Goal: Transaction & Acquisition: Obtain resource

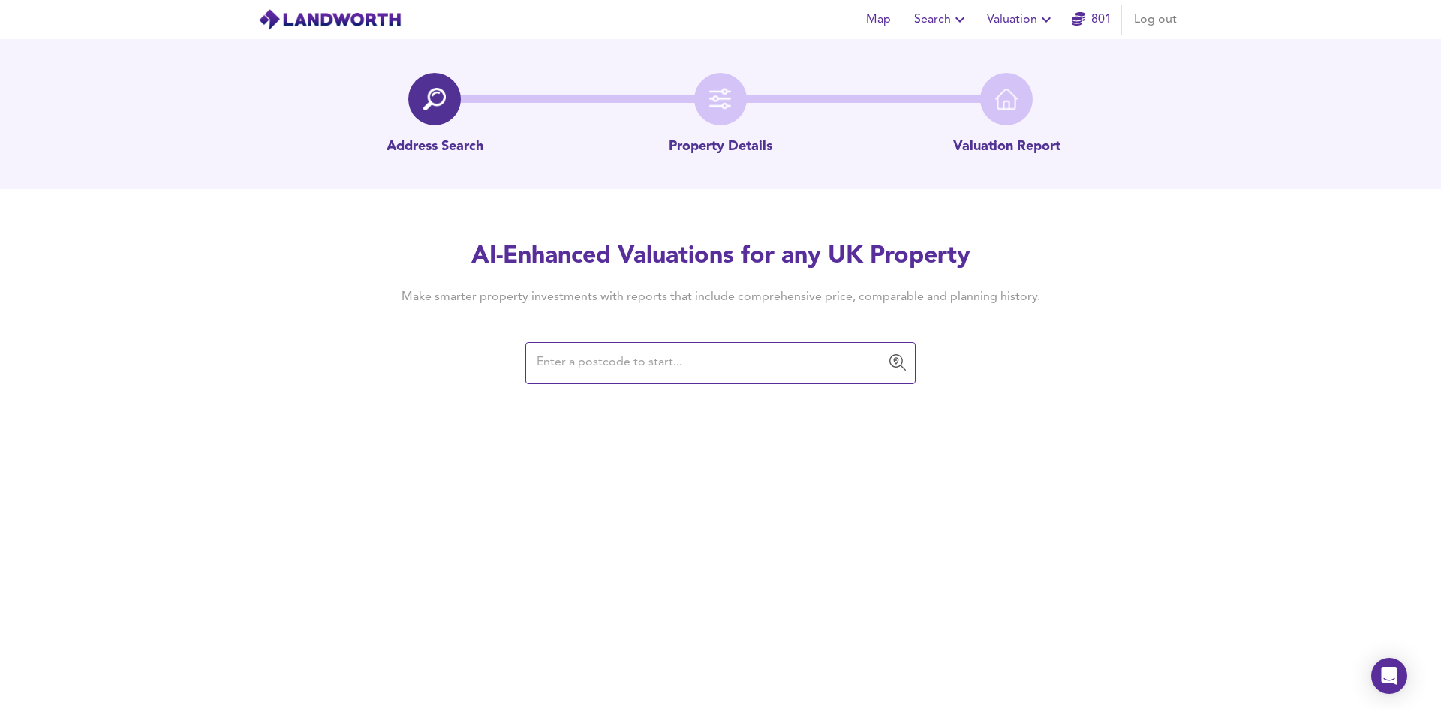
click at [1433, 182] on div "Address Search Property Details Valuation Report" at bounding box center [720, 114] width 1441 height 150
click at [552, 465] on div "Map Search Valuation 801 Log out Address Search Property Details Valuation Repo…" at bounding box center [720, 354] width 1441 height 709
click at [696, 362] on input "text" at bounding box center [709, 363] width 354 height 29
click at [315, 470] on div "Map Search Valuation 801 Log out Address Search Property Details Valuation Repo…" at bounding box center [720, 354] width 1441 height 709
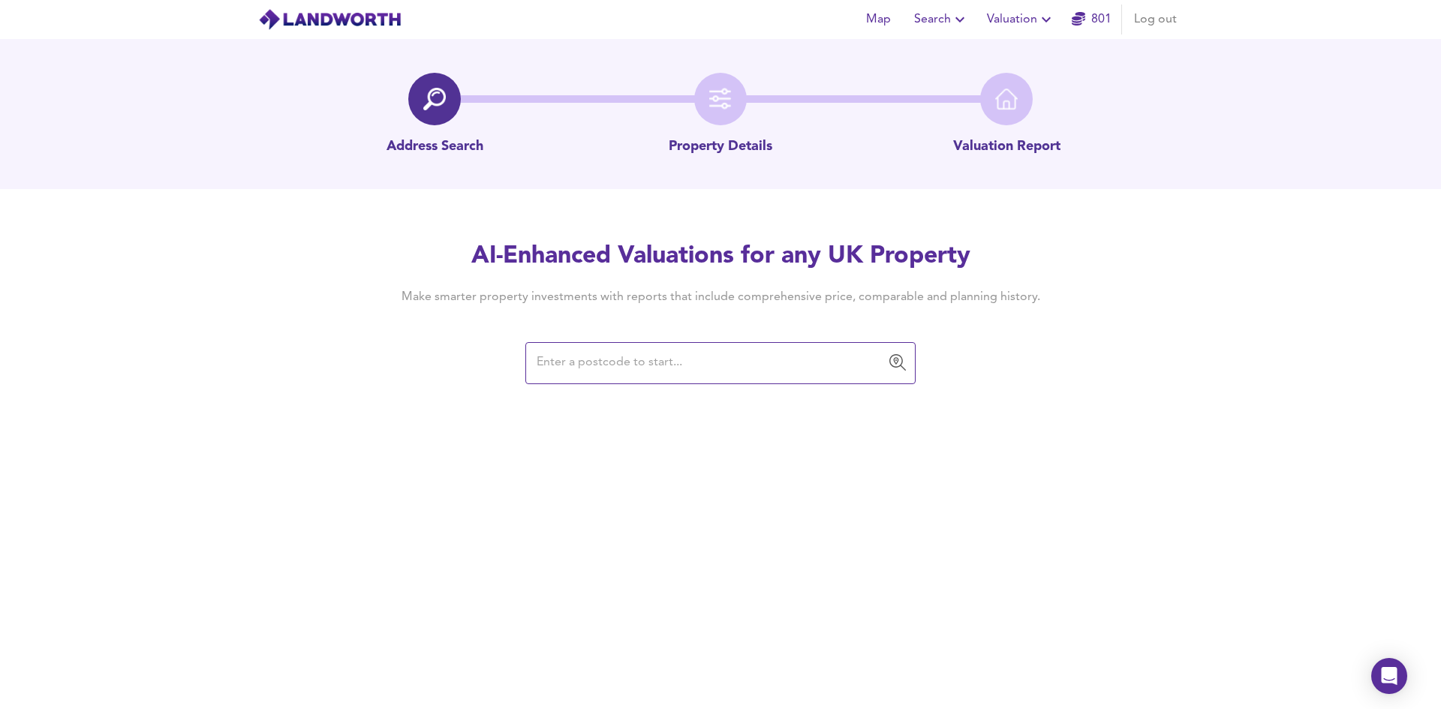
click at [330, 311] on div "AI-Enhanced Valuations for any UK Property Make smarter property investments wi…" at bounding box center [720, 311] width 1441 height 143
click at [691, 362] on input "text" at bounding box center [709, 363] width 354 height 29
click at [703, 463] on div "Map Search Valuation 801 Log out Address Search Property Details Valuation Repo…" at bounding box center [720, 354] width 1441 height 709
click at [688, 393] on div "Map Search Valuation 801 Log out Address Search Property Details Valuation Repo…" at bounding box center [720, 354] width 1441 height 709
click at [718, 409] on div "Map Search Valuation 801 Log out Address Search Property Details Valuation Repo…" at bounding box center [720, 354] width 1441 height 709
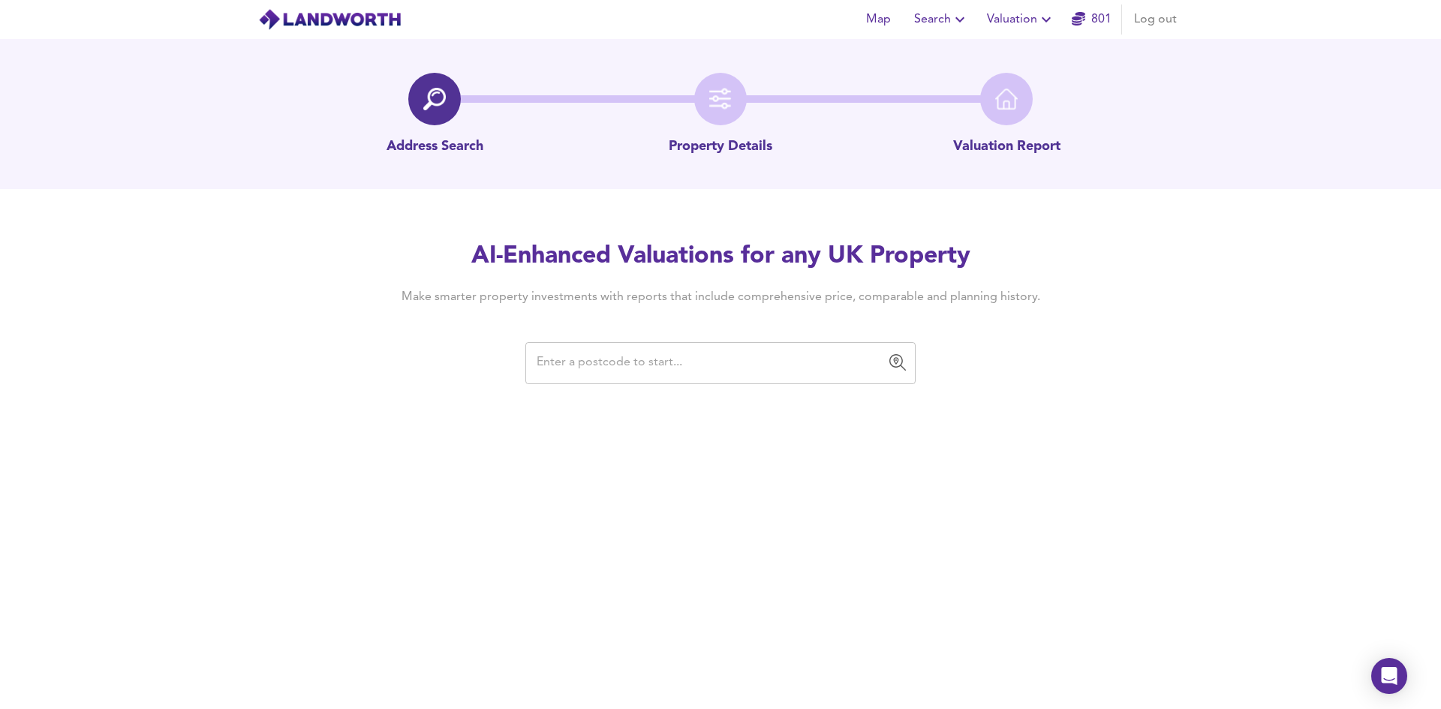
click at [683, 361] on input "text" at bounding box center [709, 363] width 354 height 29
click at [745, 454] on div "Map Search Valuation 801 Log out Address Search Property Details Valuation Repo…" at bounding box center [720, 354] width 1441 height 709
click at [726, 360] on input "text" at bounding box center [709, 363] width 354 height 29
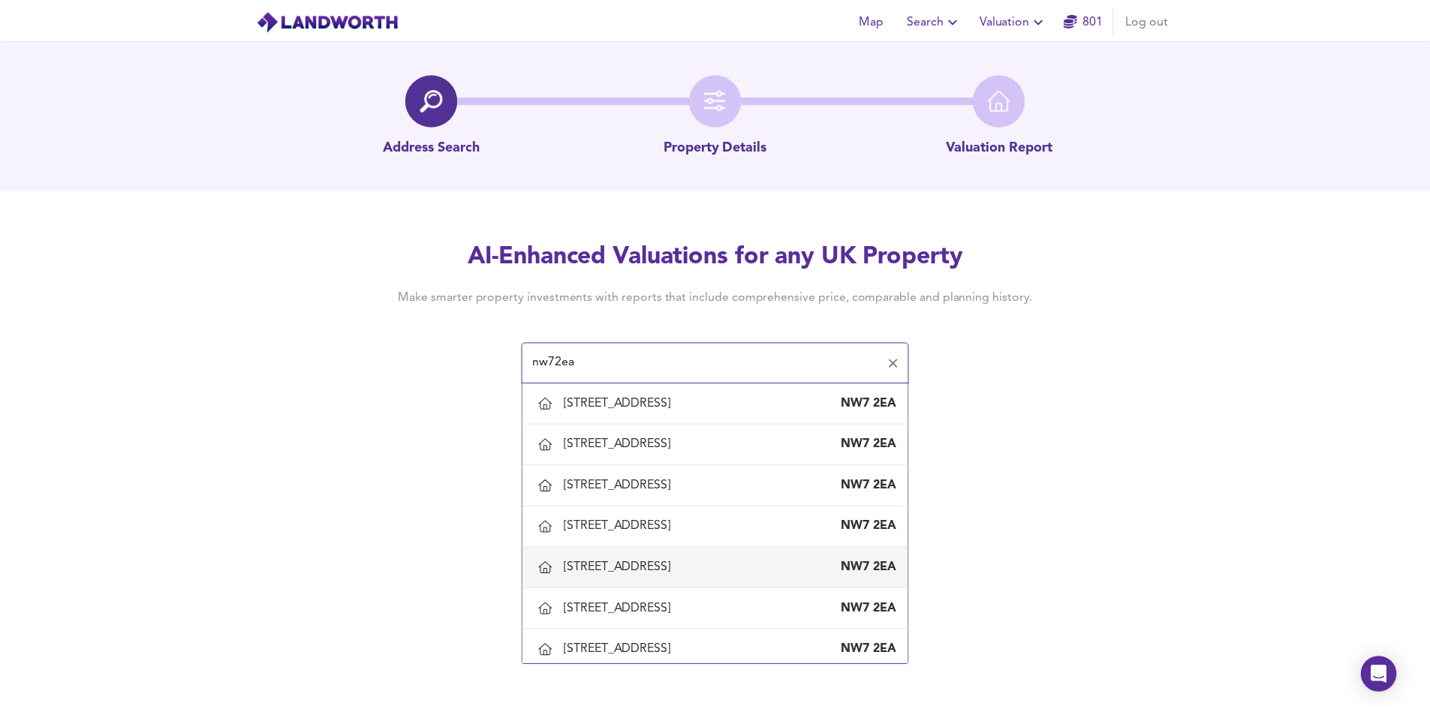
scroll to position [150, 0]
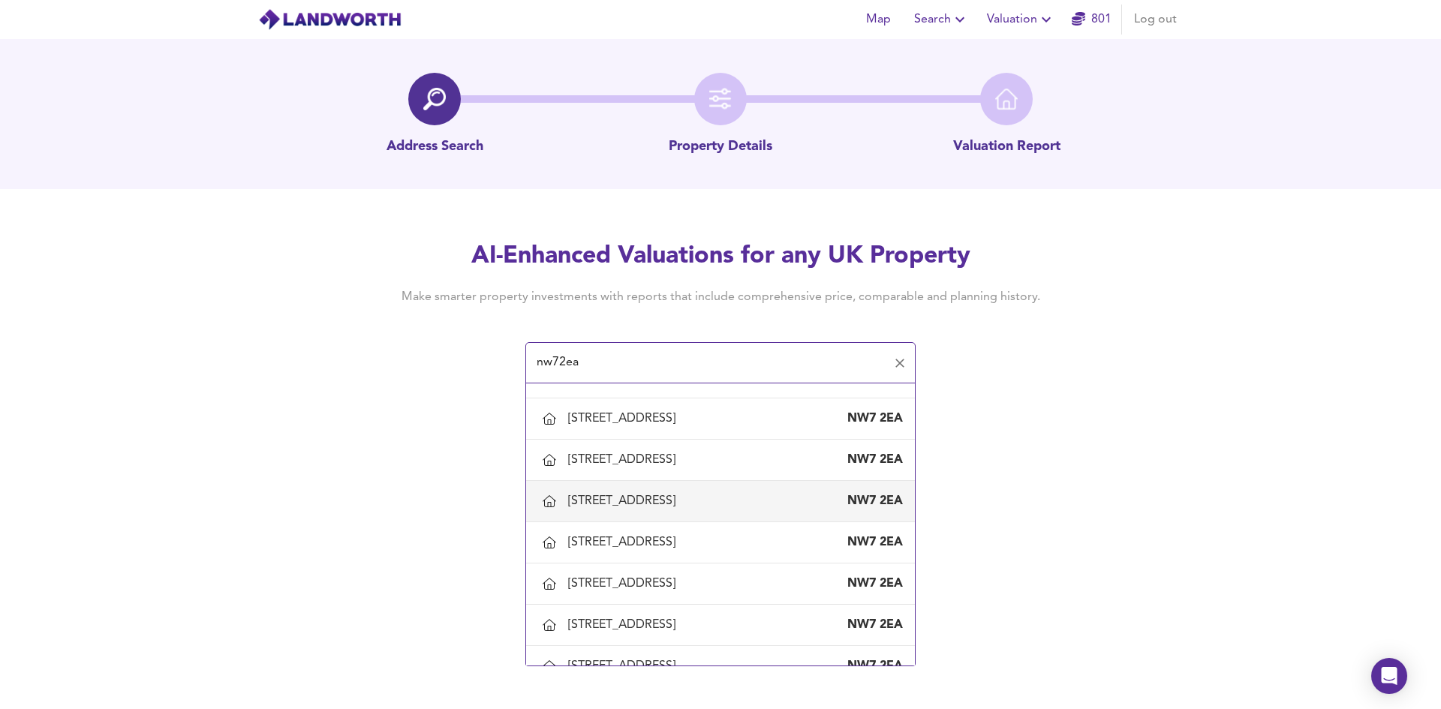
click at [682, 502] on div "41 Colenso Drive, London, Barnet" at bounding box center [624, 501] width 113 height 17
type input "41 Colenso Drive, London, Barnet"
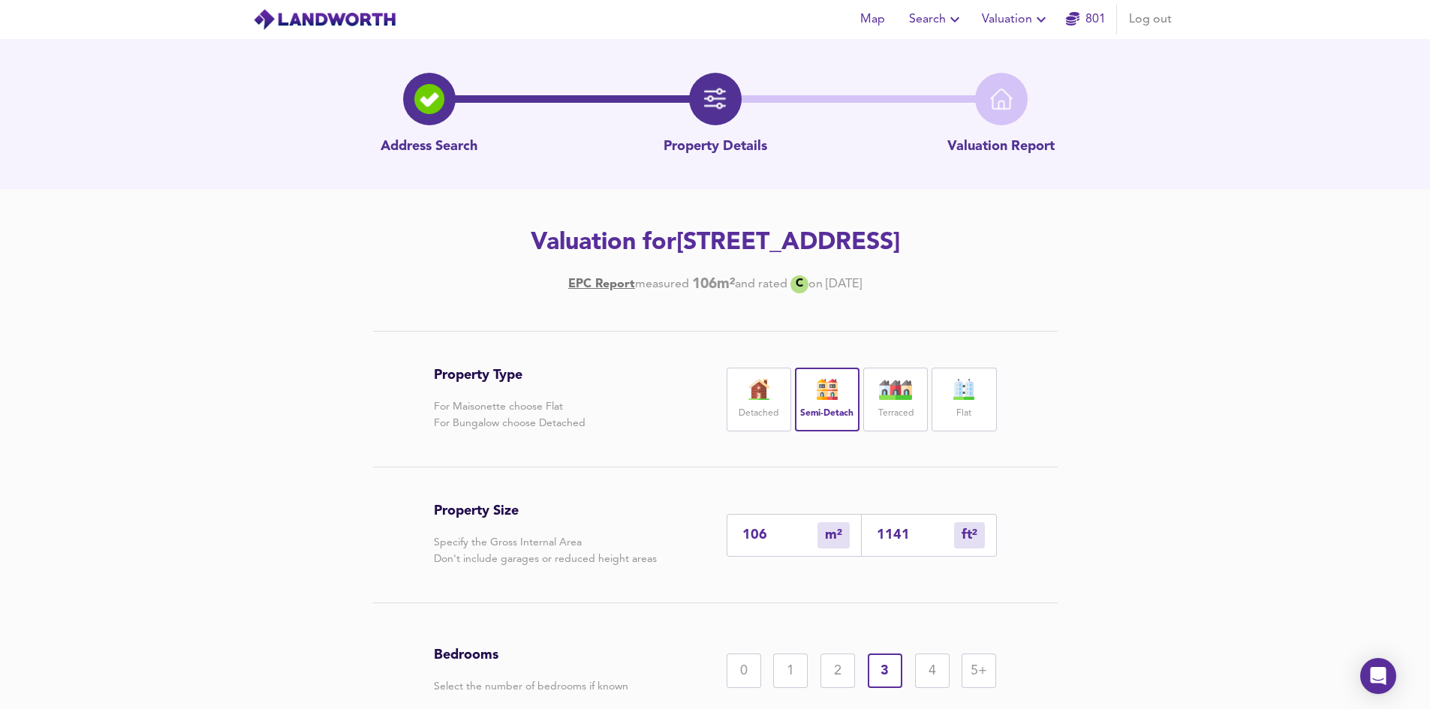
click at [829, 391] on img at bounding box center [827, 389] width 38 height 21
drag, startPoint x: 765, startPoint y: 540, endPoint x: 176, endPoint y: 467, distance: 593.8
click at [166, 467] on div "Property Type For Maisonette choose Flat For Bungalow choose Detached Detached …" at bounding box center [715, 595] width 1430 height 529
click at [632, 427] on div "Property Type For Maisonette choose Flat For Bungalow choose Detached Detached …" at bounding box center [715, 399] width 563 height 135
click at [665, 432] on div "Property Type For Maisonette choose Flat For Bungalow choose Detached Detached …" at bounding box center [715, 399] width 563 height 135
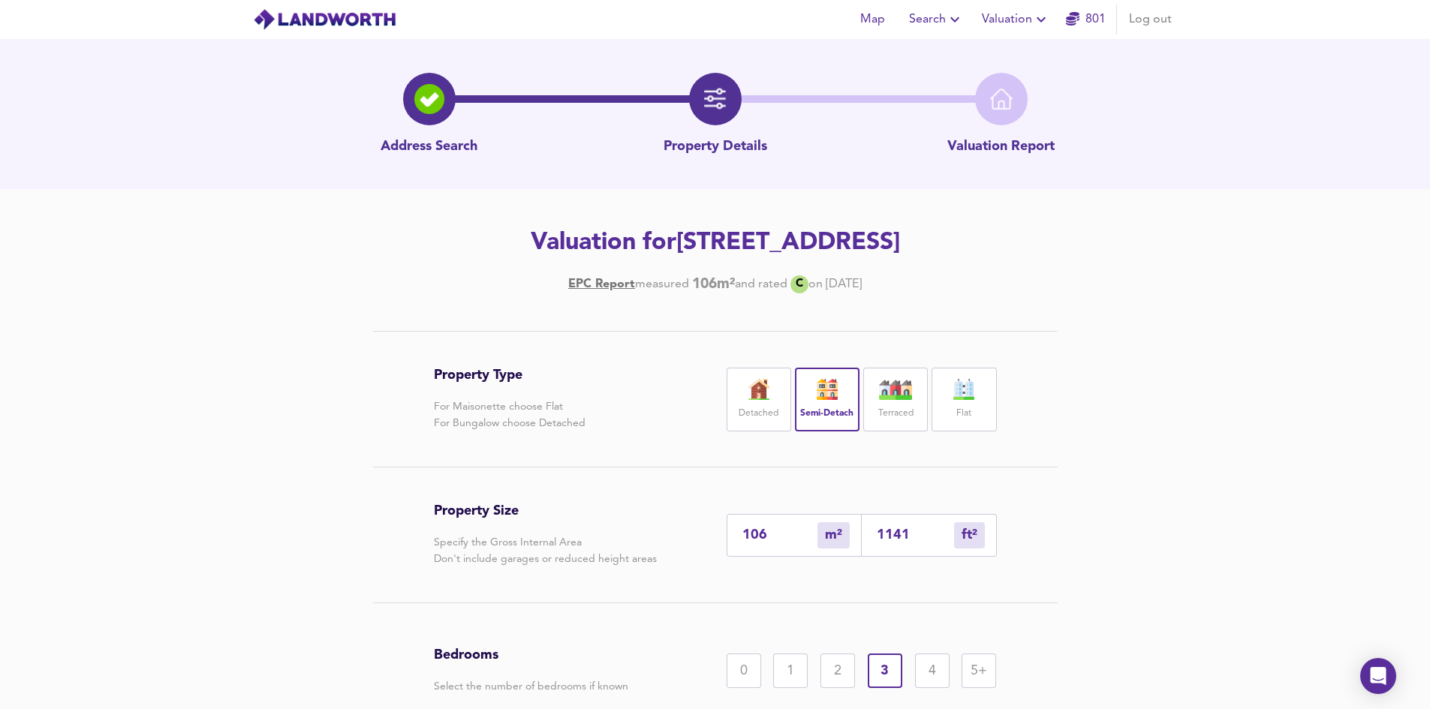
click at [986, 395] on div "Flat" at bounding box center [963, 400] width 65 height 64
click at [902, 540] on input "1141" at bounding box center [915, 536] width 77 height 16
click at [817, 390] on img at bounding box center [827, 389] width 38 height 21
click at [925, 536] on input "1141" at bounding box center [915, 536] width 77 height 16
click at [868, 458] on div "Property Type For Maisonette choose Flat For Bungalow choose Detached Detached …" at bounding box center [715, 399] width 563 height 135
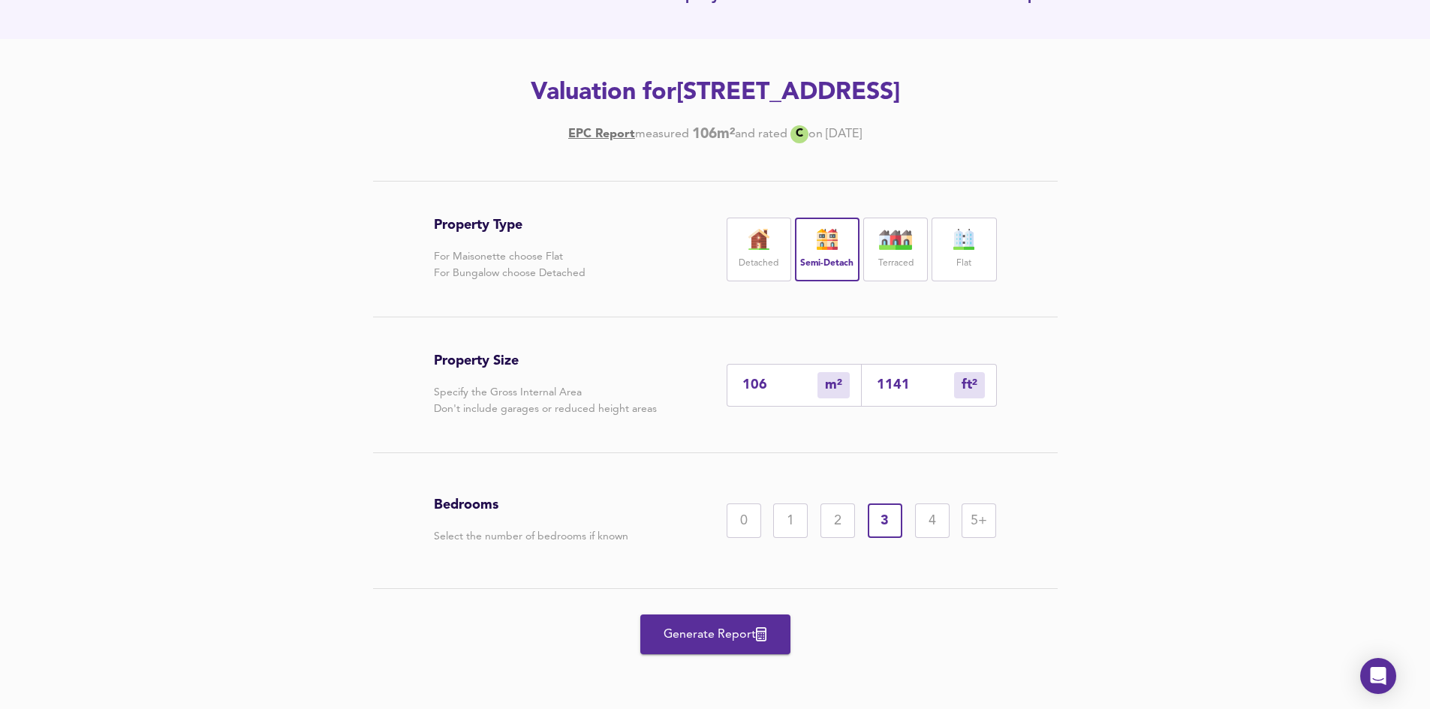
scroll to position [151, 0]
click at [688, 622] on button "Generate Report" at bounding box center [715, 634] width 150 height 40
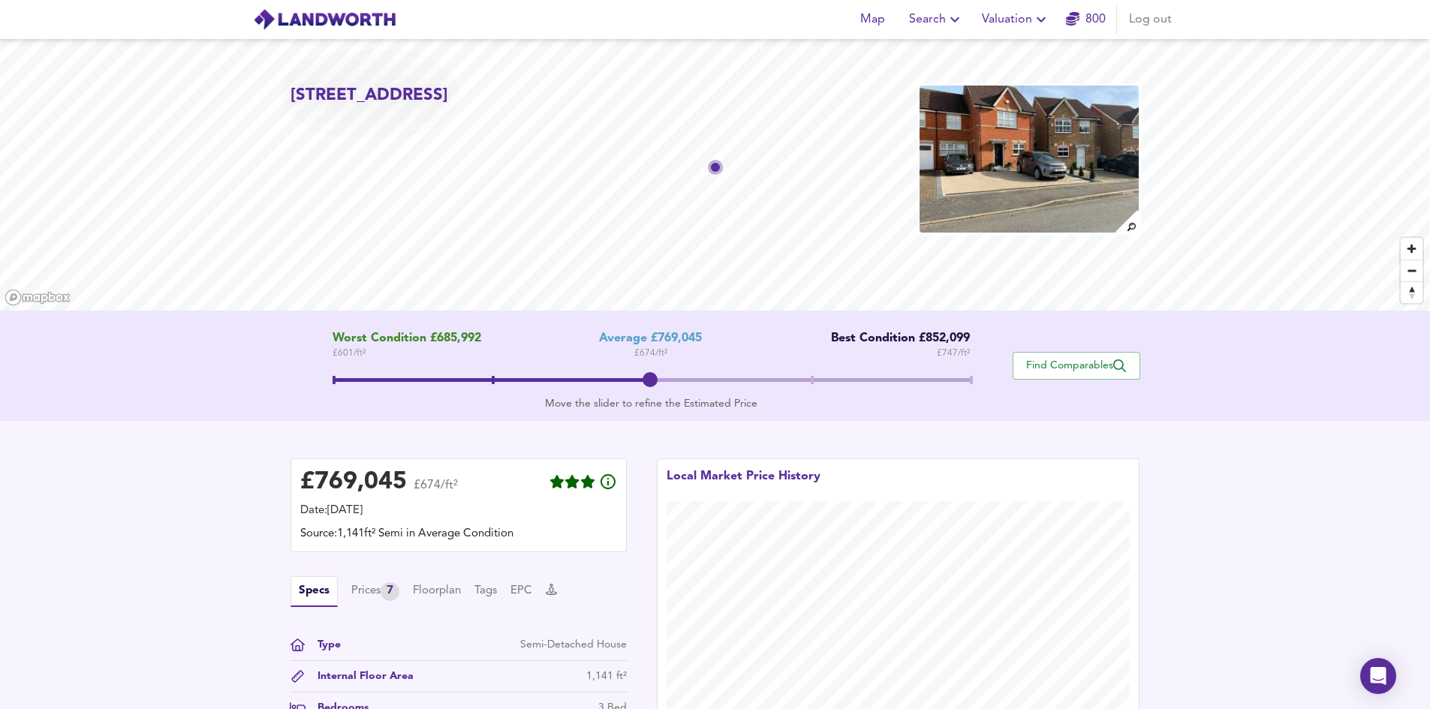
click at [645, 354] on span "£ 674 / ft²" at bounding box center [650, 353] width 33 height 15
click at [652, 353] on span "£ 674 / ft²" at bounding box center [650, 353] width 33 height 15
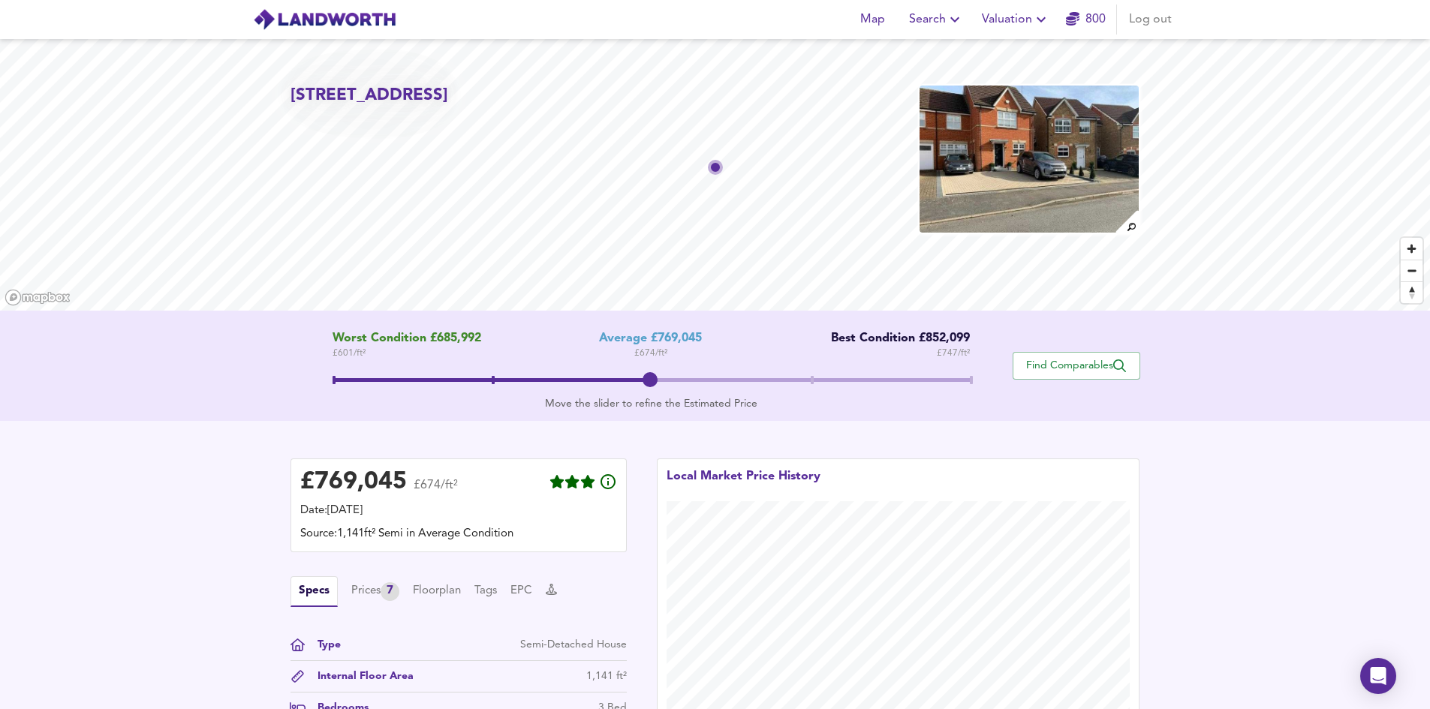
click at [637, 441] on div "£ 769,045 £674/ft² Date: 11 August 2025 Source: 1,141ft² Semi in Average Condit…" at bounding box center [715, 611] width 1430 height 380
click at [353, 531] on div "Source: 1,141ft² Semi in Average Condition" at bounding box center [458, 534] width 317 height 17
click at [347, 488] on div "£ 769,045" at bounding box center [353, 482] width 107 height 23
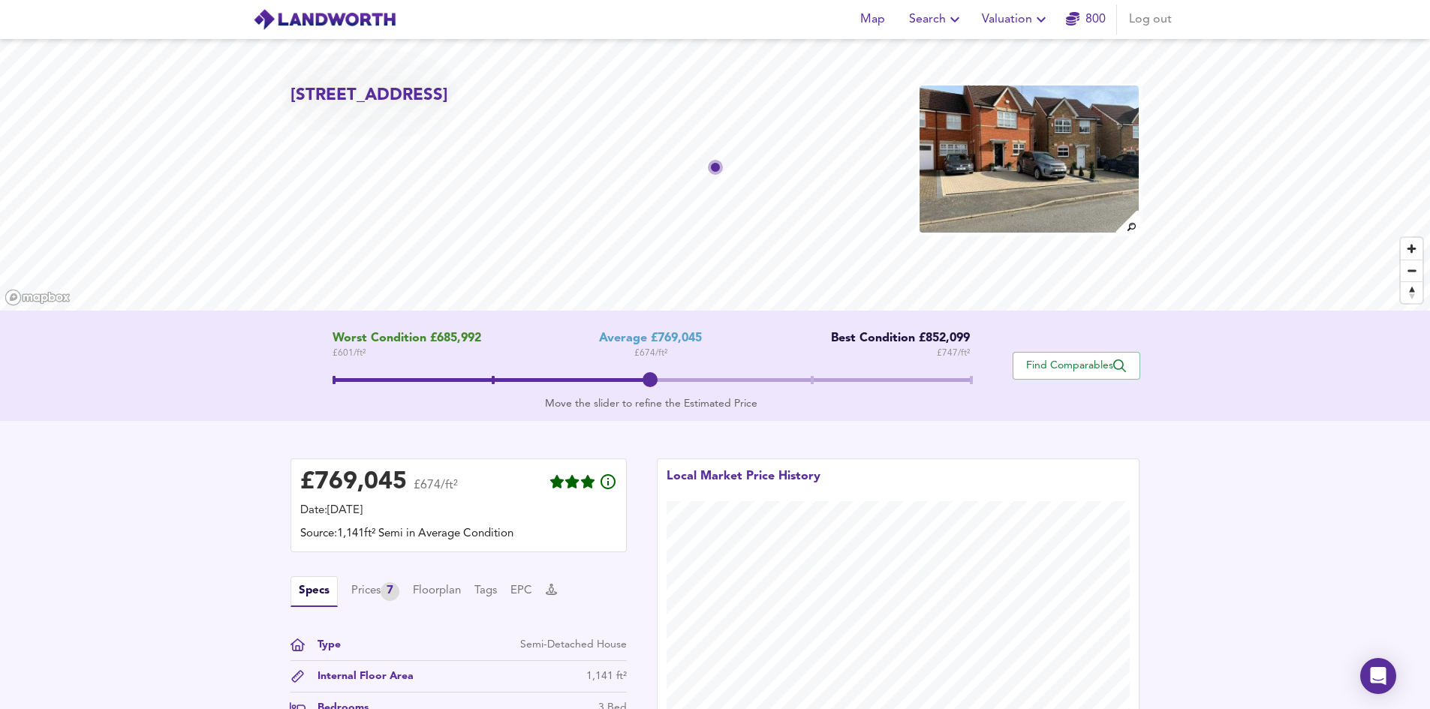
click at [212, 461] on div "£ 769,045 £674/ft² Date: 11 August 2025 Source: 1,141ft² Semi in Average Condit…" at bounding box center [715, 611] width 1430 height 380
drag, startPoint x: 652, startPoint y: 384, endPoint x: 653, endPoint y: 354, distance: 29.3
click at [653, 354] on div "Worst Condition £685,992 £ 601 / ft² Average £769,045 £ 674 / ft² Best Conditio…" at bounding box center [651, 366] width 722 height 68
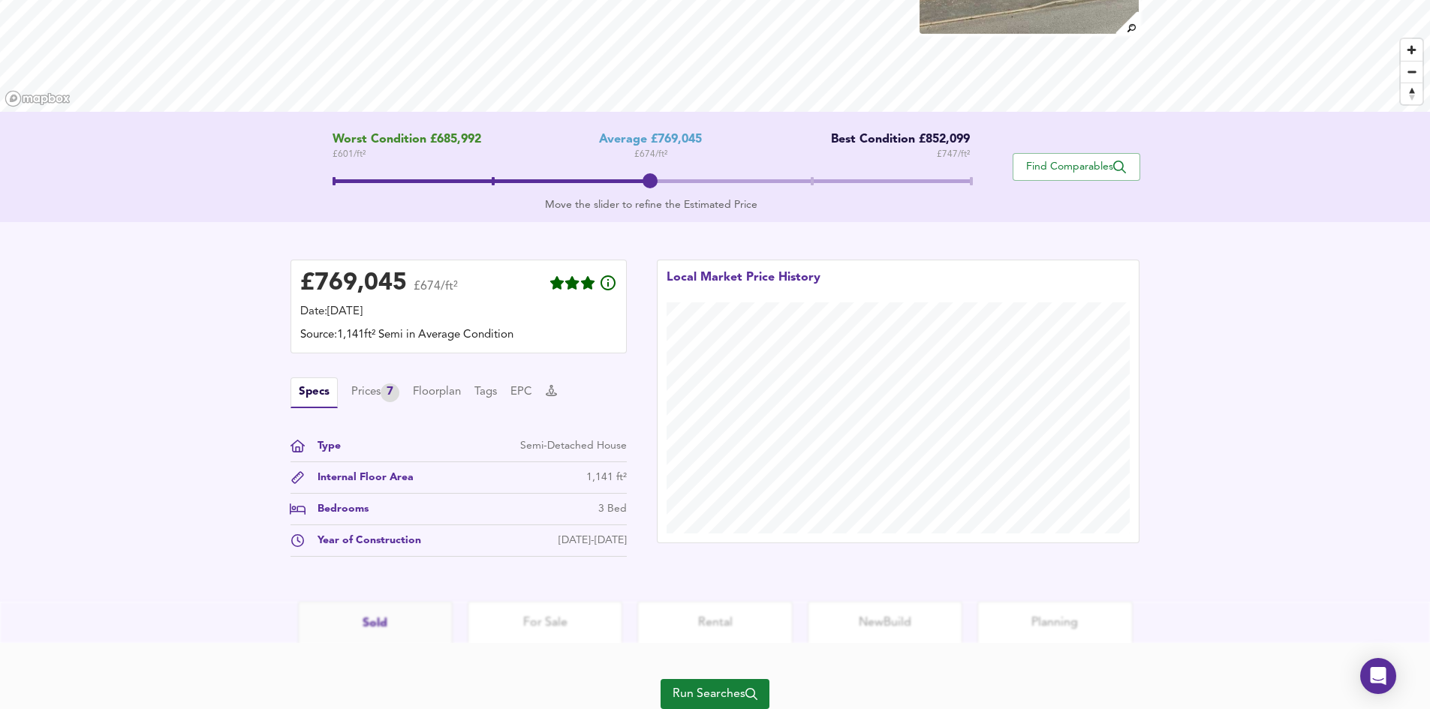
scroll to position [225, 0]
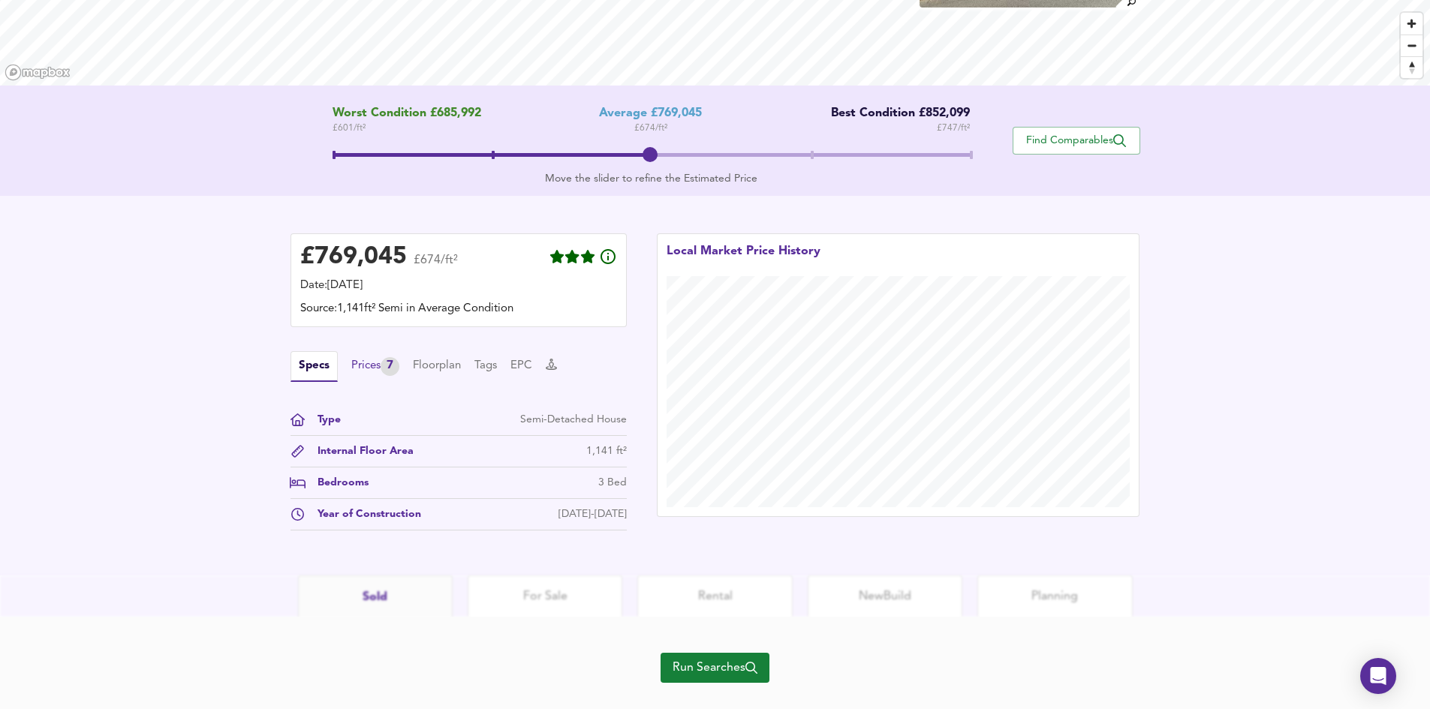
click at [379, 369] on div "Prices 7" at bounding box center [375, 366] width 48 height 19
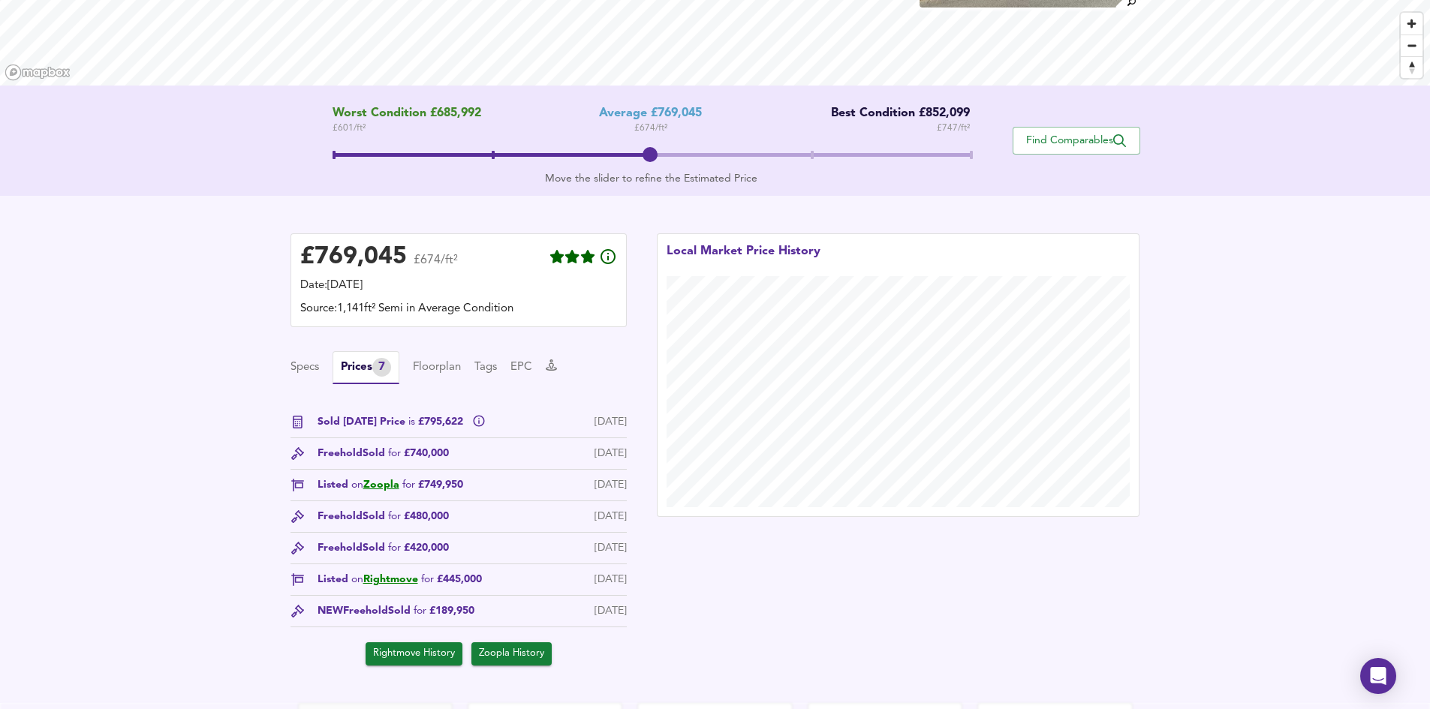
drag, startPoint x: 495, startPoint y: 607, endPoint x: 692, endPoint y: 606, distance: 197.4
click at [468, 600] on div "Sold Today Price is £795,622 11 Aug 2025 Freehold Sold for £740,000 30 Jun 2022…" at bounding box center [458, 539] width 336 height 251
click at [607, 611] on div "15 Mar 1999" at bounding box center [610, 611] width 32 height 16
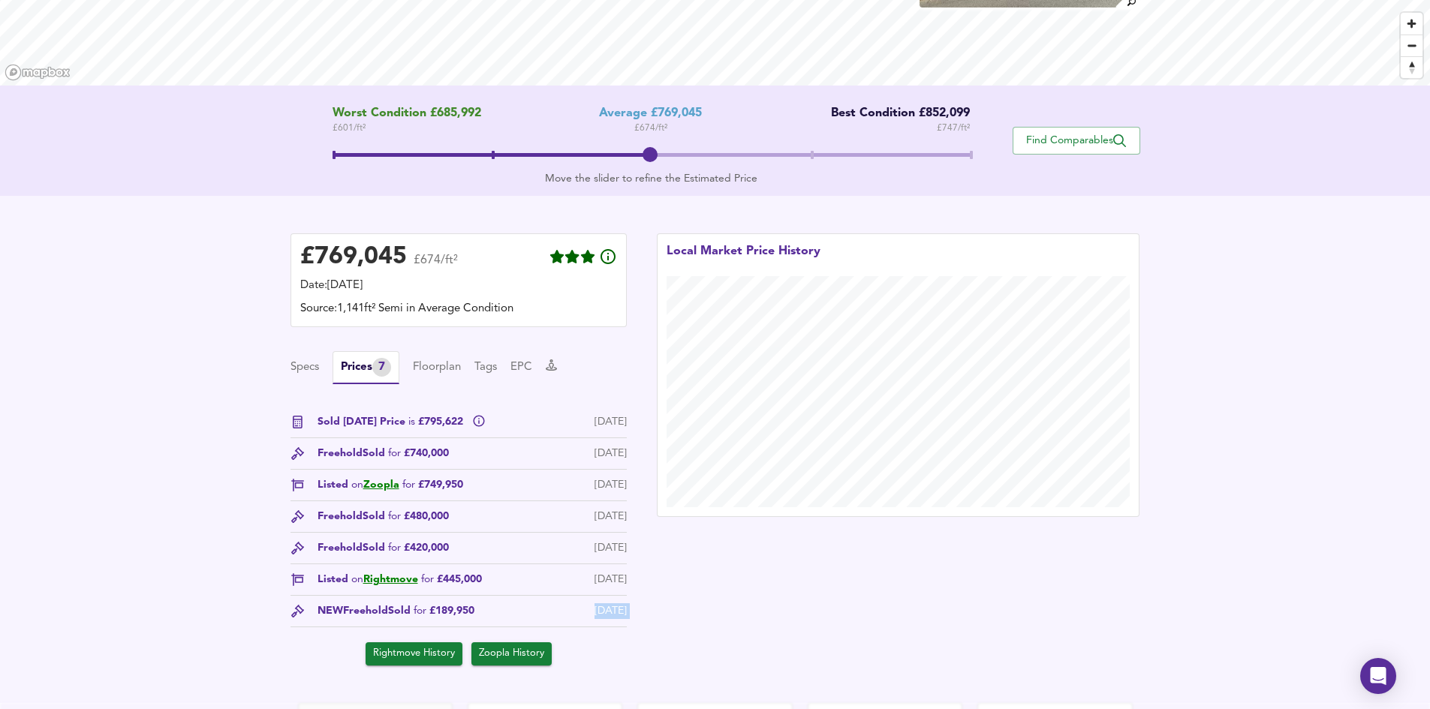
click at [609, 610] on div "15 Mar 1999" at bounding box center [610, 611] width 32 height 16
click at [459, 612] on span "Sold for £189,950" at bounding box center [431, 611] width 86 height 16
click at [433, 422] on span "Sold Today Price is £795,622" at bounding box center [391, 422] width 149 height 16
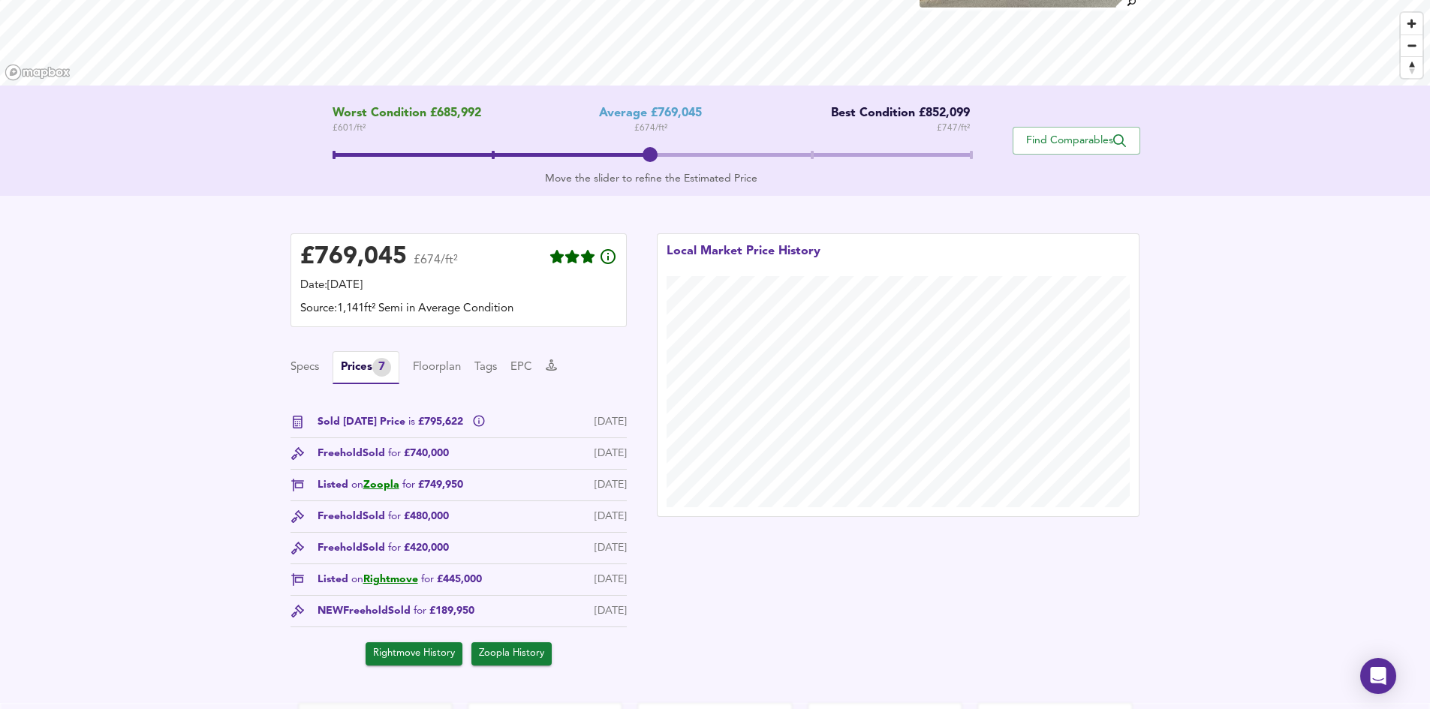
click at [430, 456] on span "Sold for £740,000" at bounding box center [406, 454] width 86 height 16
click at [438, 456] on span "Sold for £740,000" at bounding box center [406, 454] width 86 height 16
click at [610, 456] on div "30 Jun 2022" at bounding box center [610, 454] width 32 height 16
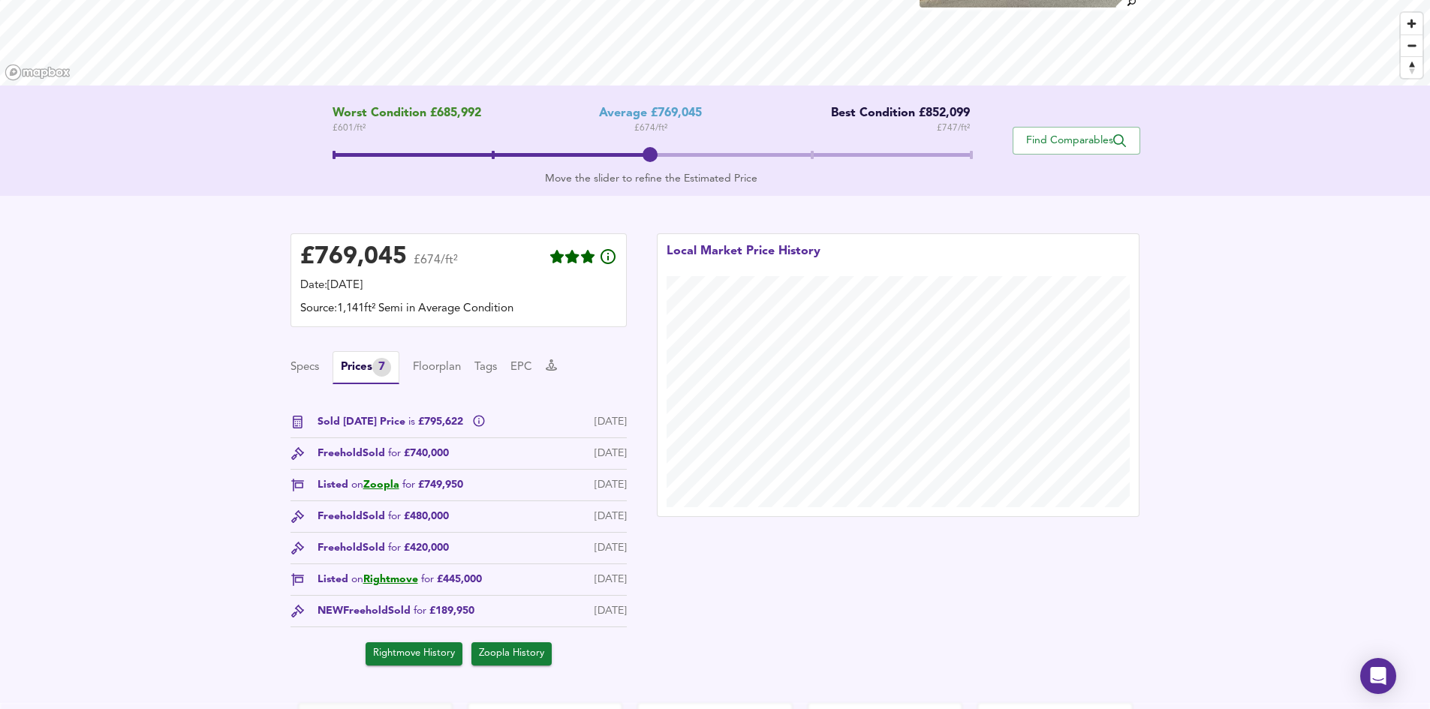
click at [610, 456] on div "30 Jun 2022" at bounding box center [610, 454] width 32 height 16
click at [594, 459] on div "30 Jun 2022" at bounding box center [610, 454] width 32 height 16
drag, startPoint x: 570, startPoint y: 454, endPoint x: 628, endPoint y: 448, distance: 58.9
click at [628, 448] on div "£ 769,045 £674/ft² Date: 11 August 2025 Source: 1,141ft² Semi in Average Condit…" at bounding box center [458, 449] width 366 height 462
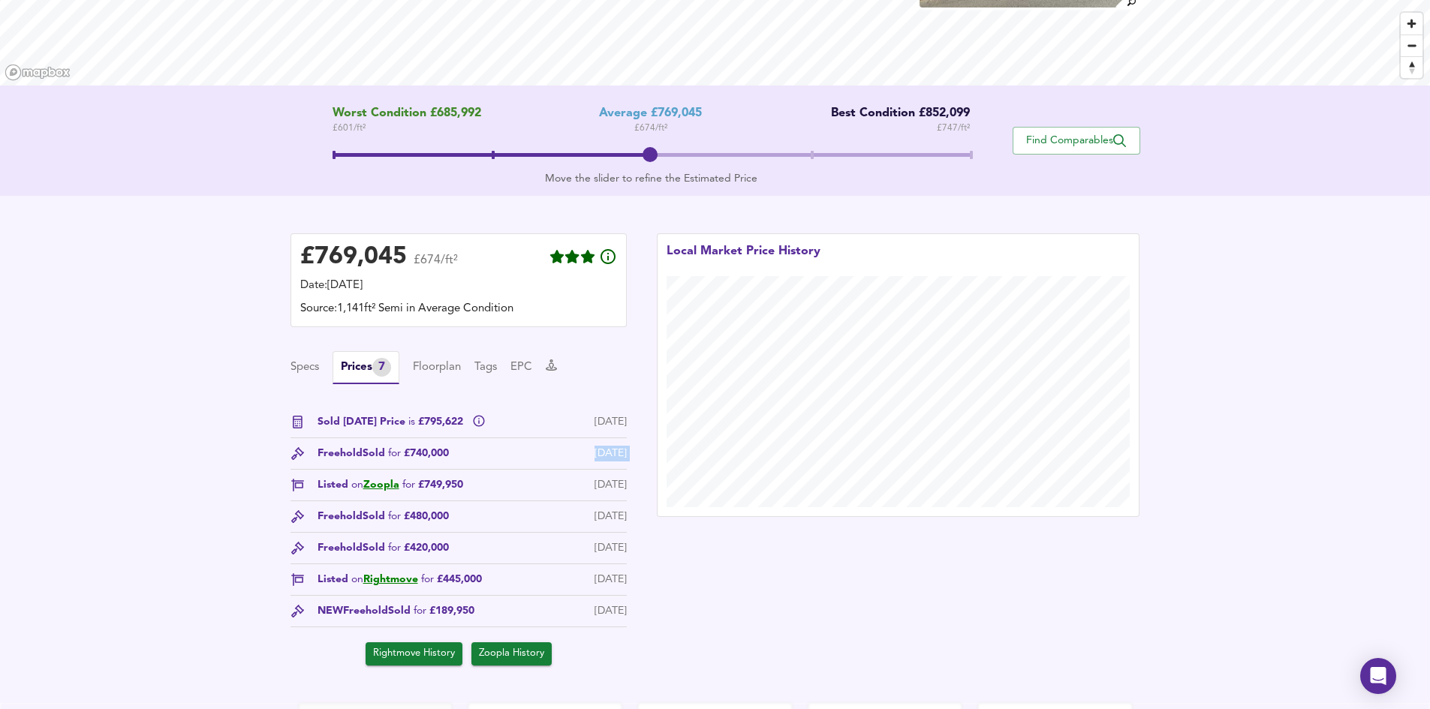
drag, startPoint x: 631, startPoint y: 417, endPoint x: 556, endPoint y: 426, distance: 75.6
click at [556, 426] on div "£ 769,045 £674/ft² Date: 11 August 2025 Source: 1,141ft² Semi in Average Condit…" at bounding box center [458, 449] width 366 height 462
click at [549, 453] on div "Freehold Sold for £740,000 30 Jun 2022" at bounding box center [458, 458] width 336 height 24
click at [479, 400] on div "Specs Prices 7 Floorplan Tags EPC Sold Today Price is £795,622 11 Aug 2025 Free…" at bounding box center [458, 508] width 336 height 314
click at [432, 421] on span "Sold Today Price is £795,622" at bounding box center [391, 422] width 149 height 16
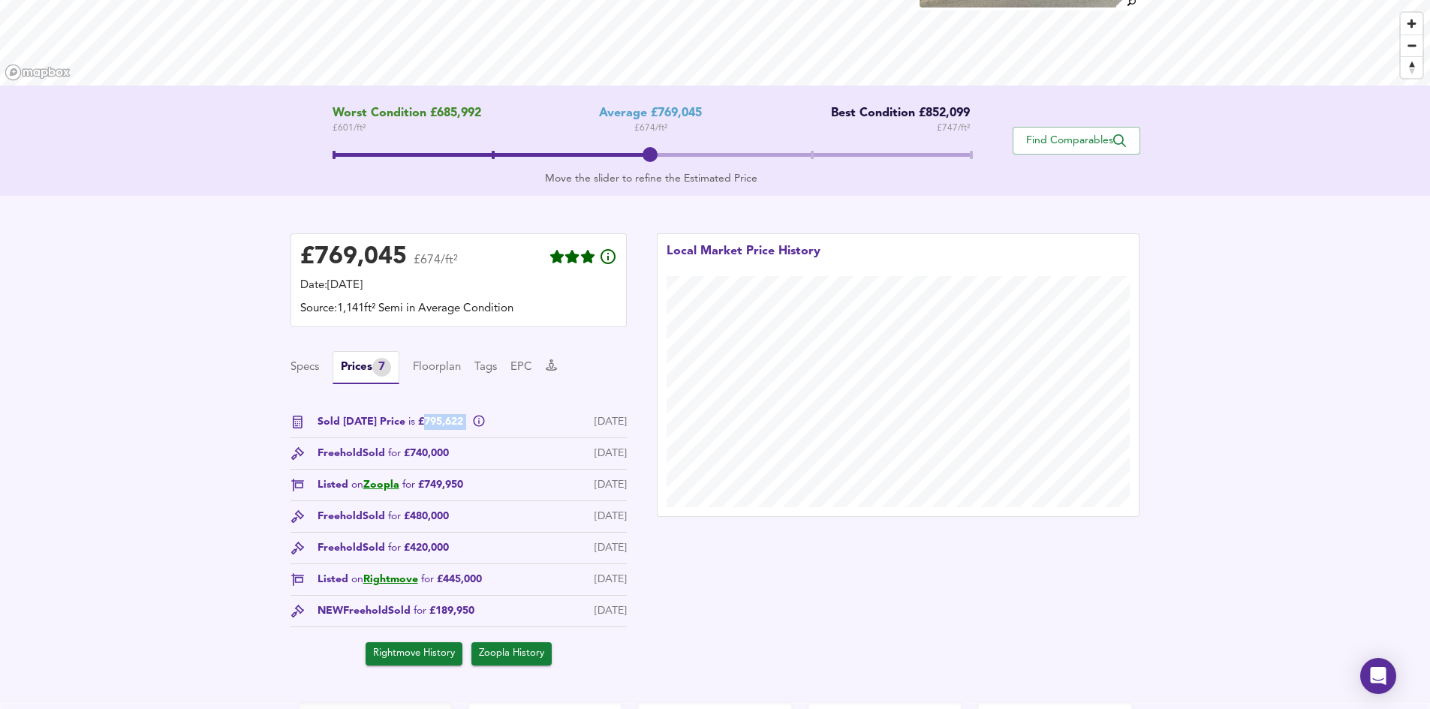
click at [432, 421] on span "Sold Today Price is £795,622" at bounding box center [391, 422] width 149 height 16
click at [357, 246] on div "£ 769,045" at bounding box center [353, 257] width 107 height 23
click at [436, 427] on span "Sold Today Price is £795,622" at bounding box center [391, 422] width 149 height 16
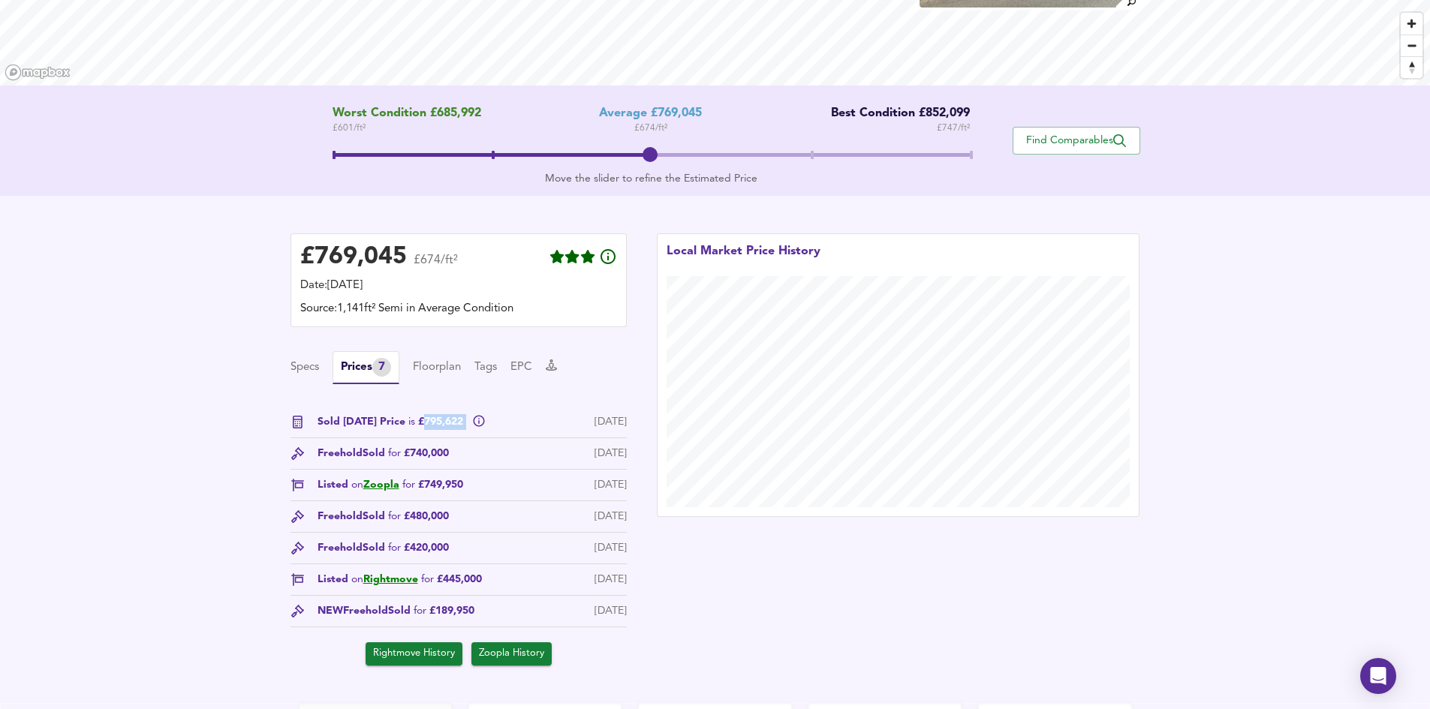
click at [435, 423] on span "Sold Today Price is £795,622" at bounding box center [391, 422] width 149 height 16
click at [435, 424] on span "Sold Today Price is £795,622" at bounding box center [391, 422] width 149 height 16
click at [336, 250] on div "£ 769,045" at bounding box center [353, 257] width 107 height 23
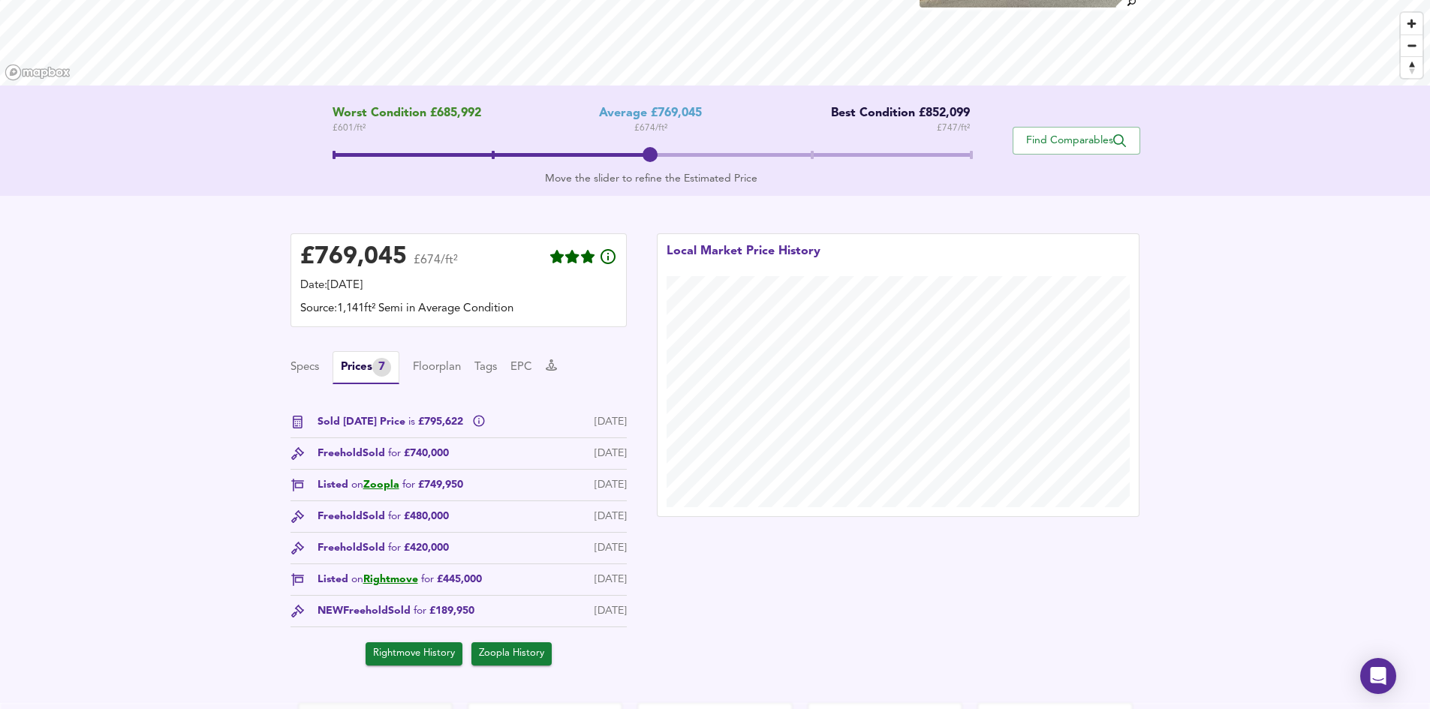
click at [423, 420] on span "Sold Today Price is £795,622" at bounding box center [391, 422] width 149 height 16
click at [329, 251] on div "£ 769,045" at bounding box center [353, 257] width 107 height 23
click at [329, 254] on div "£ 769,045" at bounding box center [353, 257] width 107 height 23
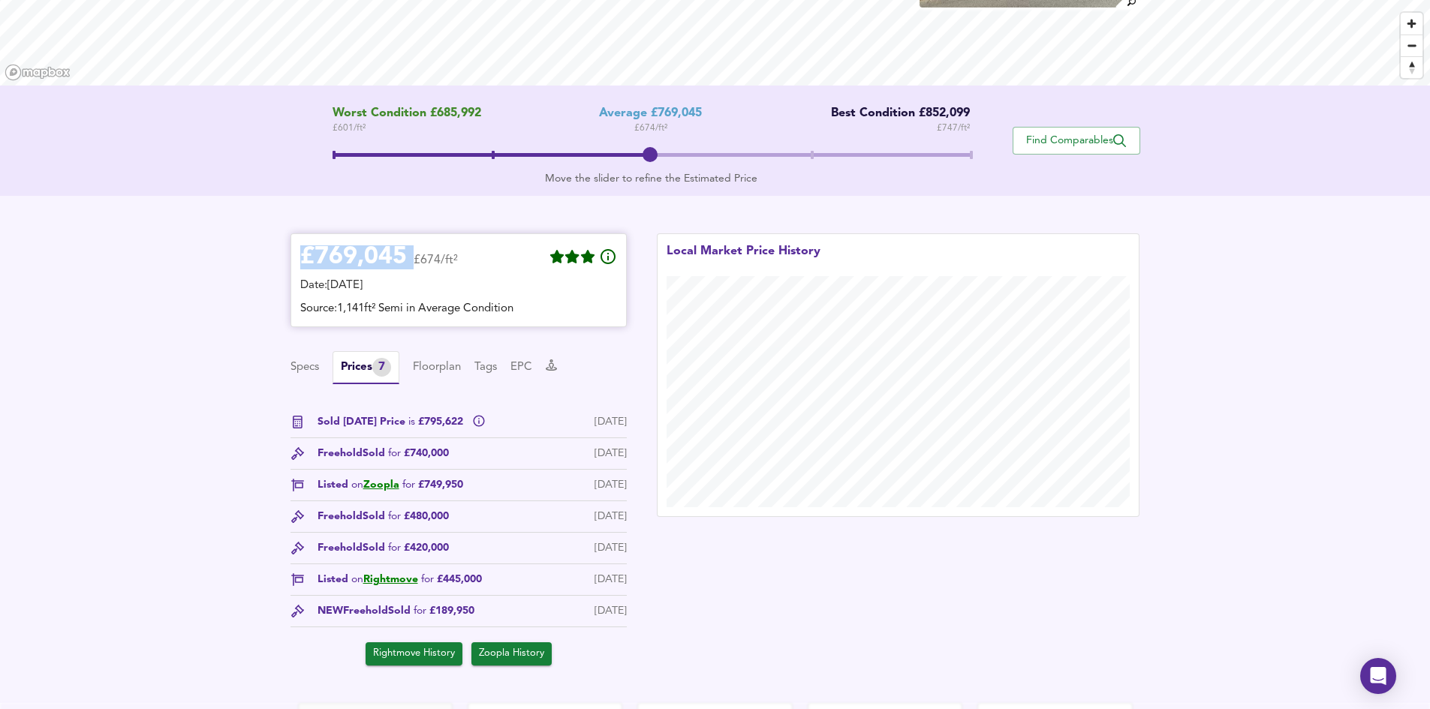
click at [329, 254] on div "£ 769,045" at bounding box center [353, 257] width 107 height 23
click at [174, 282] on div "£ 769,045 £674/ft² Date: 11 August 2025 Source: 1,141ft² Semi in Average Condit…" at bounding box center [715, 449] width 1430 height 507
click at [252, 303] on div "£ 769,045 £674/ft² Date: 11 August 2025 Source: 1,141ft² Semi in Average Condit…" at bounding box center [715, 449] width 1430 height 507
click at [315, 368] on button "Specs" at bounding box center [304, 368] width 29 height 17
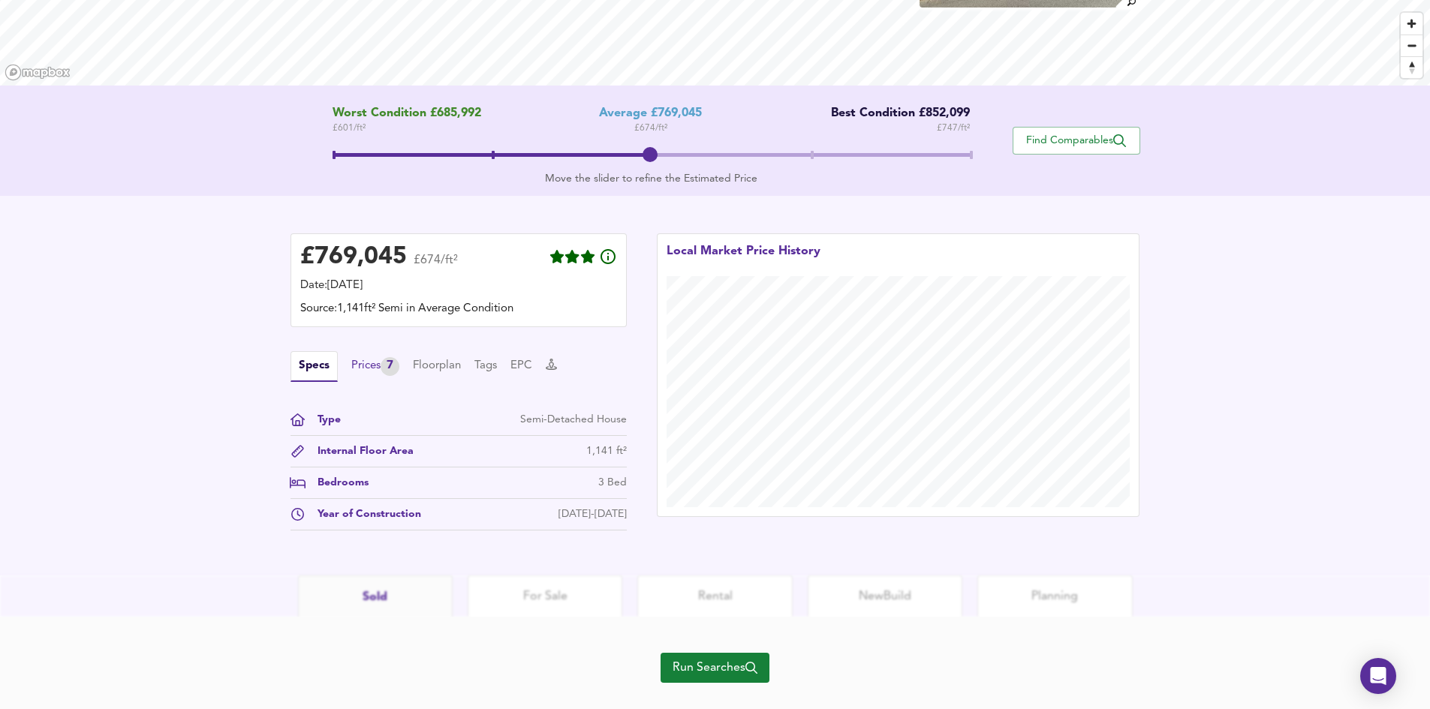
click at [366, 362] on div "Prices 7" at bounding box center [375, 366] width 48 height 19
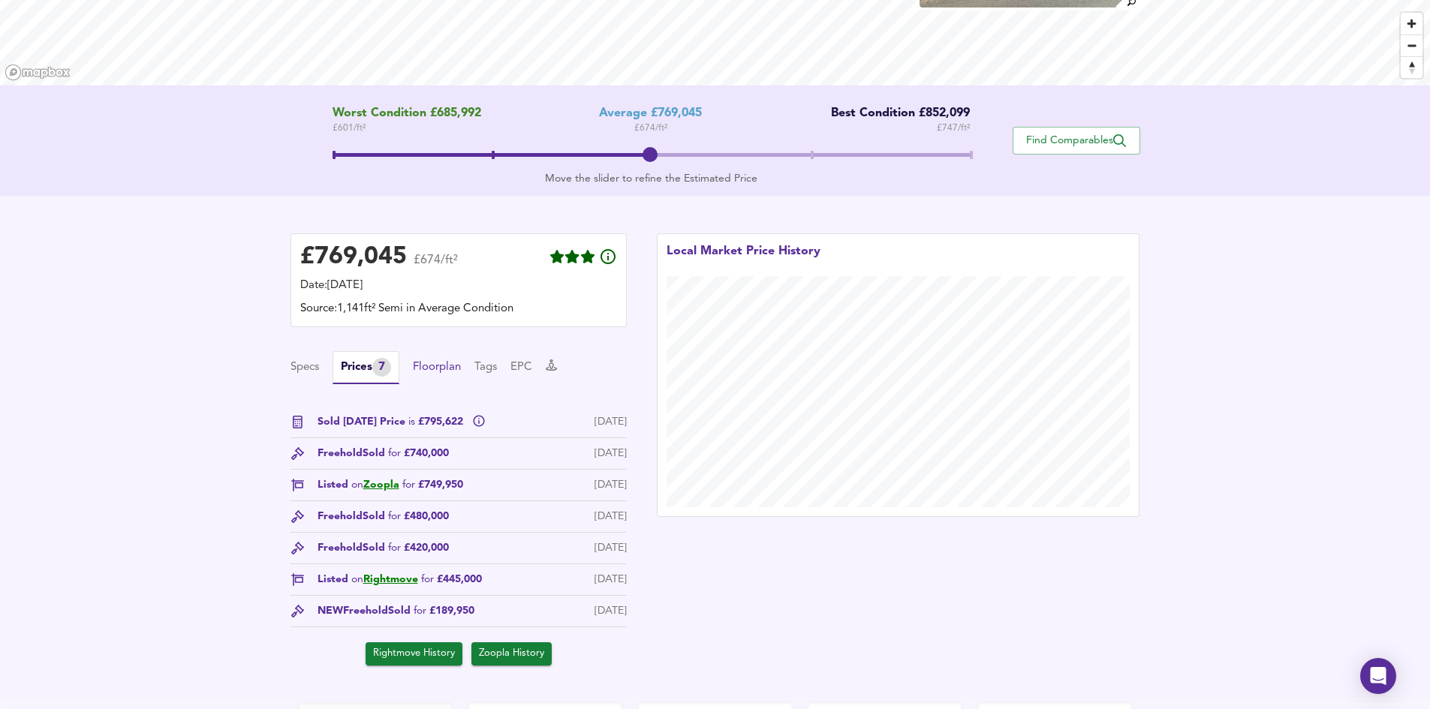
click at [440, 361] on button "Floorplan" at bounding box center [437, 368] width 48 height 17
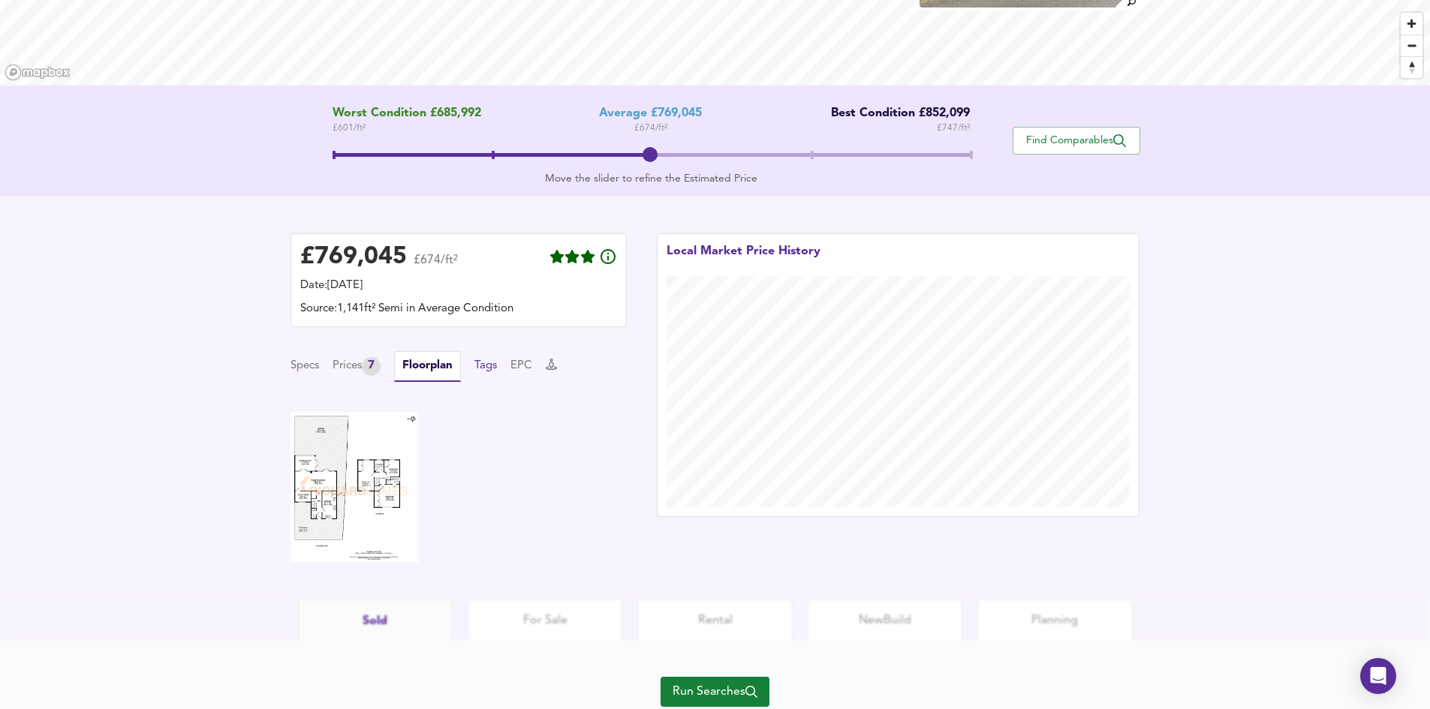
click at [497, 366] on button "Tags" at bounding box center [485, 366] width 23 height 17
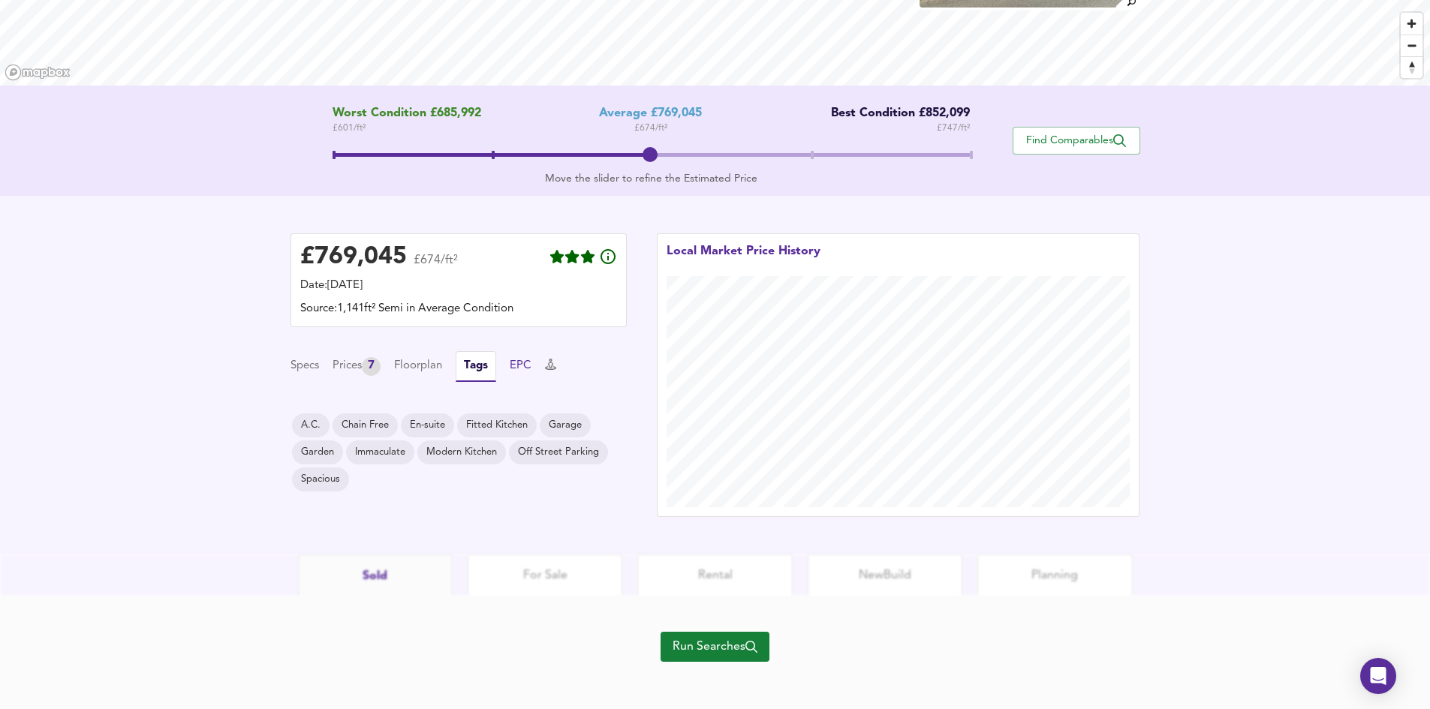
click at [518, 366] on button "EPC" at bounding box center [521, 366] width 22 height 17
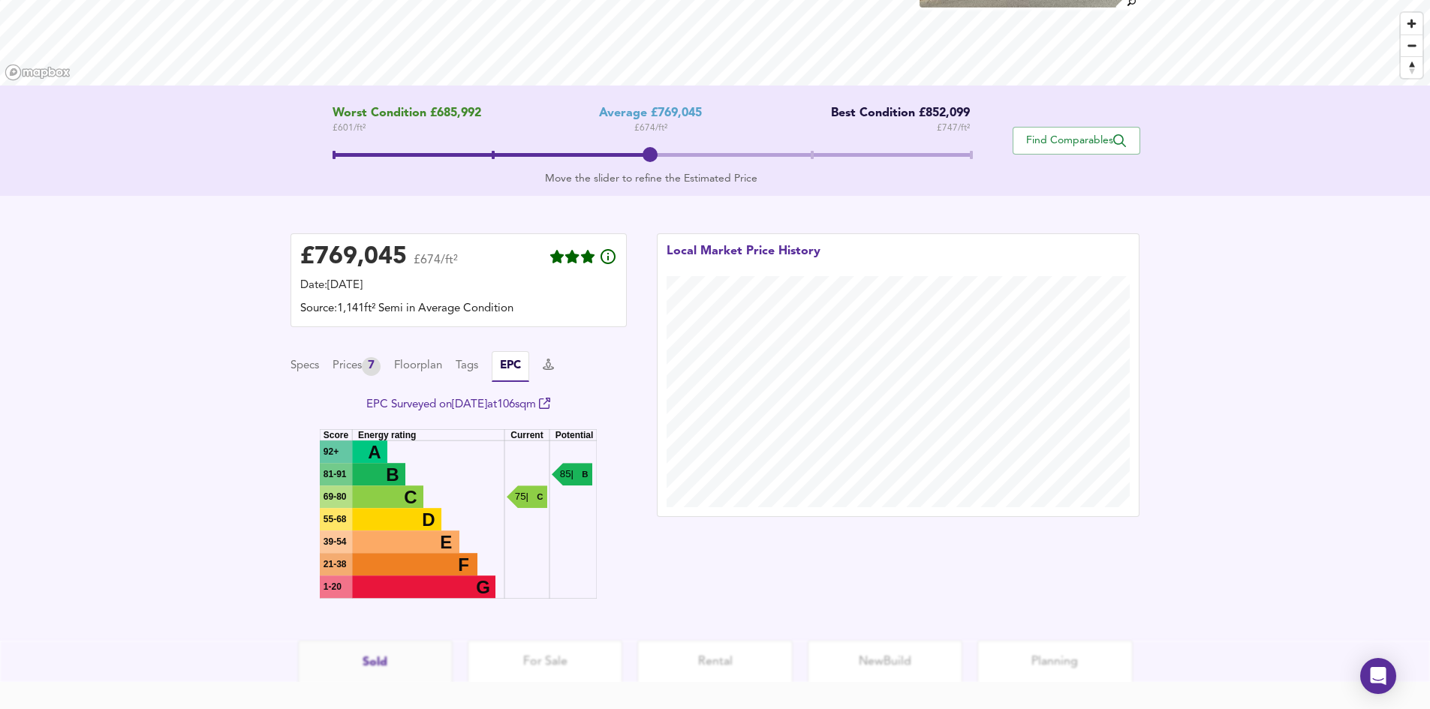
click at [550, 363] on div "Specs Prices 7 Floorplan Tags EPC" at bounding box center [458, 366] width 336 height 31
click at [545, 364] on div "Specs Prices 7 Floorplan Tags EPC" at bounding box center [458, 366] width 336 height 31
click at [551, 365] on icon at bounding box center [548, 364] width 11 height 11
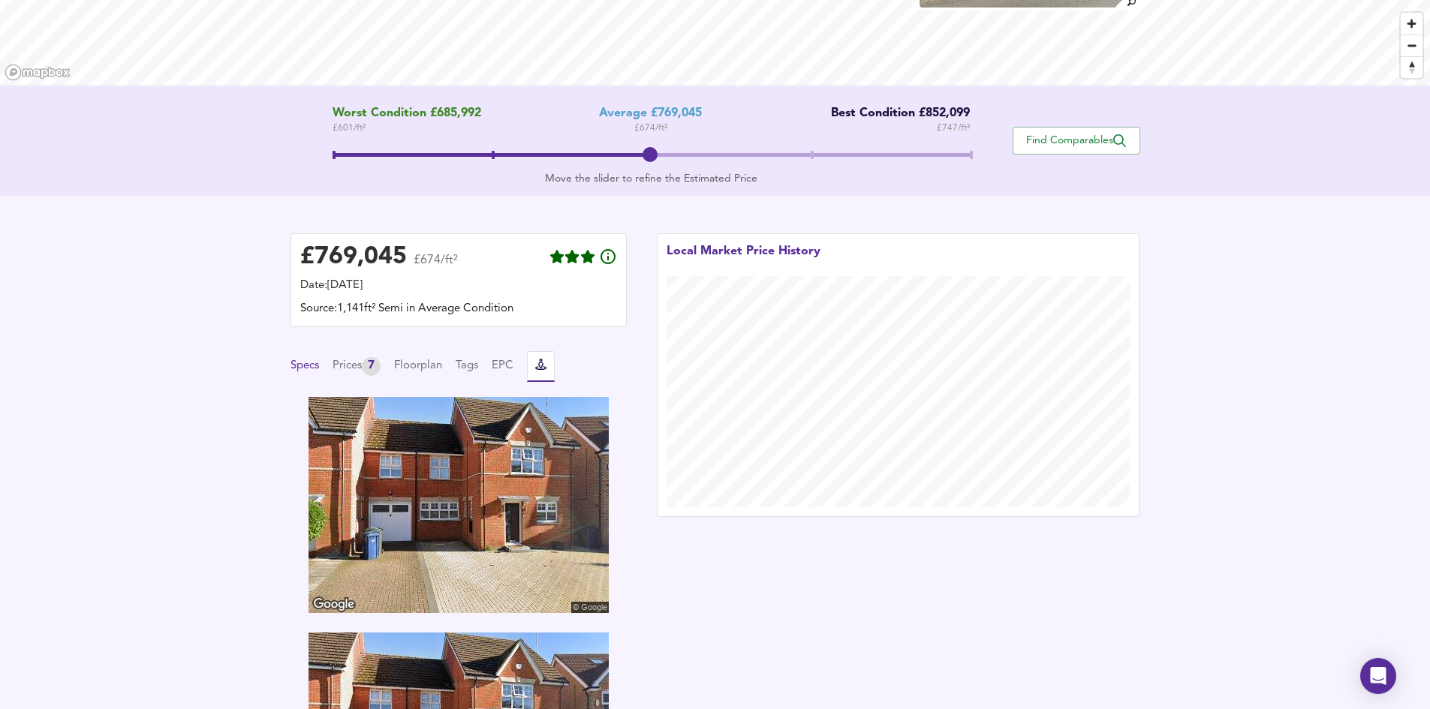
click at [304, 370] on button "Specs" at bounding box center [304, 366] width 29 height 17
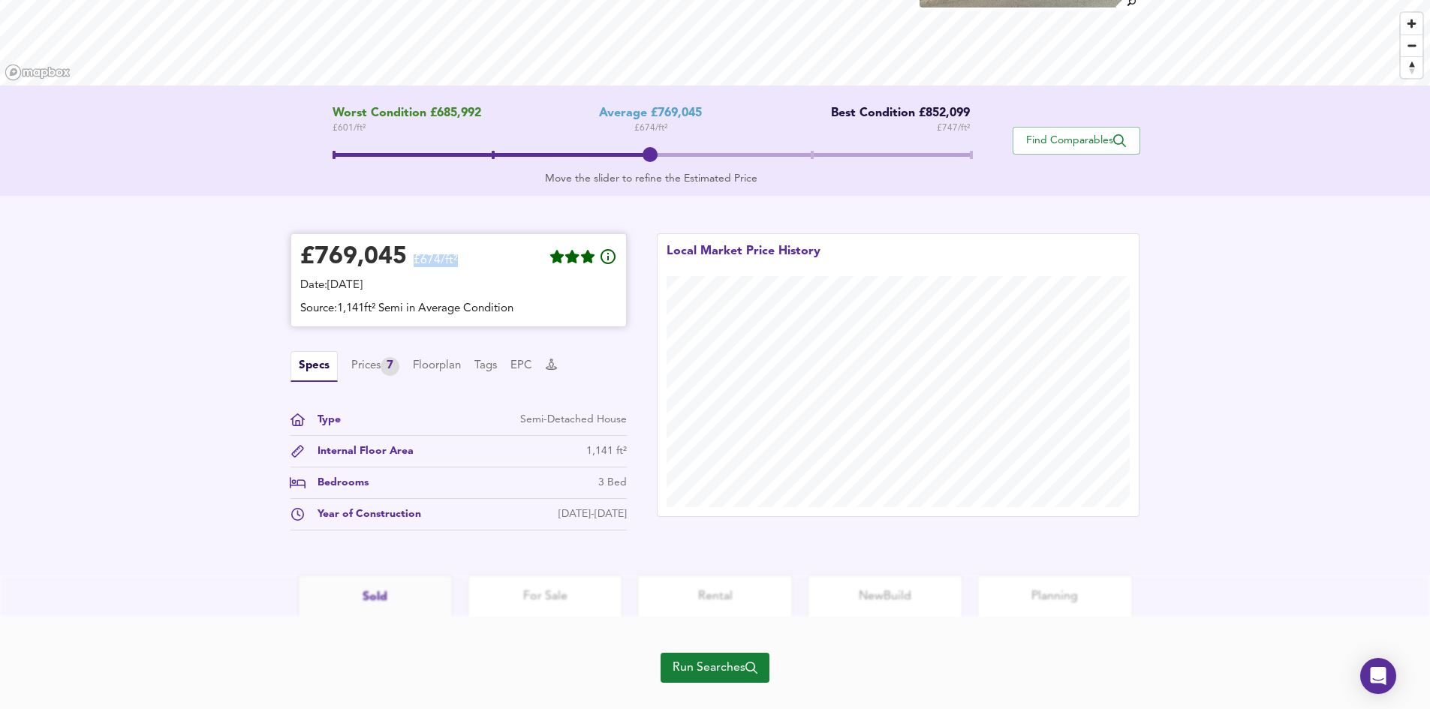
drag, startPoint x: 473, startPoint y: 257, endPoint x: 415, endPoint y: 262, distance: 58.0
click at [415, 262] on div "£ 769,045 £674/ft²" at bounding box center [458, 259] width 317 height 33
click at [242, 197] on div "£ 769,045 £674/ft² Date: 11 August 2025 Source: 1,141ft² Semi in Average Condit…" at bounding box center [715, 386] width 1430 height 380
click at [651, 153] on span at bounding box center [649, 154] width 15 height 15
click at [661, 117] on div "Average £769,045" at bounding box center [650, 114] width 103 height 14
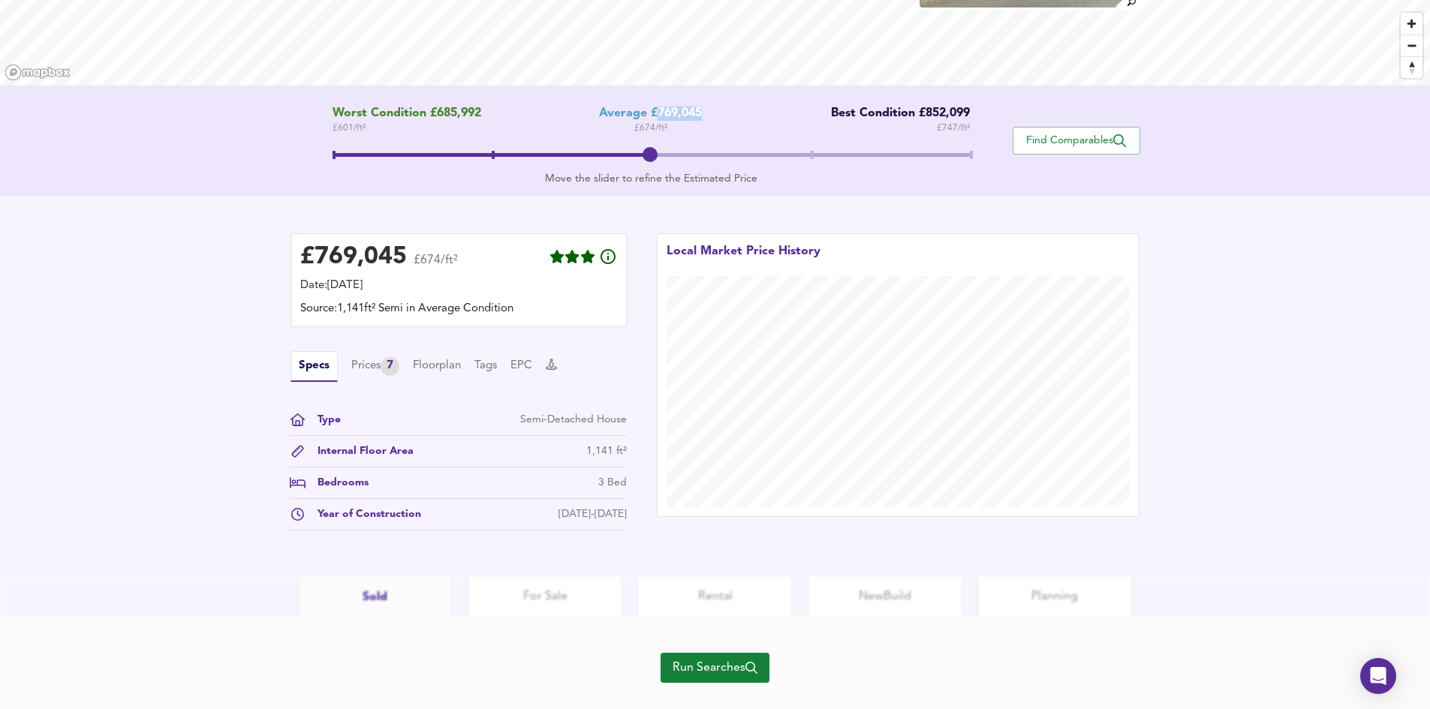
click at [661, 117] on div "Average £769,045" at bounding box center [650, 114] width 103 height 14
click at [662, 117] on div "Average £769,045" at bounding box center [650, 114] width 103 height 14
click at [655, 215] on div "£ 769,045 £674/ft² Date: 11 August 2025 Source: 1,141ft² Semi in Average Condit…" at bounding box center [715, 386] width 1430 height 380
click at [1085, 140] on span "Find Comparables" at bounding box center [1076, 141] width 111 height 14
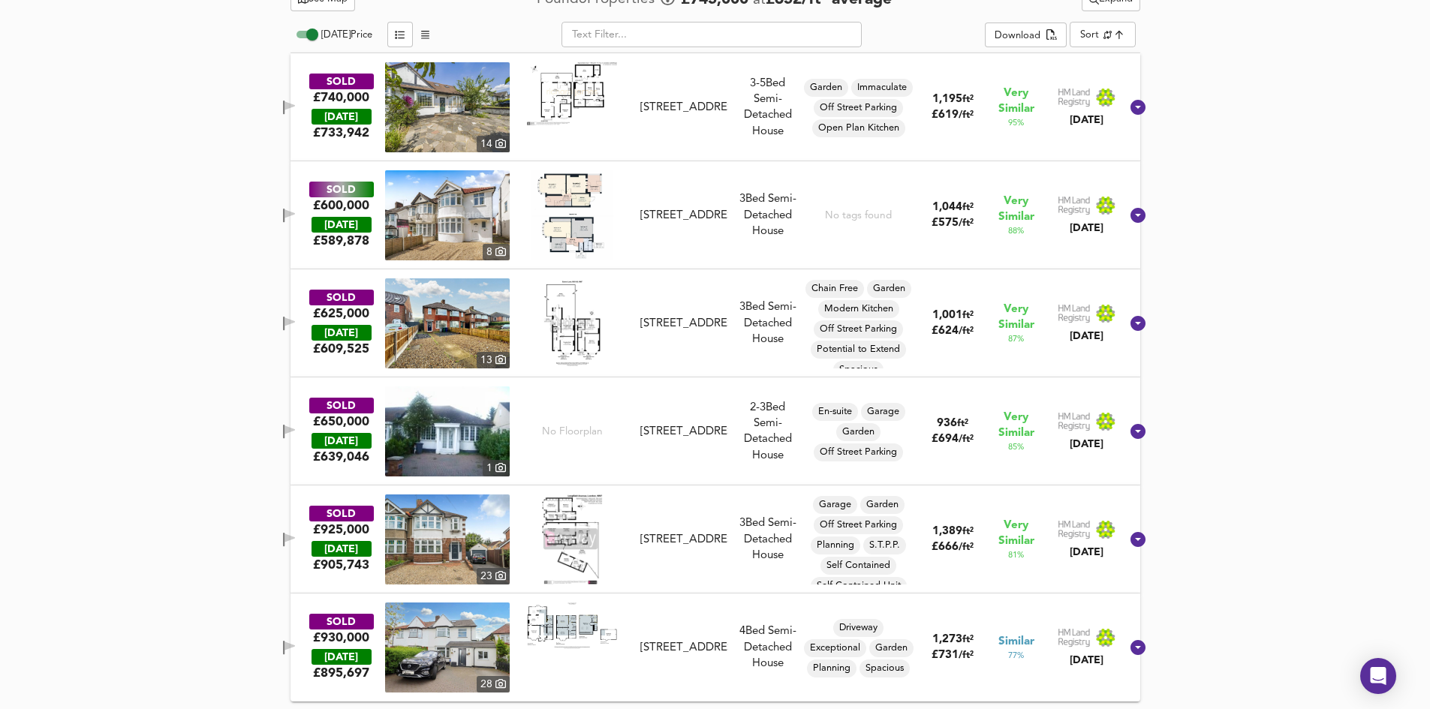
scroll to position [731, 0]
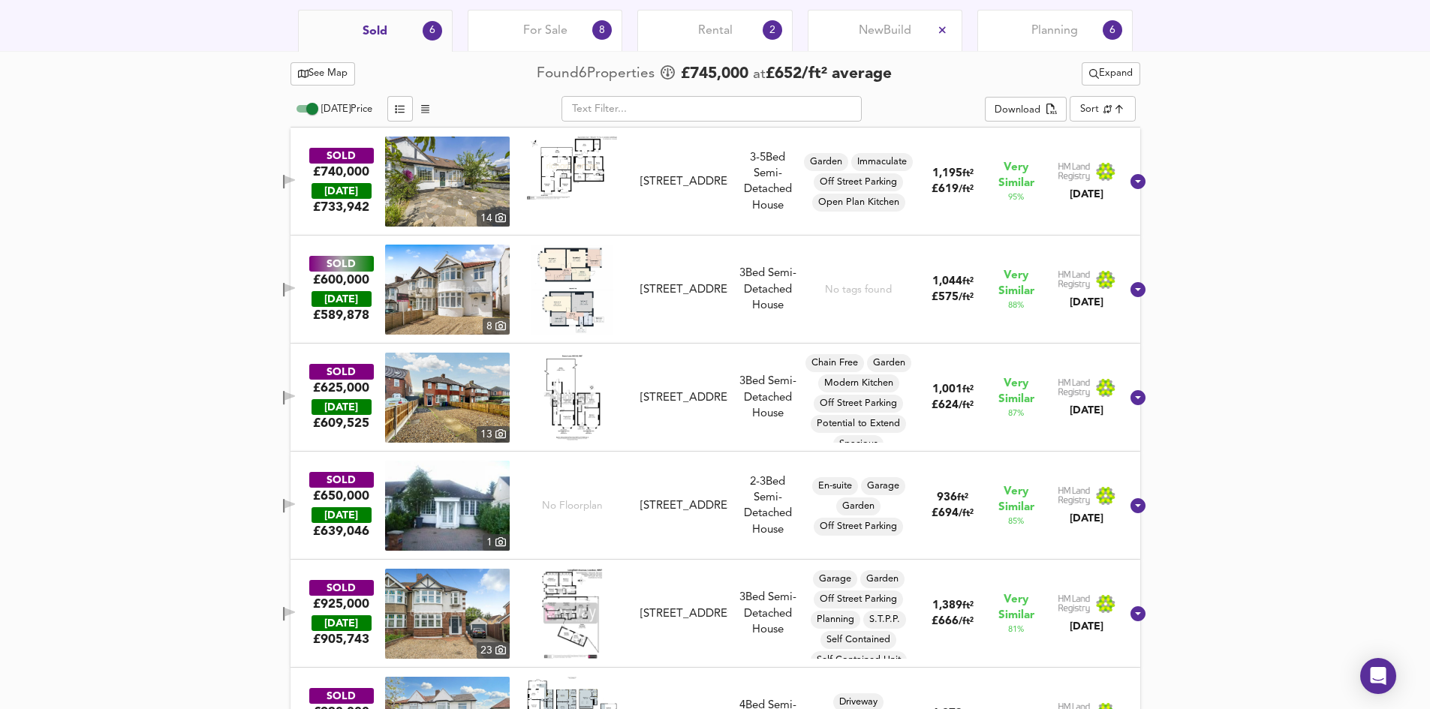
click at [696, 183] on div "40 Longfield Avenue, NW7 2EG" at bounding box center [683, 182] width 87 height 16
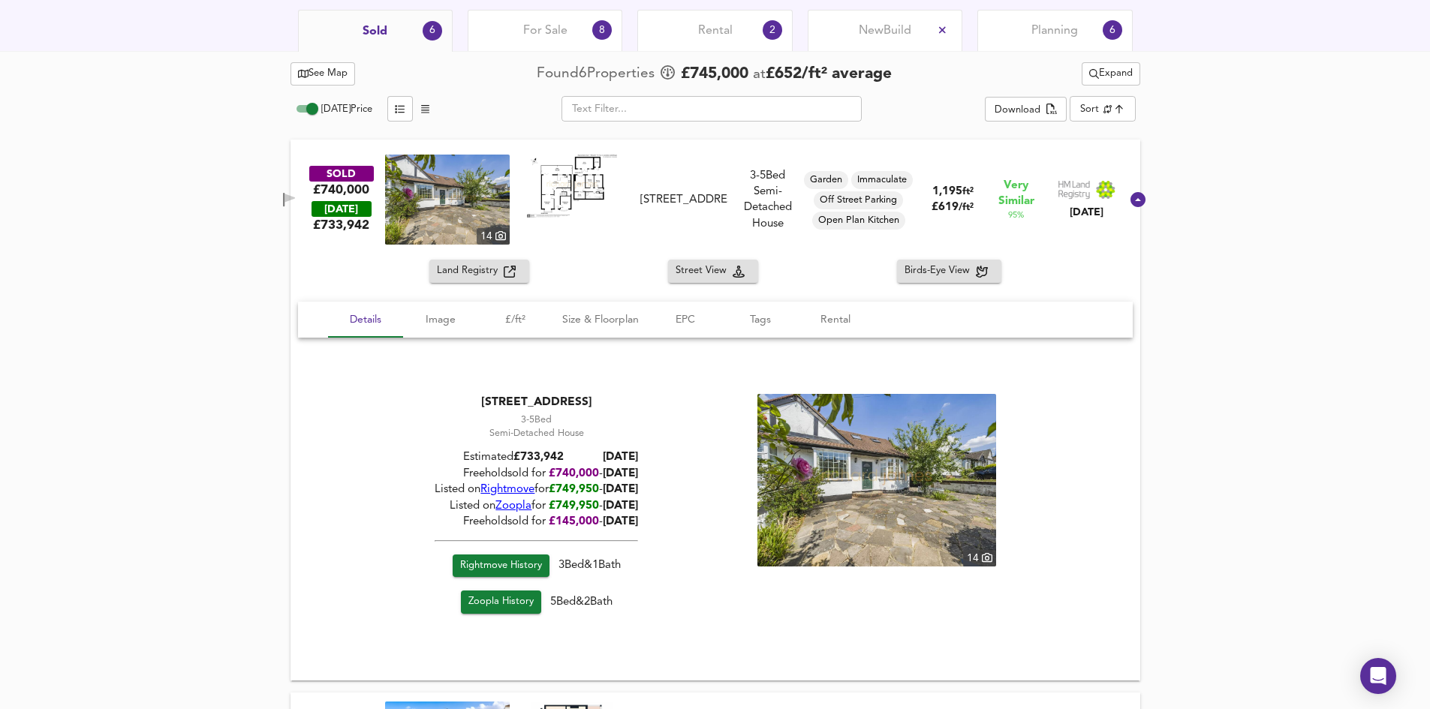
click at [1076, 194] on img at bounding box center [1087, 190] width 59 height 20
click at [465, 207] on img at bounding box center [447, 200] width 125 height 90
click at [209, 286] on div "See Map Found 6 Propert ies £ 745,000 at £ 652 / ft² average Expand Today Price…" at bounding box center [715, 646] width 1430 height 1190
click at [754, 325] on span "Tags" at bounding box center [760, 320] width 57 height 19
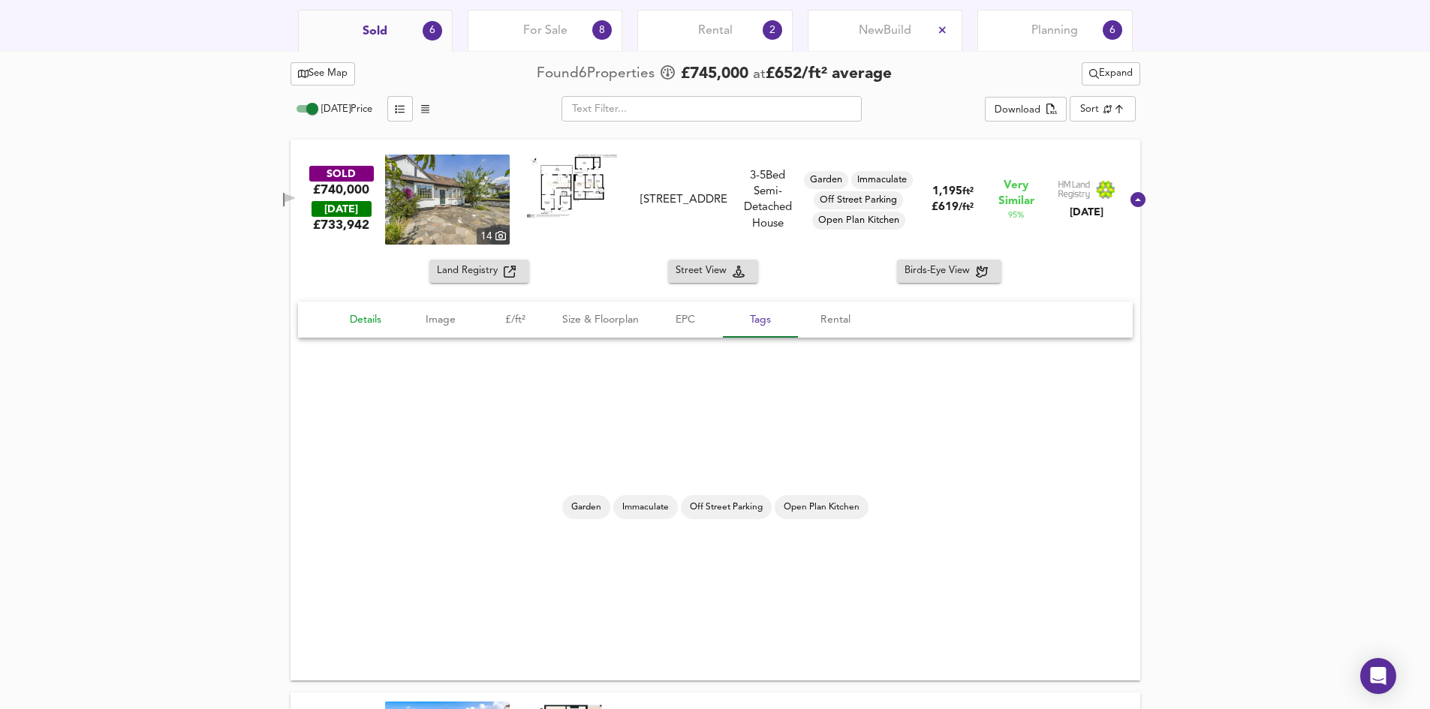
click at [341, 311] on span "Details" at bounding box center [365, 320] width 57 height 19
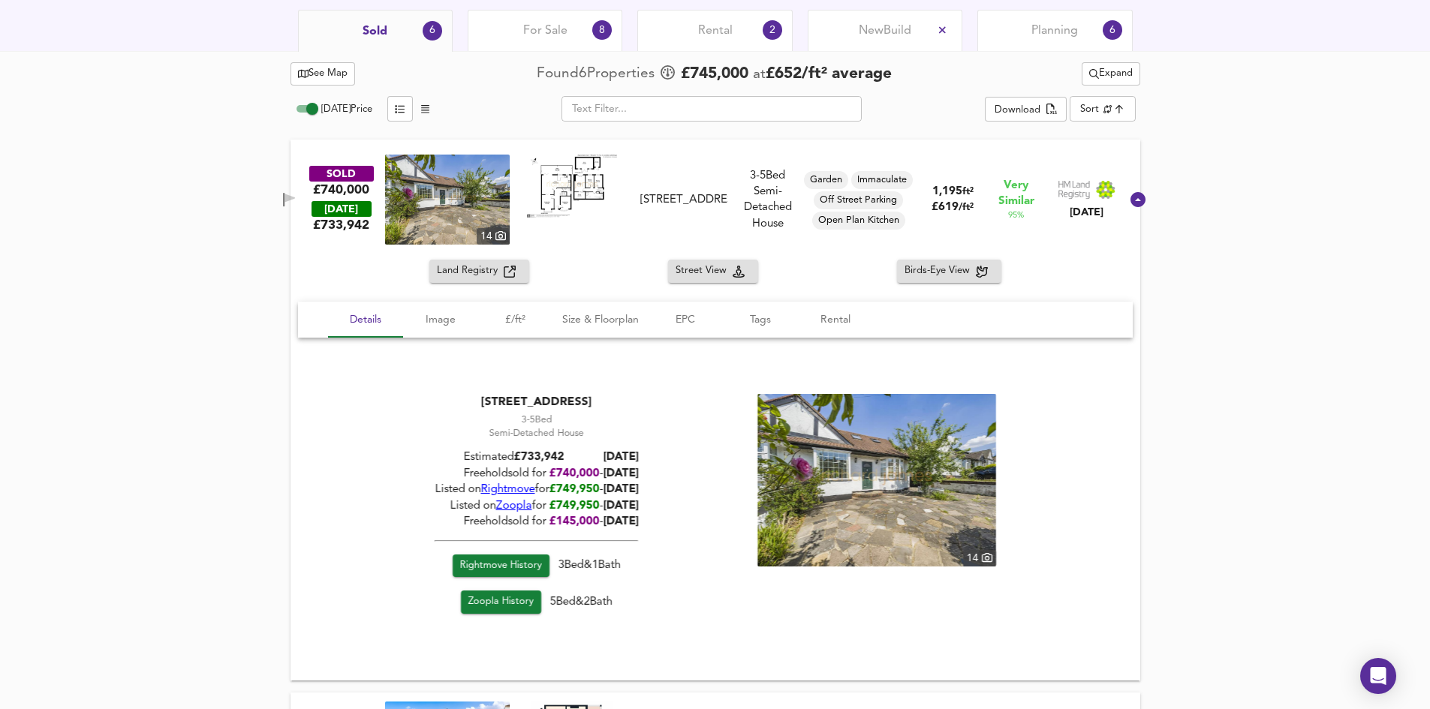
click at [732, 194] on div "40 Longfield Avenue, NW7 2EG" at bounding box center [683, 200] width 99 height 16
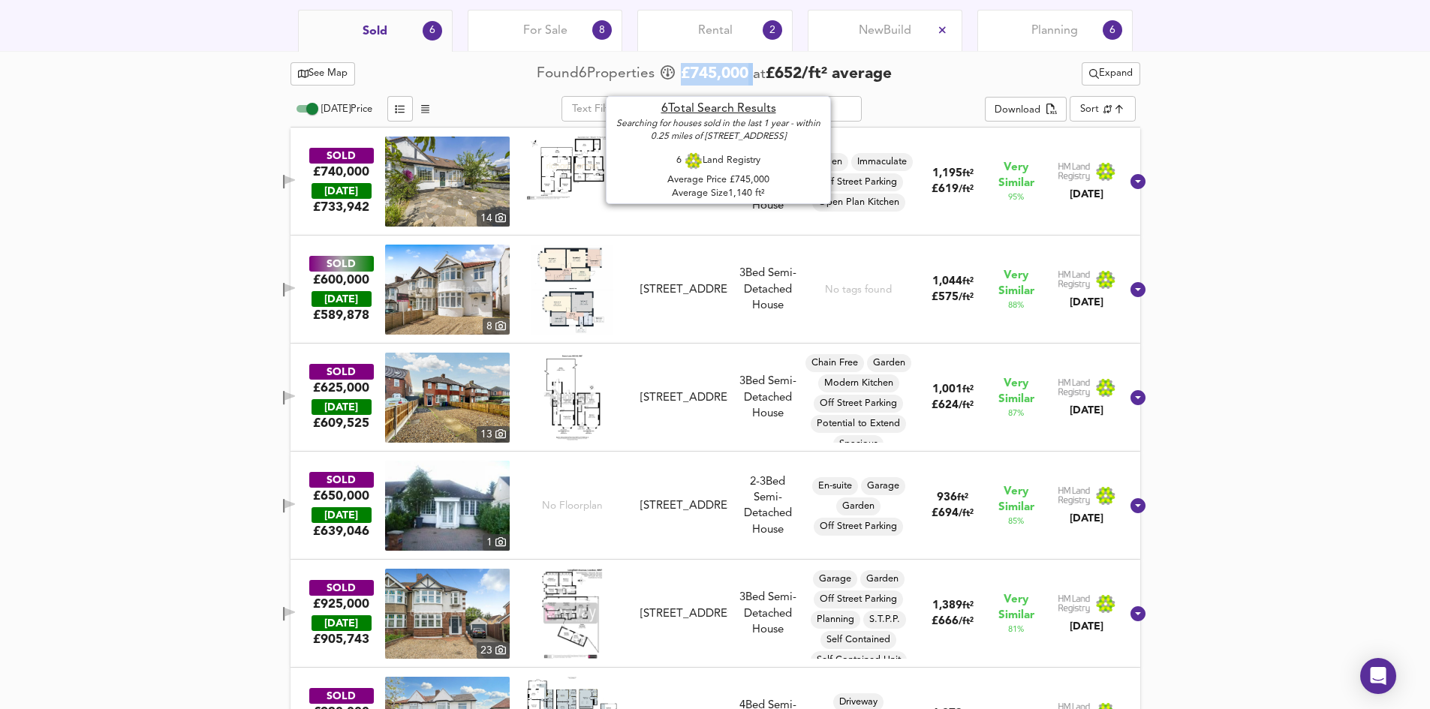
drag, startPoint x: 684, startPoint y: 78, endPoint x: 757, endPoint y: 72, distance: 73.1
click at [757, 72] on div "£ 745,000 at £ 652 / ft² average" at bounding box center [774, 74] width 233 height 23
click at [740, 82] on span "£ 745,000" at bounding box center [715, 74] width 68 height 23
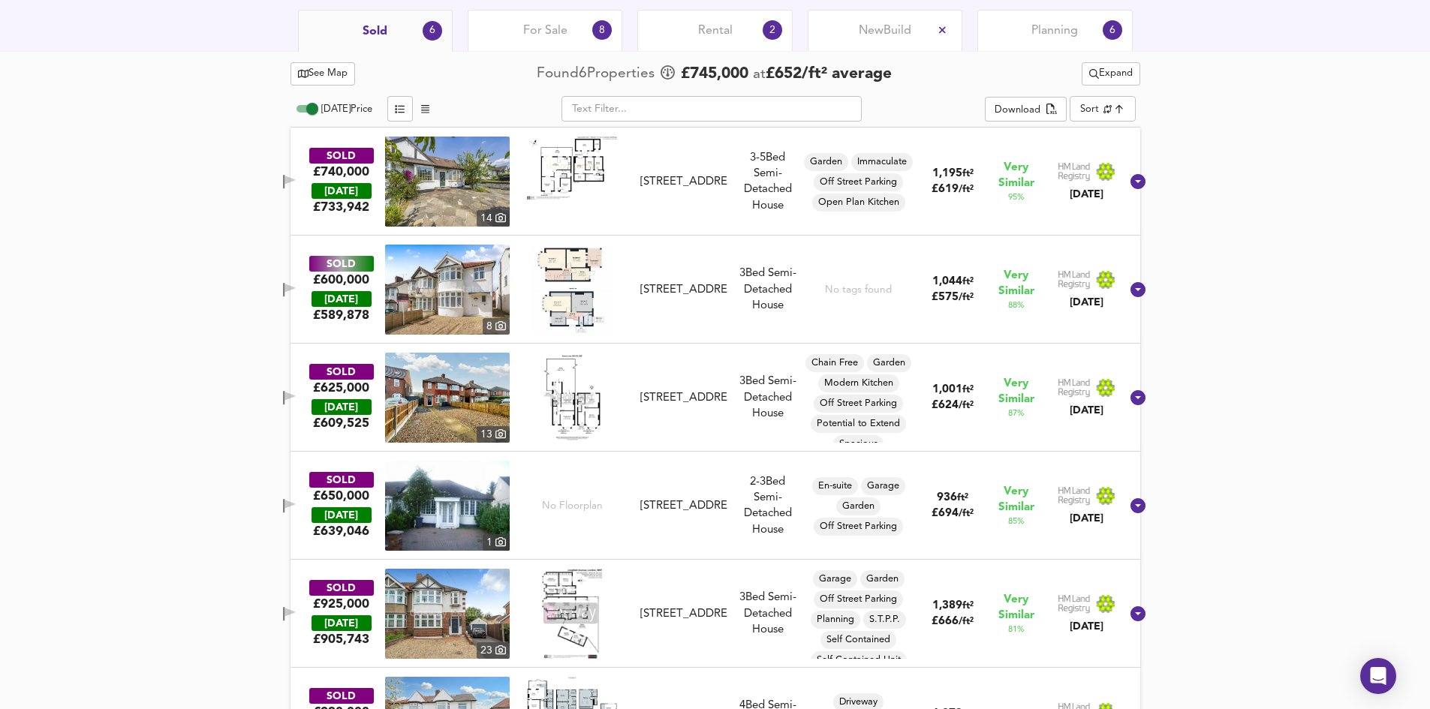
scroll to position [806, 0]
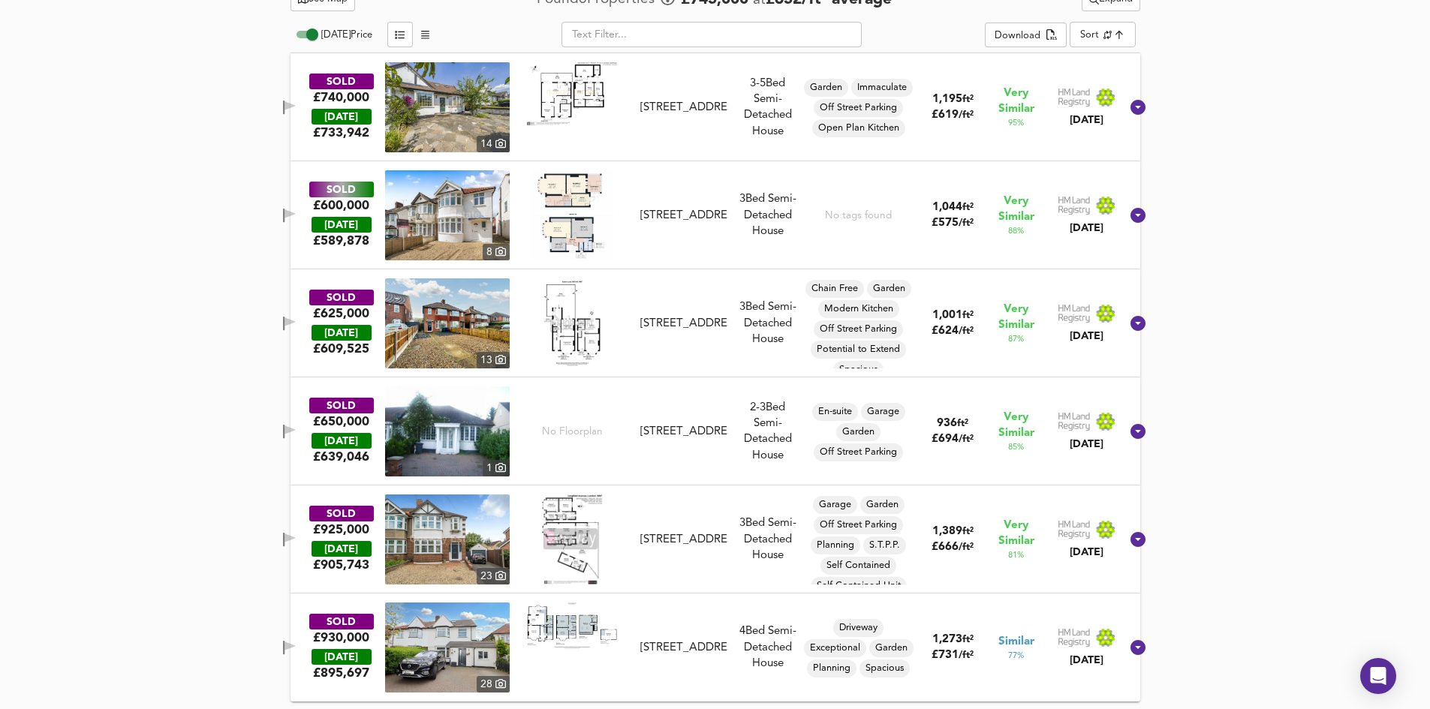
click at [706, 116] on div "40 Longfield Avenue, NW7 2EG" at bounding box center [683, 108] width 87 height 16
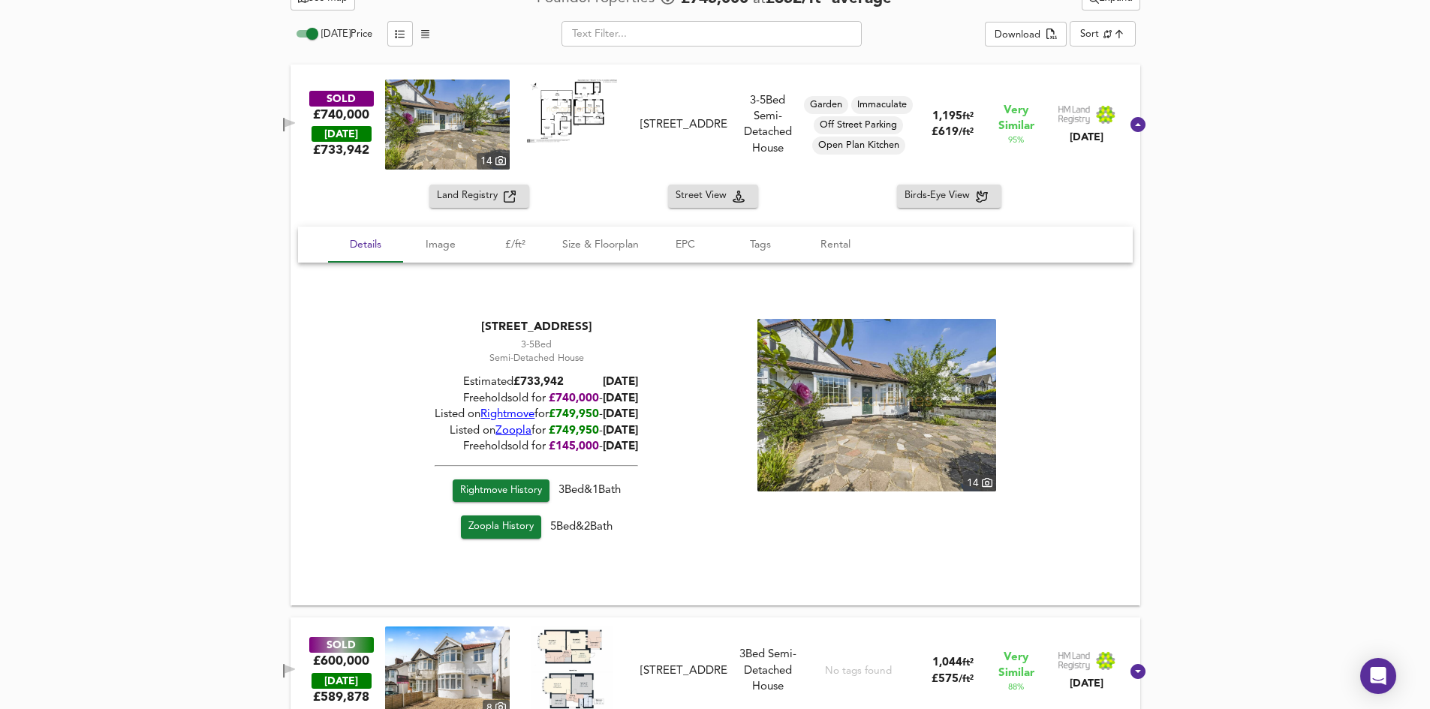
click at [450, 125] on img at bounding box center [447, 125] width 125 height 90
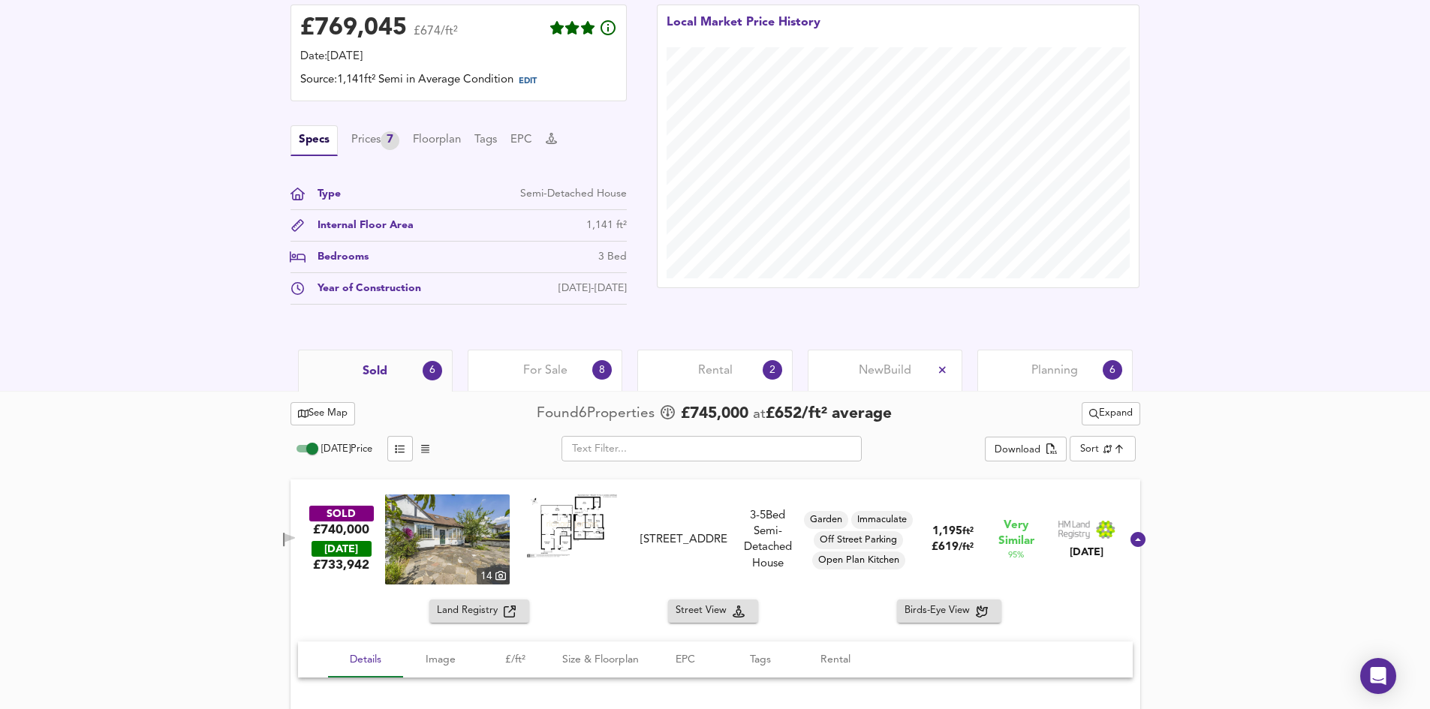
scroll to position [356, 0]
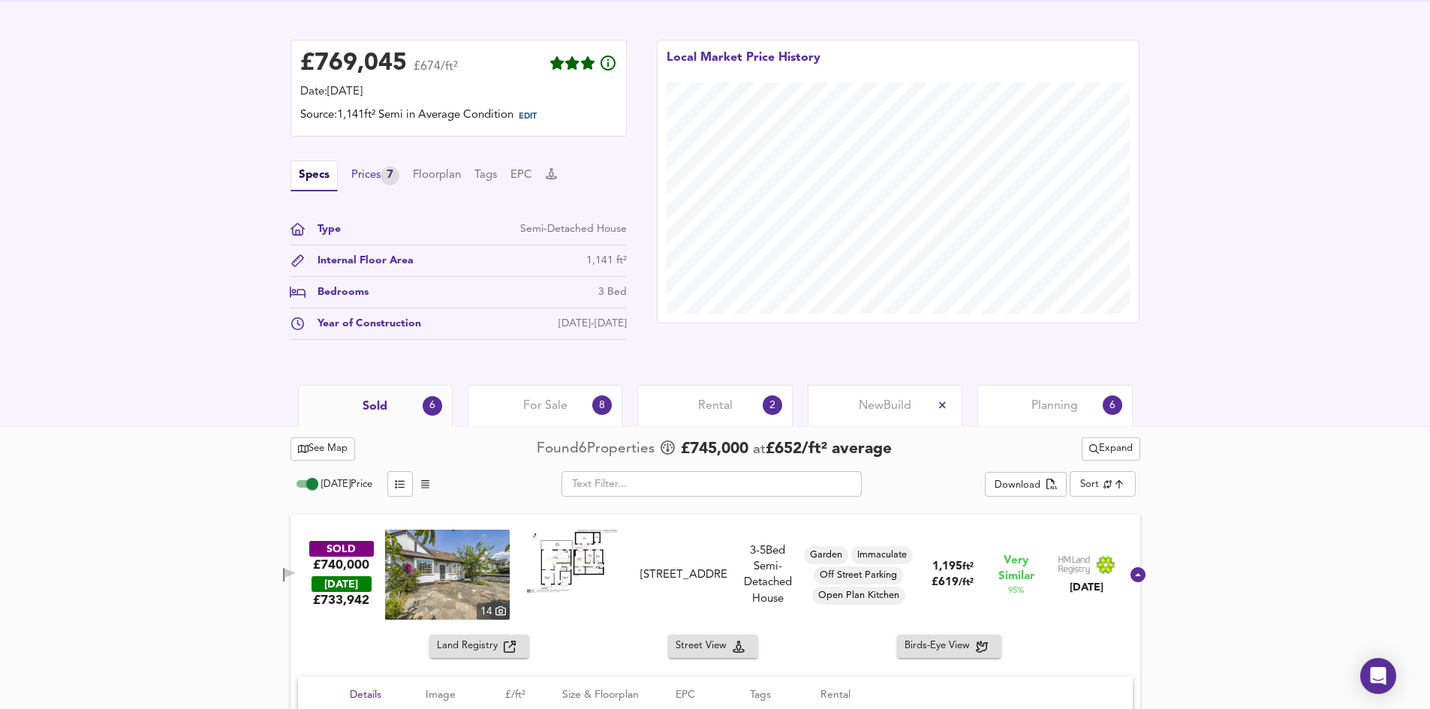
click at [391, 173] on div "7" at bounding box center [390, 176] width 19 height 19
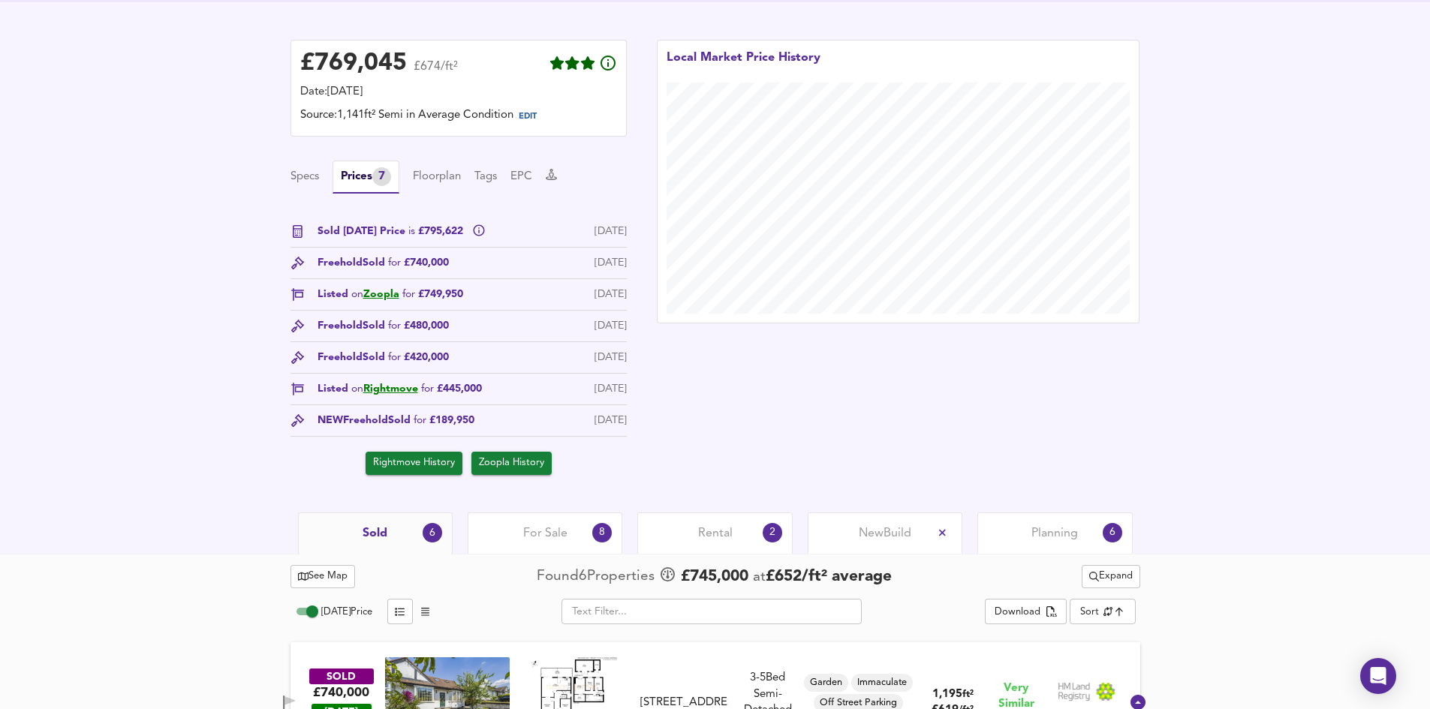
drag, startPoint x: 627, startPoint y: 293, endPoint x: 429, endPoint y: 292, distance: 198.2
click at [429, 292] on div "£ 769,045 £674/ft² Date: 11 August 2025 Source: 1,141ft² Semi in Average Condit…" at bounding box center [458, 257] width 366 height 465
click at [429, 292] on span "Listed on Zoopla for £749,950" at bounding box center [390, 295] width 146 height 16
click at [386, 297] on link "Zoopla" at bounding box center [381, 294] width 36 height 11
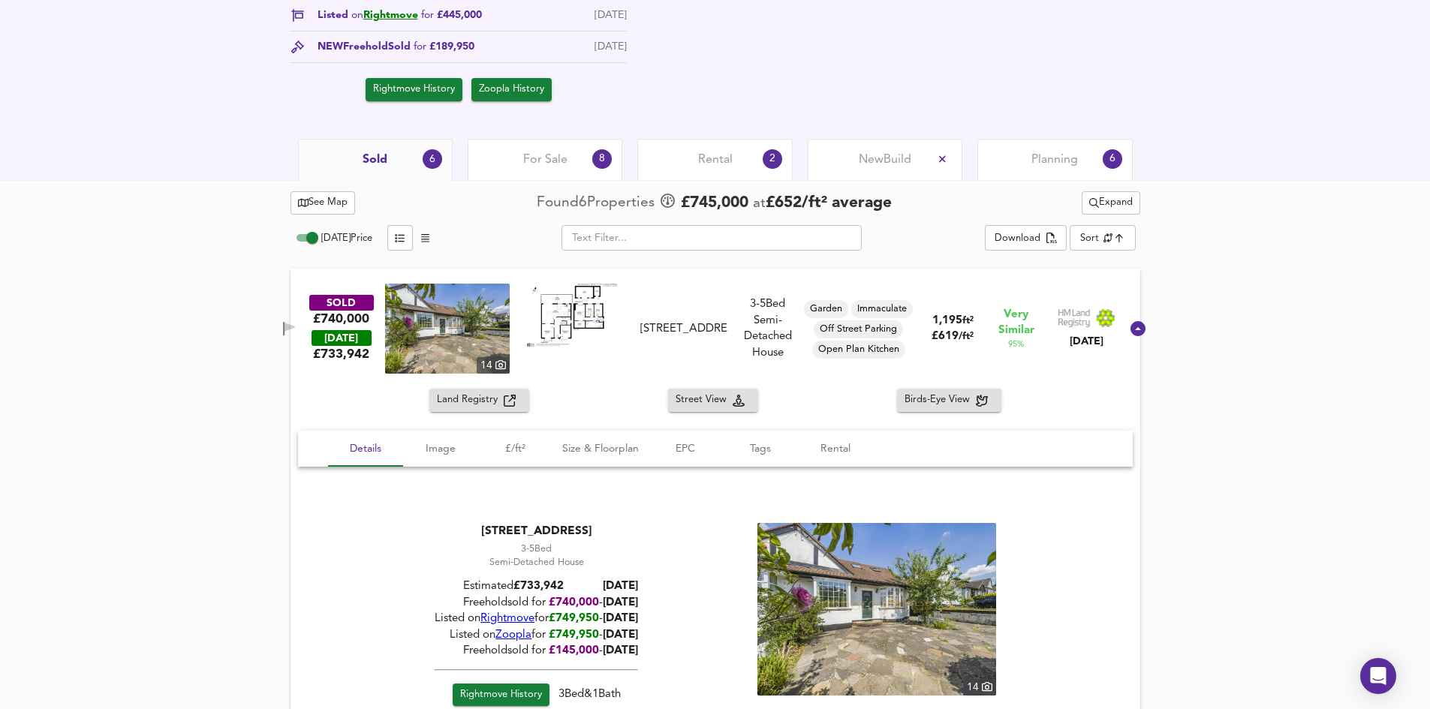
scroll to position [731, 0]
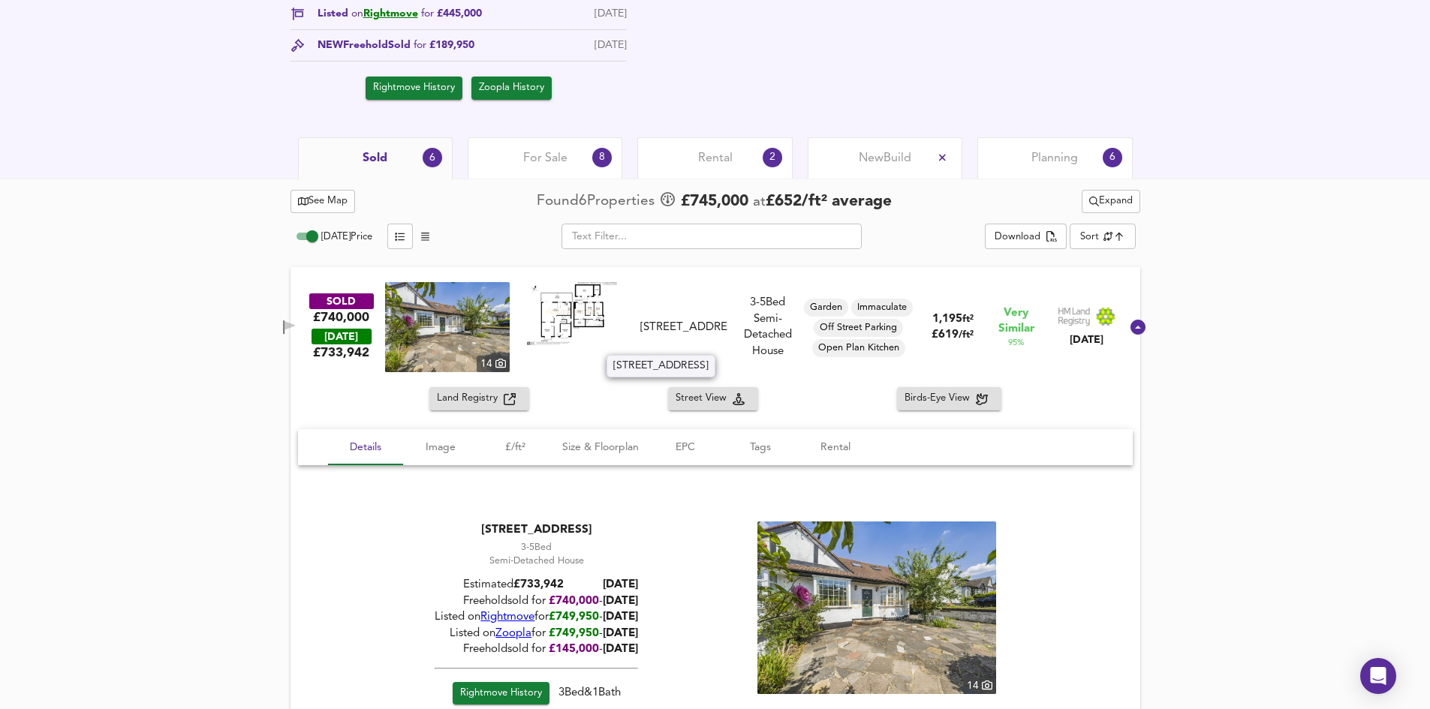
click at [704, 320] on div "40 Longfield Avenue, NW7 2EG" at bounding box center [683, 328] width 87 height 16
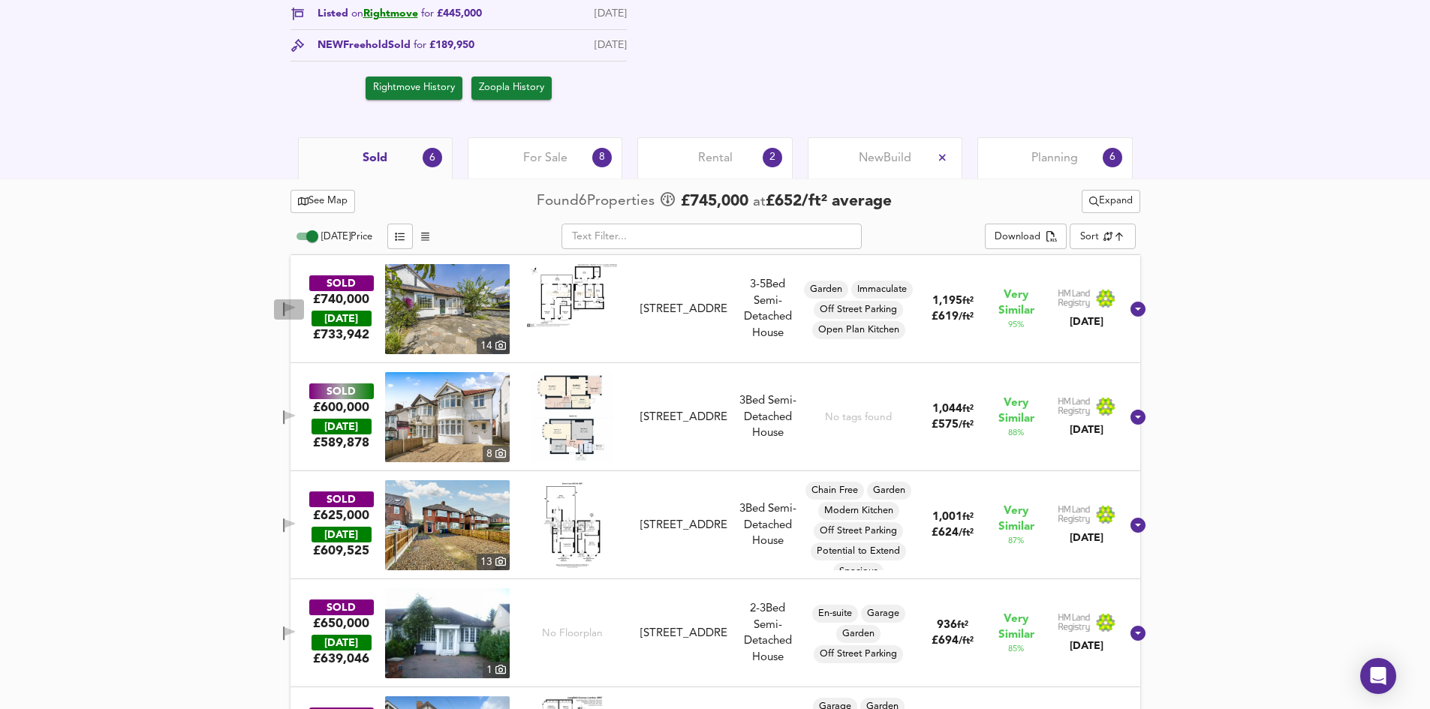
click at [296, 305] on icon "button" at bounding box center [289, 309] width 13 height 14
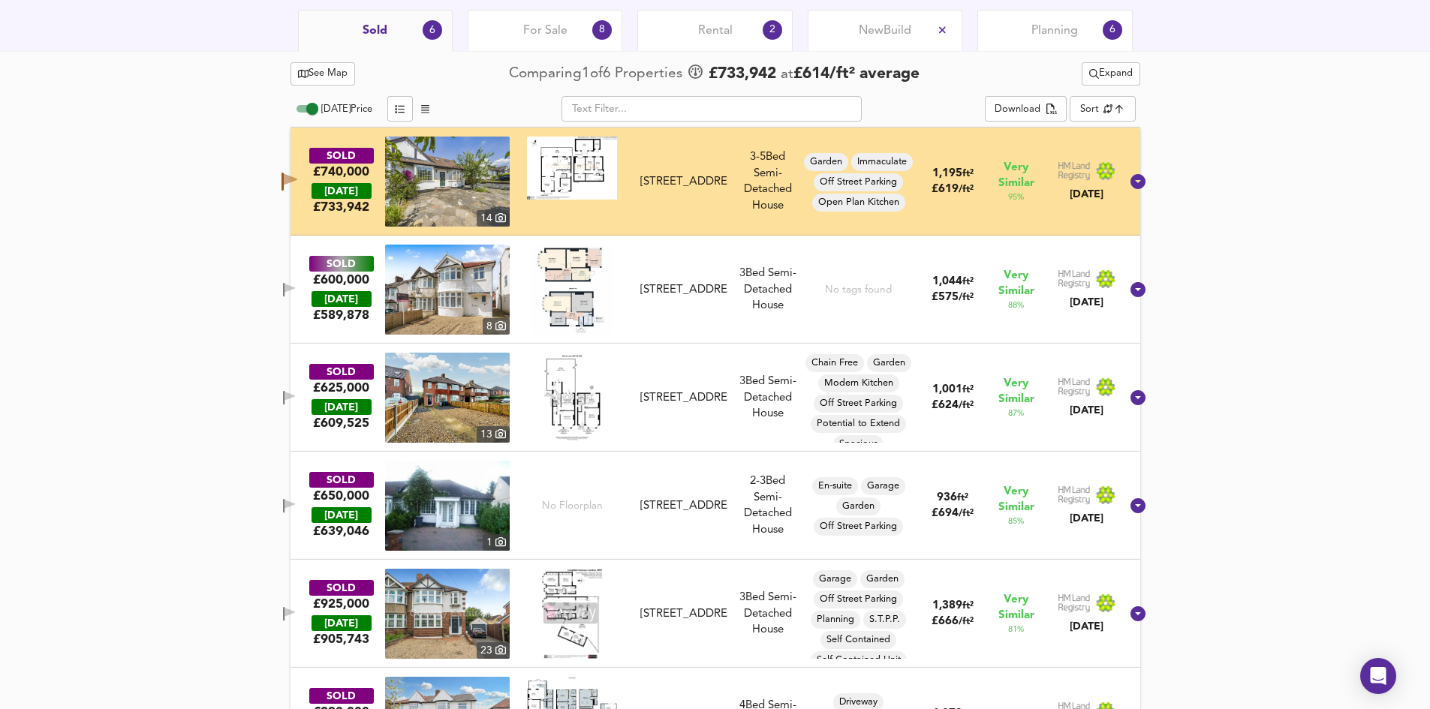
scroll to position [934, 0]
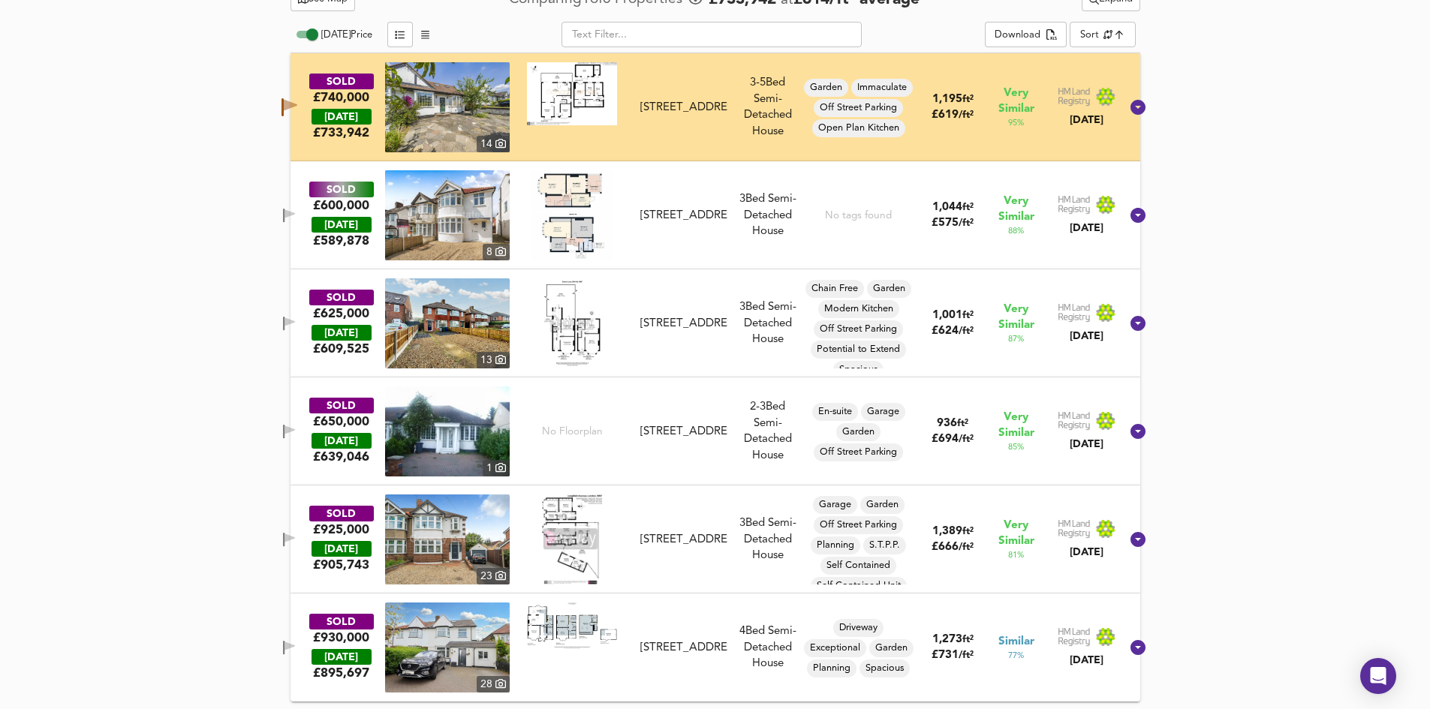
click at [672, 208] on div "49 Page Street, NW7 2EL" at bounding box center [683, 216] width 87 height 16
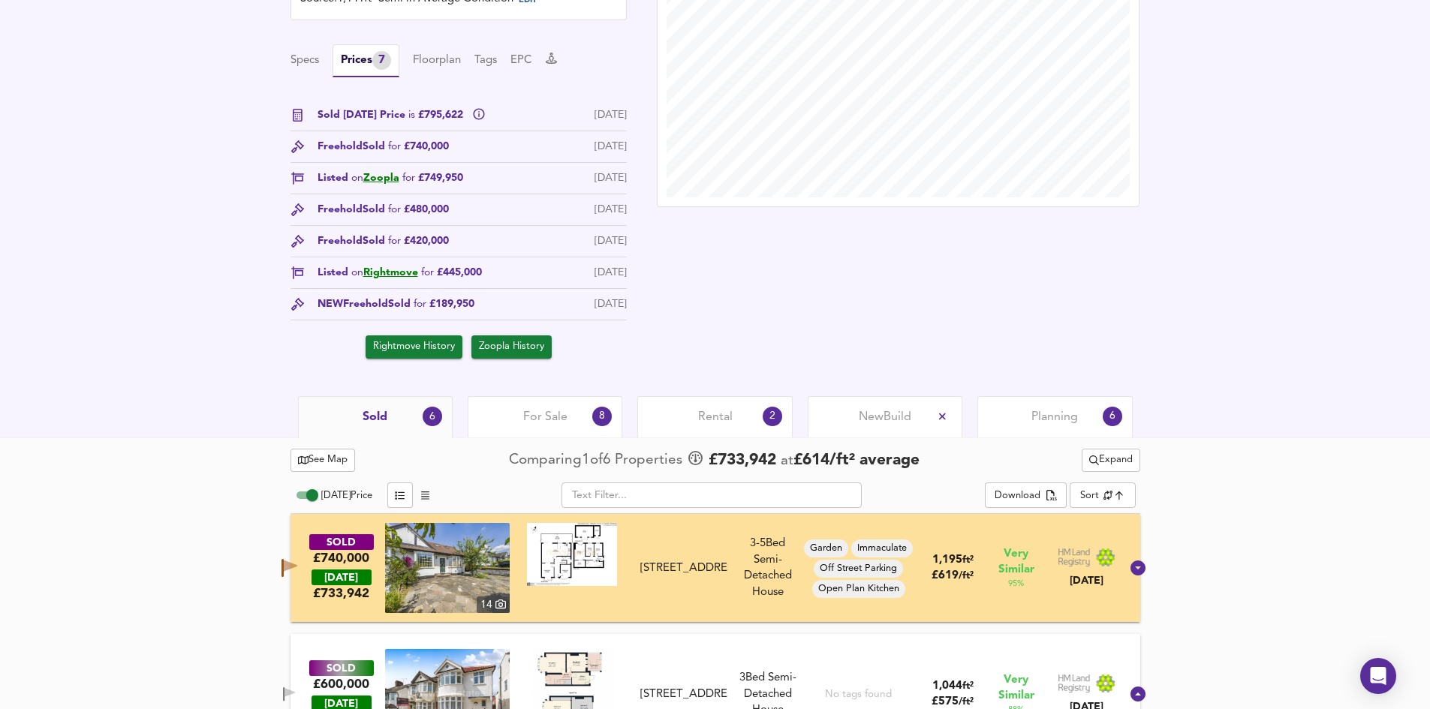
scroll to position [676, 0]
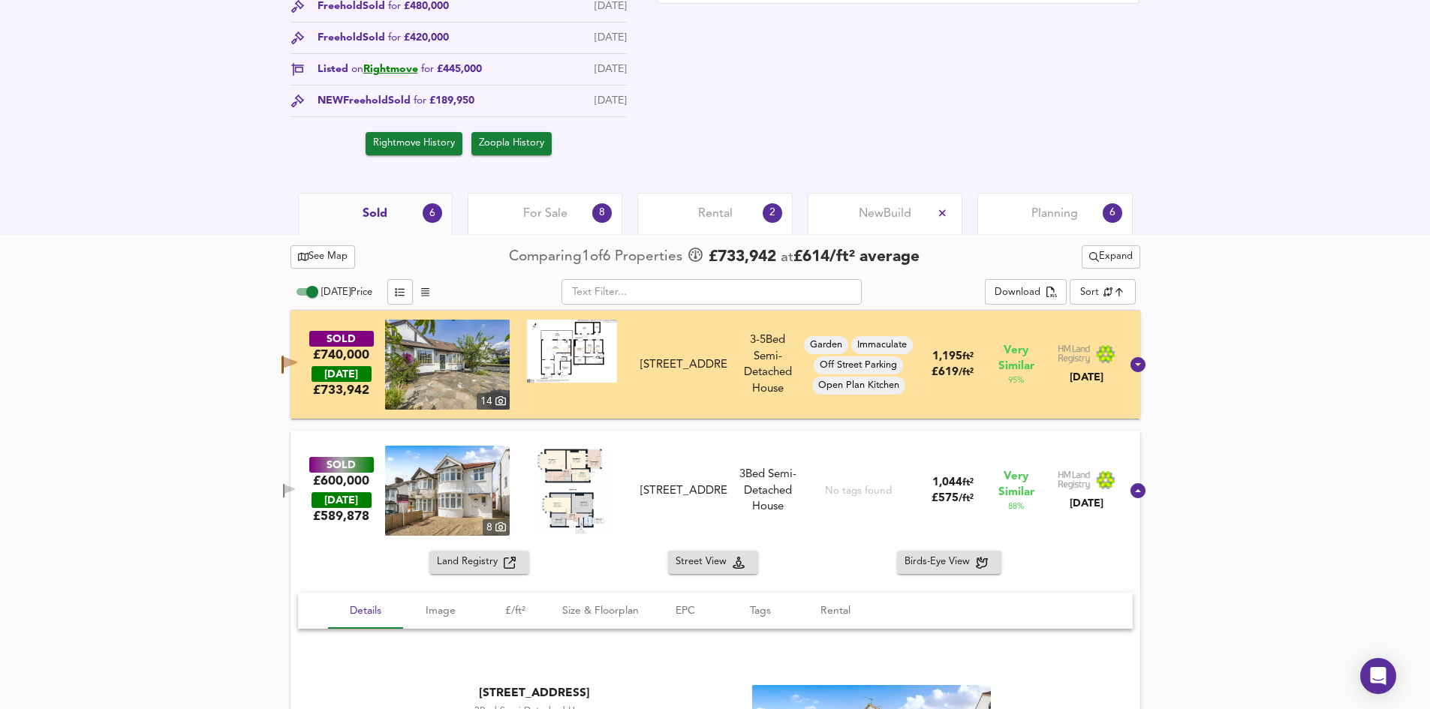
drag, startPoint x: 306, startPoint y: 367, endPoint x: 360, endPoint y: 371, distance: 54.2
click at [297, 367] on icon "button" at bounding box center [289, 365] width 16 height 18
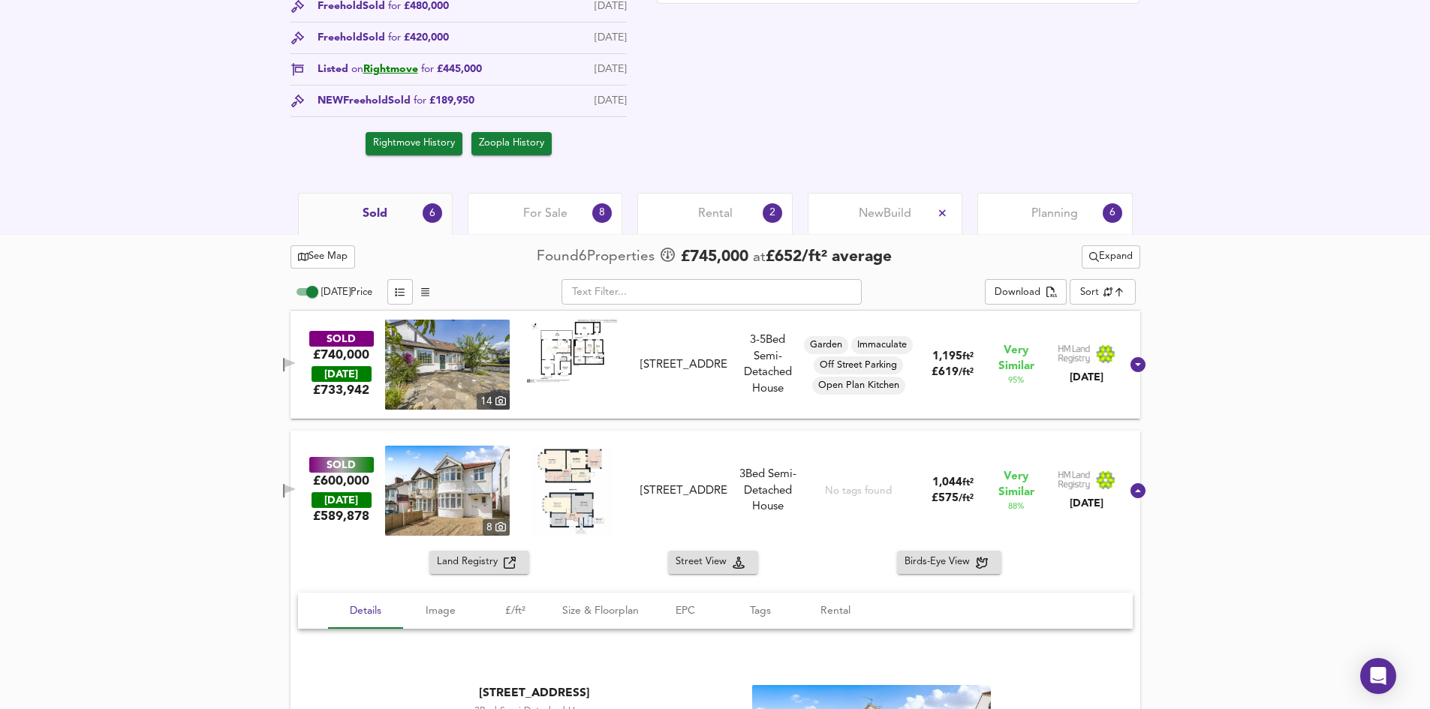
click at [653, 366] on div "40 Longfield Avenue, NW7 2EG" at bounding box center [683, 365] width 87 height 16
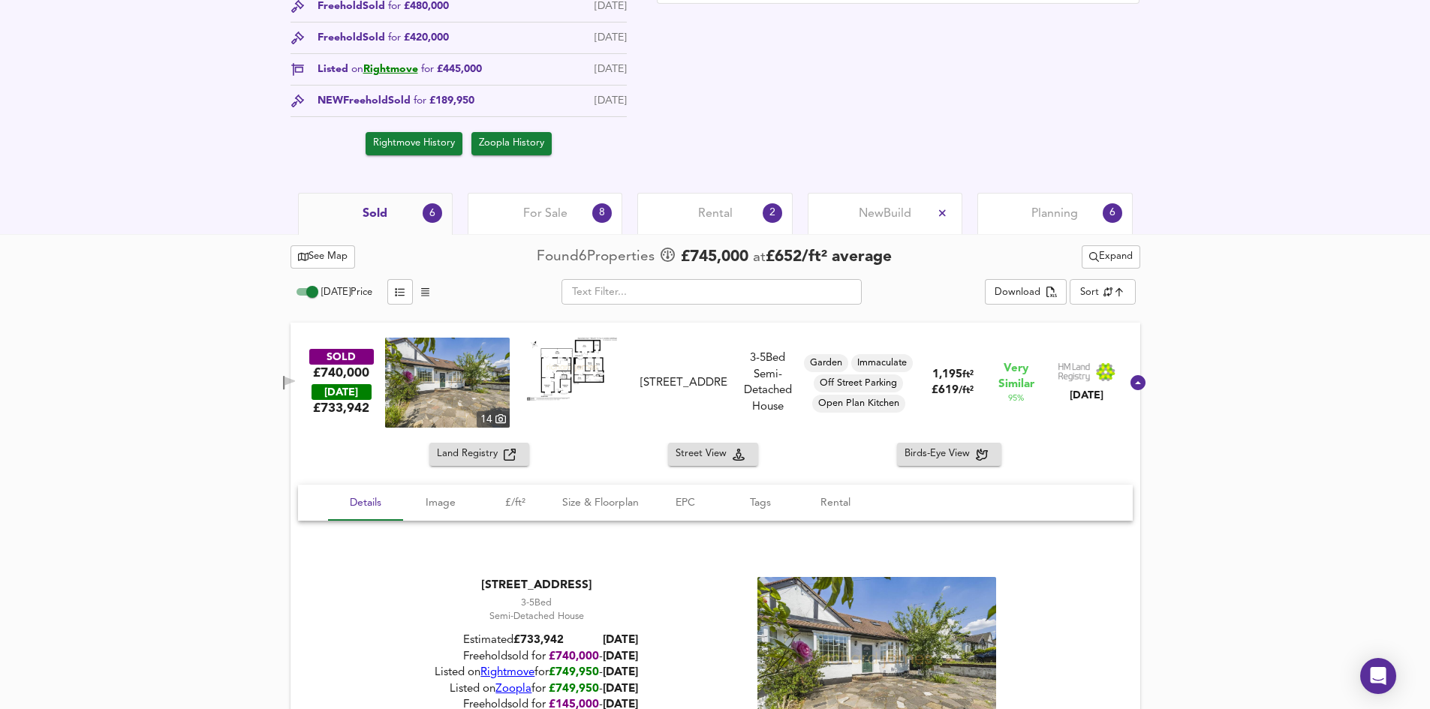
click at [696, 387] on div "40 Longfield Avenue, NW7 2EG" at bounding box center [683, 383] width 87 height 16
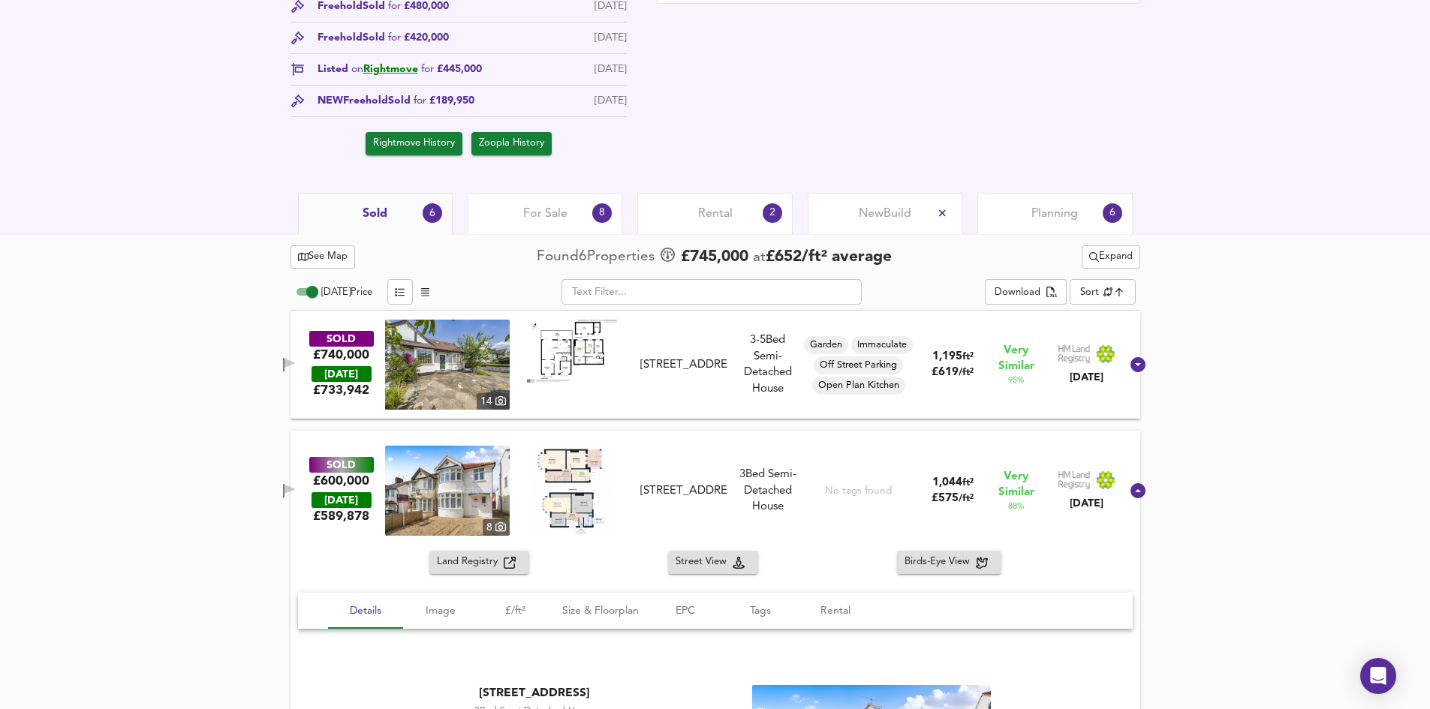
click at [684, 455] on div "SOLD £600,000 TODAY £ 589,878 8 49 Page Street, NW7 2EL 49 Page Street, NW7 2EL…" at bounding box center [697, 491] width 847 height 90
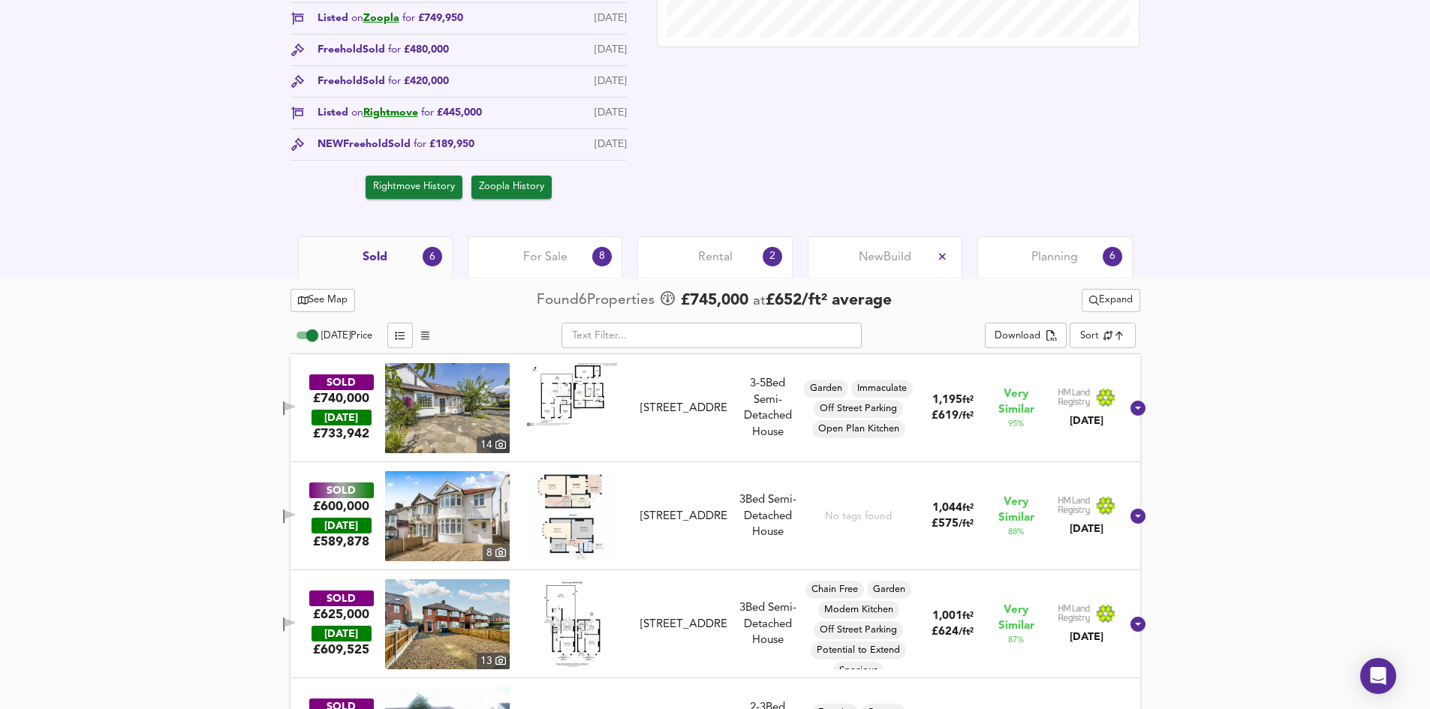
scroll to position [633, 0]
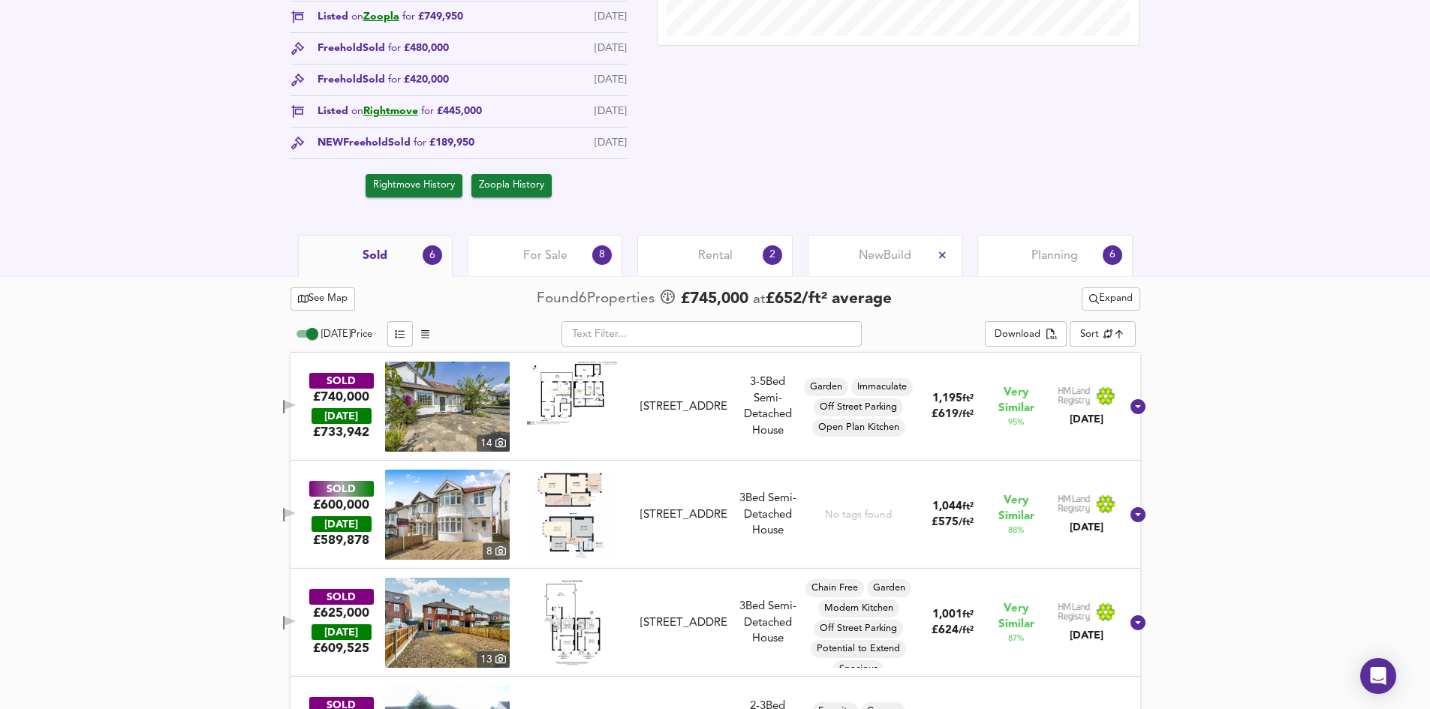
click at [1109, 299] on span "Expand" at bounding box center [1111, 298] width 44 height 17
click at [1092, 353] on icon at bounding box center [1084, 353] width 18 height 11
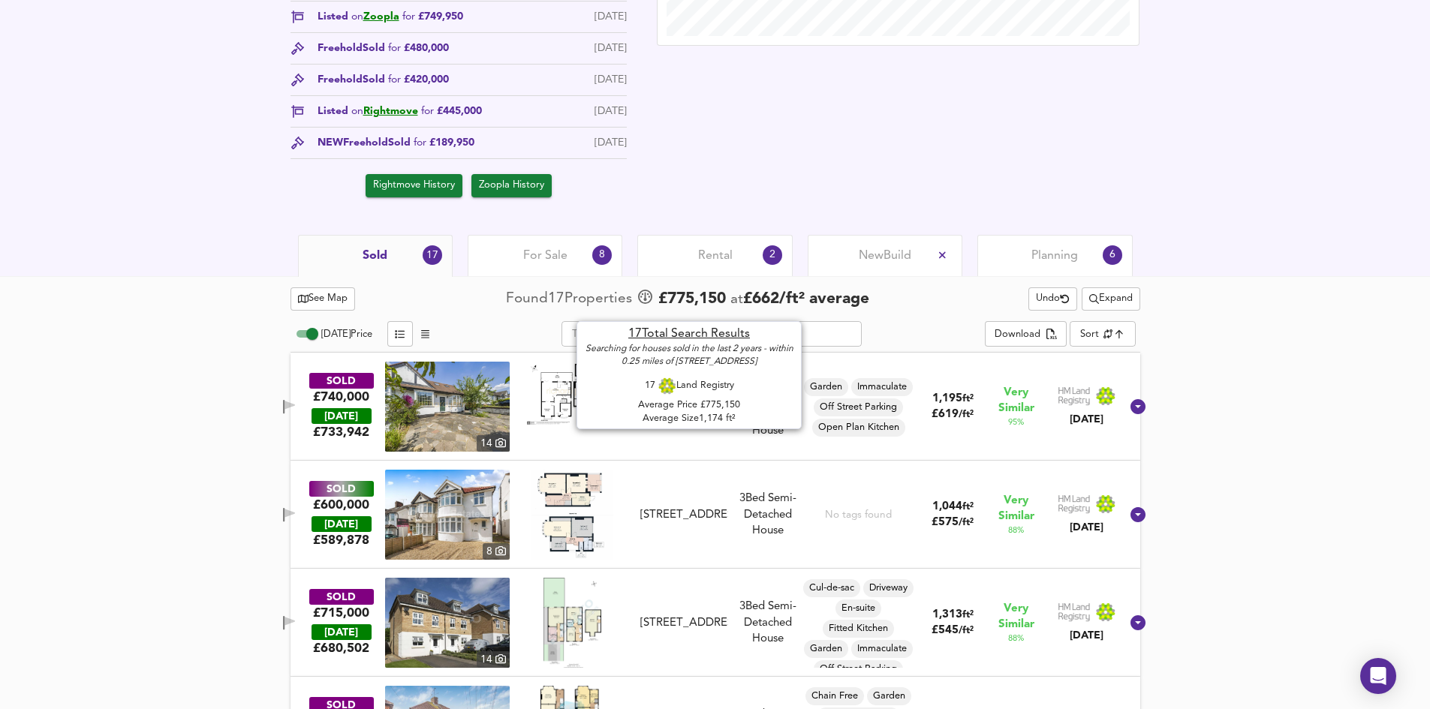
click at [549, 302] on div "Found 17 Propert ies" at bounding box center [571, 299] width 130 height 20
click at [551, 302] on div "Found 17 Propert ies" at bounding box center [571, 299] width 130 height 20
click at [705, 298] on span "£ 775,150" at bounding box center [692, 299] width 68 height 23
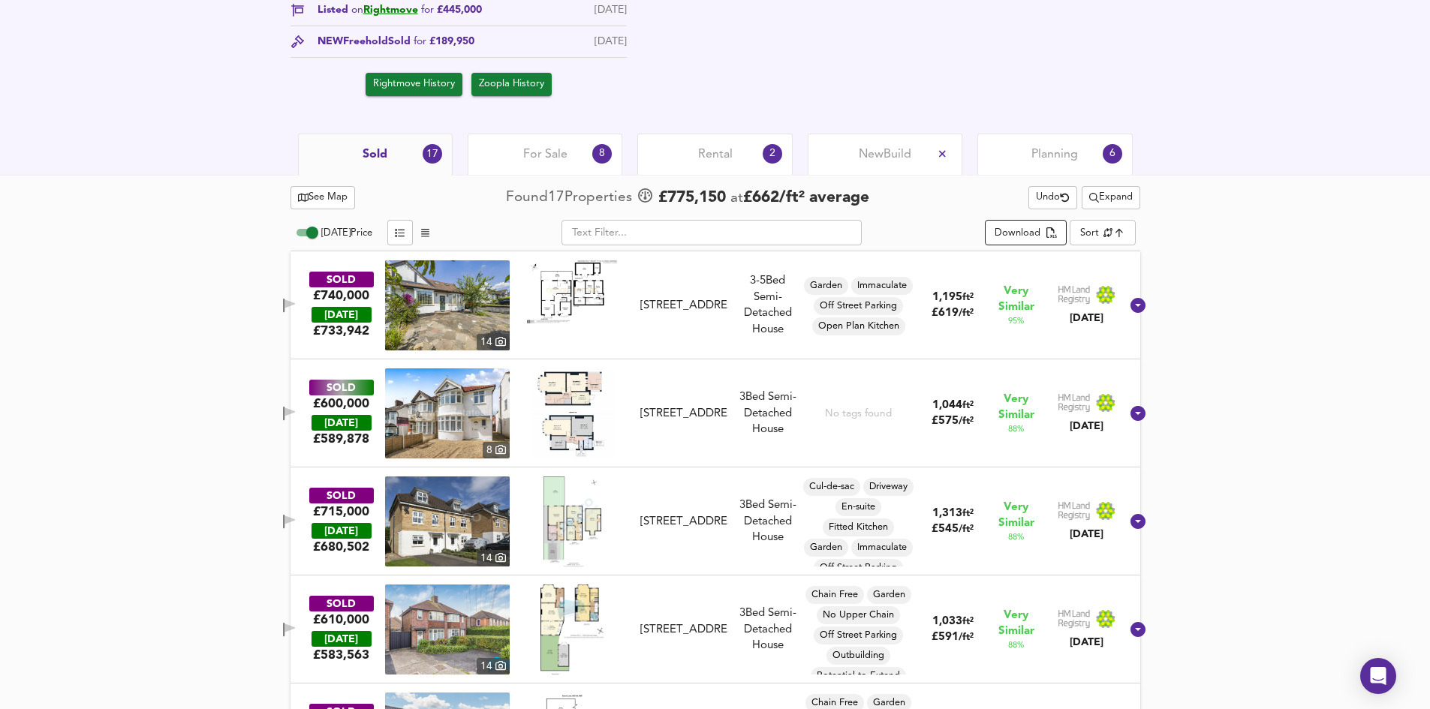
scroll to position [709, 0]
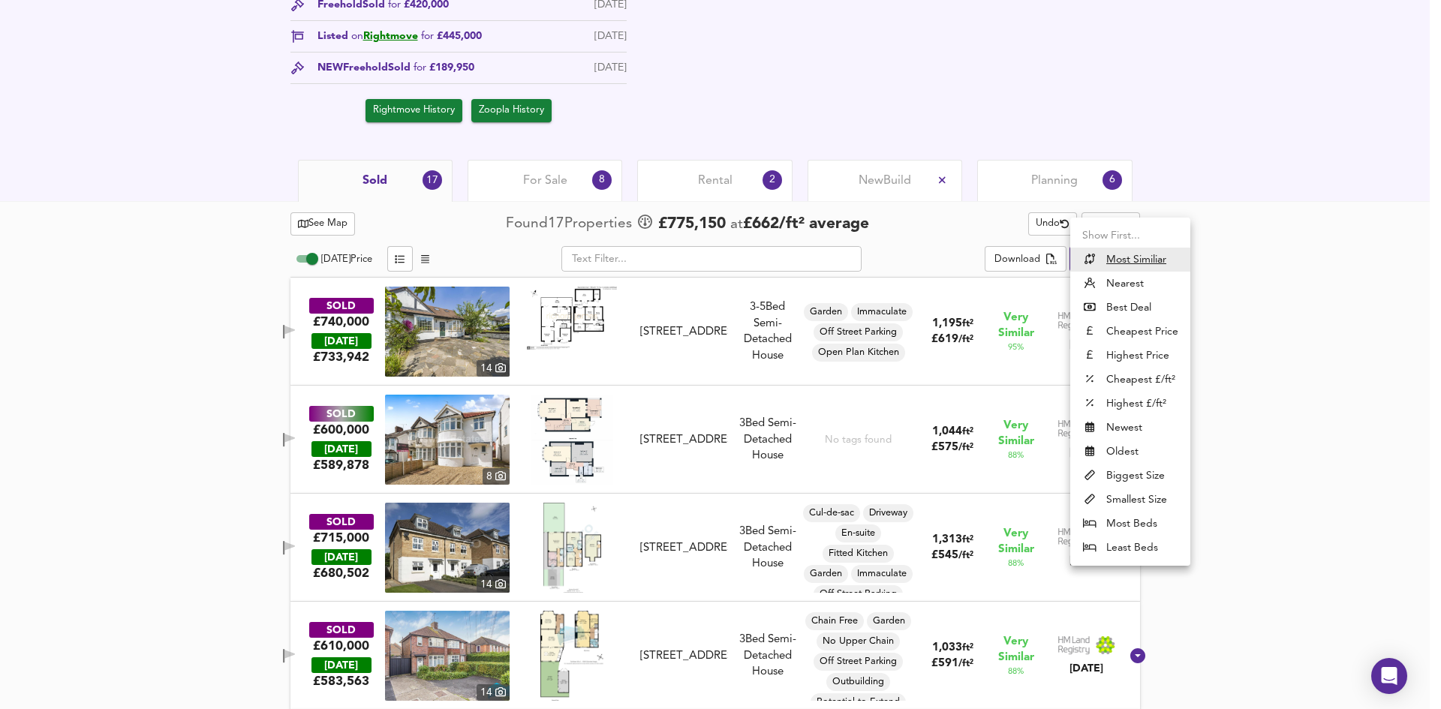
click at [1125, 284] on li "Nearest" at bounding box center [1130, 284] width 120 height 24
type input "distancetocenter"
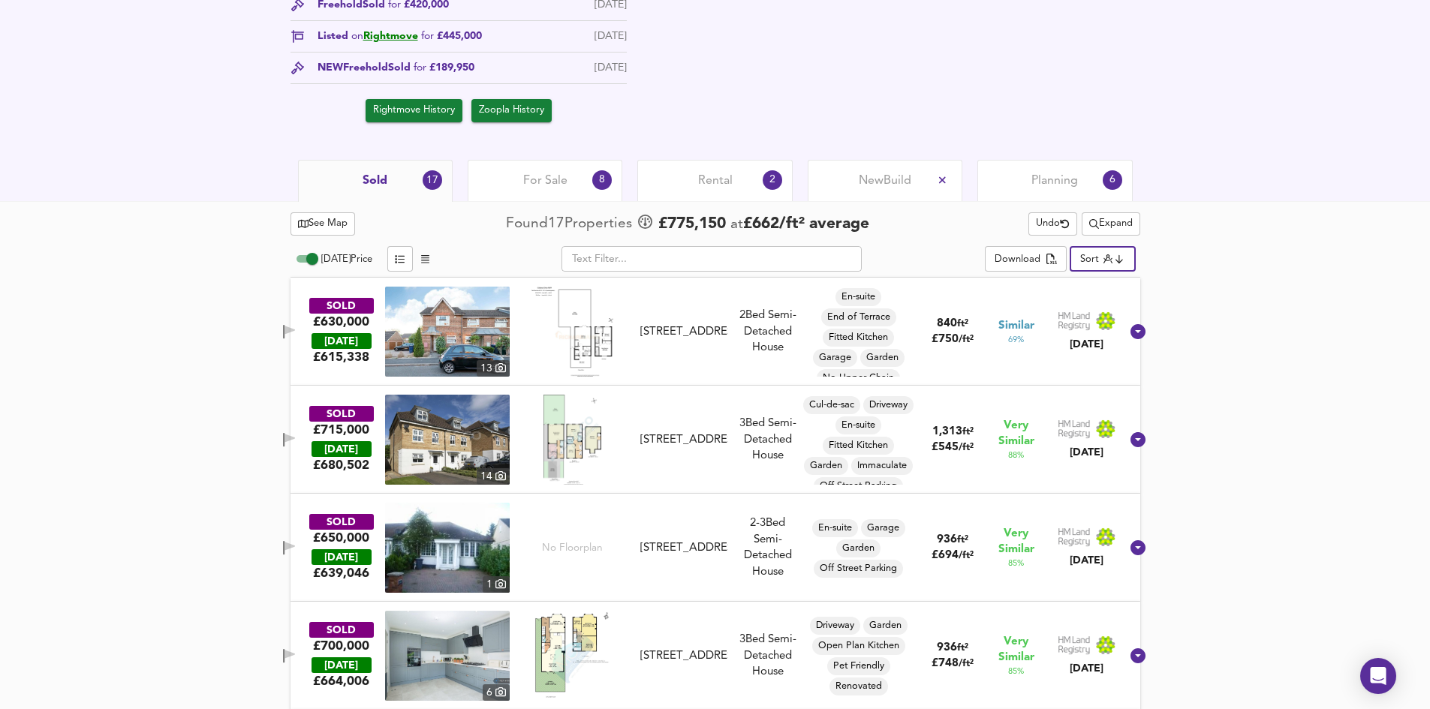
click at [718, 329] on div "24 Colenso Drive, NW7 2EB" at bounding box center [683, 332] width 87 height 16
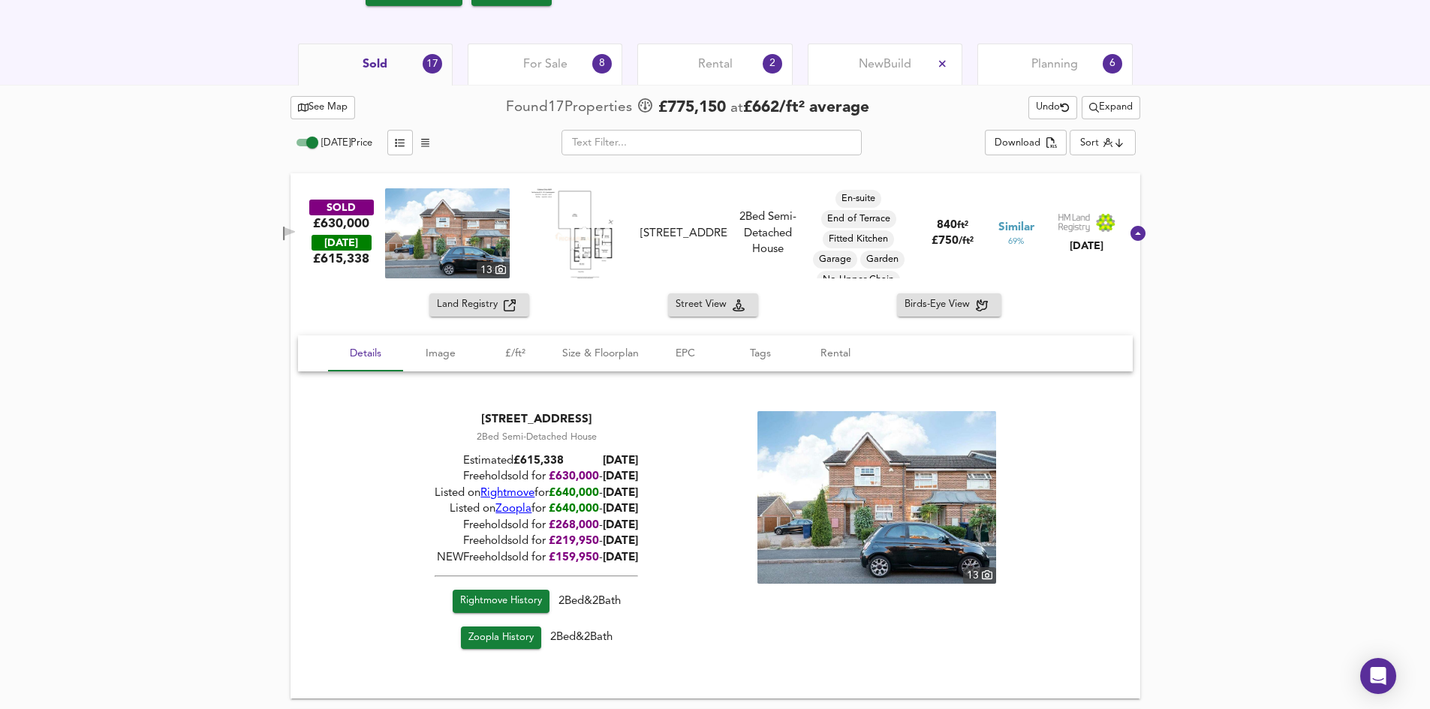
scroll to position [826, 0]
click at [699, 227] on div "24 Colenso Drive, NW7 2EB" at bounding box center [683, 233] width 87 height 16
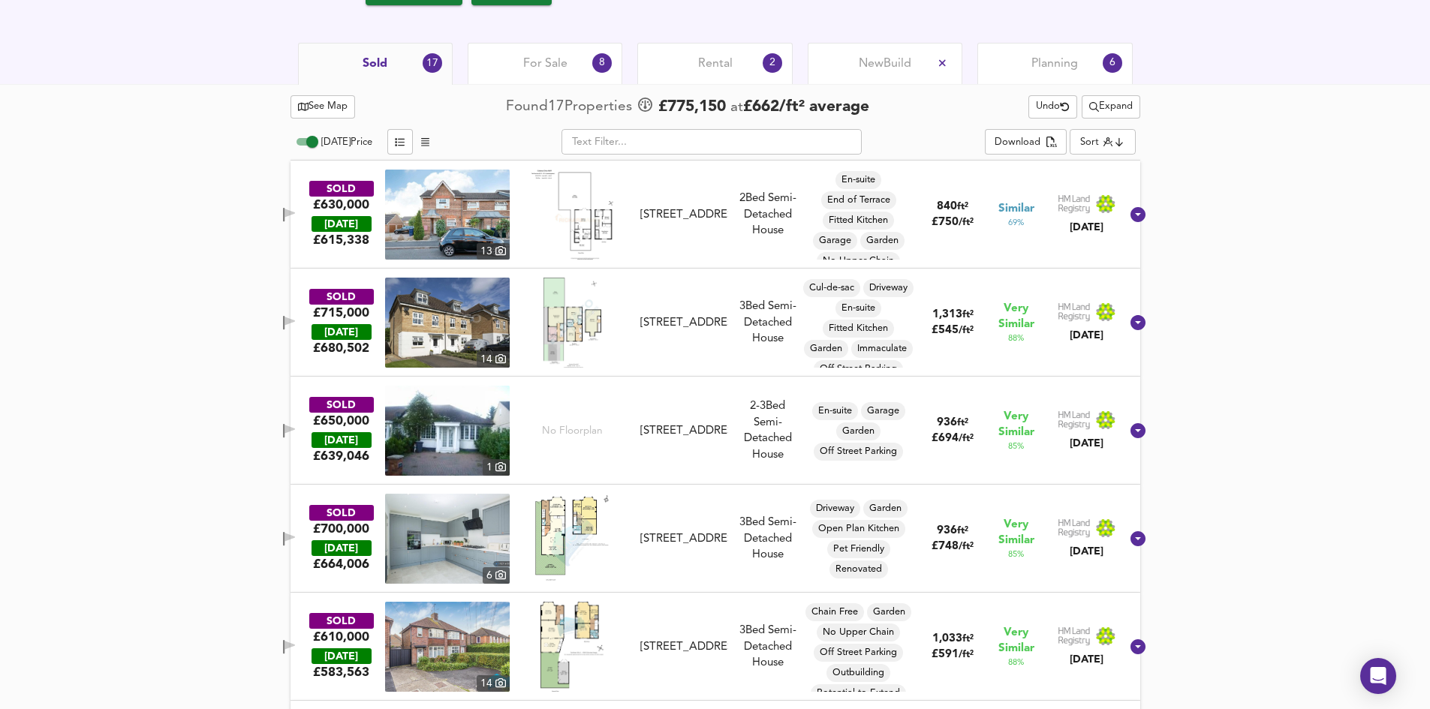
click at [712, 331] on div "26 Bampton Drive, NW7 2AY" at bounding box center [683, 323] width 87 height 16
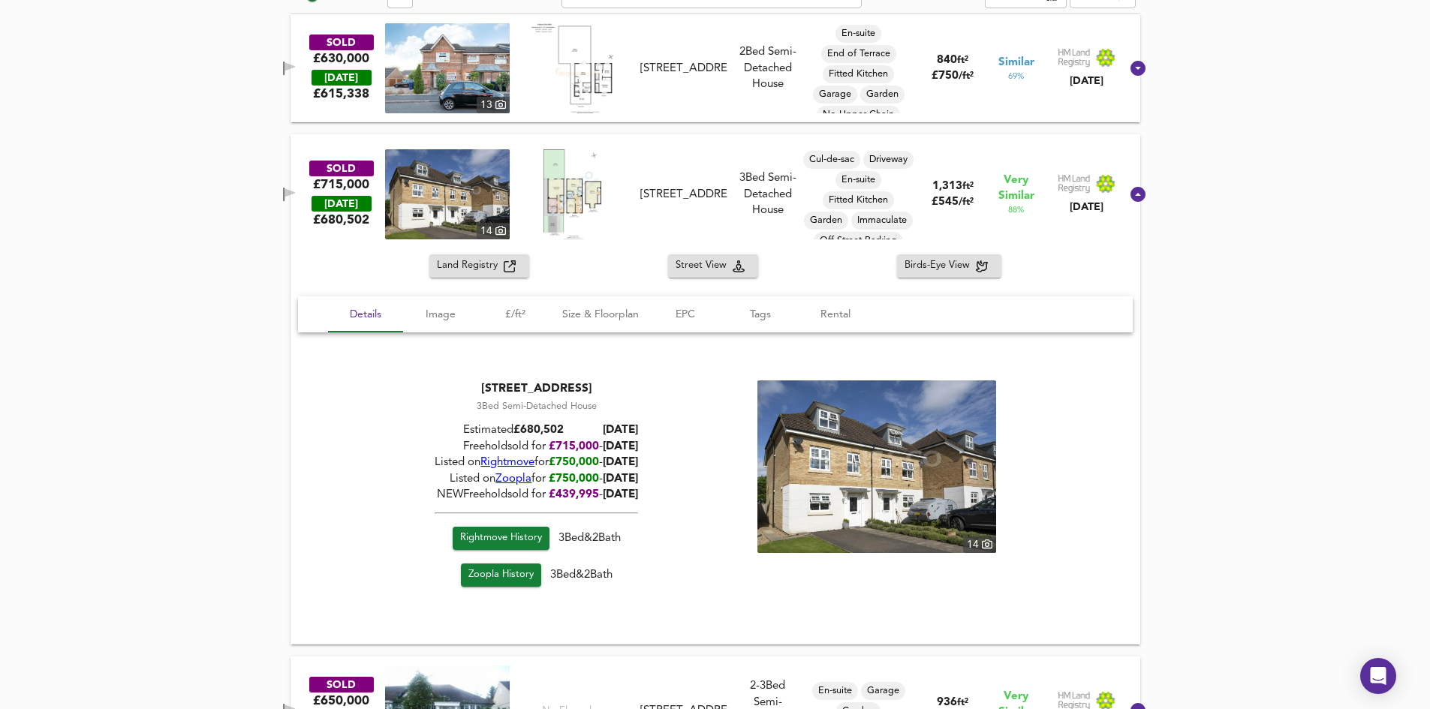
scroll to position [976, 0]
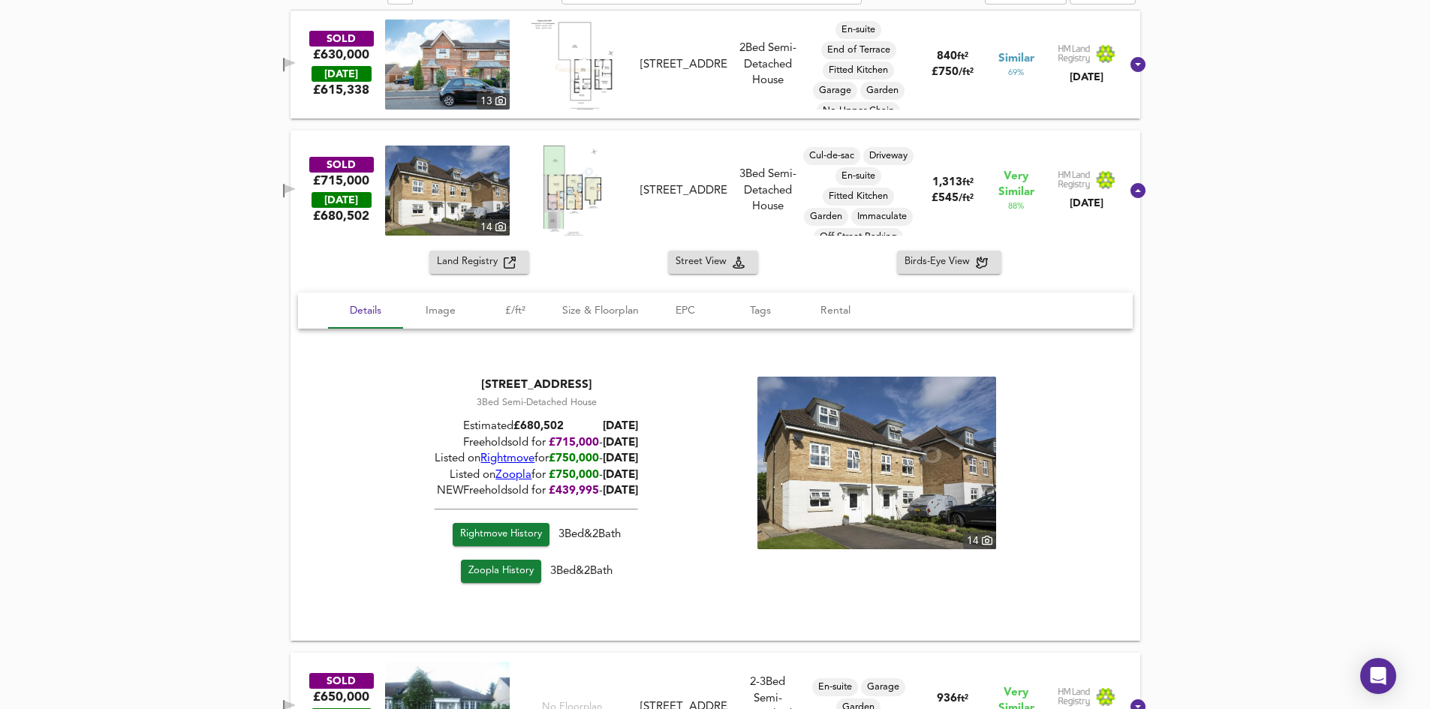
click at [716, 192] on div "26 Bampton Drive, NW7 2AY" at bounding box center [683, 191] width 87 height 16
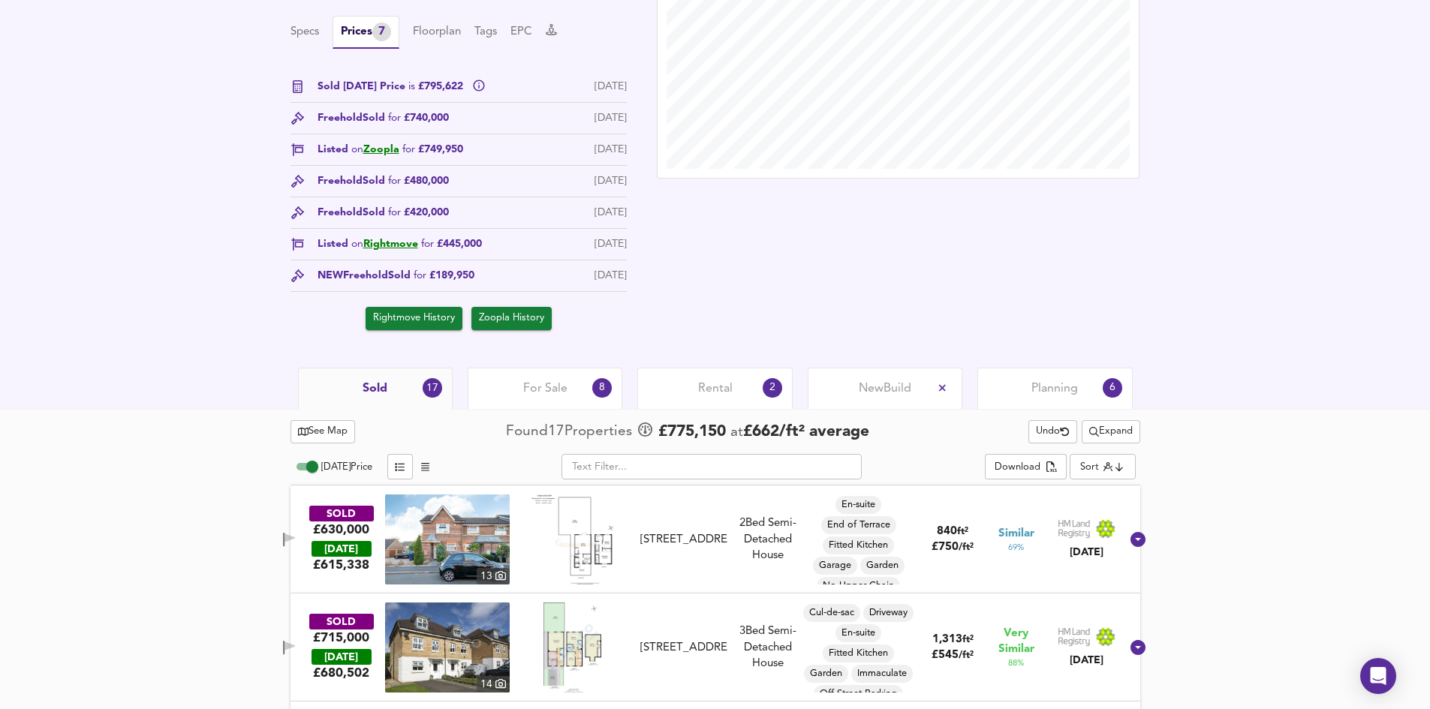
scroll to position [450, 0]
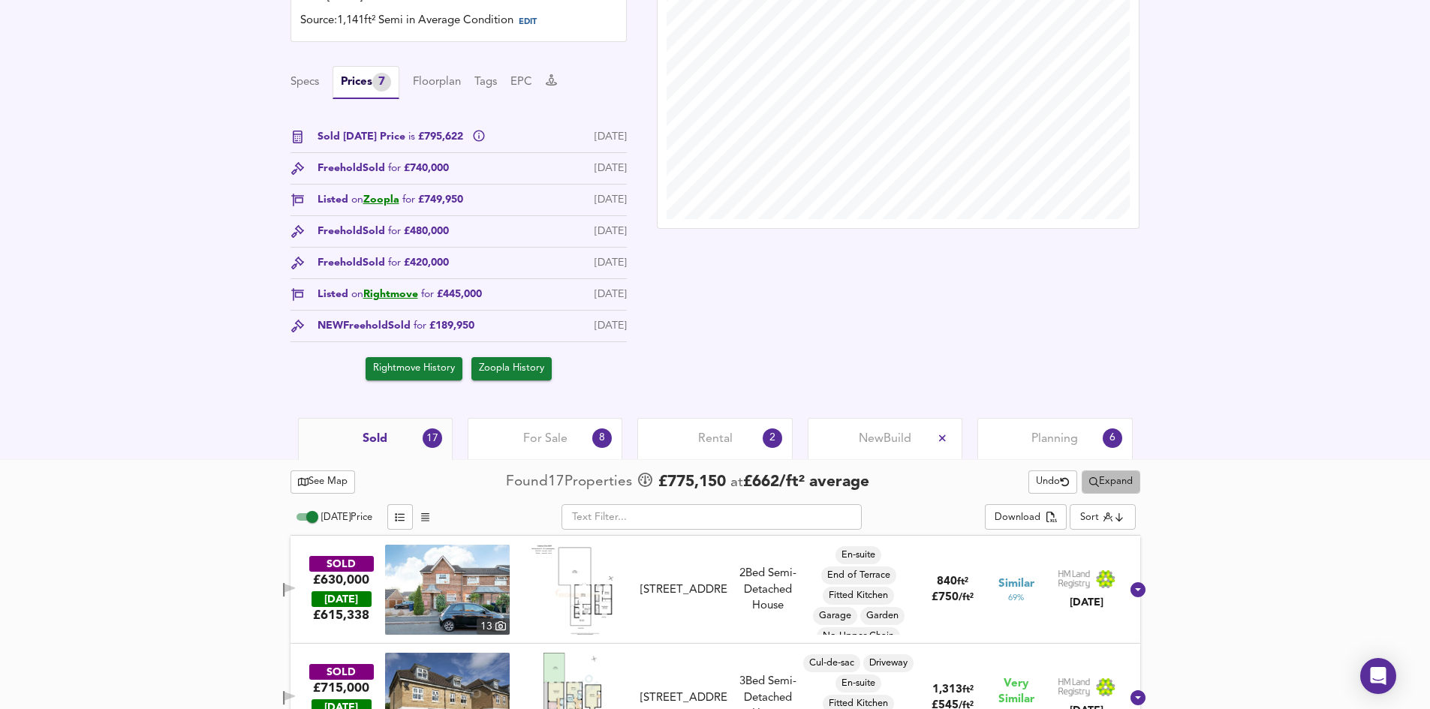
click at [1109, 486] on span "Expand" at bounding box center [1111, 482] width 44 height 17
click at [1107, 537] on li "2 year s 4 years" at bounding box center [1108, 537] width 185 height 24
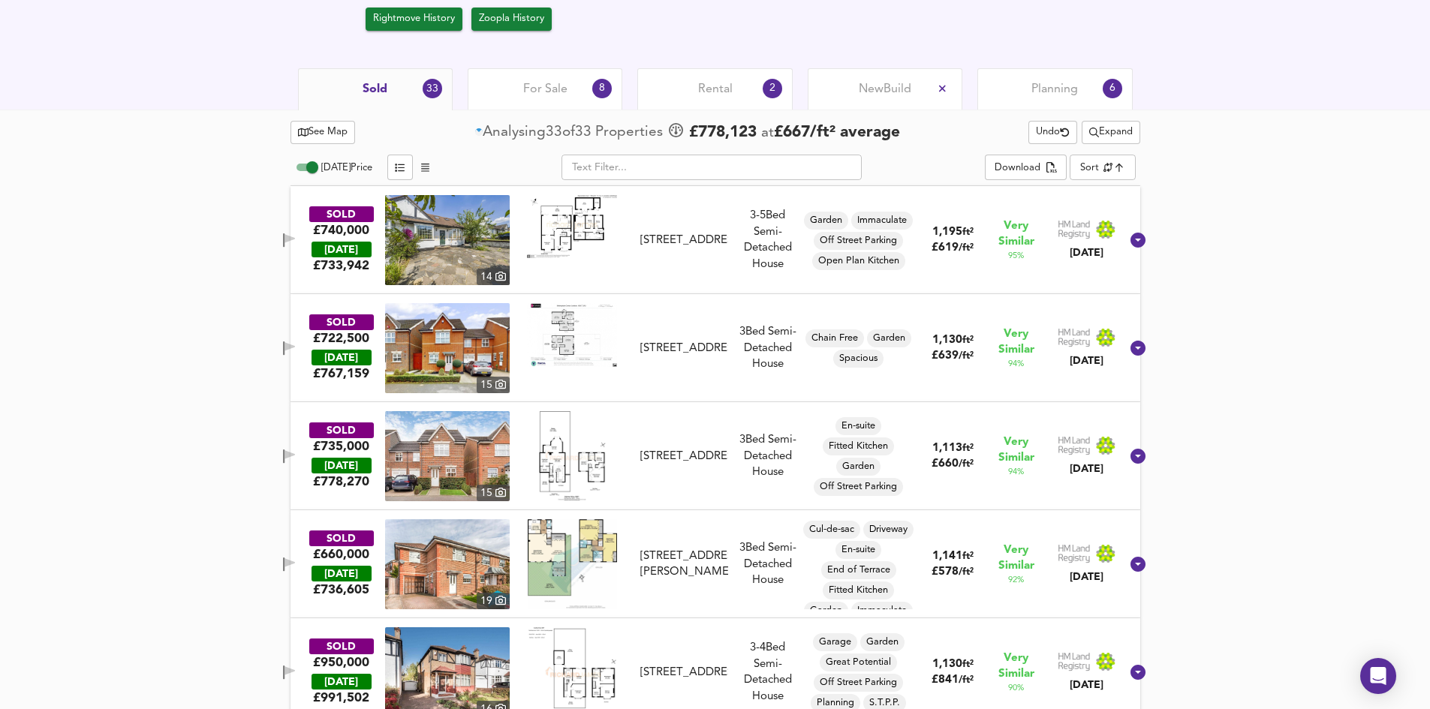
scroll to position [826, 0]
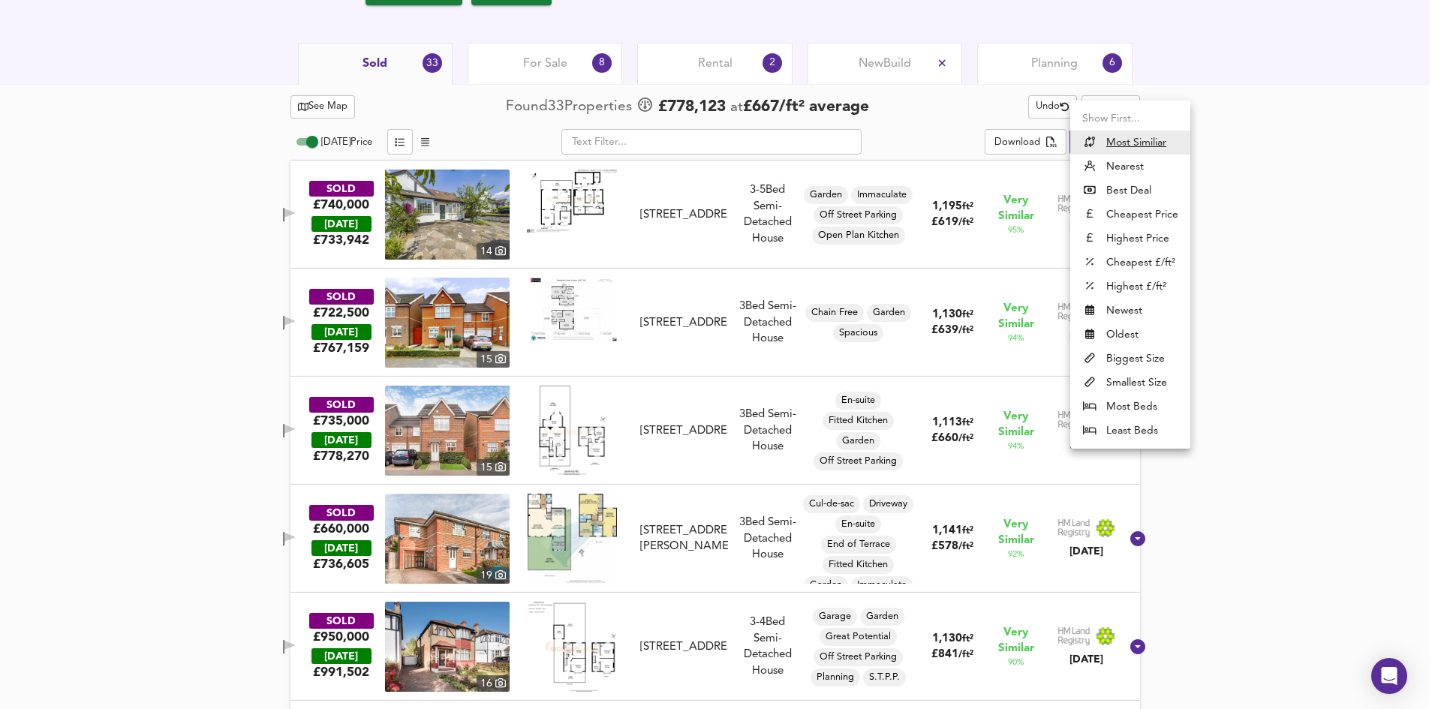
click at [1271, 185] on div at bounding box center [720, 354] width 1441 height 709
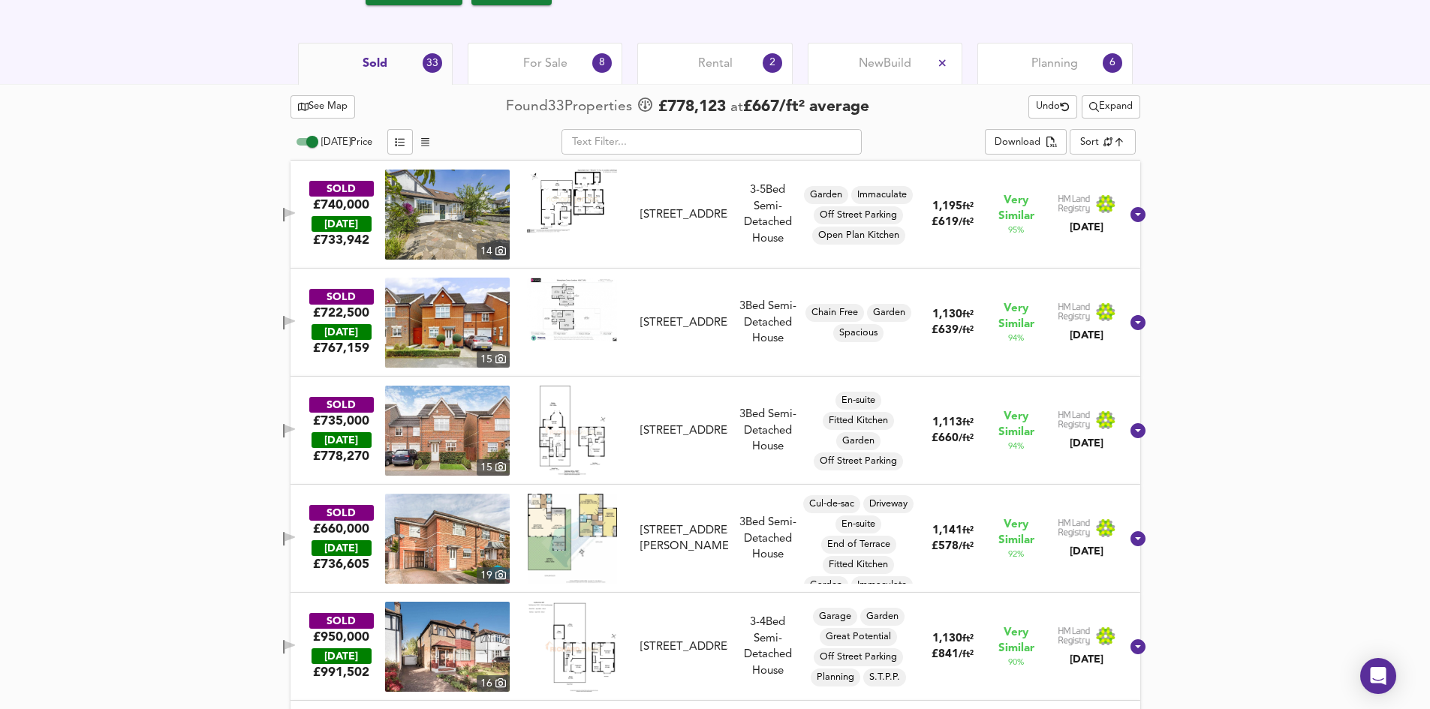
click at [760, 320] on div "3 Bed Semi-Detached House" at bounding box center [768, 323] width 68 height 48
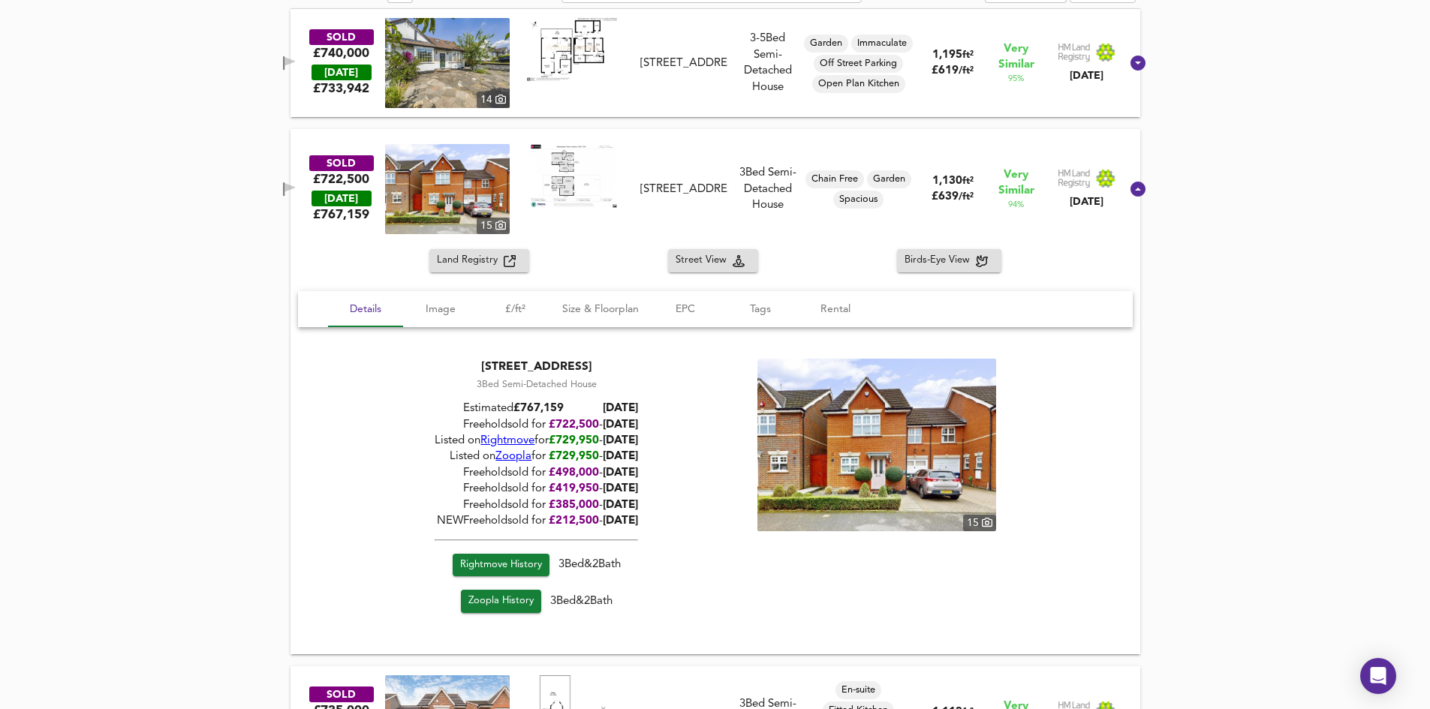
scroll to position [1051, 0]
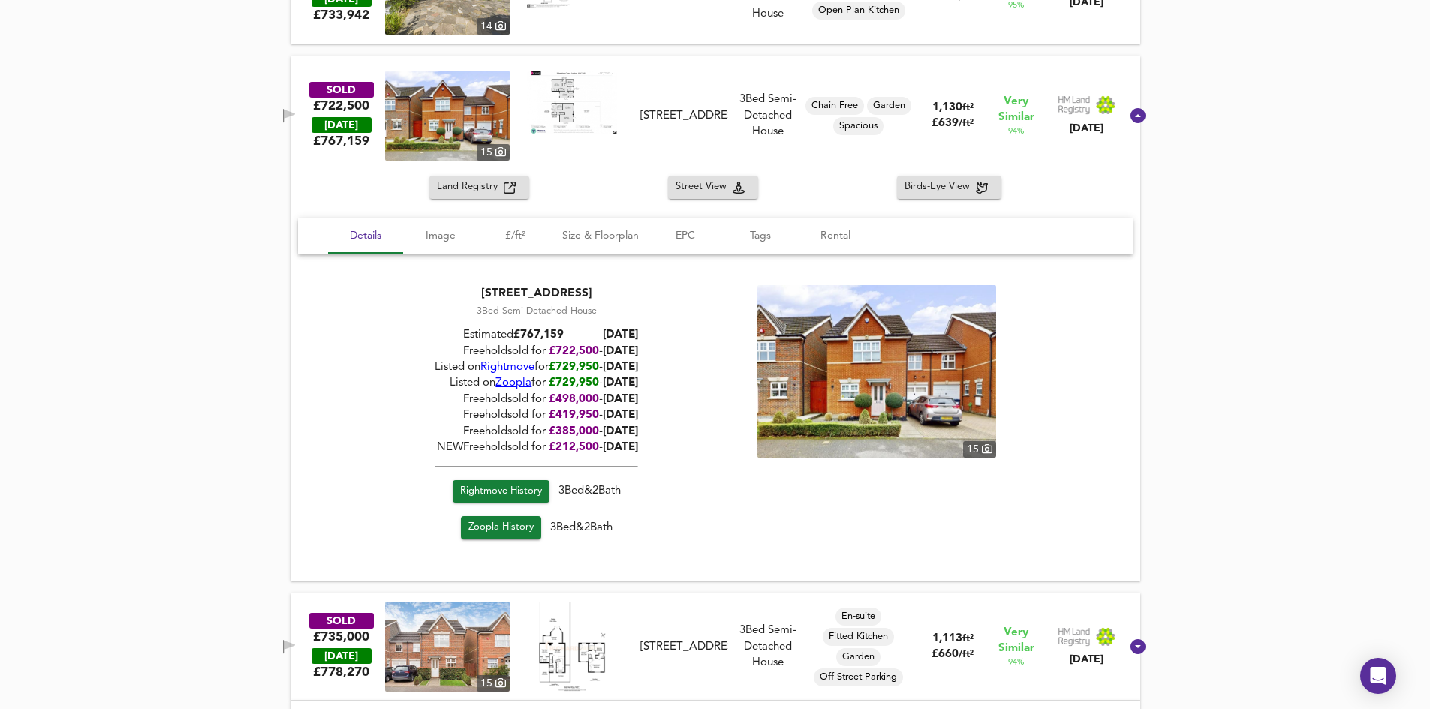
click at [515, 365] on span "Rightmove" at bounding box center [507, 367] width 54 height 11
click at [295, 115] on icon "button" at bounding box center [289, 114] width 11 height 9
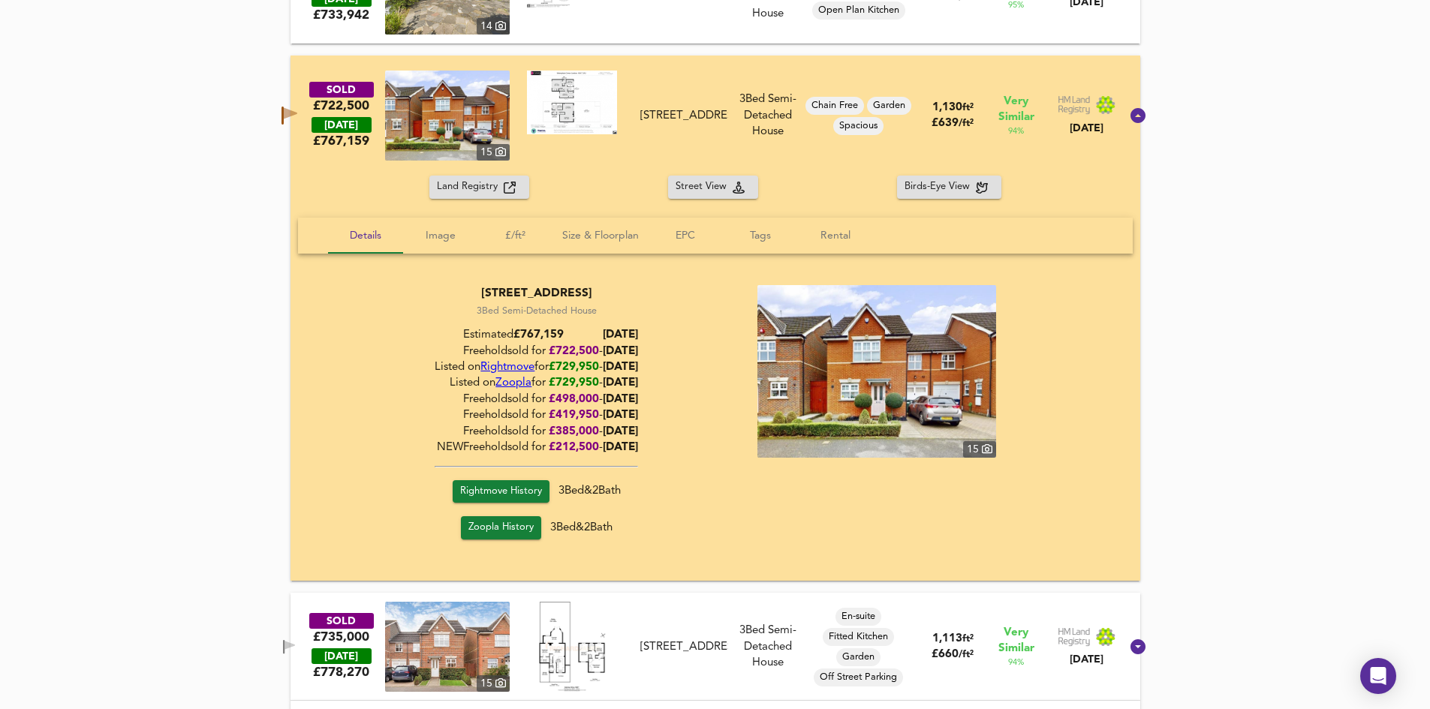
click at [710, 109] on div "5 Sebergham Grove, NW7 2AU" at bounding box center [683, 116] width 87 height 16
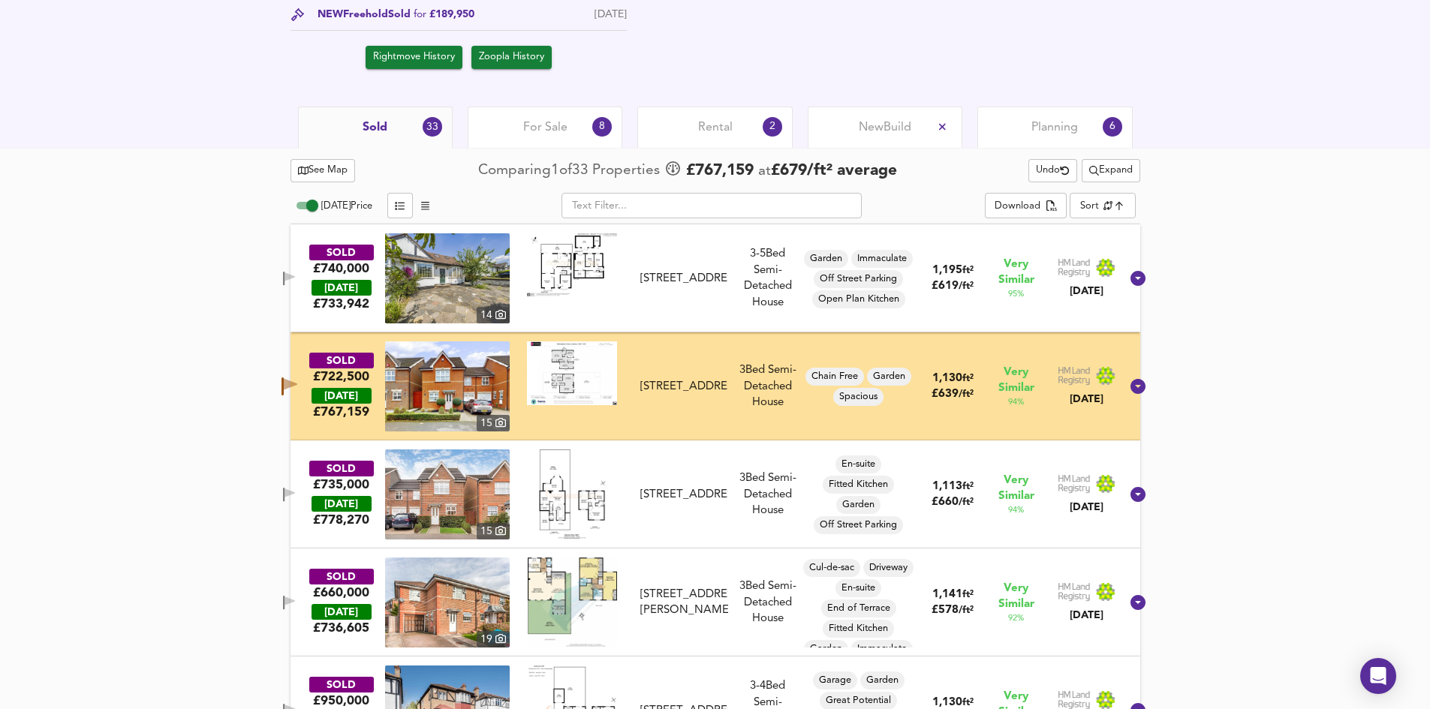
scroll to position [751, 0]
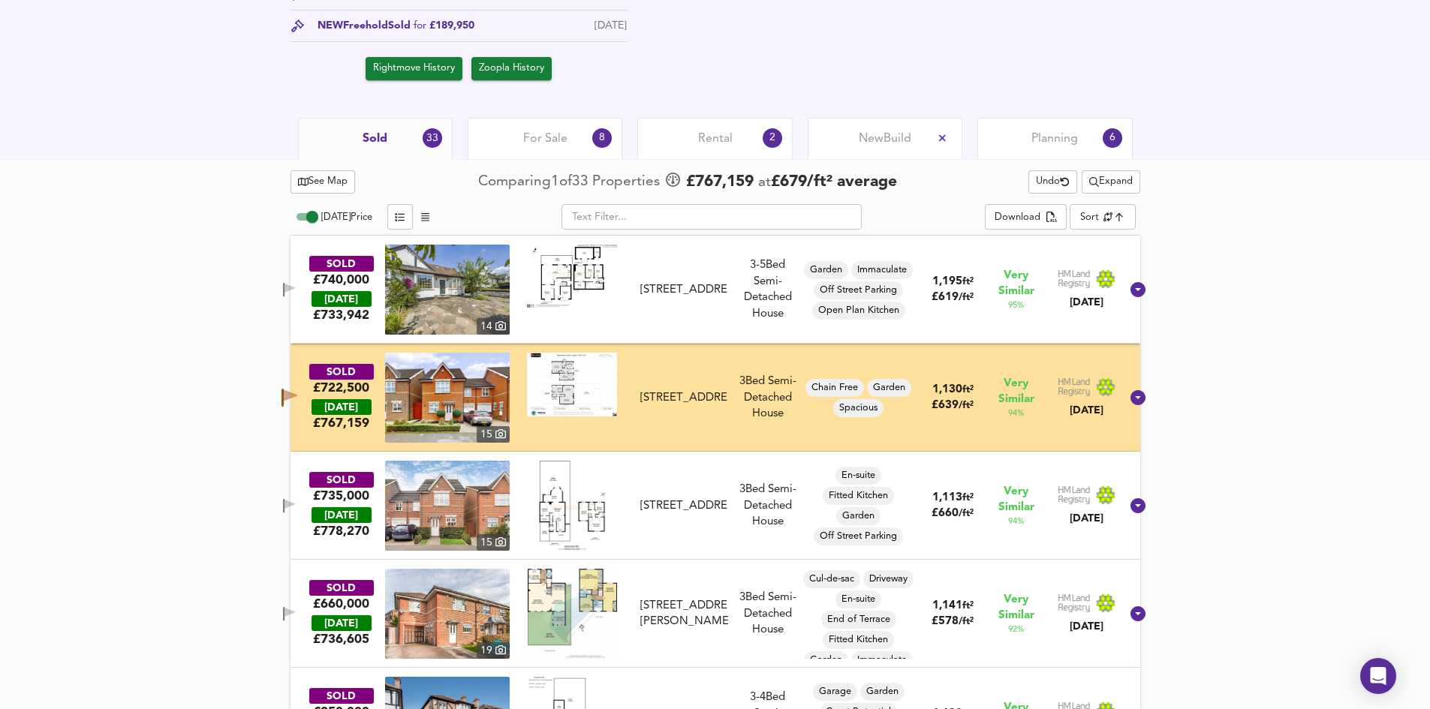
click at [711, 173] on span "£ 767,159" at bounding box center [720, 182] width 68 height 23
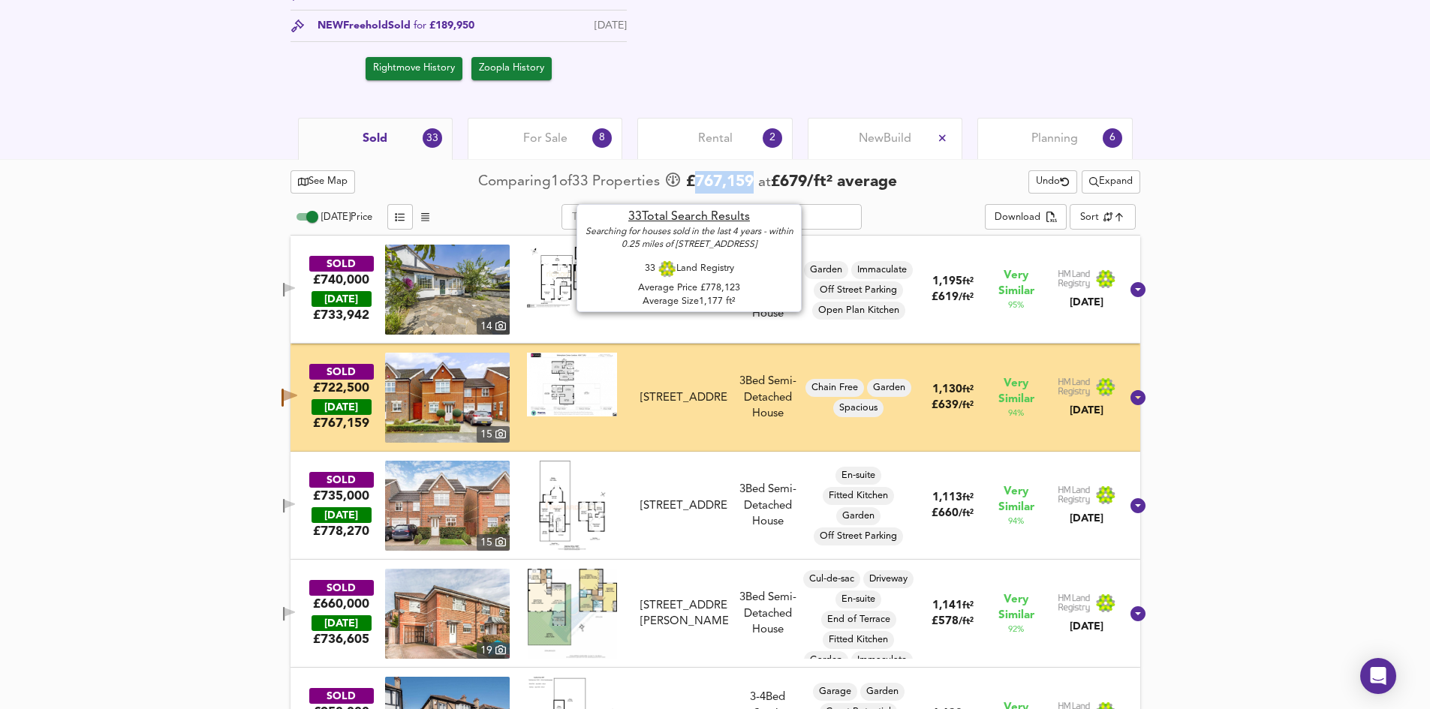
click at [711, 173] on span "£ 767,159" at bounding box center [720, 182] width 68 height 23
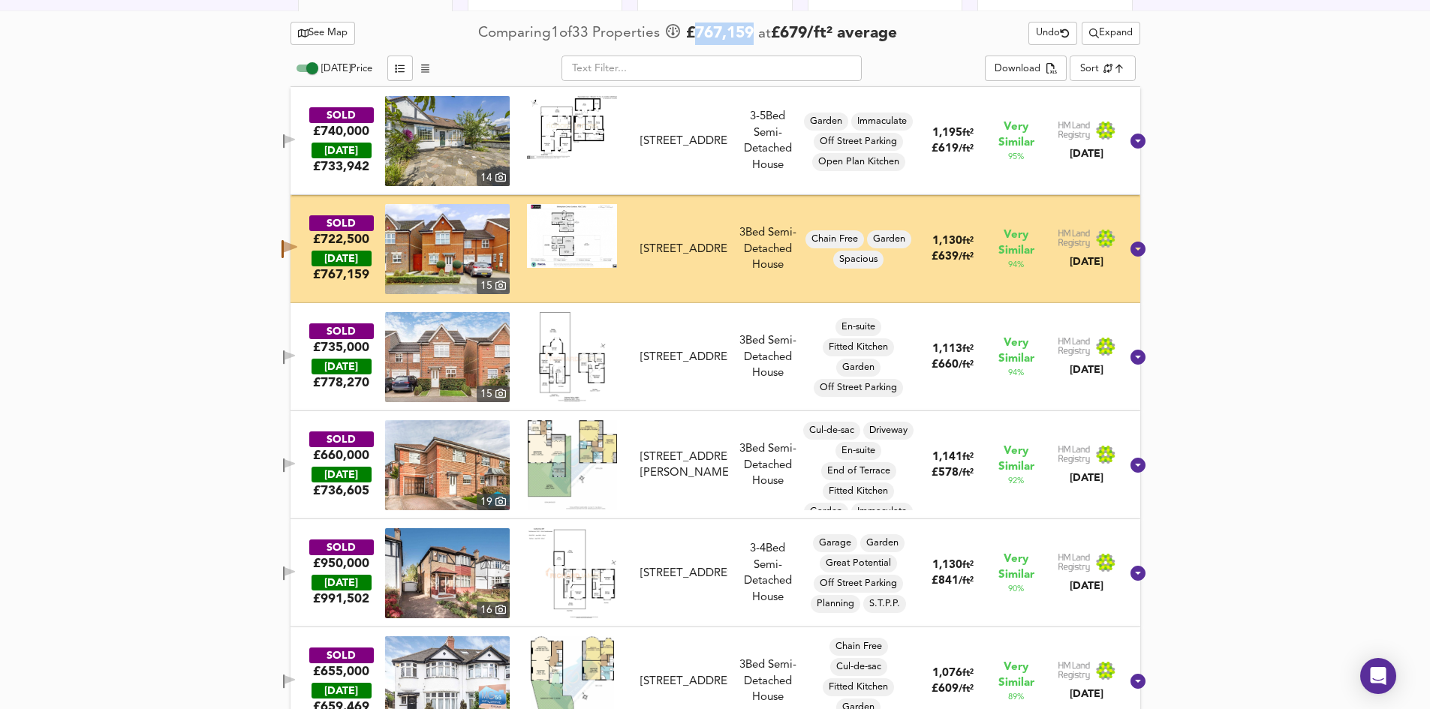
scroll to position [901, 0]
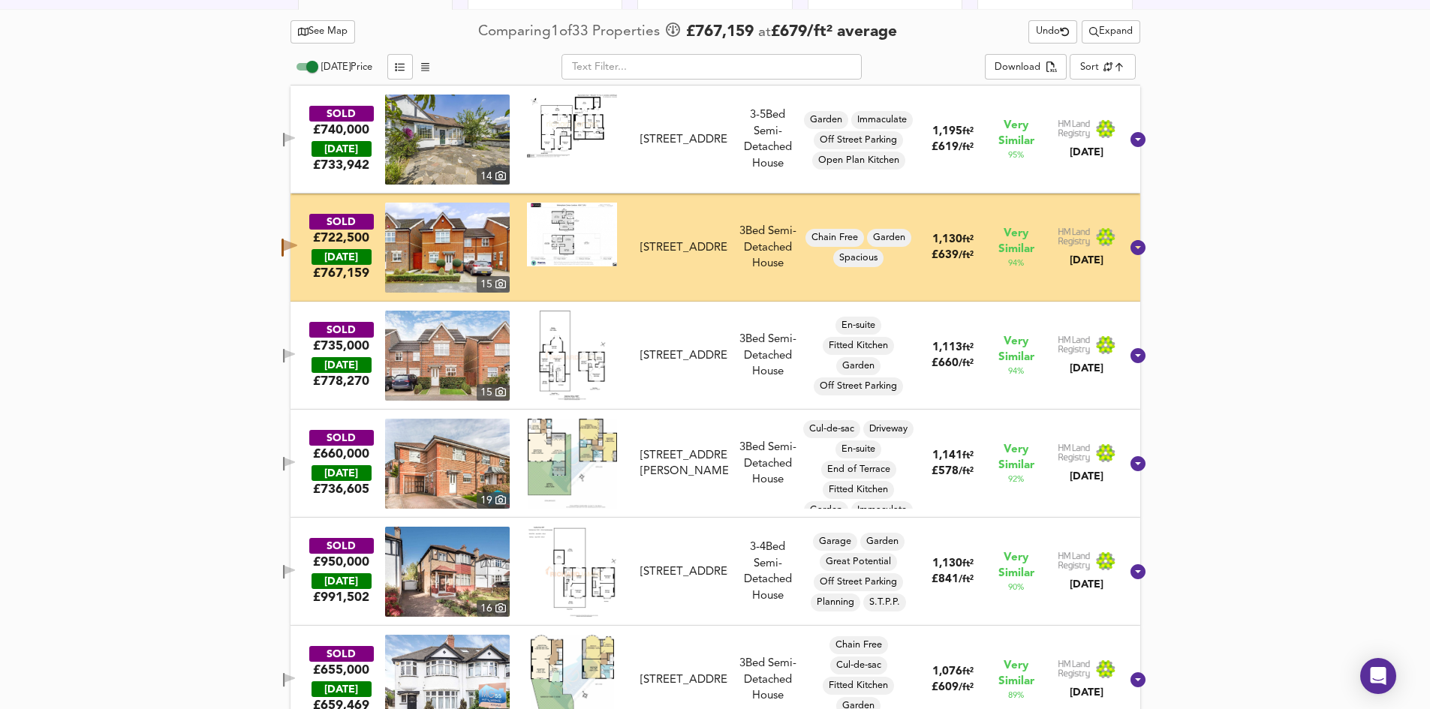
click at [715, 364] on div "6 Colenso Drive, NW7 2EZ" at bounding box center [683, 356] width 87 height 16
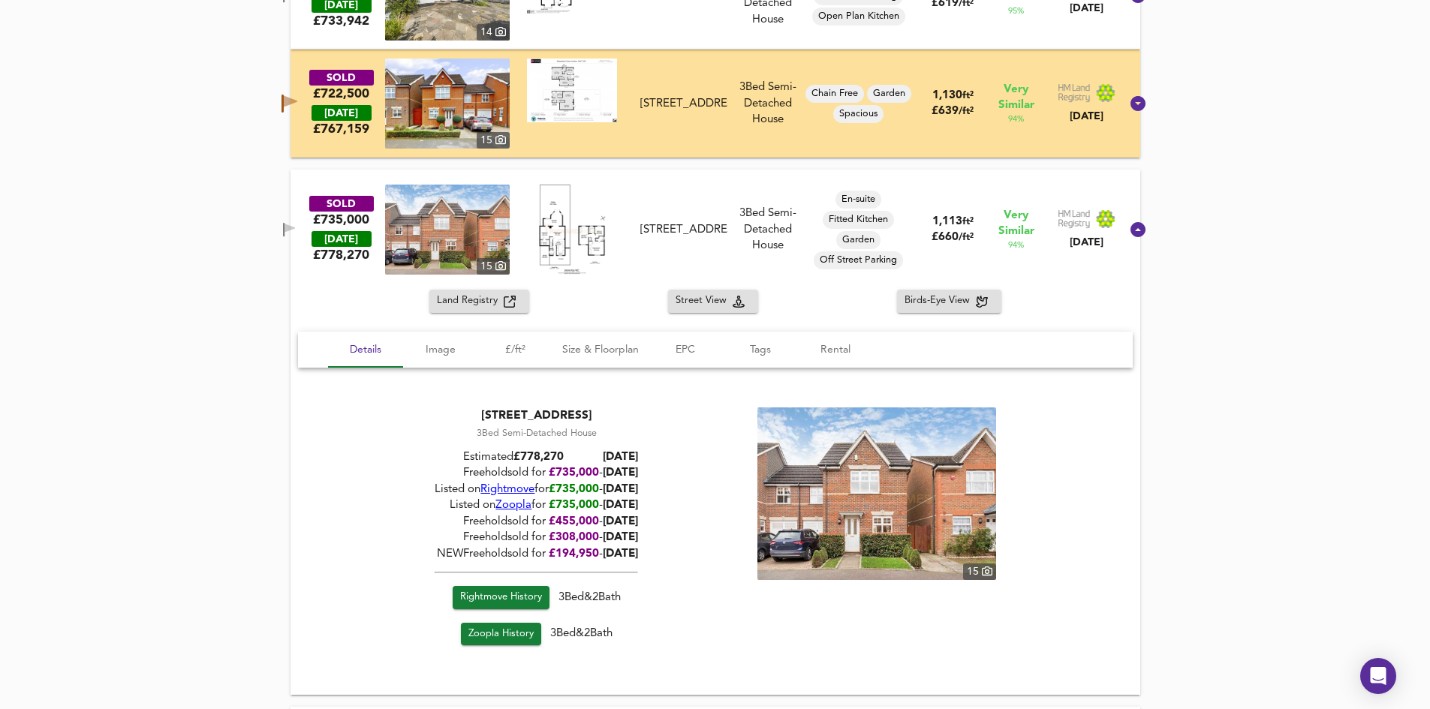
scroll to position [1051, 0]
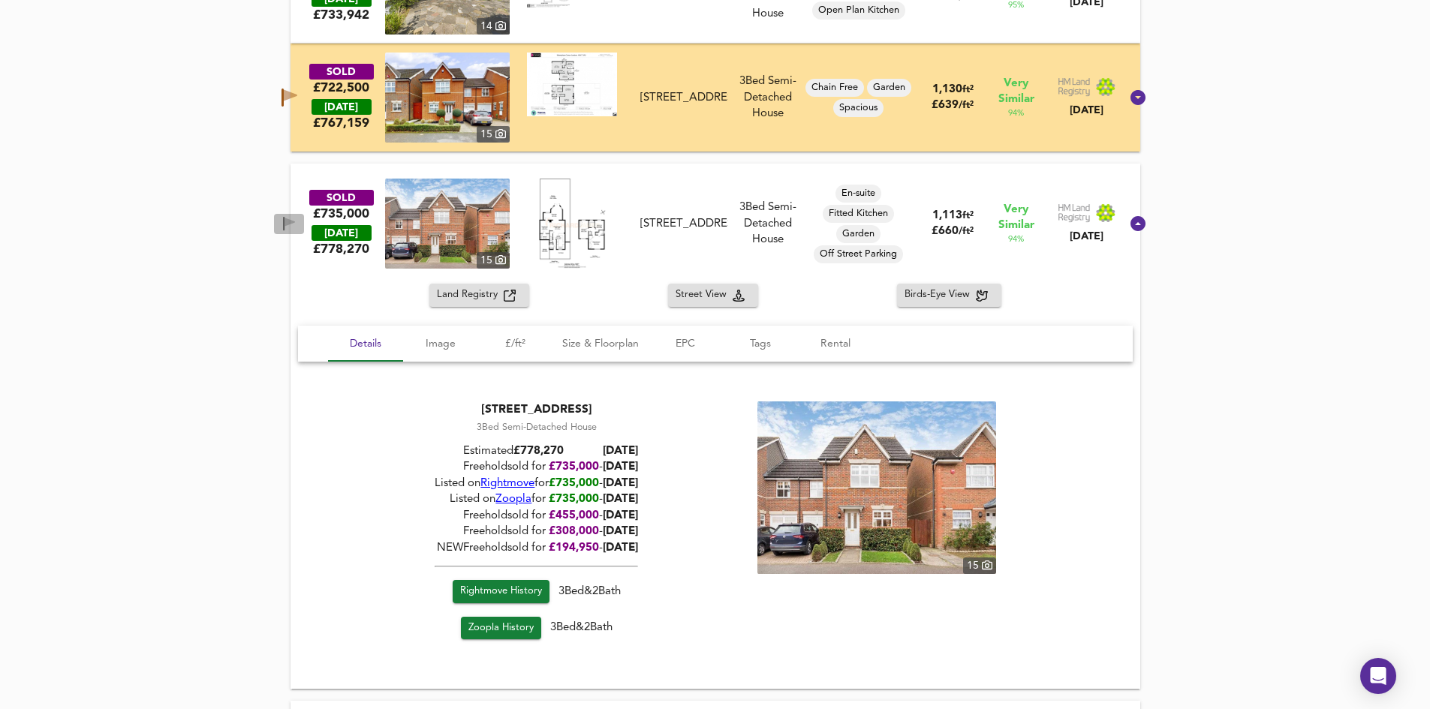
click at [298, 224] on span "button" at bounding box center [289, 224] width 23 height 14
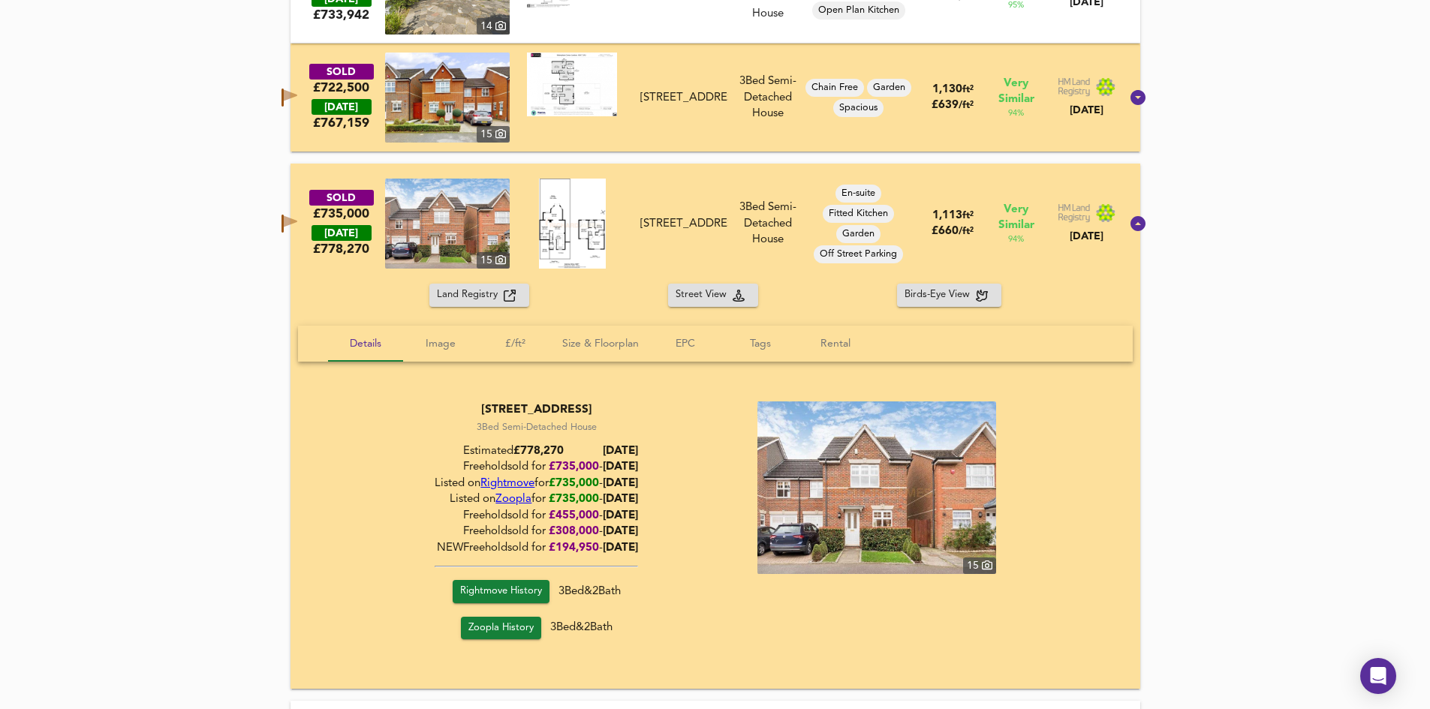
click at [752, 215] on div "3 Bed Semi-Detached House" at bounding box center [768, 224] width 68 height 48
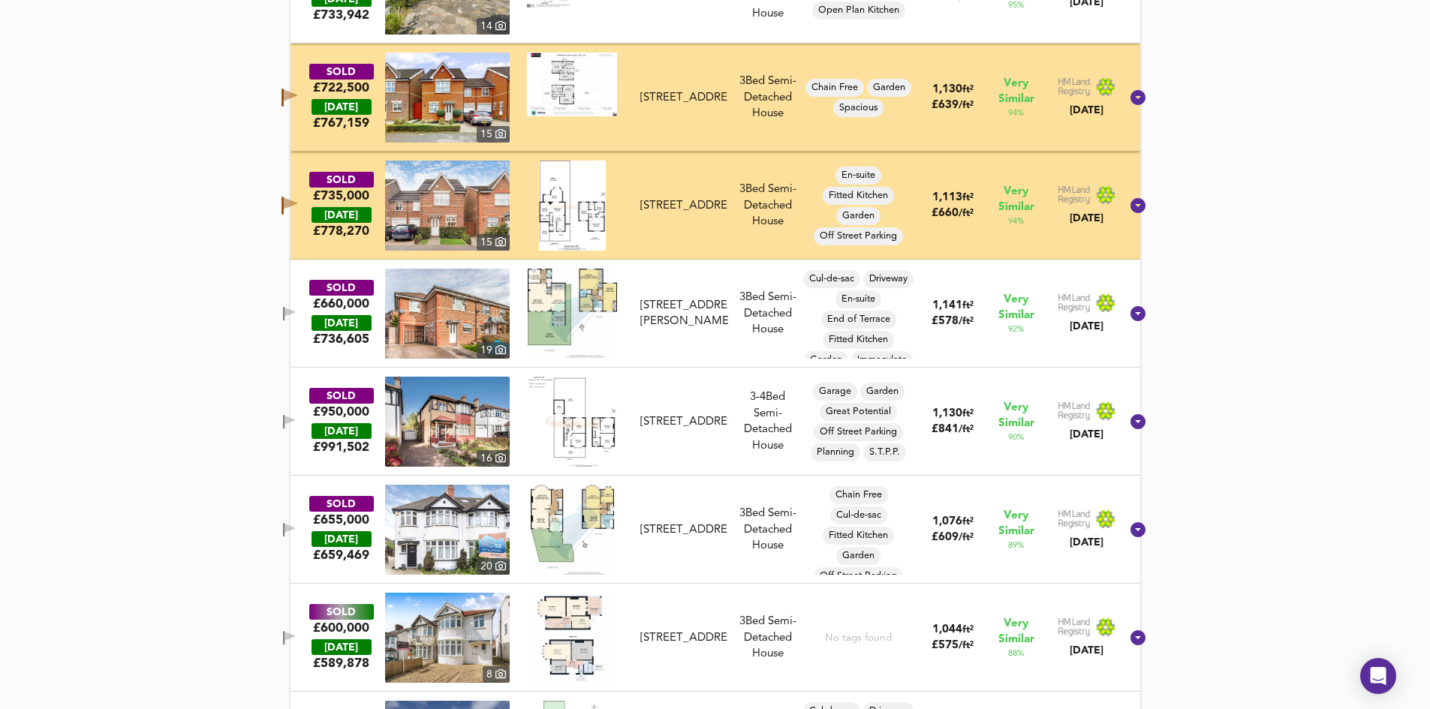
click at [742, 317] on div "3 Bed Semi-Detached House" at bounding box center [768, 314] width 68 height 48
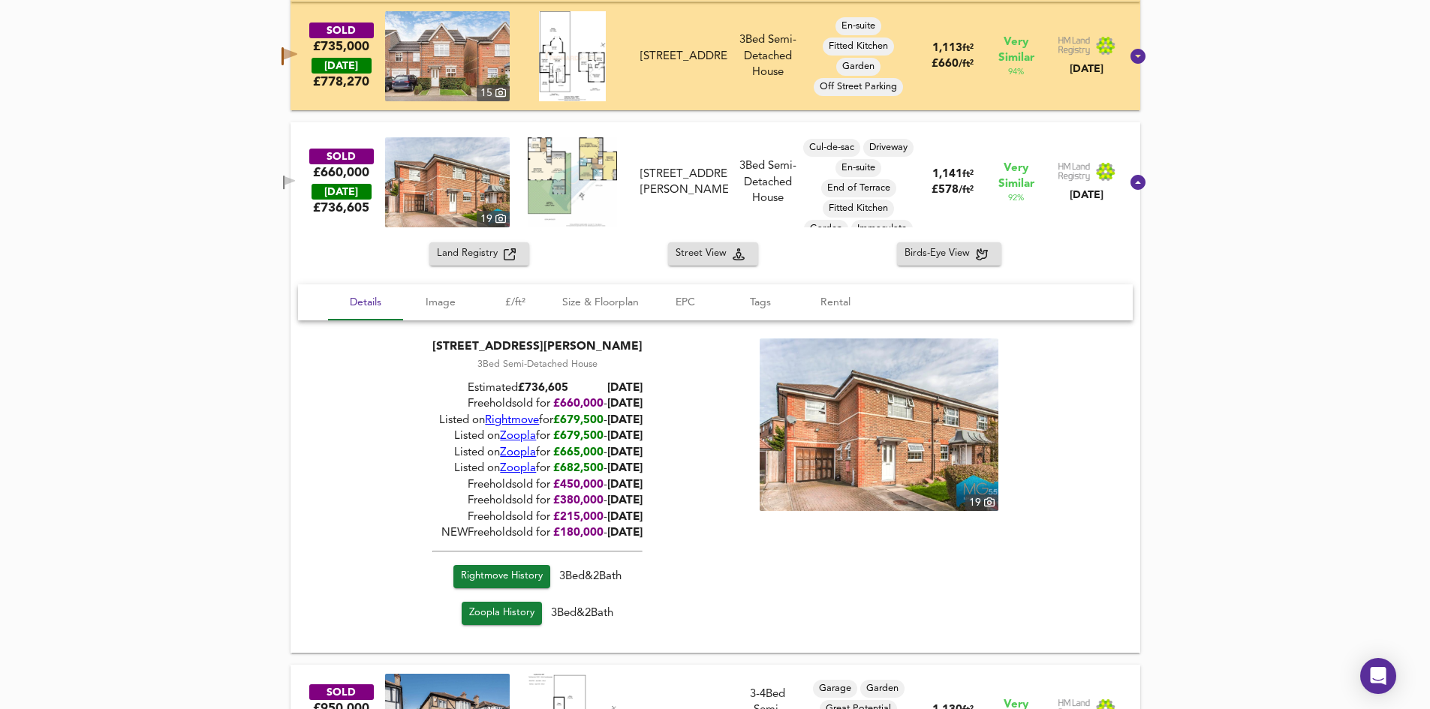
scroll to position [1201, 0]
click at [295, 179] on icon "button" at bounding box center [289, 180] width 11 height 9
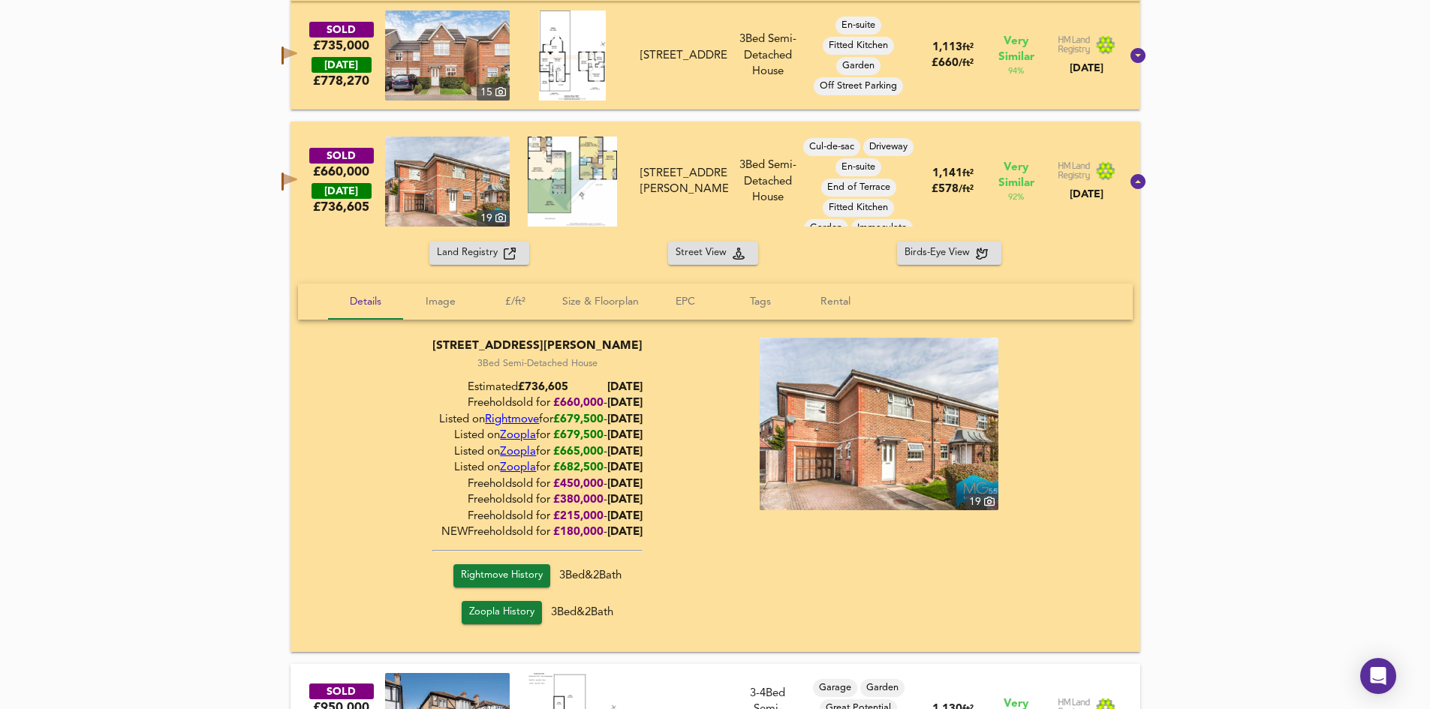
click at [685, 175] on div "16 Sandwick Close, NW7 2AX" at bounding box center [683, 182] width 87 height 32
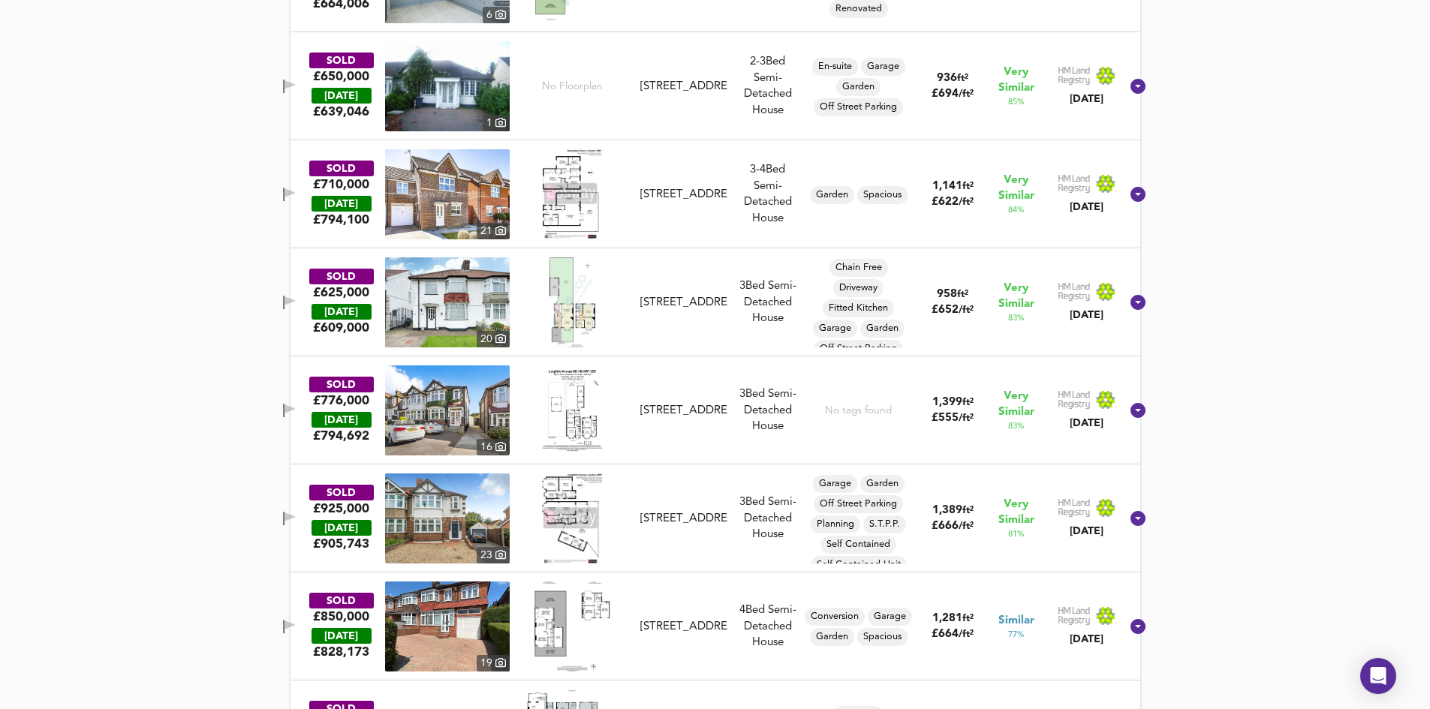
scroll to position [2252, 0]
click at [710, 202] on div "3 Sebergham Grove, NW7 2AU" at bounding box center [683, 194] width 87 height 16
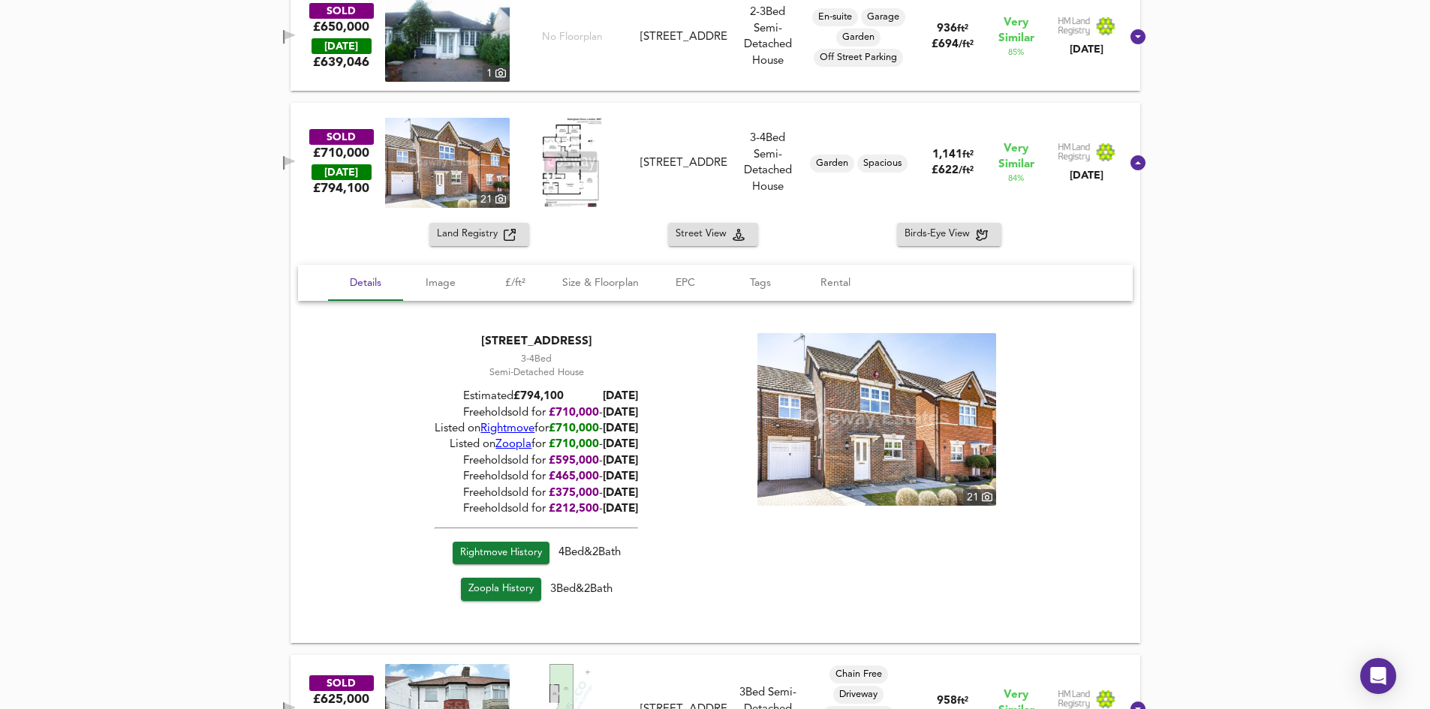
scroll to position [2327, 0]
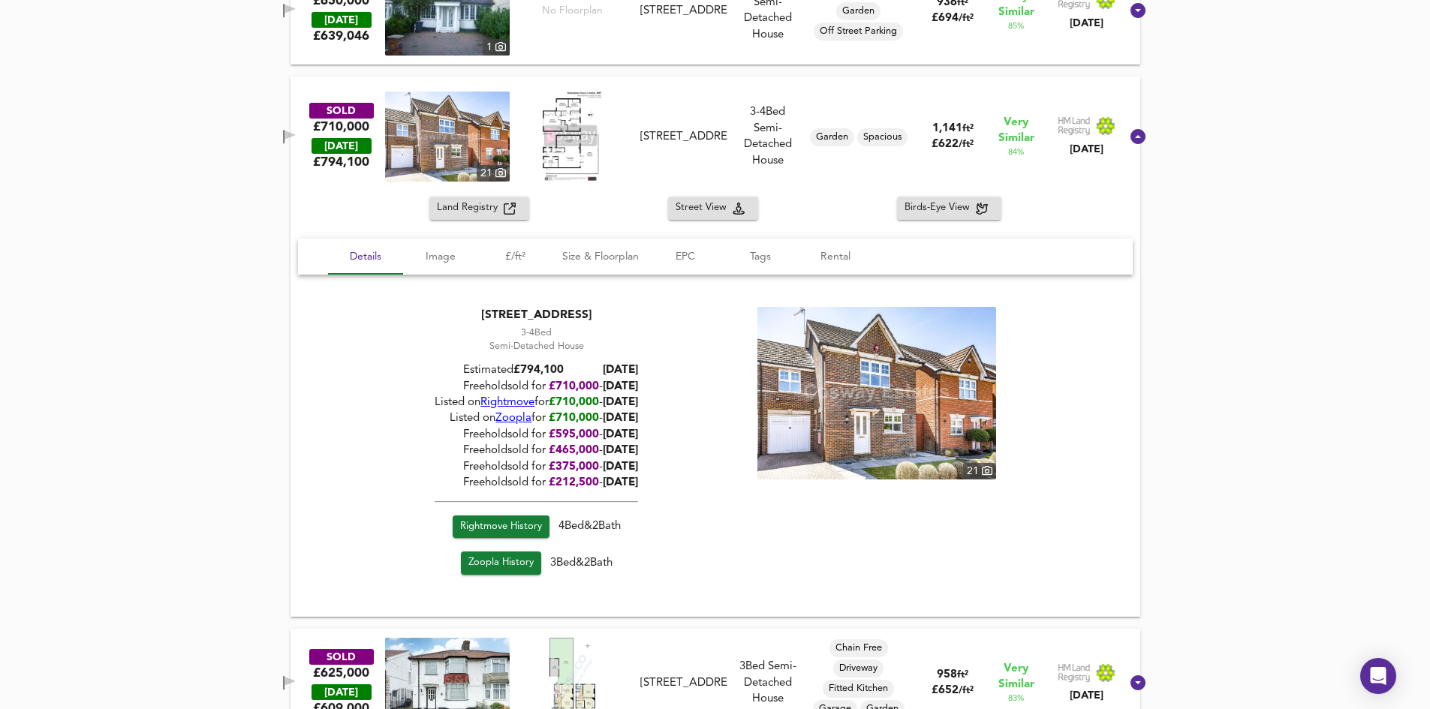
click at [295, 136] on icon "button" at bounding box center [289, 135] width 11 height 9
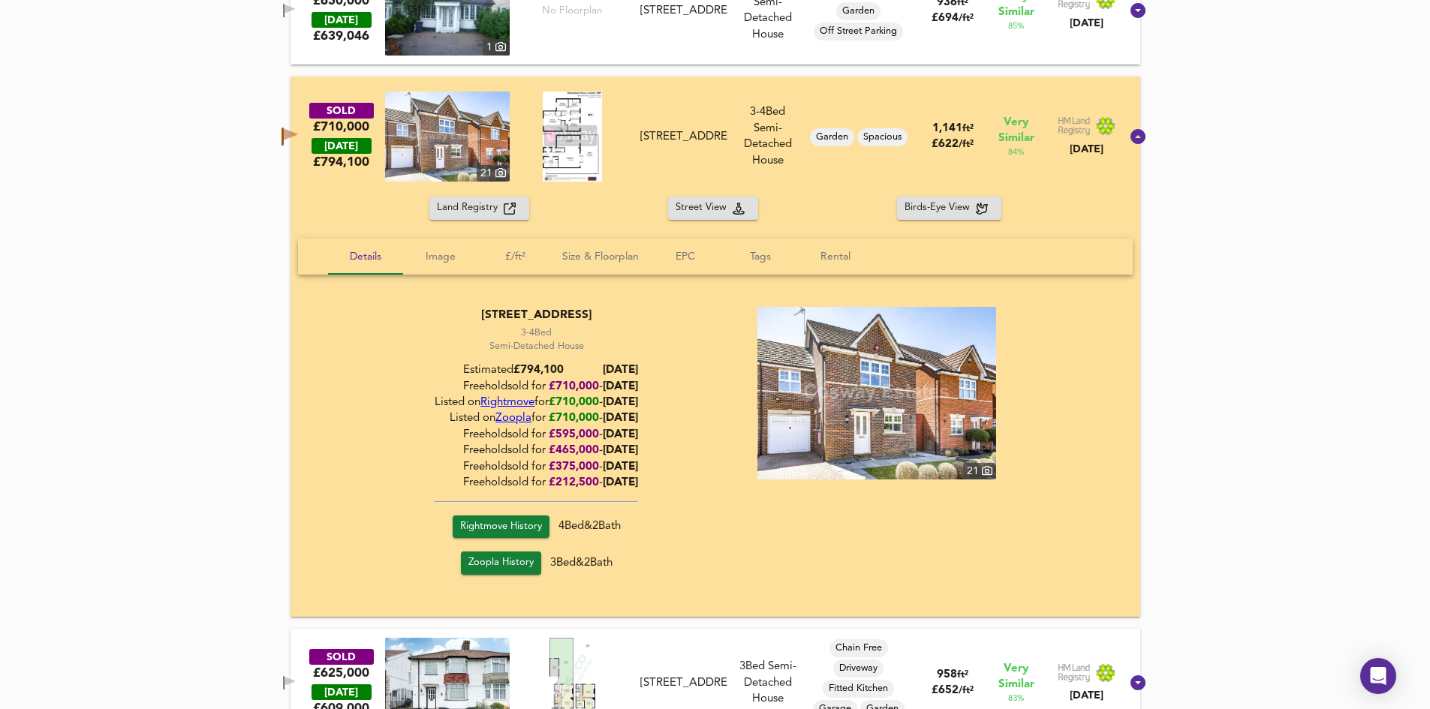
click at [682, 129] on div "3 Sebergham Grove, NW7 2AU" at bounding box center [683, 137] width 87 height 16
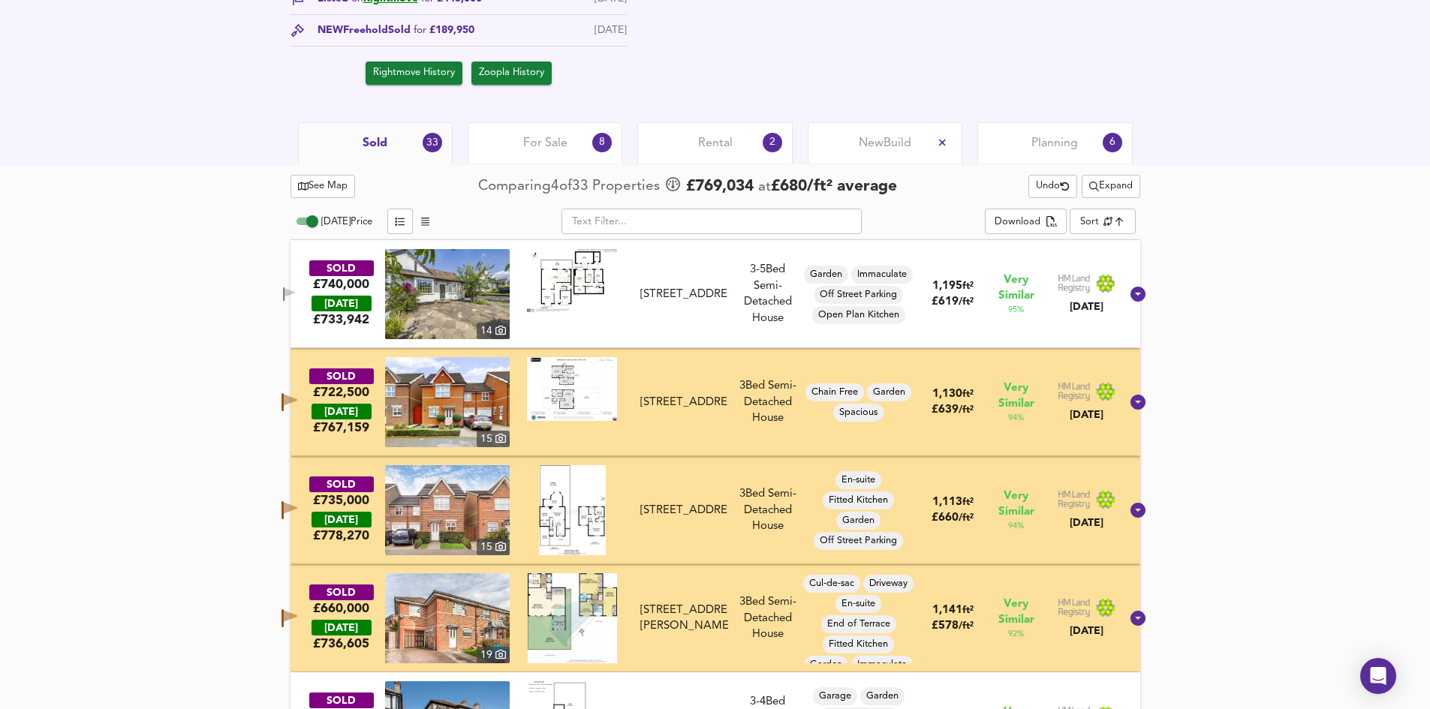
scroll to position [600, 0]
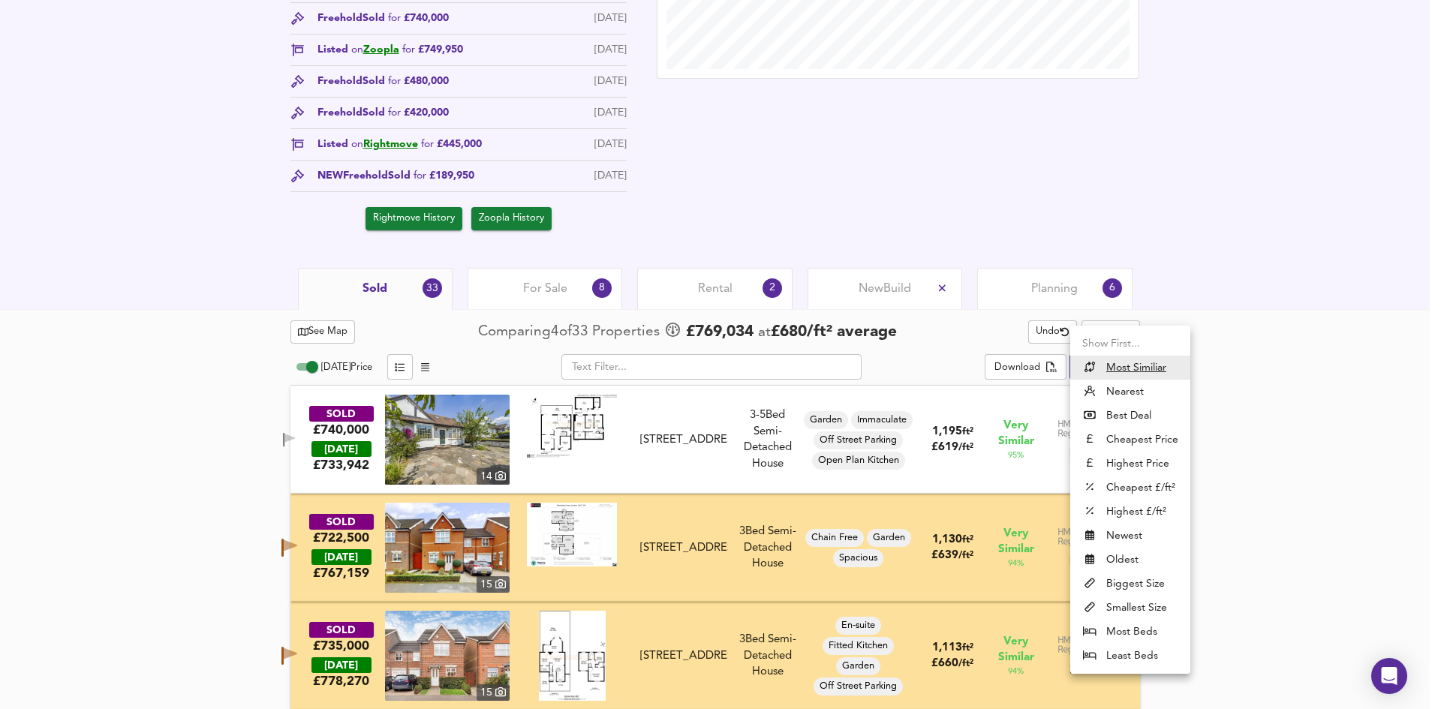
click at [1144, 395] on li "Nearest" at bounding box center [1130, 392] width 120 height 24
type input "distancetocenter"
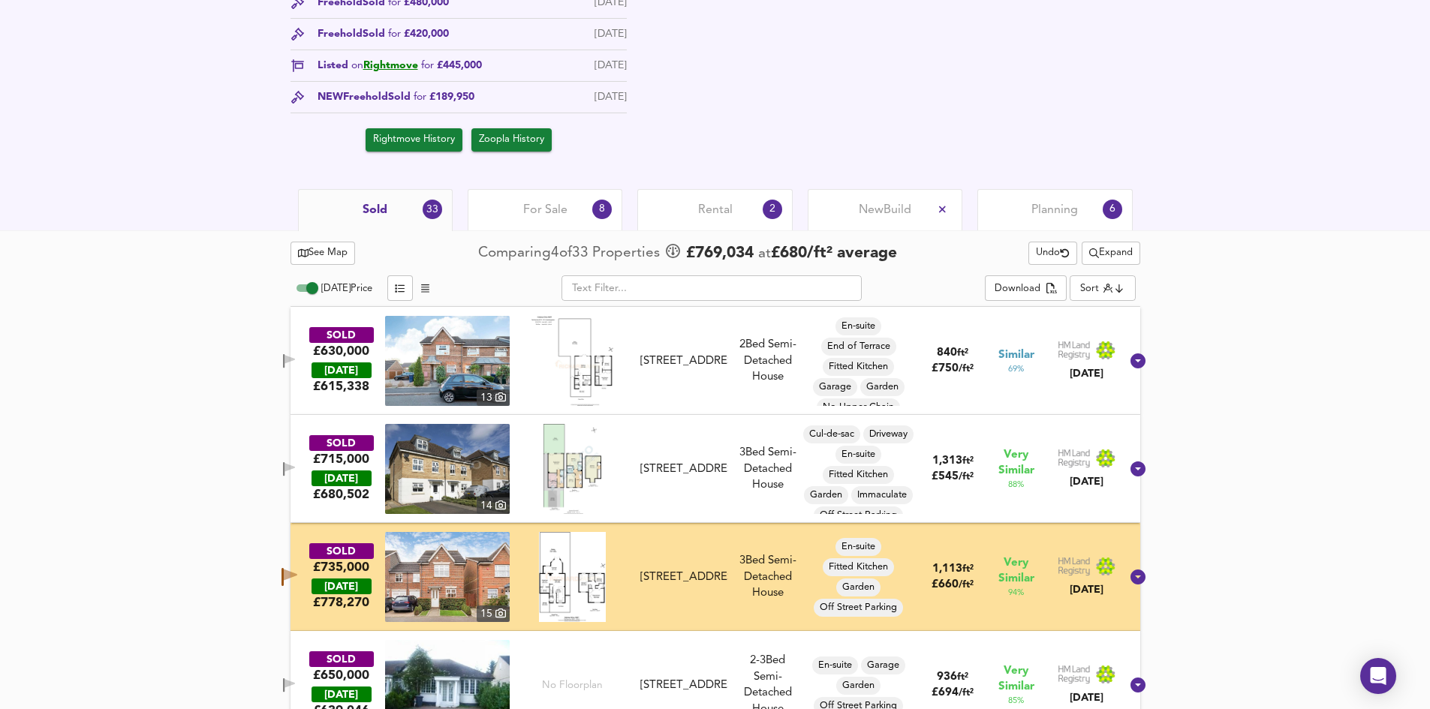
scroll to position [676, 0]
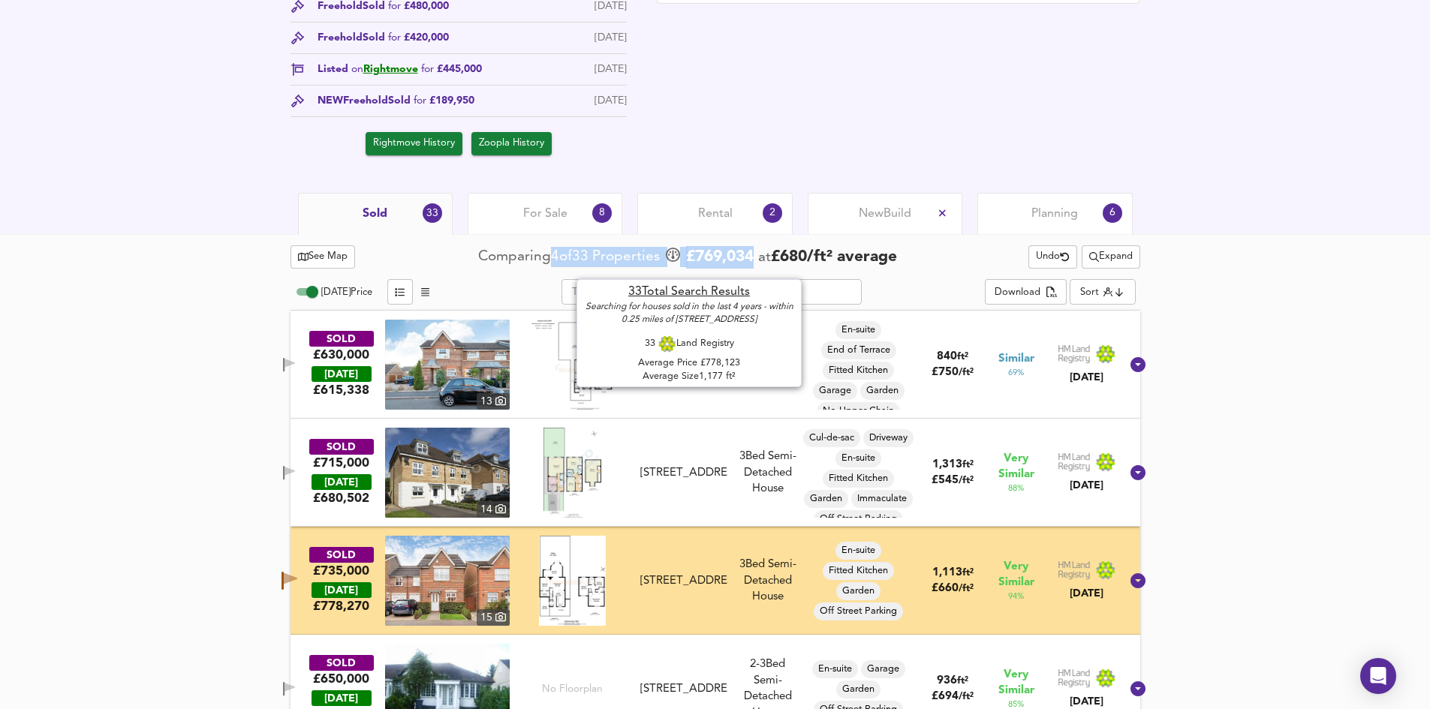
drag, startPoint x: 543, startPoint y: 255, endPoint x: 733, endPoint y: 261, distance: 190.7
click at [739, 262] on div "Comparing 4 of 33 Properties £ 769,034 at £ 680 / ft² average" at bounding box center [687, 257] width 419 height 23
click at [733, 260] on span "£ 769,034" at bounding box center [720, 257] width 68 height 23
click at [729, 257] on span "£ 769,034" at bounding box center [720, 257] width 68 height 23
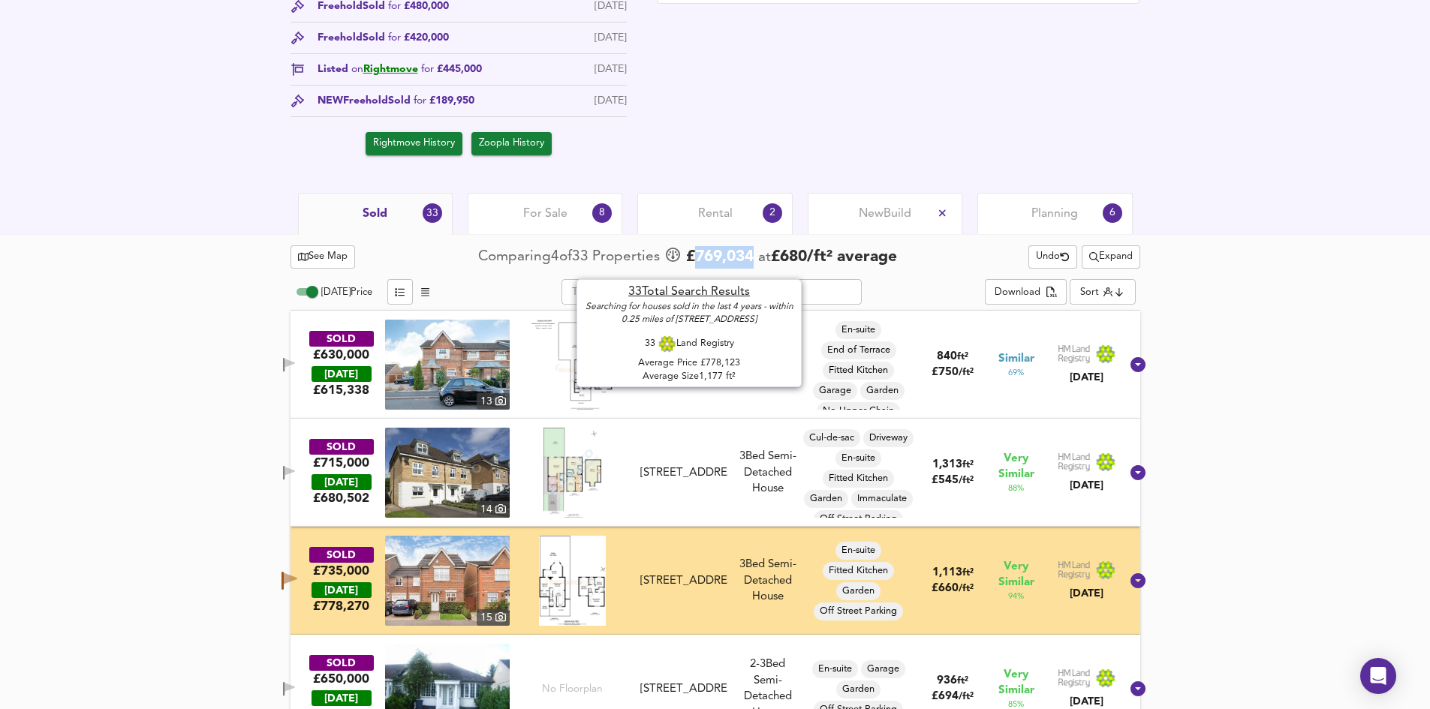
click at [729, 257] on span "£ 769,034" at bounding box center [720, 257] width 68 height 23
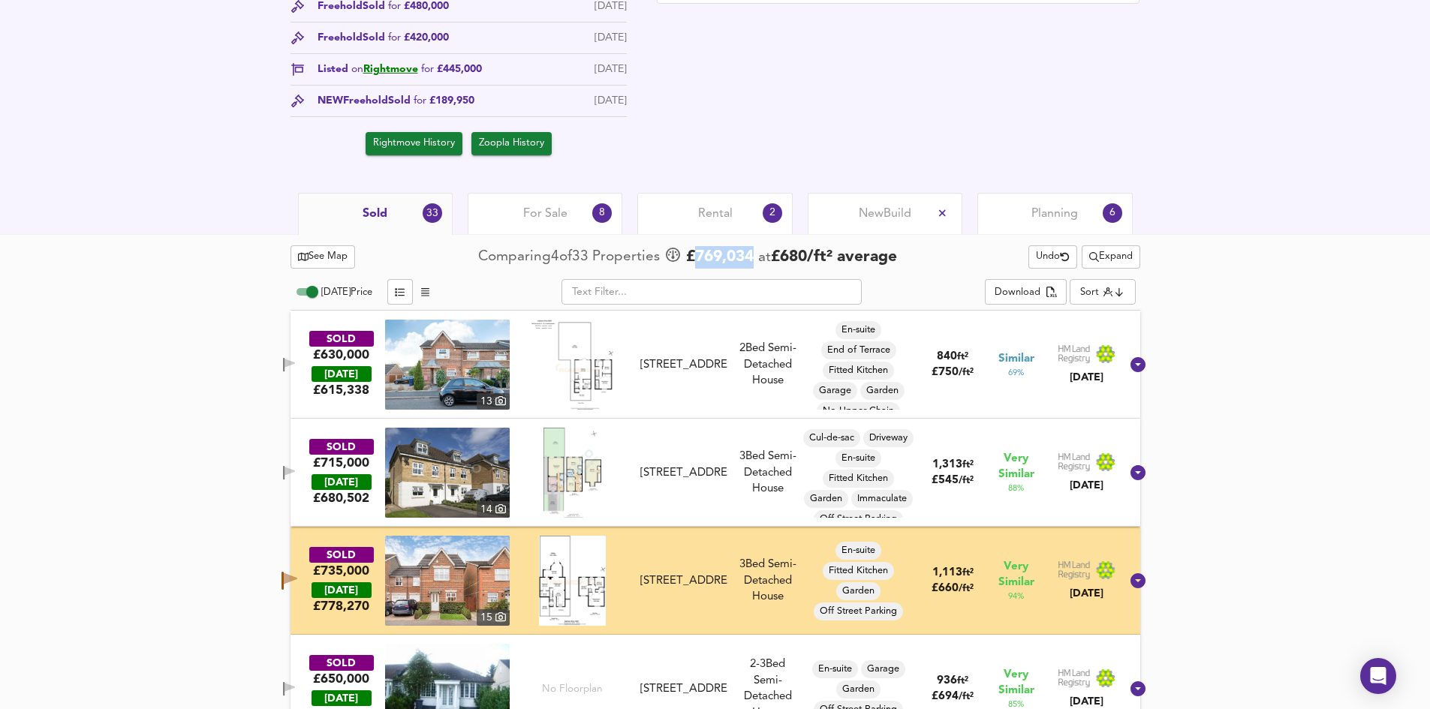
click at [734, 251] on span "£ 769,034" at bounding box center [720, 257] width 68 height 23
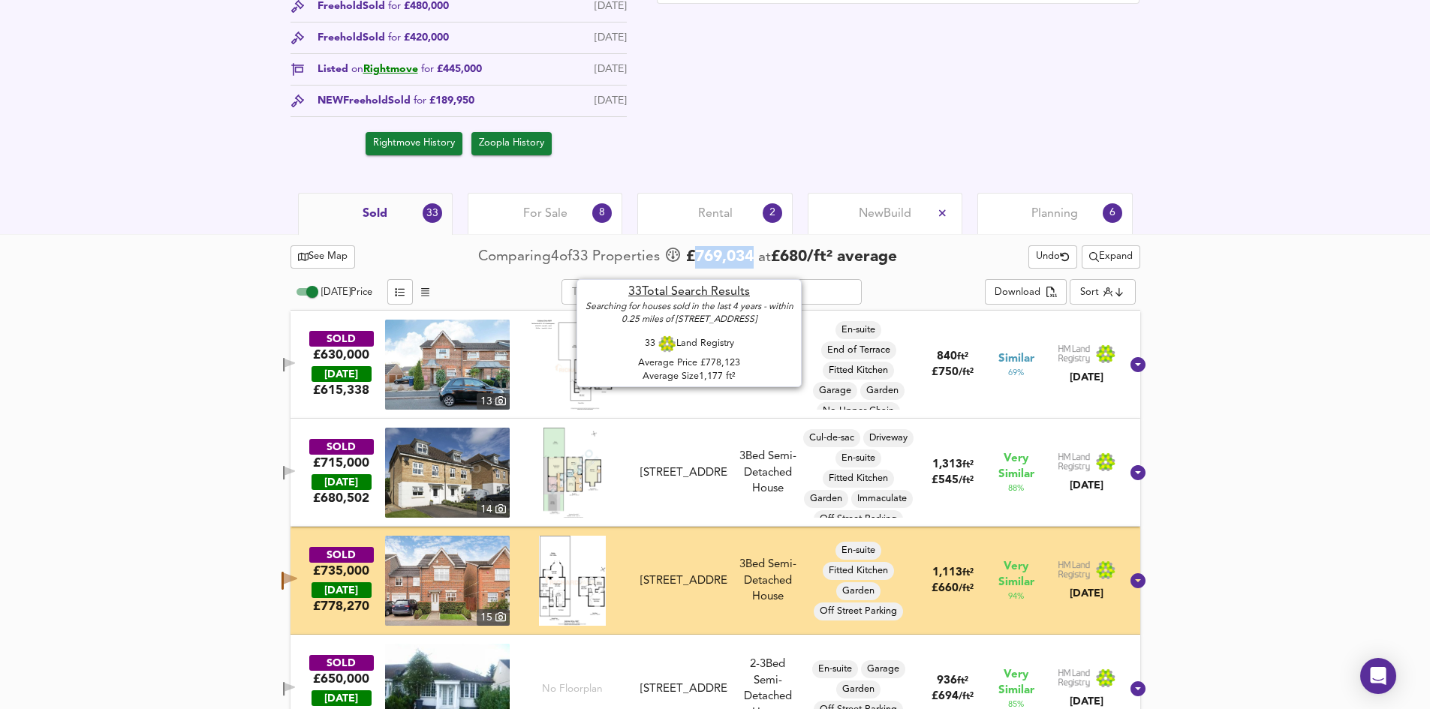
click at [718, 255] on span "£ 769,034" at bounding box center [720, 257] width 68 height 23
click at [716, 258] on span "£ 769,034" at bounding box center [720, 257] width 68 height 23
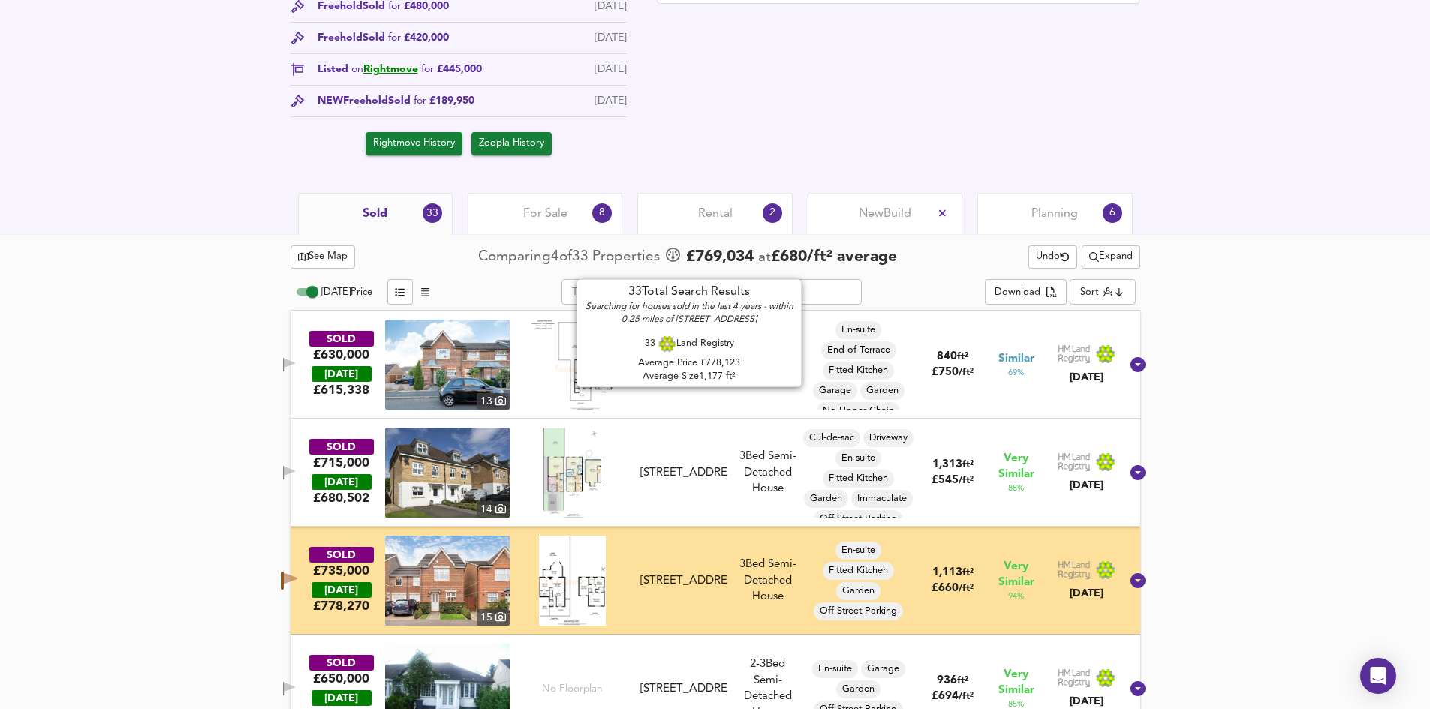
click at [733, 254] on span "£ 769,034" at bounding box center [720, 257] width 68 height 23
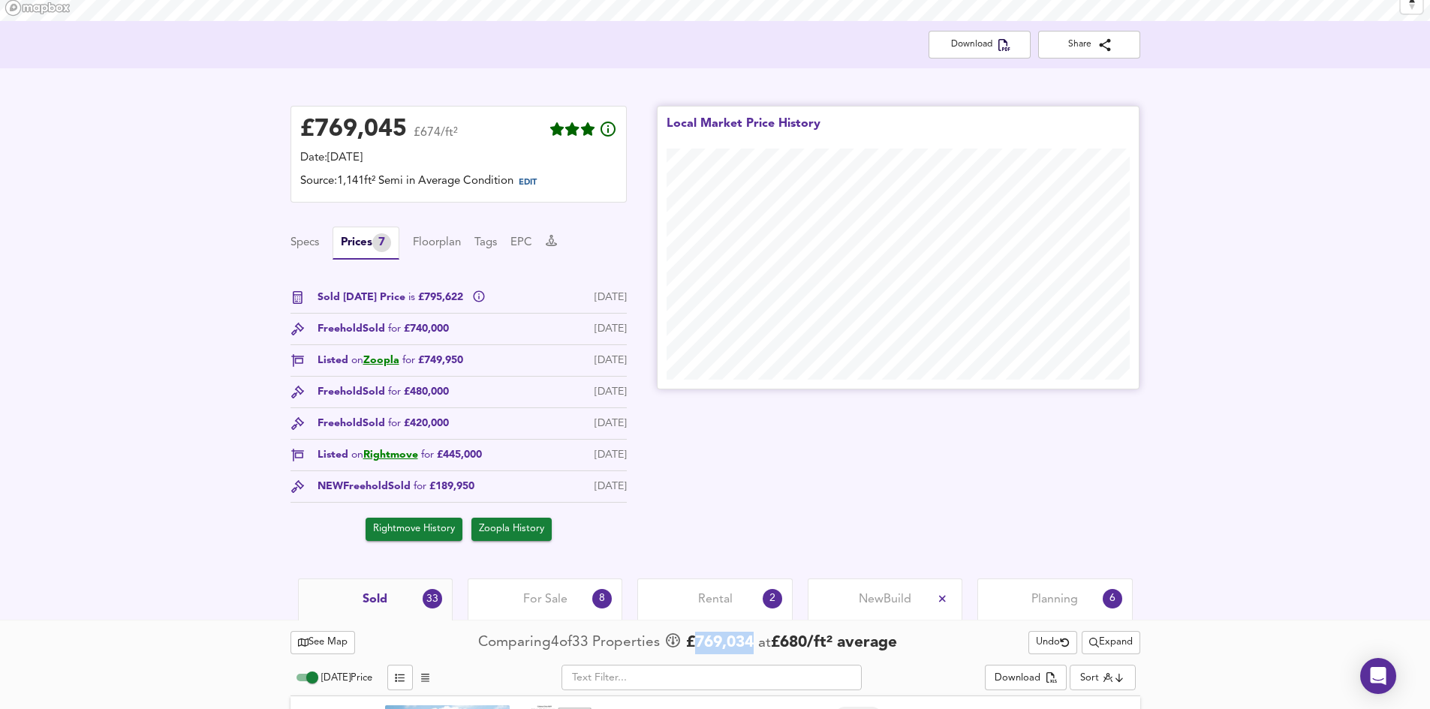
scroll to position [300, 0]
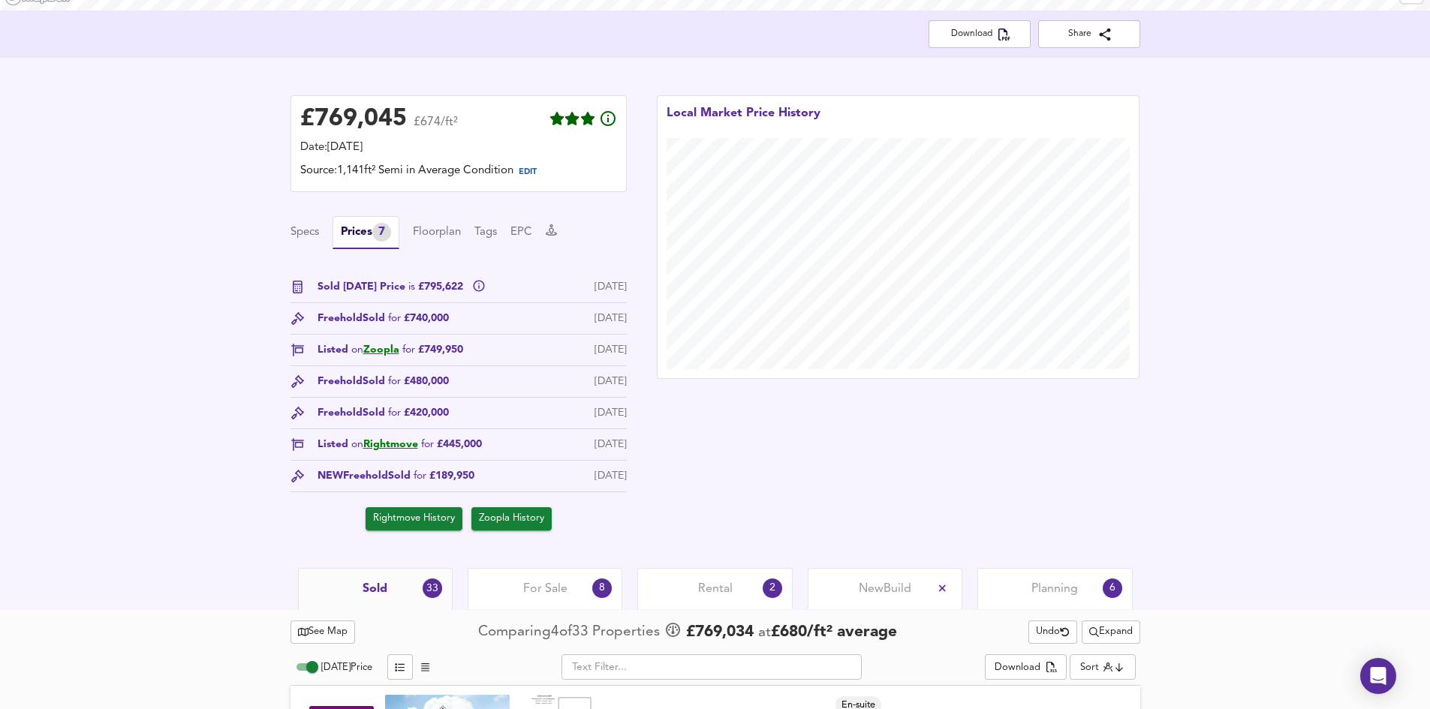
click at [750, 436] on div "Local Market Price History" at bounding box center [898, 312] width 513 height 465
click at [402, 125] on div "£ 769,045" at bounding box center [353, 119] width 107 height 23
click at [788, 458] on div "Local Market Price History" at bounding box center [898, 312] width 513 height 465
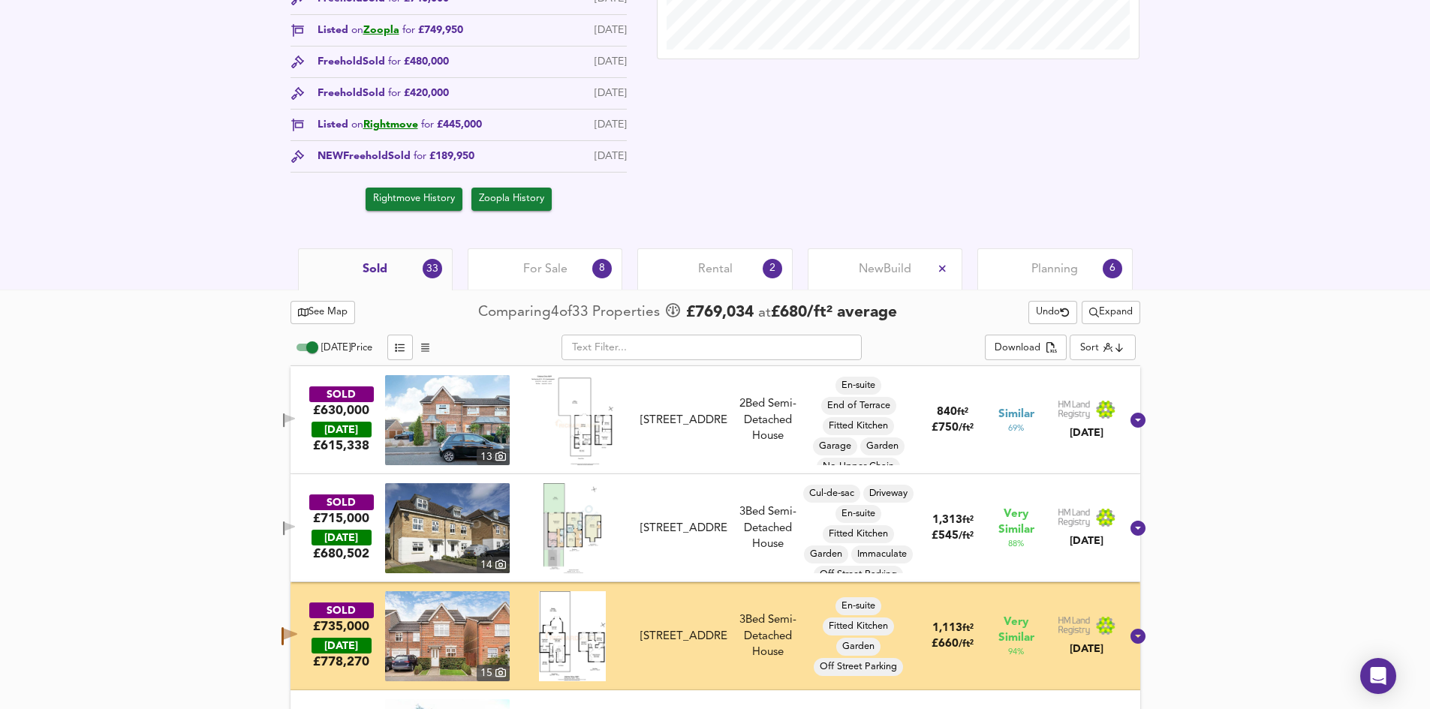
scroll to position [600, 0]
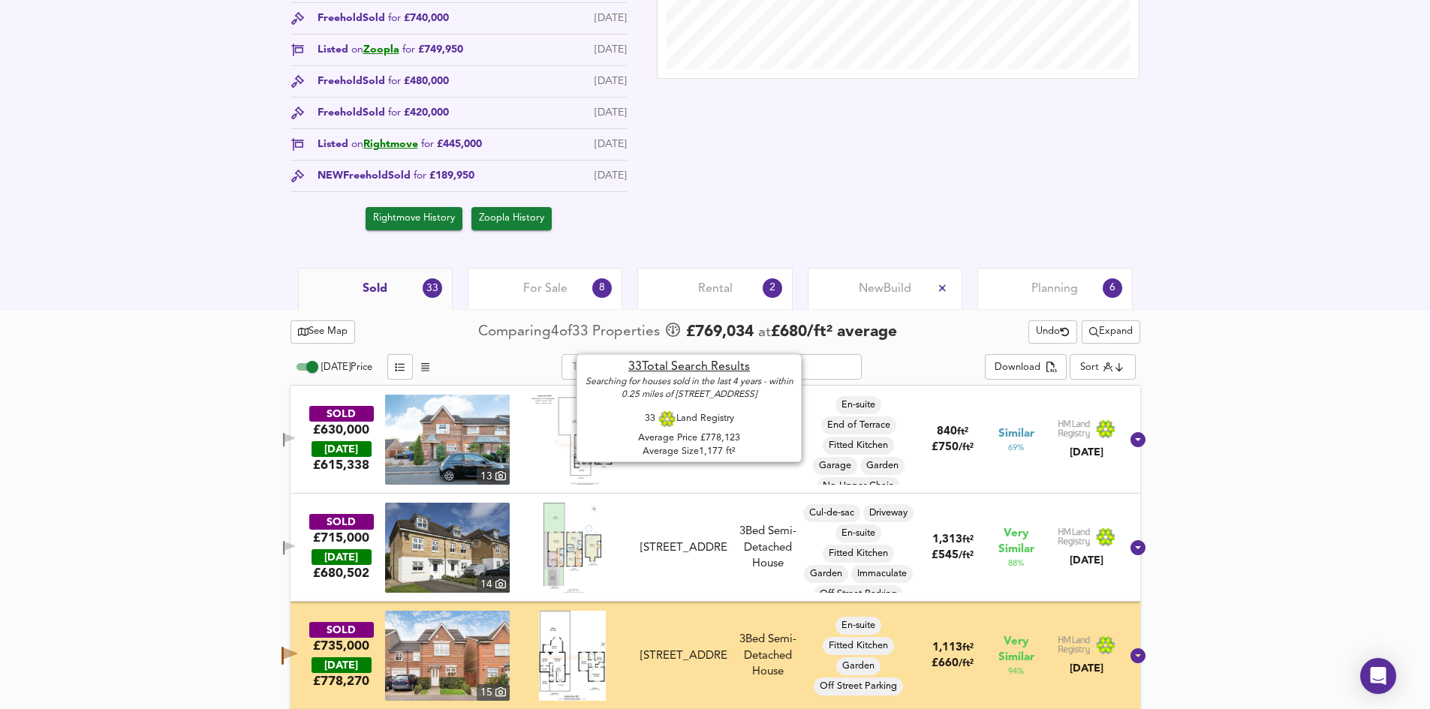
click at [708, 328] on span "£ 769,034" at bounding box center [720, 332] width 68 height 23
click at [711, 326] on span "£ 769,034" at bounding box center [720, 332] width 68 height 23
click at [721, 333] on span "£ 769,034" at bounding box center [720, 332] width 68 height 23
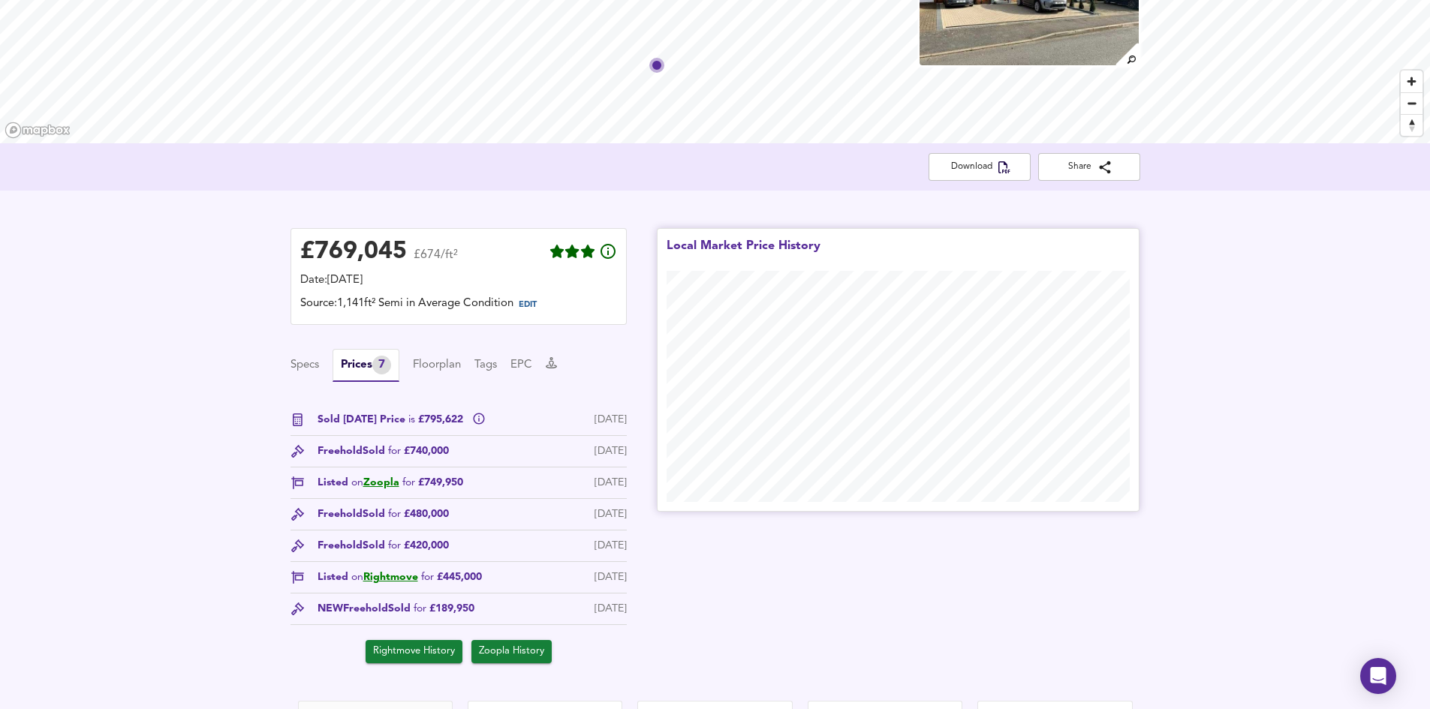
scroll to position [150, 0]
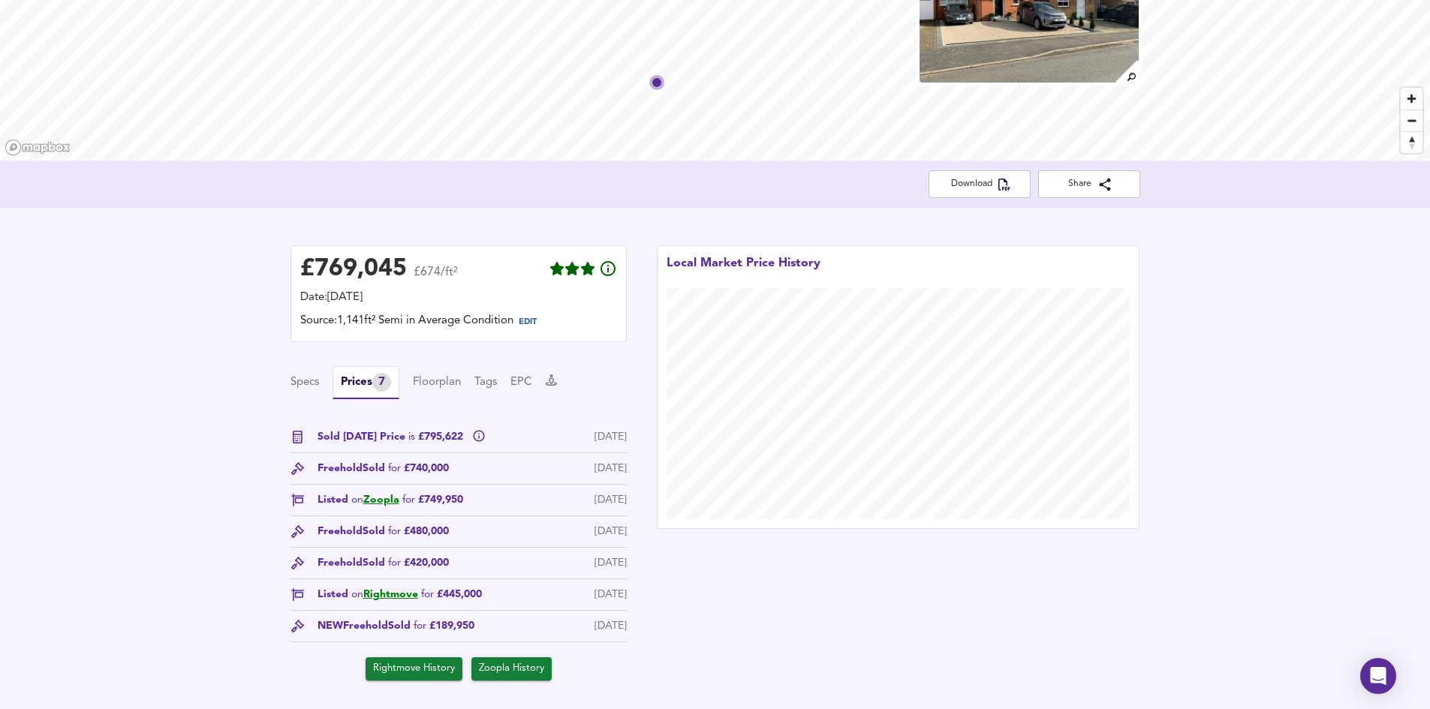
click at [919, 223] on div "£ 769,045 £674/ft² Date: 11 August 2025 Source: 1,141ft² Semi in Average Condit…" at bounding box center [715, 463] width 1430 height 510
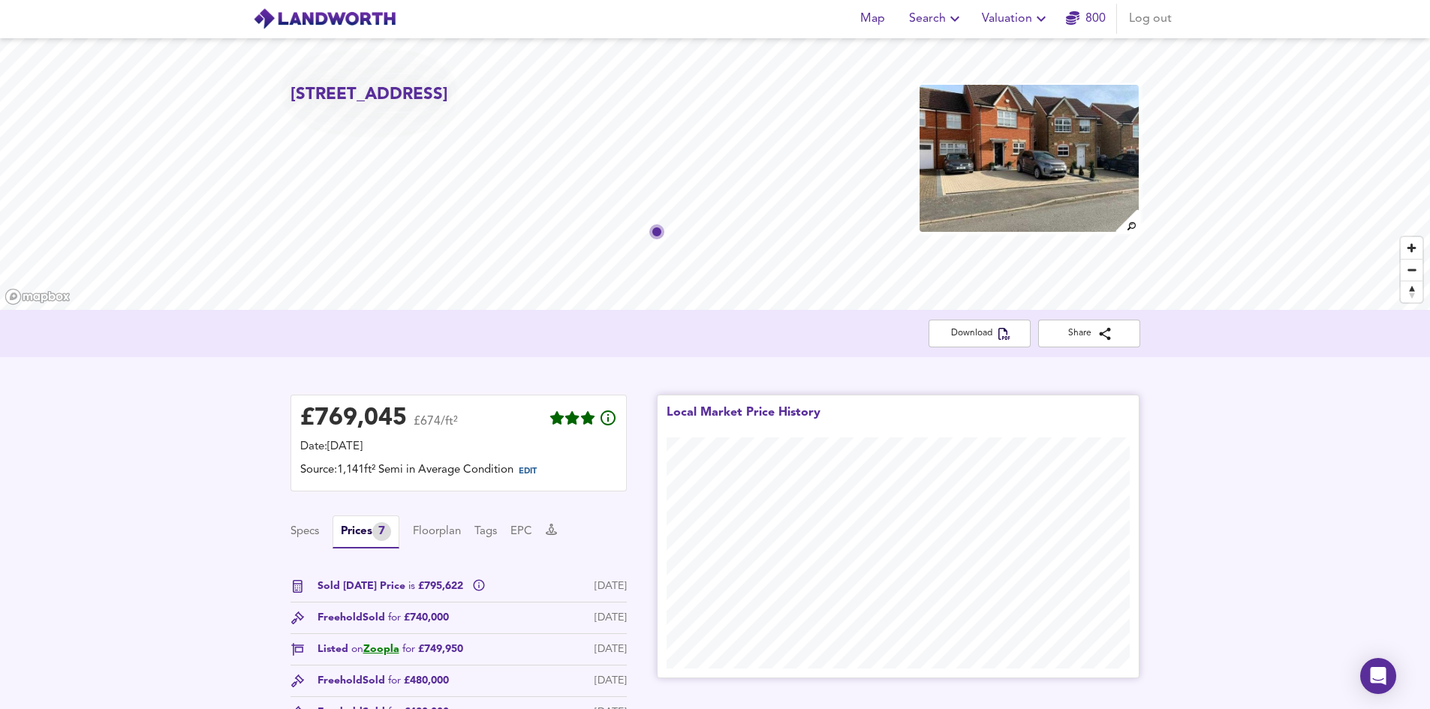
scroll to position [0, 0]
click at [985, 327] on span "Download" at bounding box center [979, 334] width 78 height 16
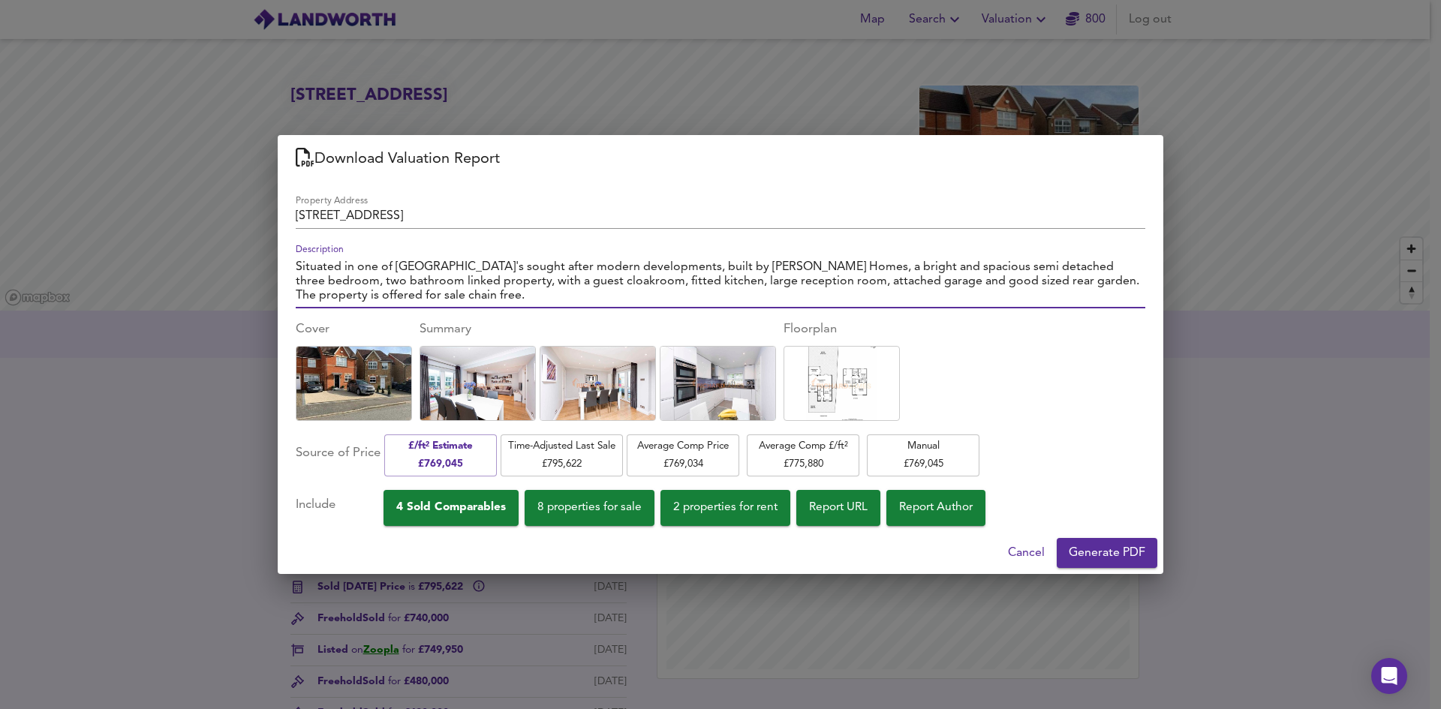
drag, startPoint x: 385, startPoint y: 296, endPoint x: 83, endPoint y: 174, distance: 325.6
click at [84, 175] on div "Download Valuation Report Property Address 41 Colenso Drive, London, Barnet, NW…" at bounding box center [720, 354] width 1441 height 709
click at [659, 315] on div "Property Address 41 Colenso Drive, London, Barnet, NW7 2EA Description Situated…" at bounding box center [721, 357] width 850 height 336
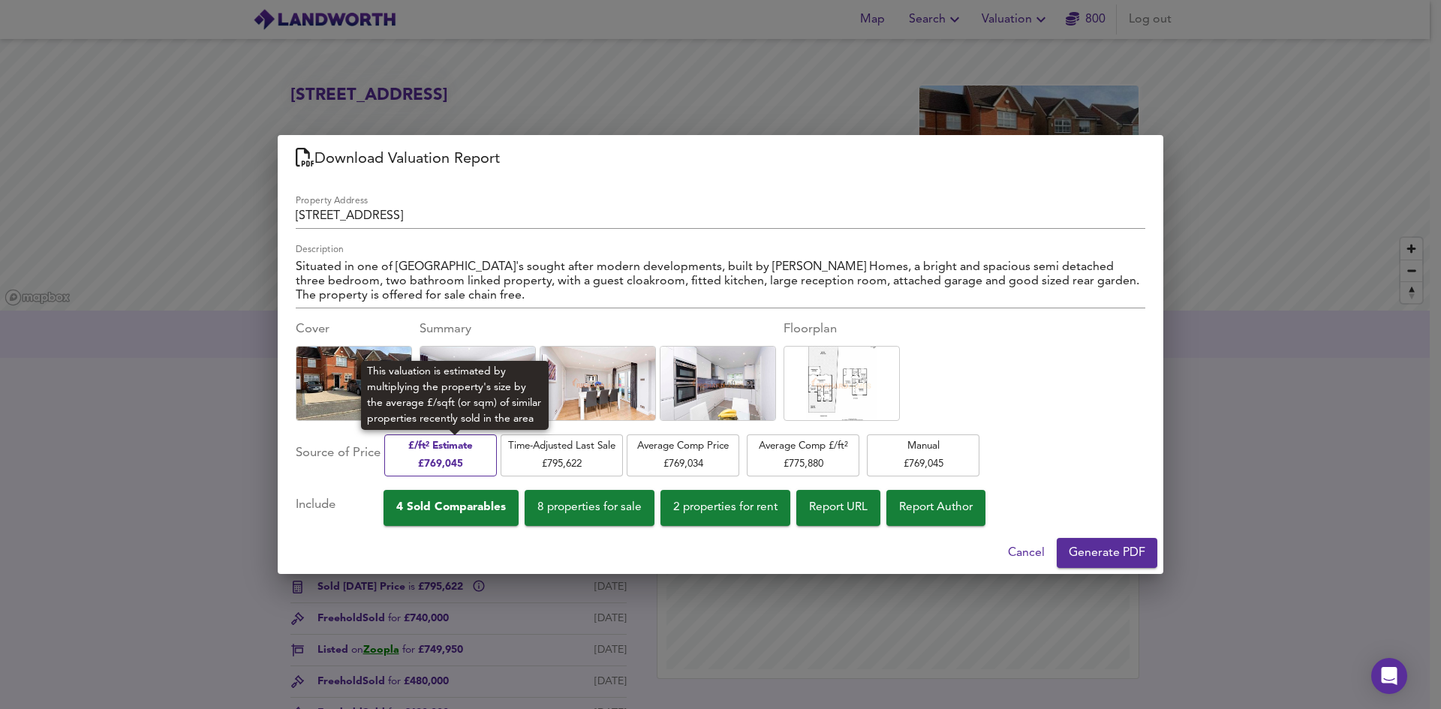
click at [471, 464] on span "£/ft² Estimate £ 769,045" at bounding box center [441, 455] width 98 height 35
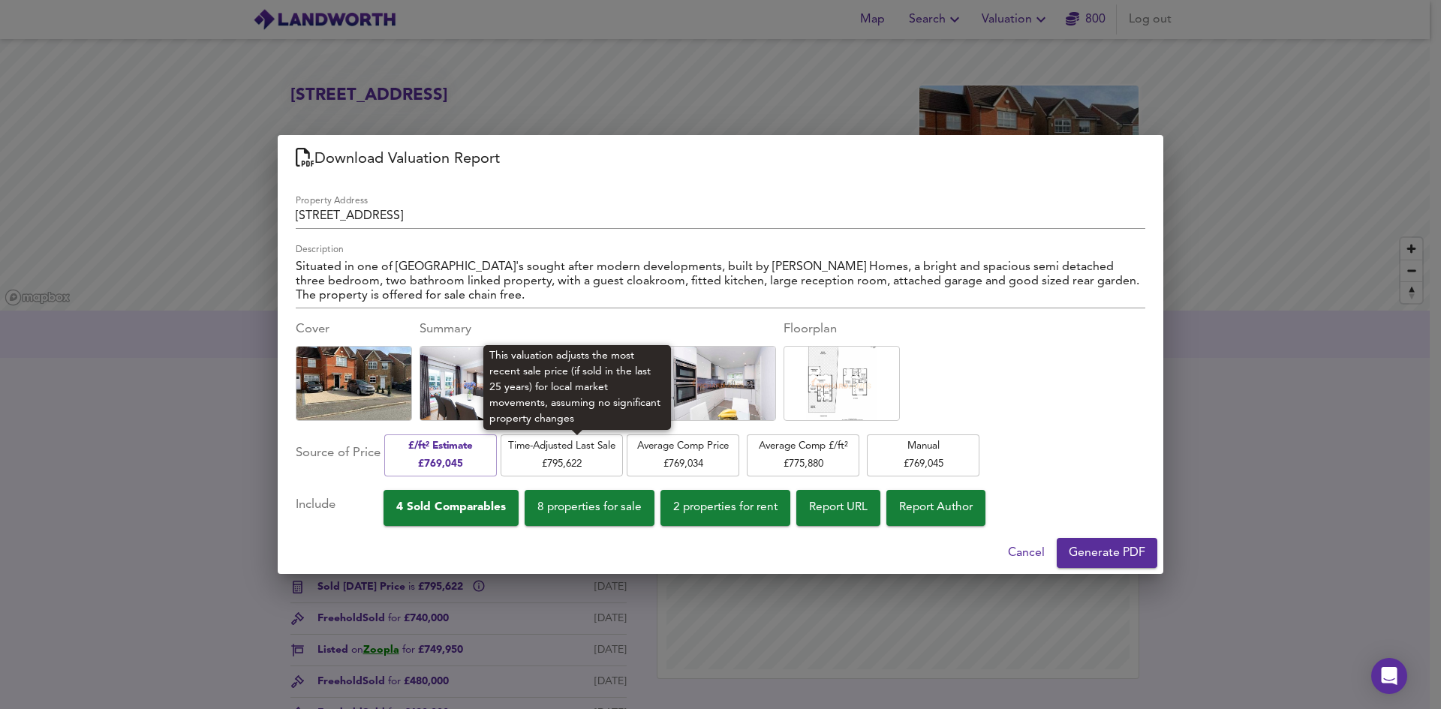
click at [593, 467] on span "Time-Adjusted Last Sale £ 795,622" at bounding box center [561, 455] width 107 height 35
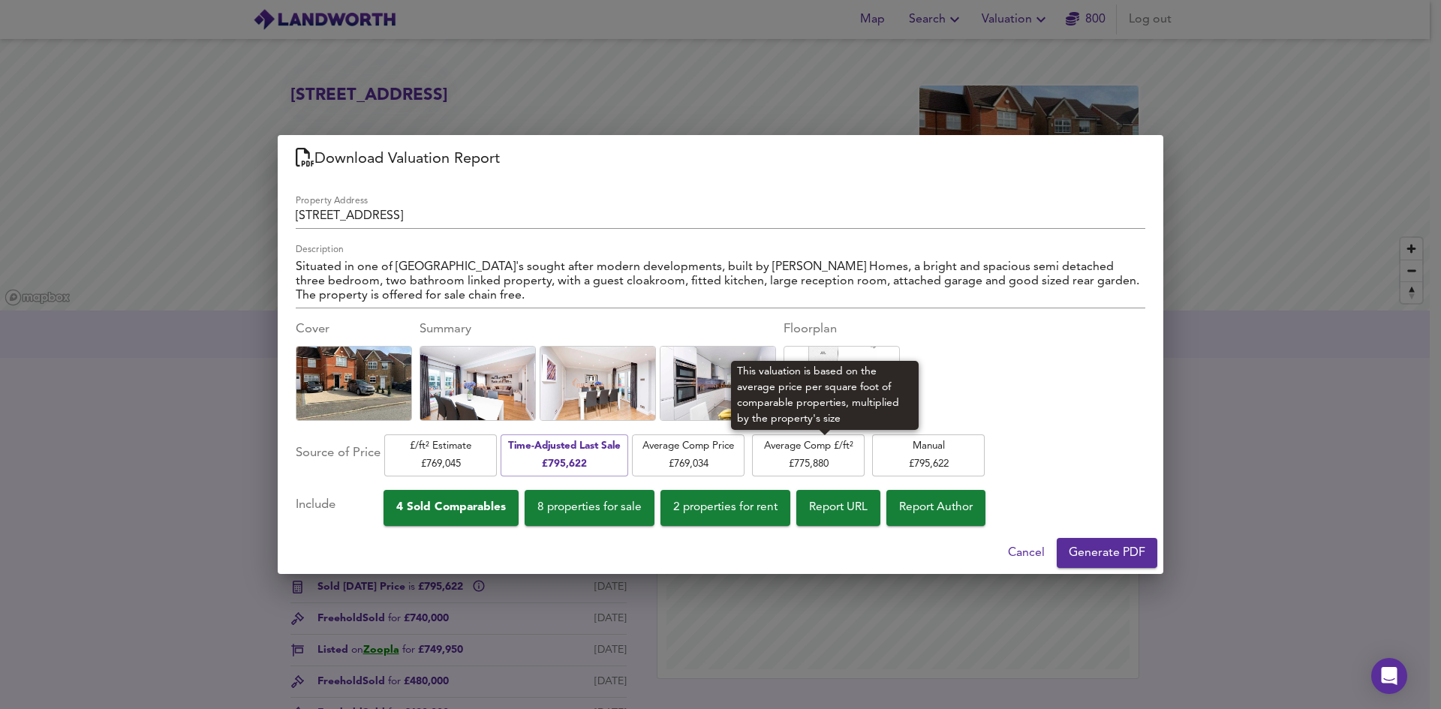
click at [737, 467] on span "Average Comp Price £ 769,034" at bounding box center [688, 455] width 98 height 35
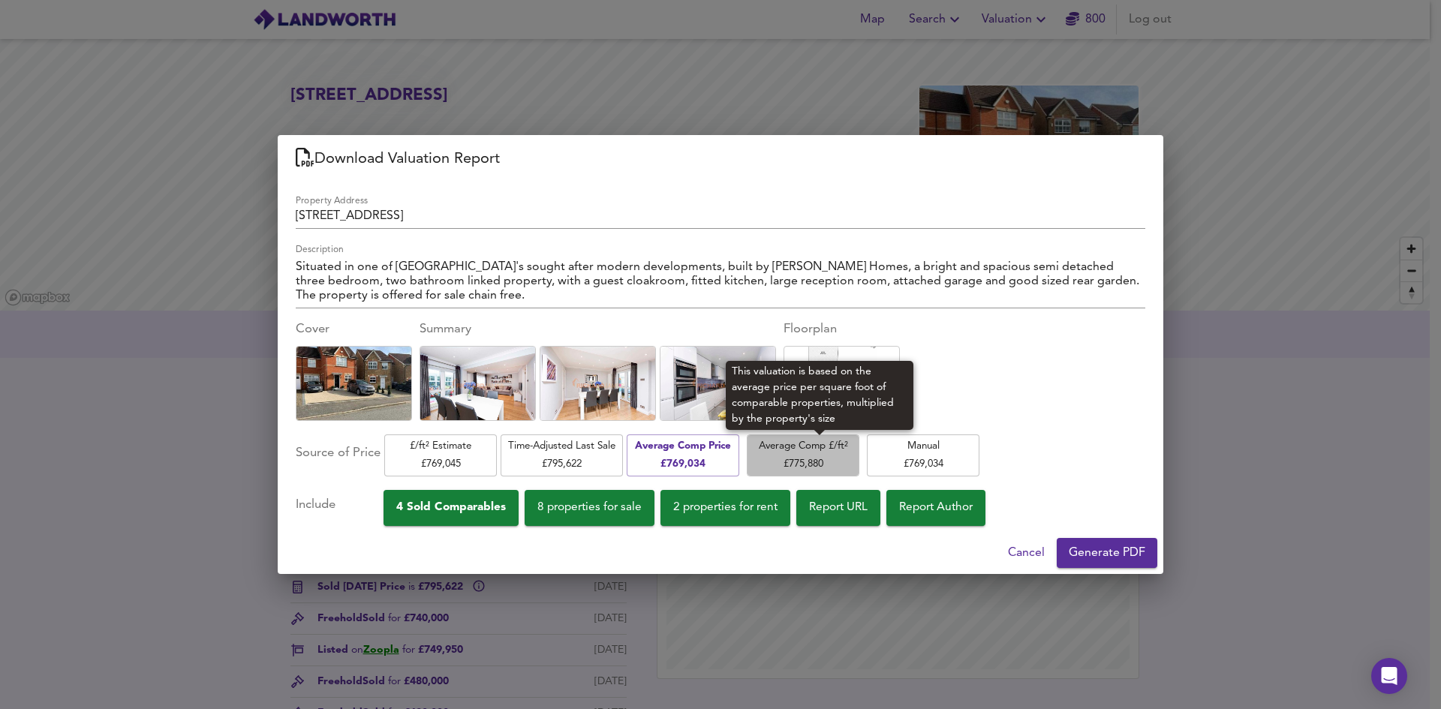
click at [818, 464] on span "Average Comp £/ft² £ 775,880" at bounding box center [803, 455] width 98 height 35
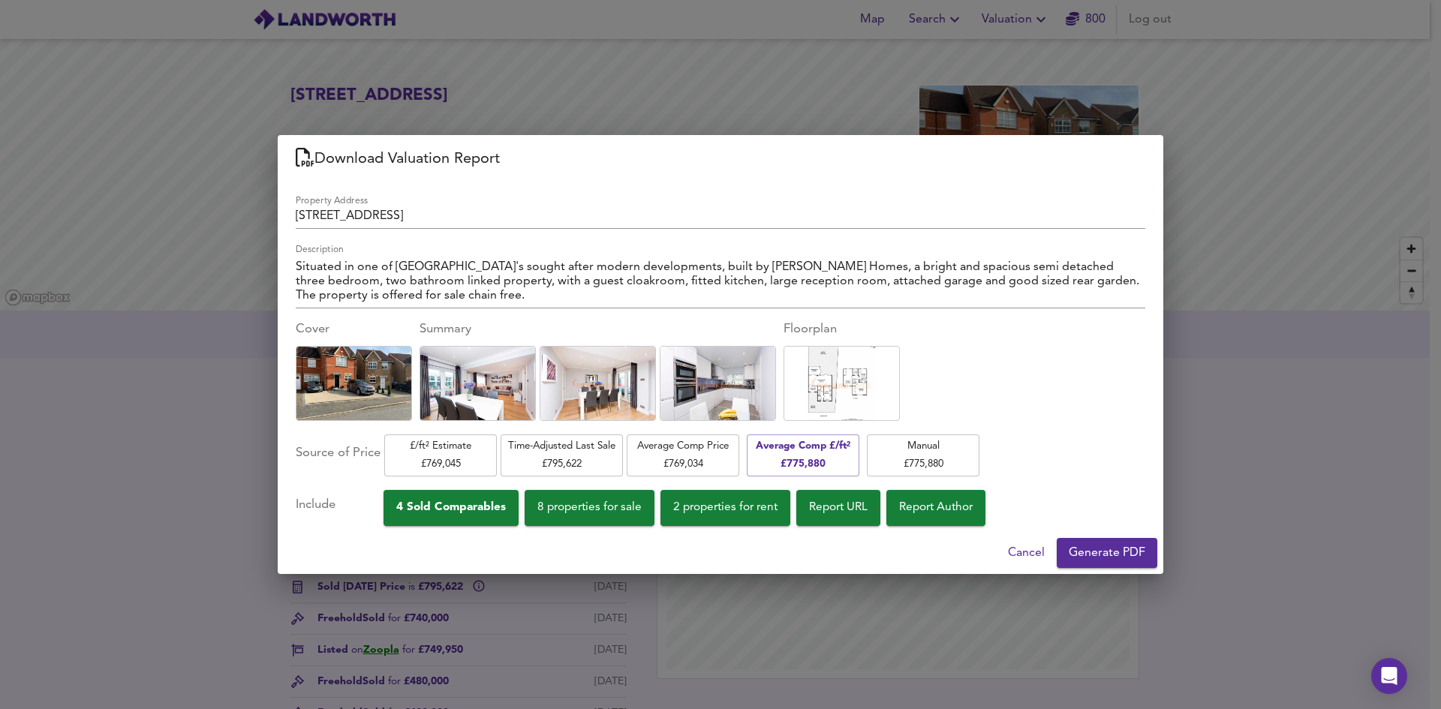
click at [1259, 485] on div "Download Valuation Report Property Address 41 Colenso Drive, London, Barnet, NW…" at bounding box center [720, 354] width 1441 height 709
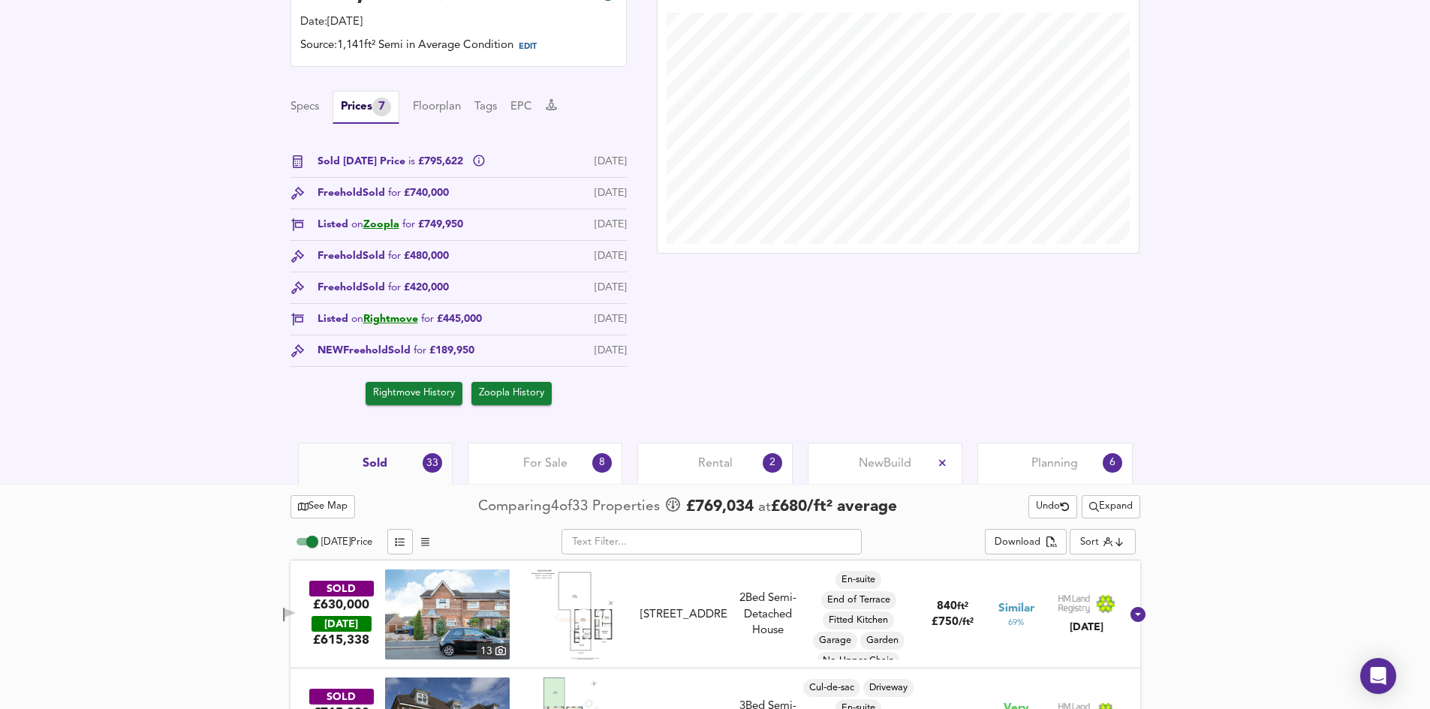
scroll to position [525, 0]
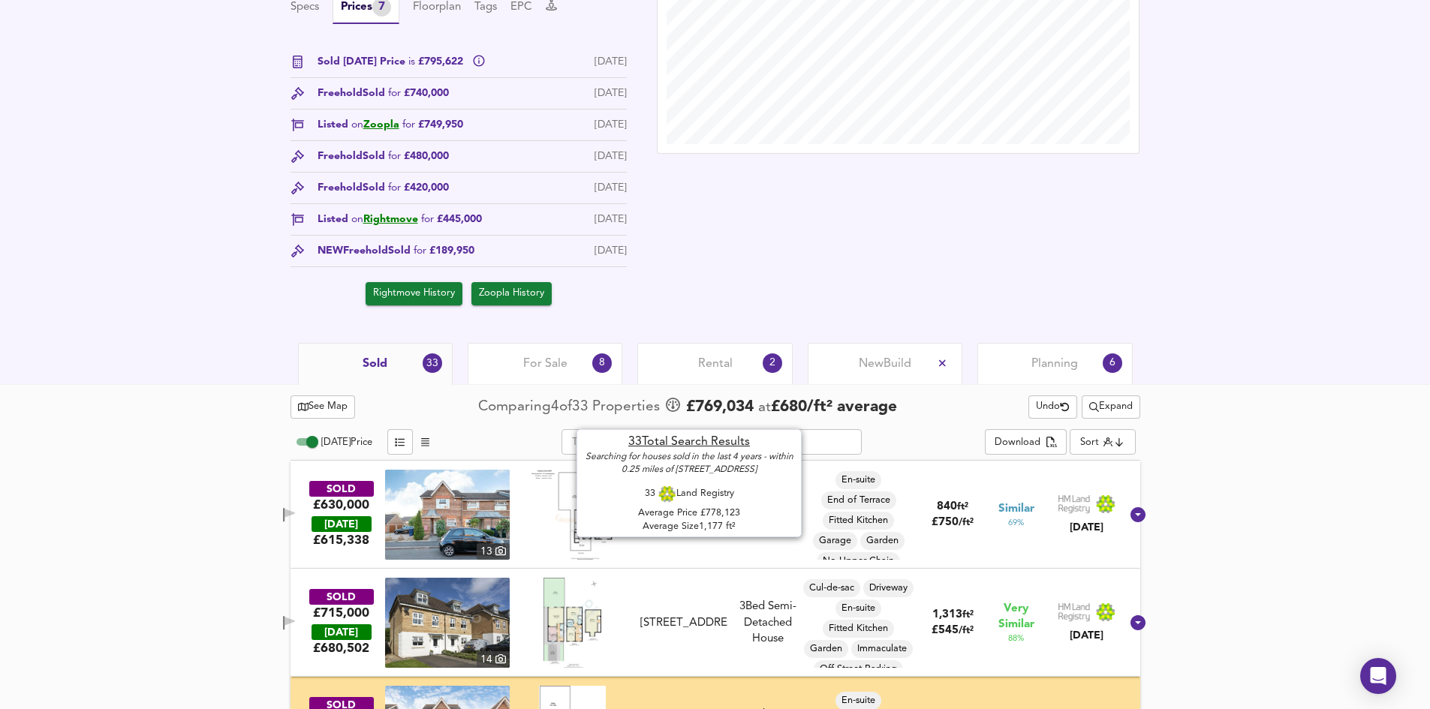
click at [784, 408] on span "£ 680 / ft² average" at bounding box center [834, 407] width 126 height 16
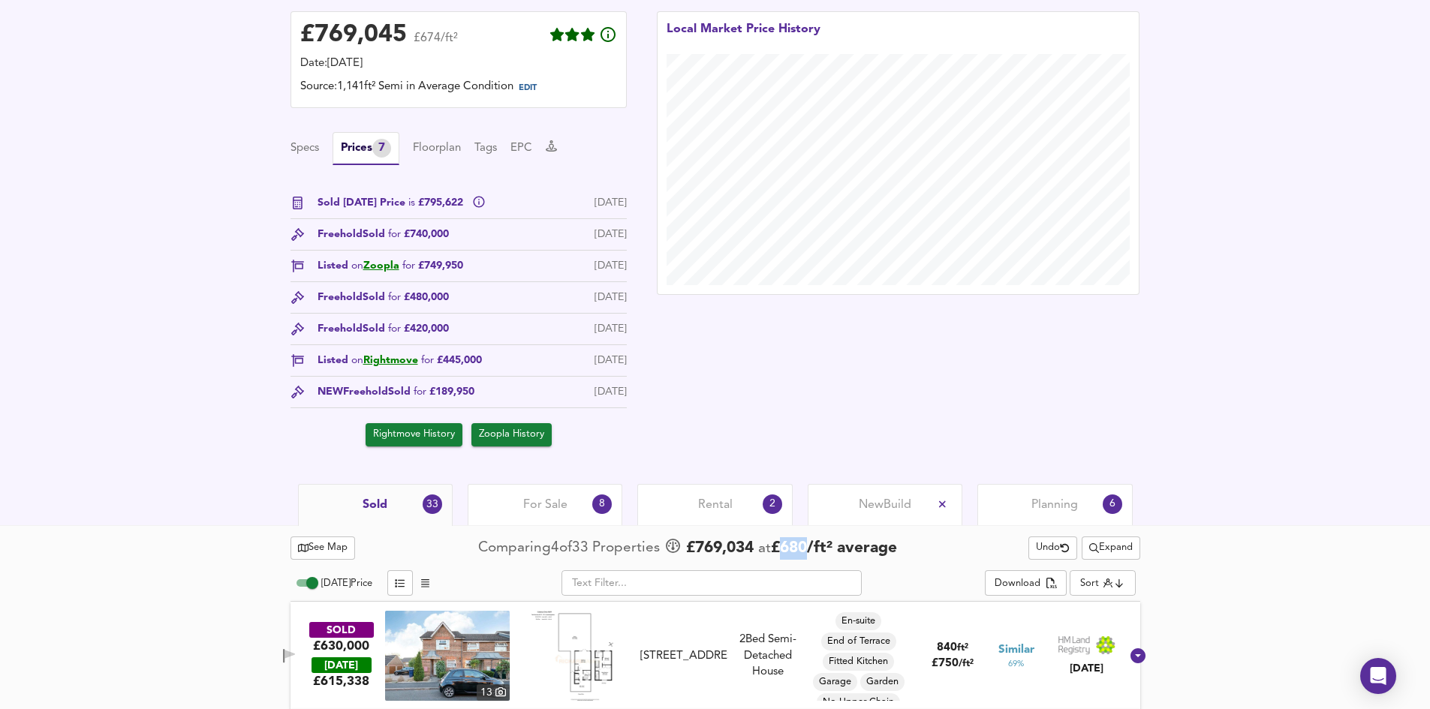
scroll to position [150, 0]
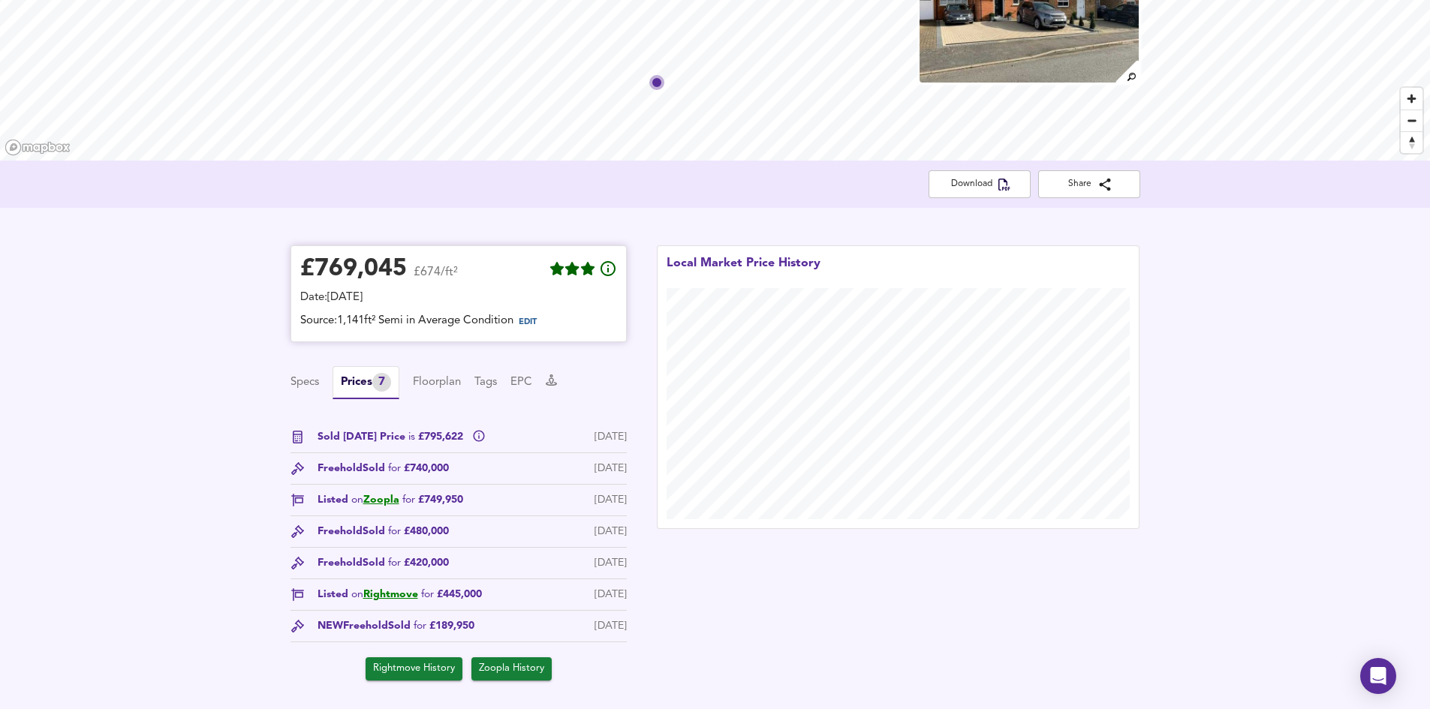
click at [346, 314] on div "Source: 1,141ft² Semi in Average Condition EDIT" at bounding box center [458, 323] width 317 height 20
click at [982, 181] on span "Download" at bounding box center [979, 184] width 78 height 16
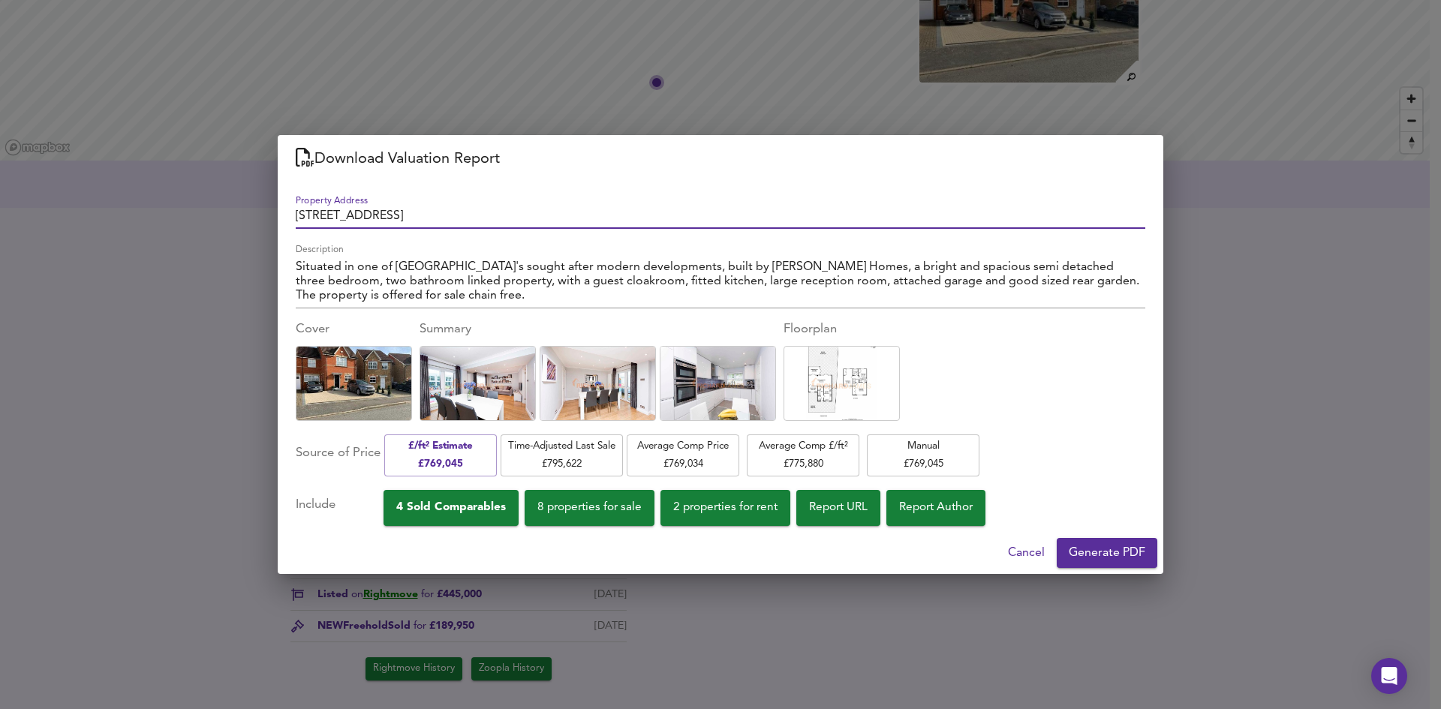
click at [732, 462] on span "Average Comp Price £ 769,034" at bounding box center [683, 455] width 98 height 35
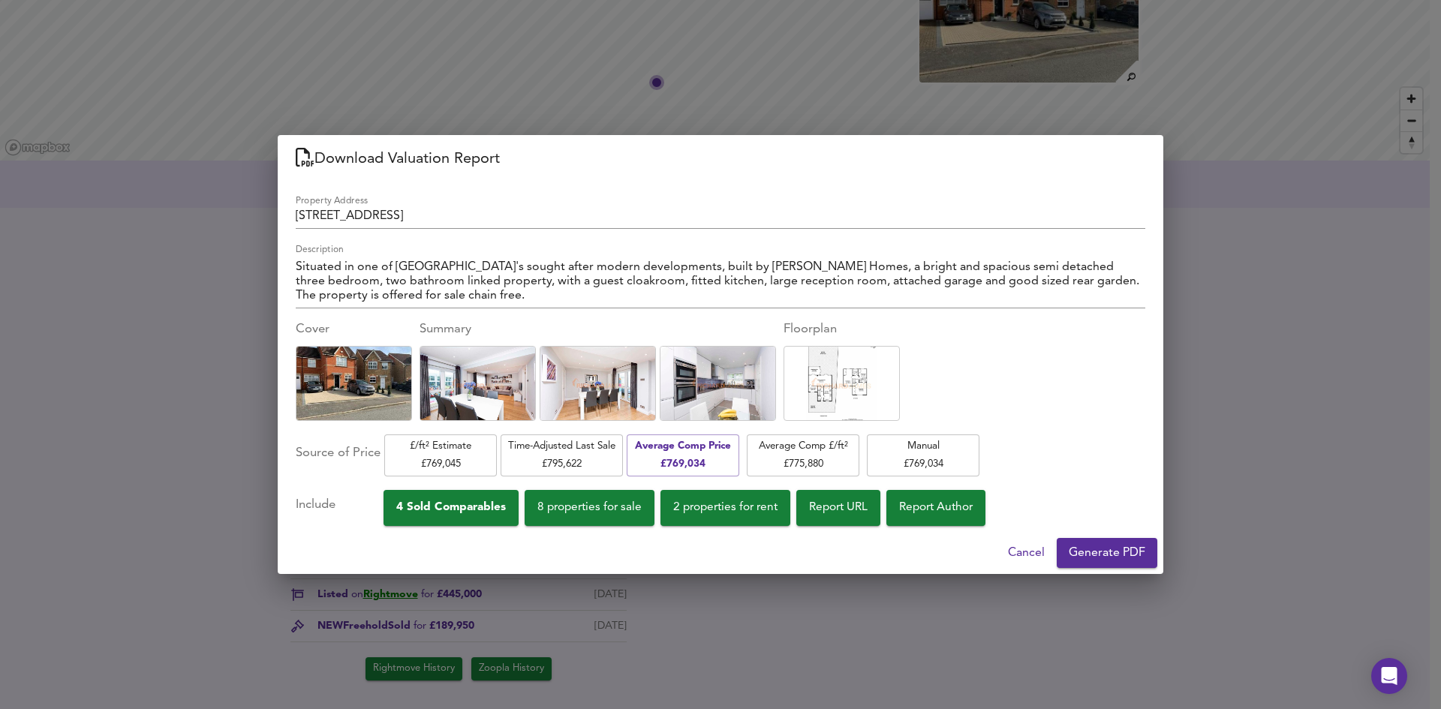
click at [953, 432] on div "Property Address 41 Colenso Drive, London, Barnet, NW7 2EA Description Situated…" at bounding box center [721, 357] width 850 height 336
click at [946, 448] on span "Manual £ 769,034" at bounding box center [923, 455] width 98 height 35
click at [1061, 453] on input "769,034" at bounding box center [1051, 456] width 89 height 42
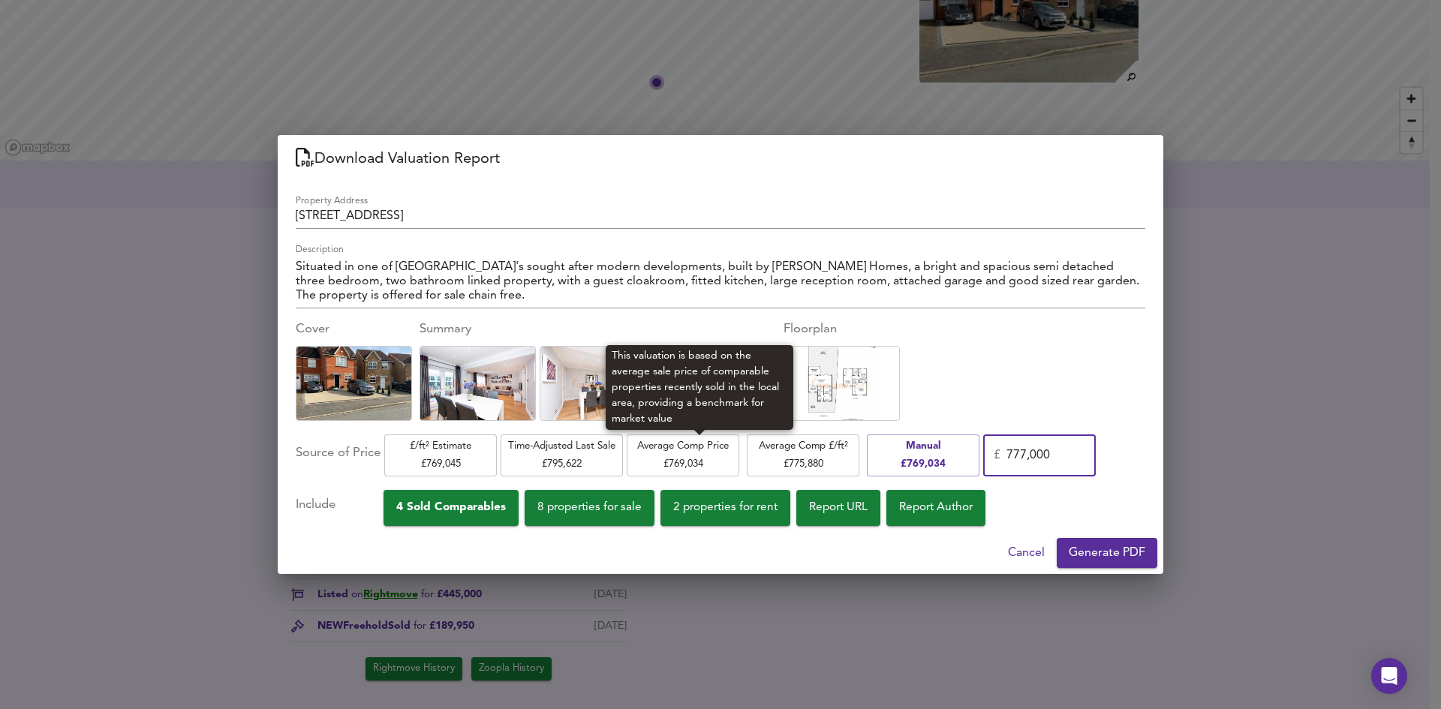
type input "777,000"
click at [698, 455] on span "Average Comp Price £ 769,034" at bounding box center [683, 455] width 98 height 35
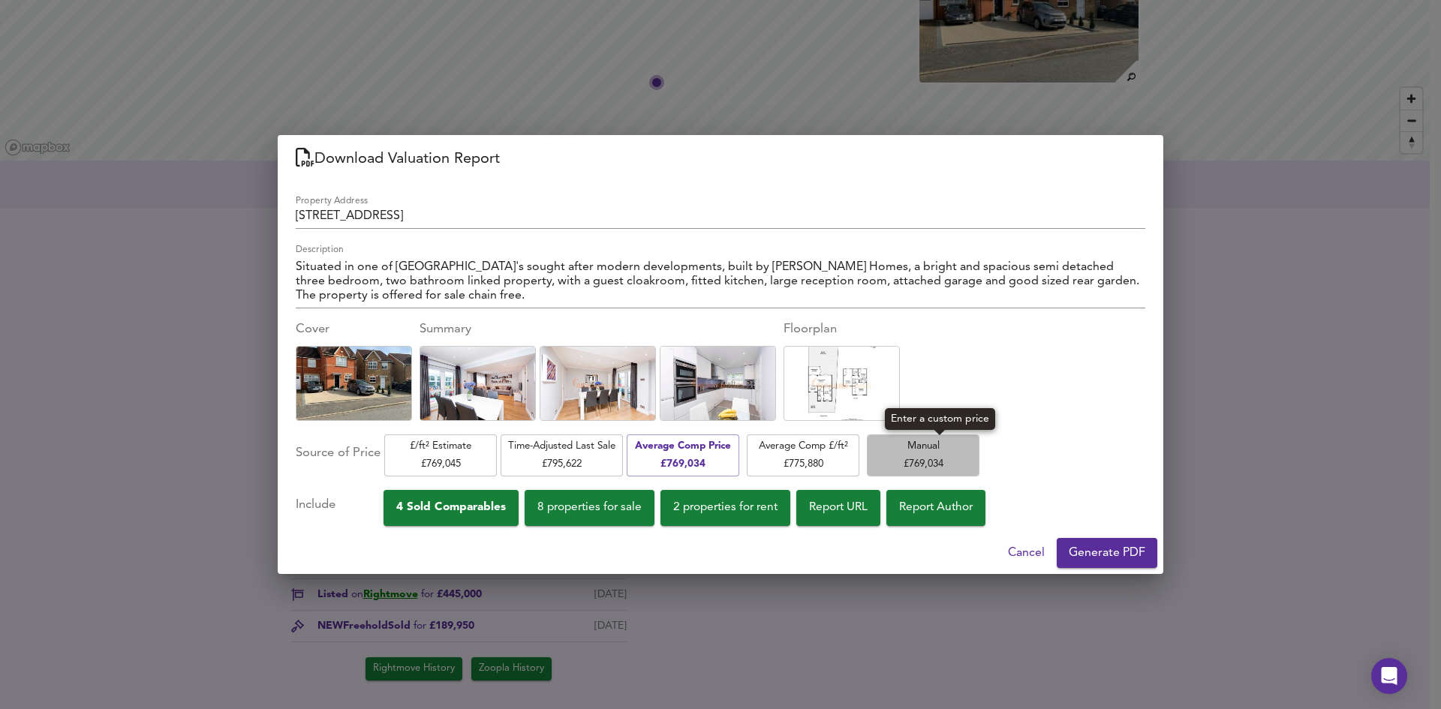
click at [972, 454] on span "Manual £ 769,034" at bounding box center [923, 455] width 98 height 35
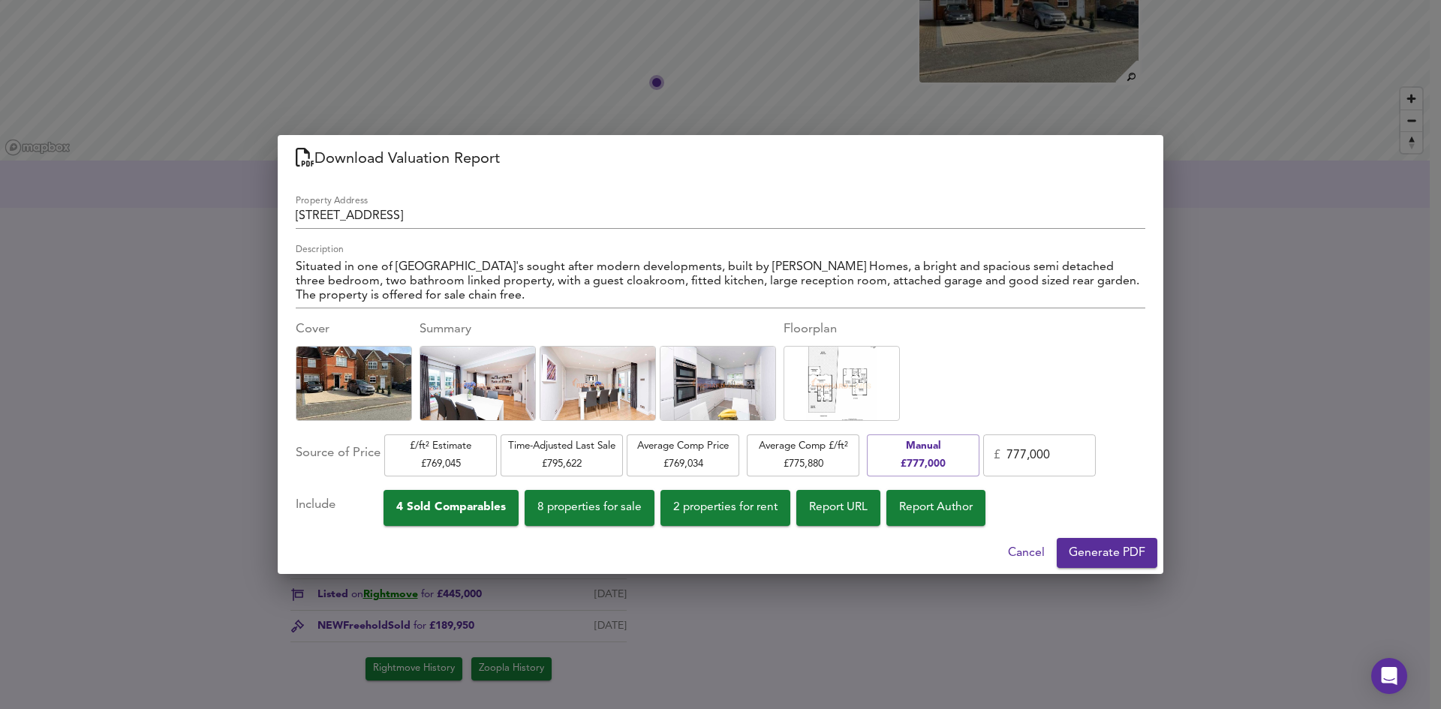
click at [1067, 453] on input "777,000" at bounding box center [1051, 456] width 89 height 42
click at [927, 516] on span "Report Author" at bounding box center [936, 508] width 74 height 20
click at [914, 518] on button "Report Author" at bounding box center [935, 508] width 99 height 36
click at [1127, 546] on span "Generate PDF" at bounding box center [1107, 553] width 77 height 21
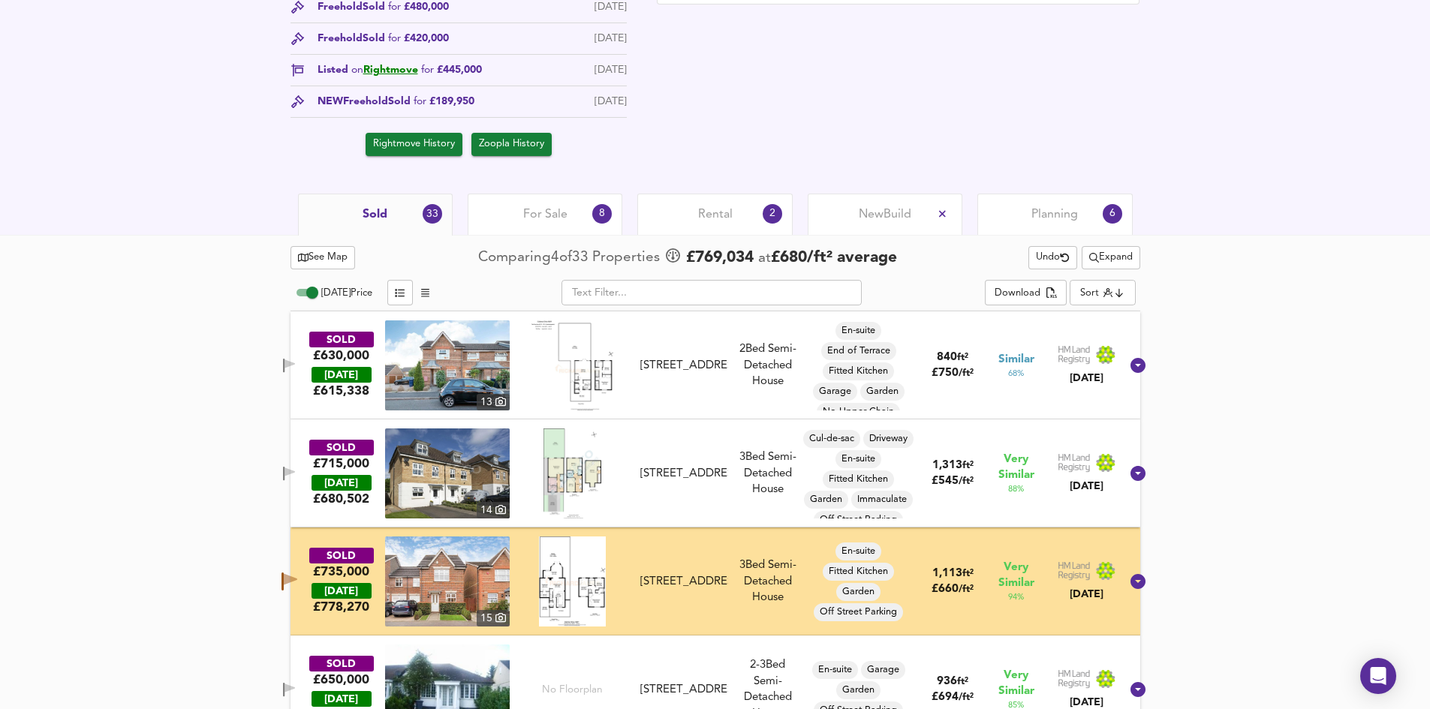
scroll to position [676, 0]
click at [544, 216] on span "For Sale" at bounding box center [545, 214] width 44 height 17
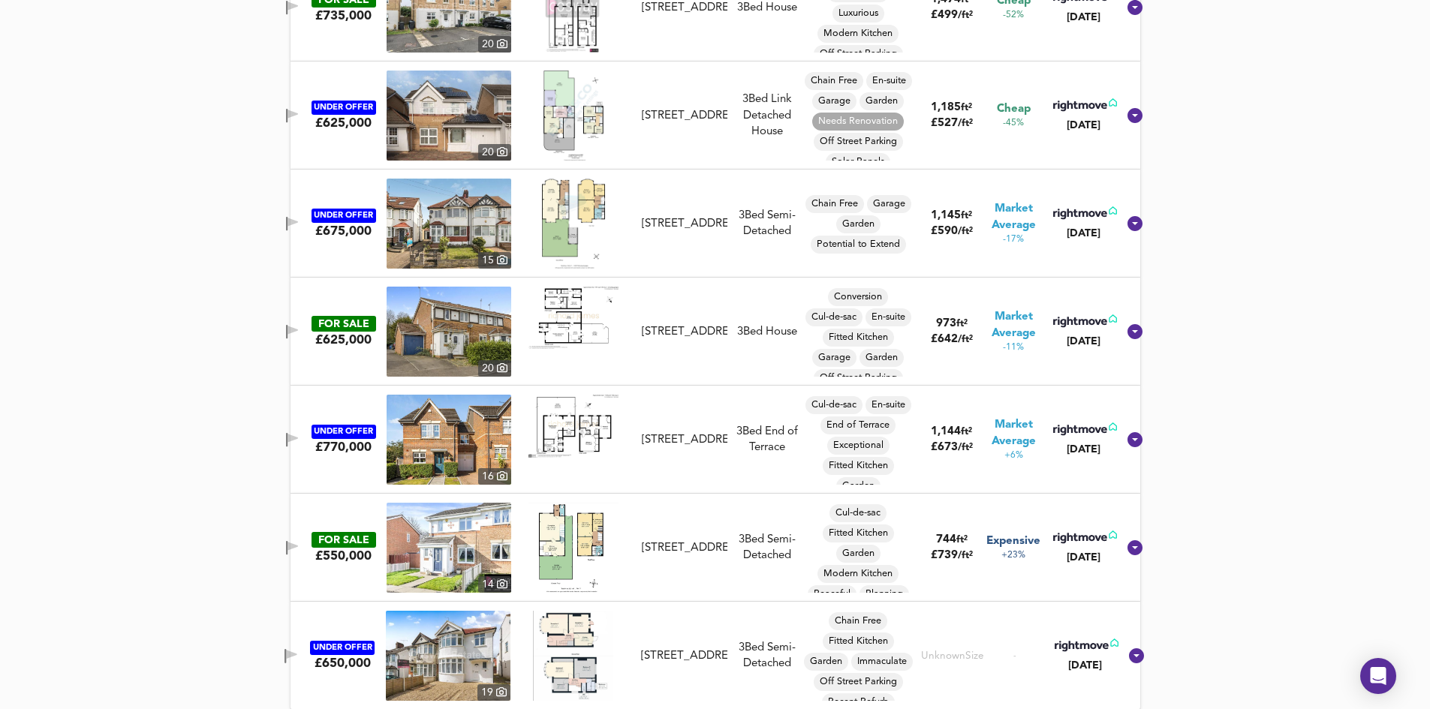
scroll to position [1150, 0]
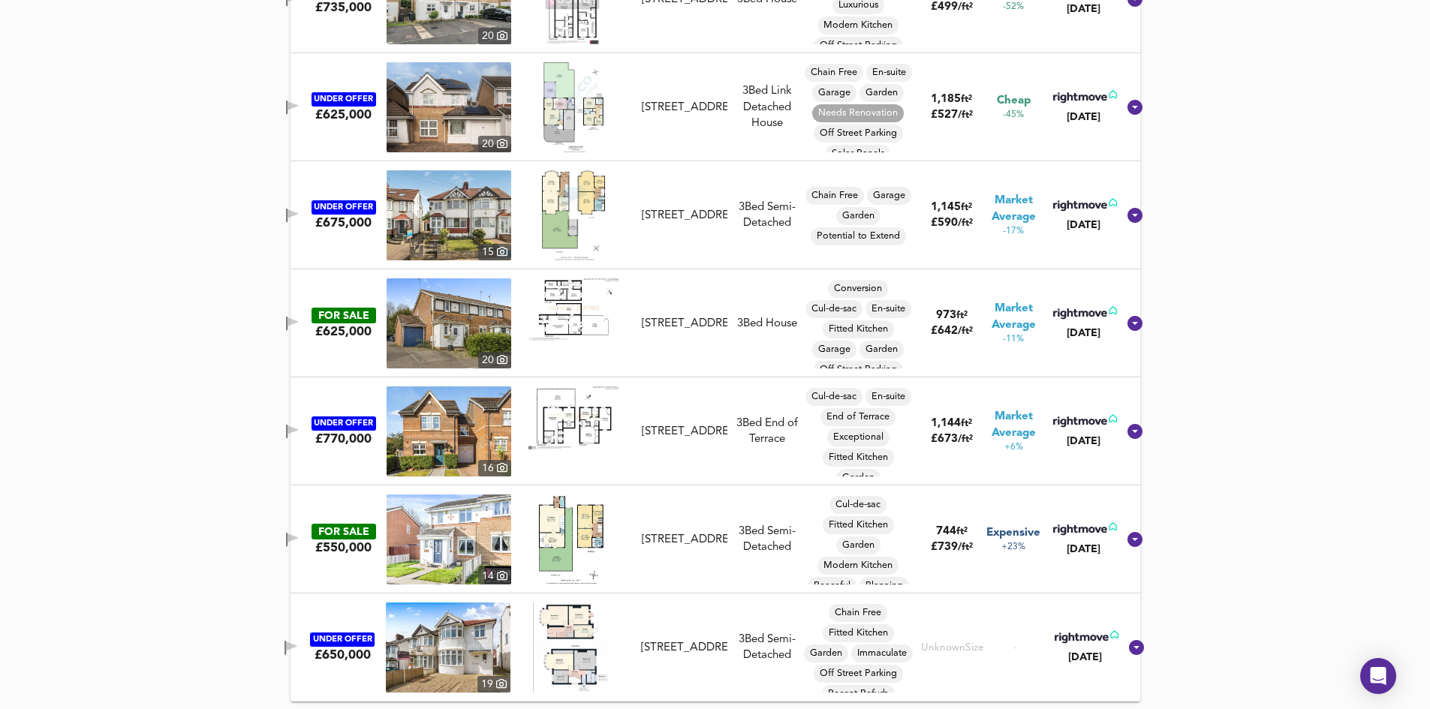
click at [660, 436] on div "Colenso Drive, Mill Hill, NW7 2EZ" at bounding box center [685, 432] width 86 height 16
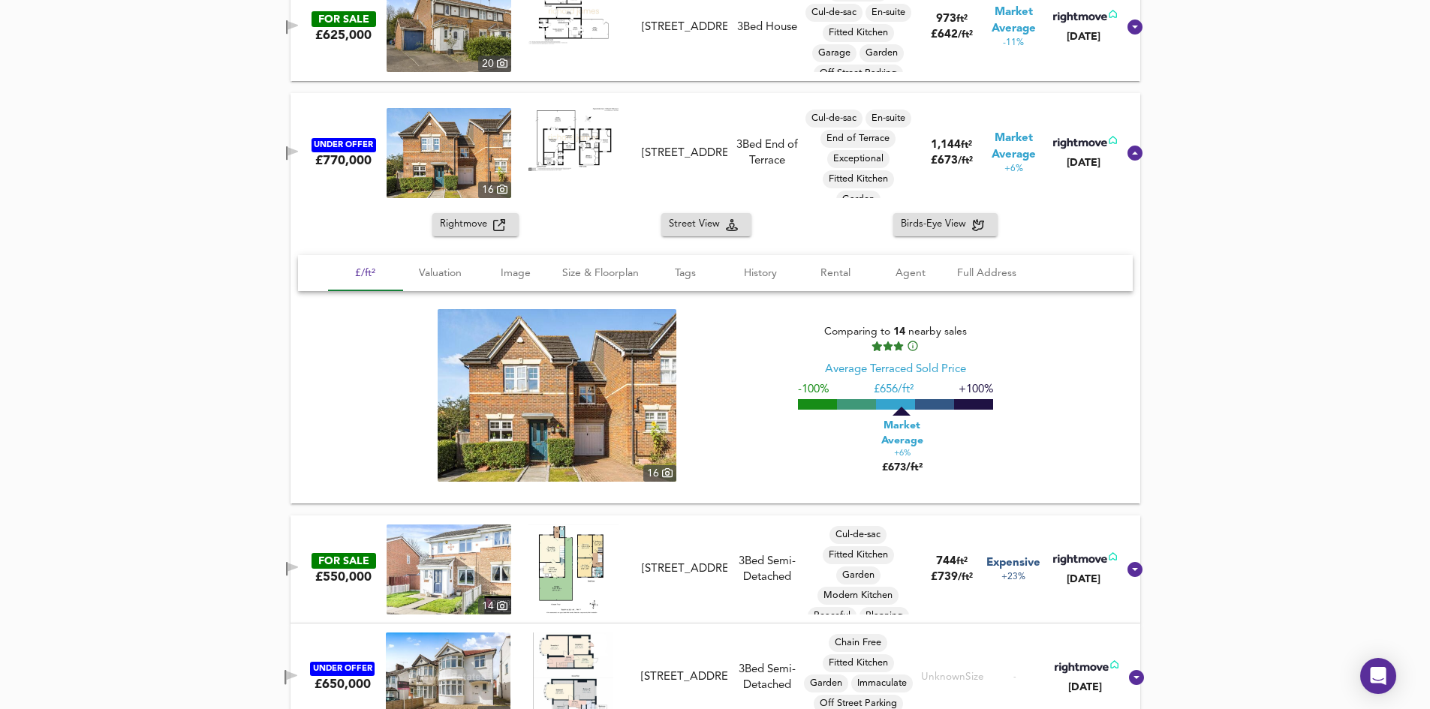
scroll to position [1476, 0]
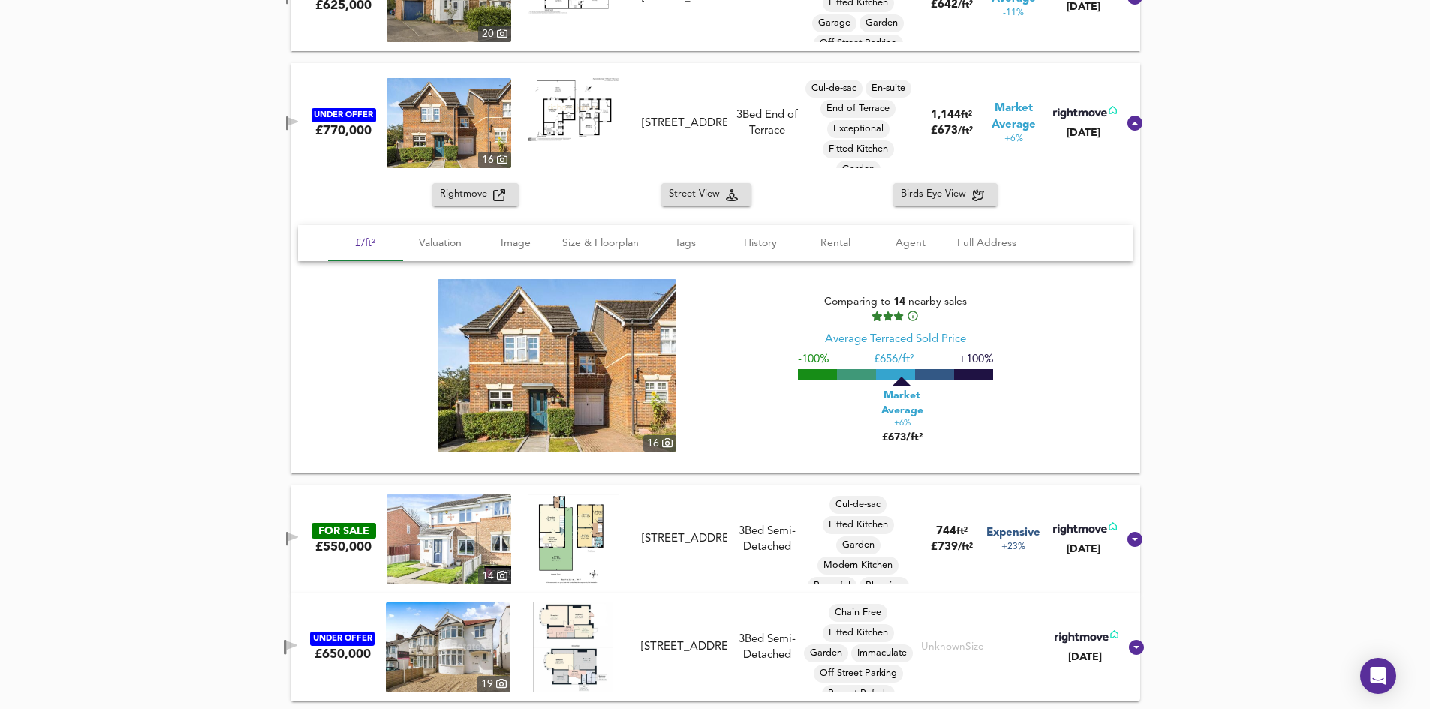
click at [695, 116] on div "Colenso Drive, Mill Hill, NW7 2EZ" at bounding box center [685, 124] width 86 height 16
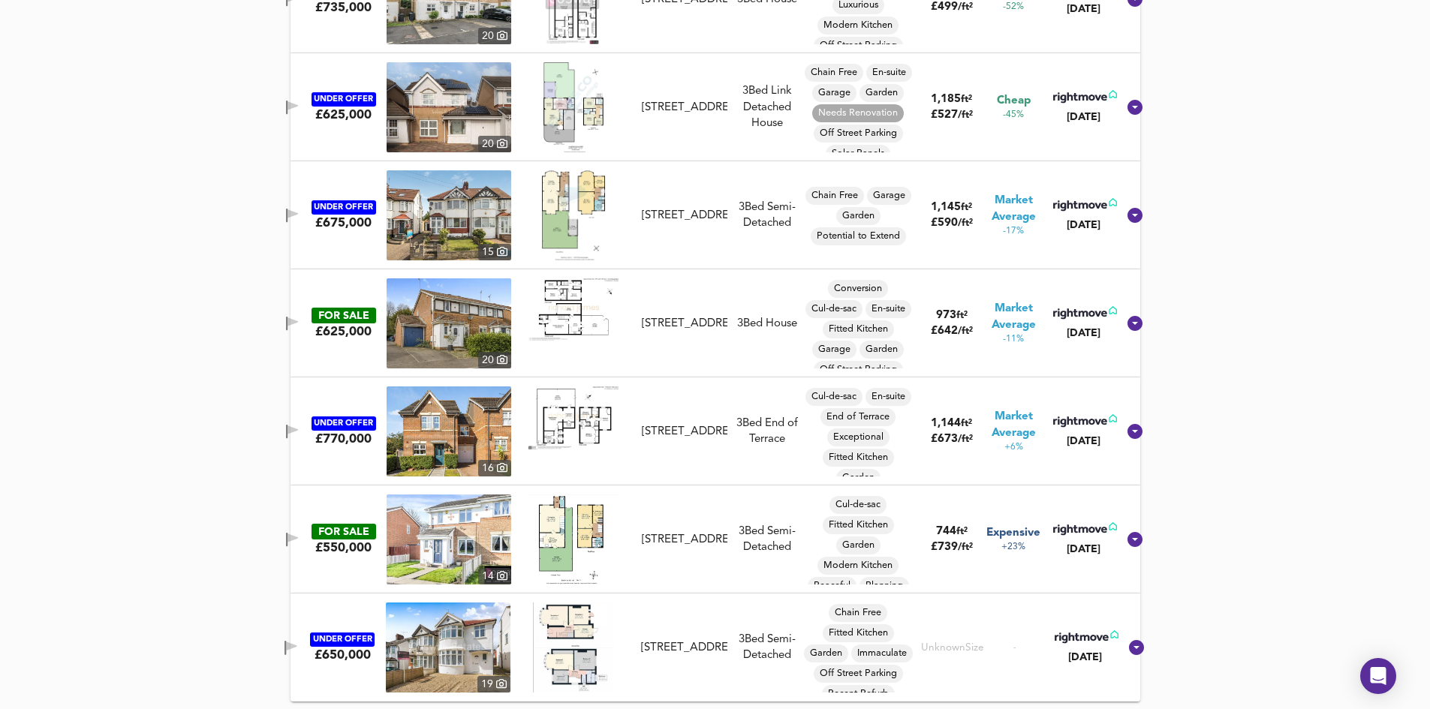
scroll to position [1150, 0]
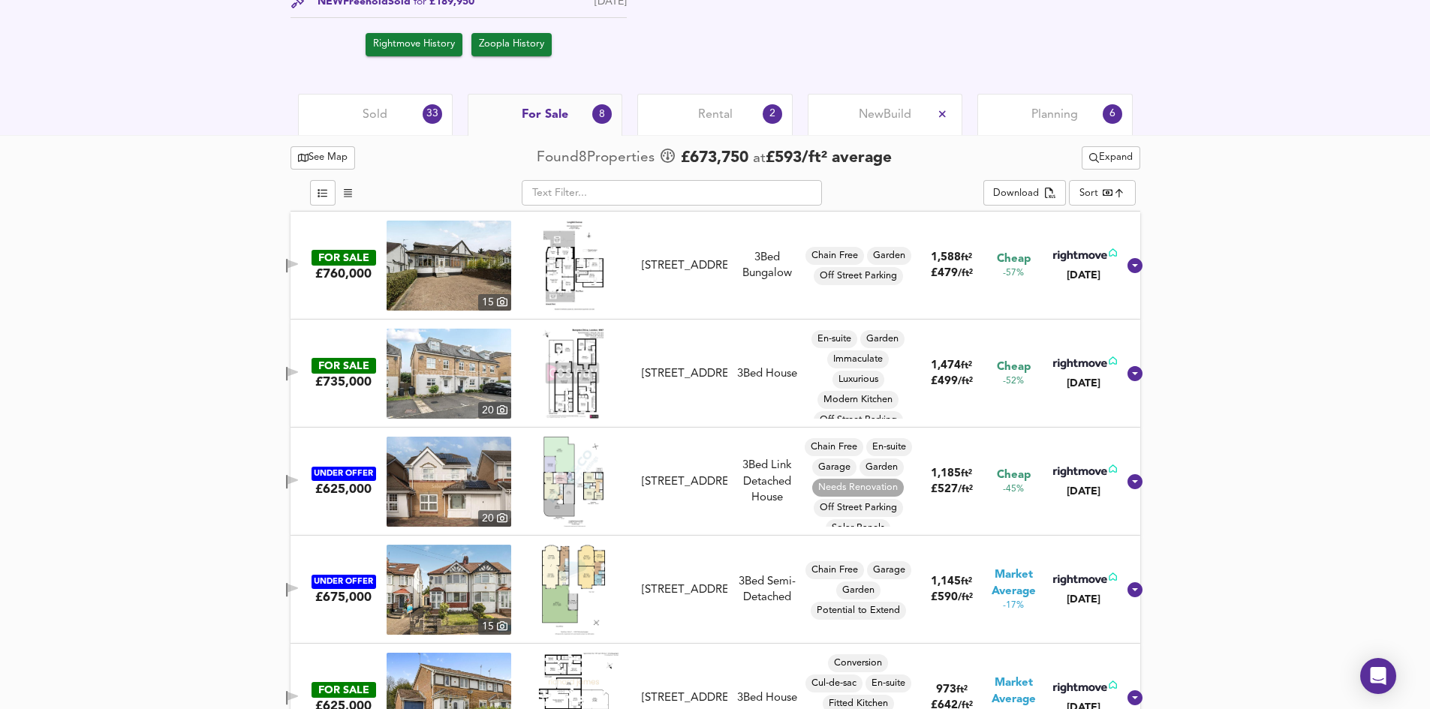
click at [734, 107] on div "Rental 2" at bounding box center [714, 114] width 155 height 41
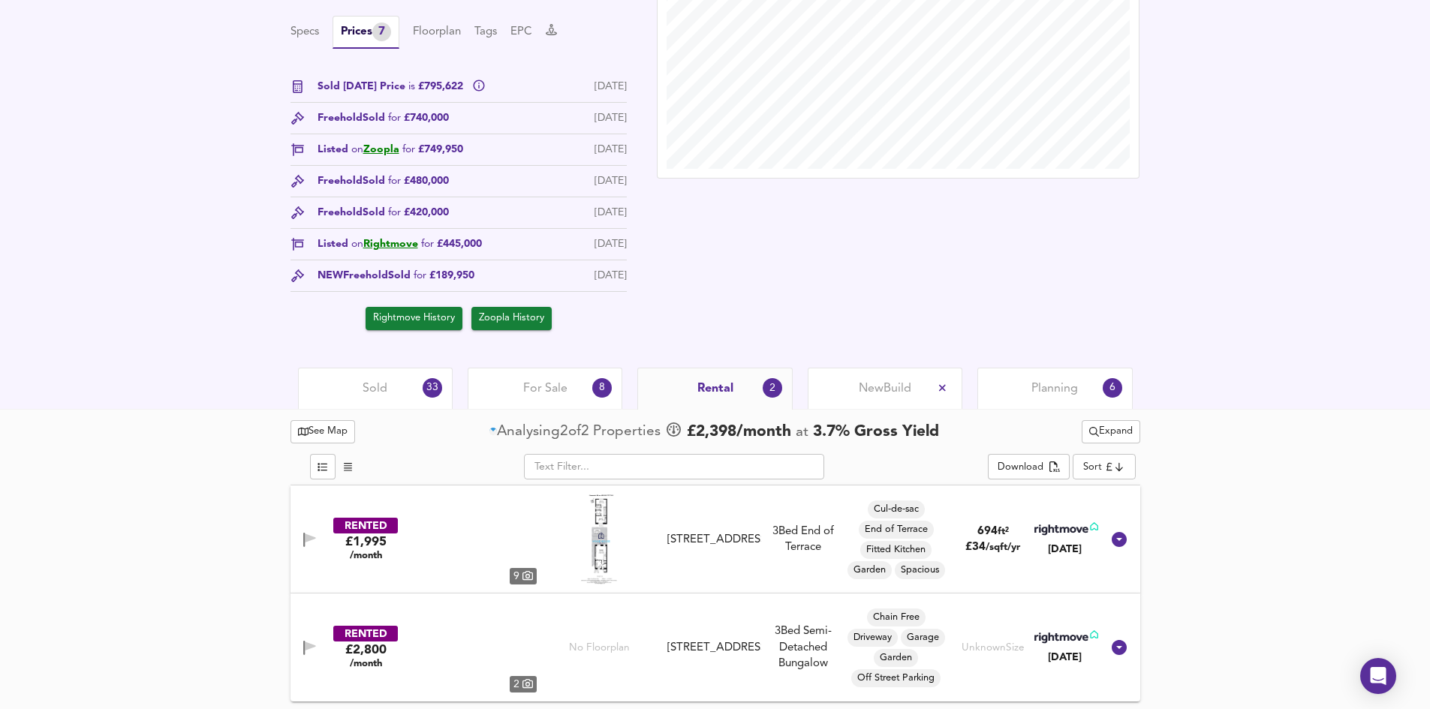
scroll to position [501, 0]
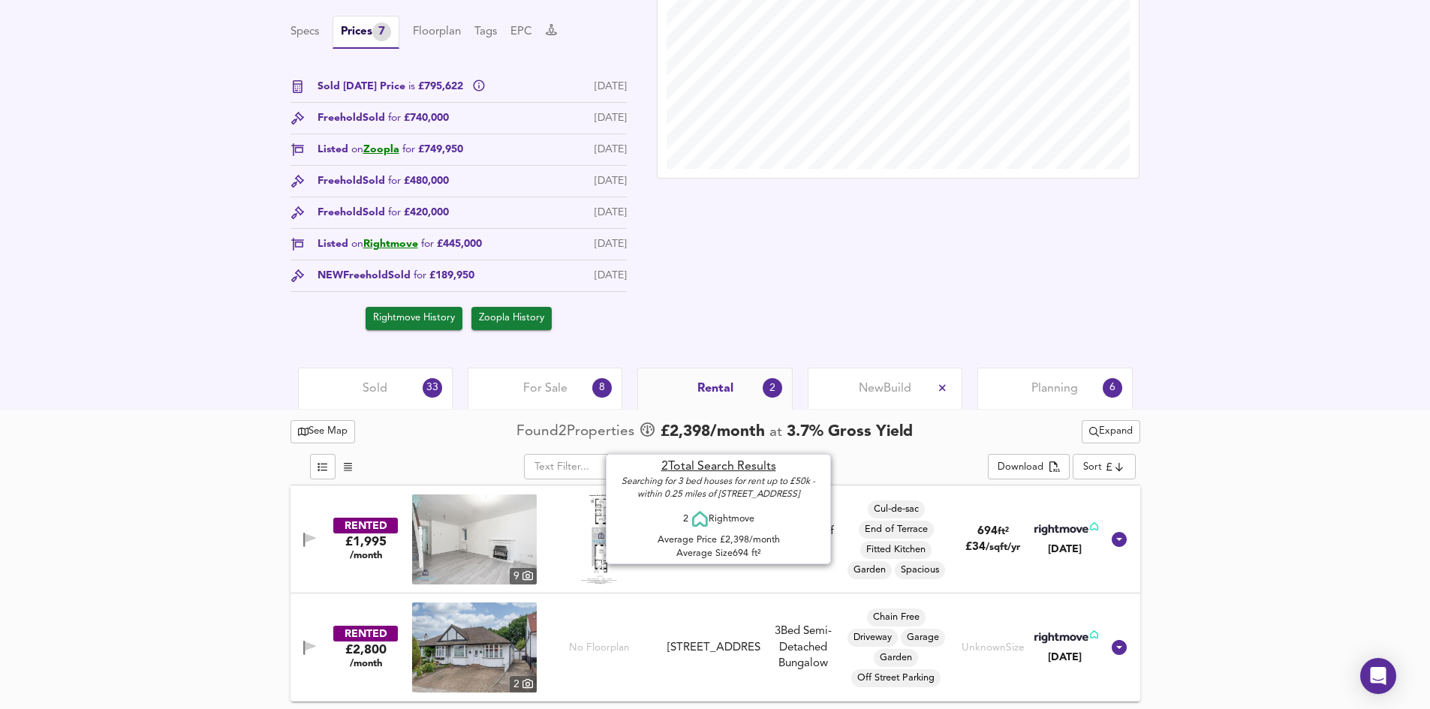
click at [685, 429] on span "£ 2,398 /month" at bounding box center [712, 432] width 104 height 23
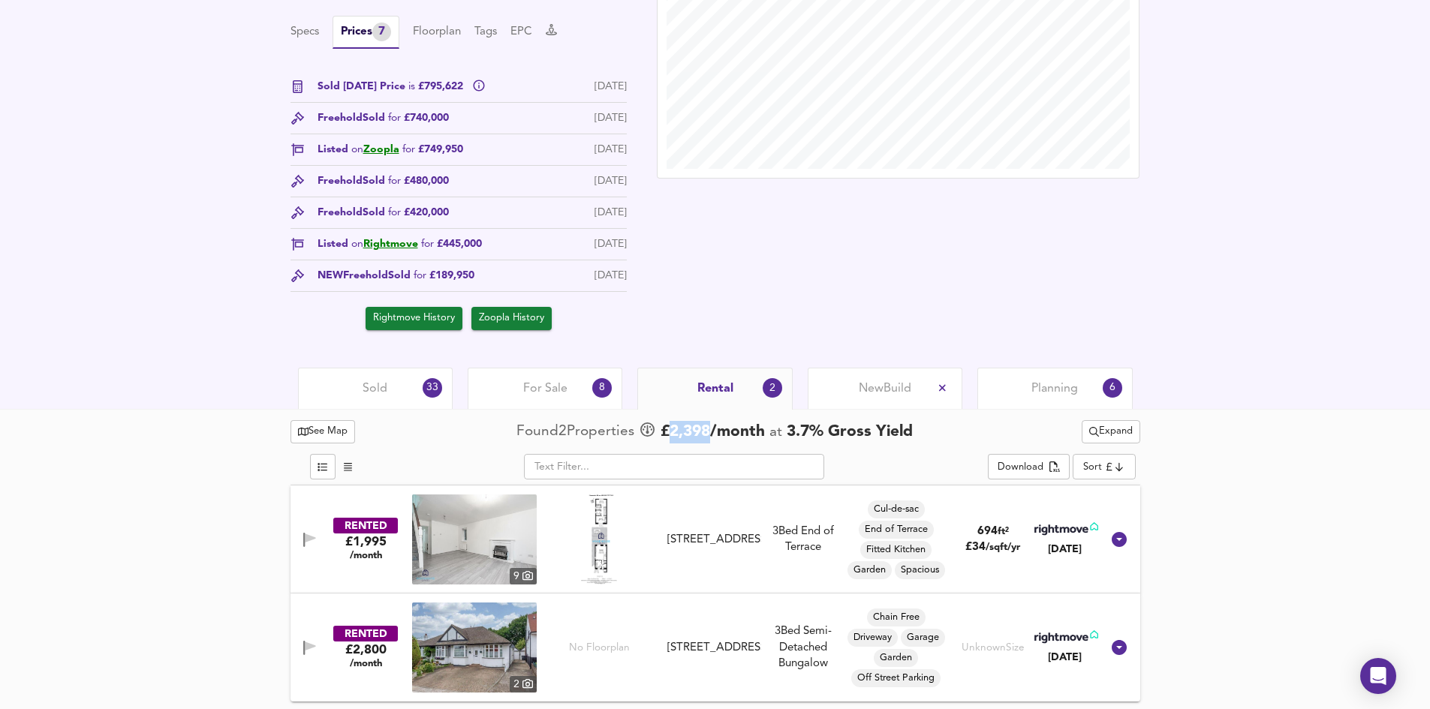
click at [1115, 438] on span "Expand" at bounding box center [1111, 431] width 44 height 17
click at [1108, 458] on icon at bounding box center [1112, 462] width 18 height 11
click at [1202, 420] on div "See Map Found 2 Propert ies £ 2,398 /month at 3.7 % Gross Yield Expand ​ Downlo…" at bounding box center [715, 559] width 1430 height 300
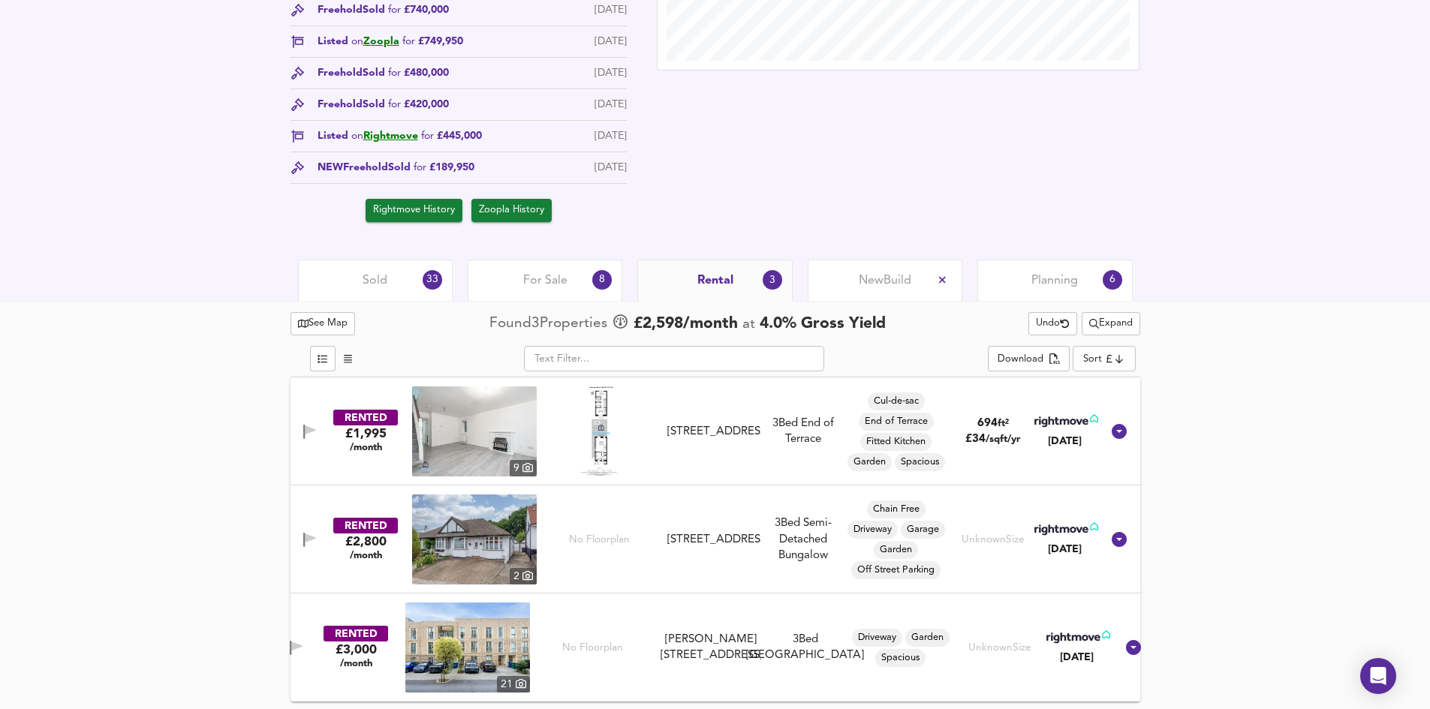
click at [756, 173] on div "Local Market Price History" at bounding box center [898, 4] width 513 height 465
click at [239, 278] on div "Sold 33 For Sale 8 Rental 3 New Build Planning 6" at bounding box center [715, 280] width 1430 height 41
click at [186, 249] on div "£ 777,000 £681/ft² Date: 11 August 2025 Source: Manual Entry EDIT Specs Prices …" at bounding box center [715, 4] width 1430 height 510
click at [58, 360] on div "See Map Found 3 Propert ies £ 2,598 /month at 4.0 % Gross Yield Undo Expand ​ D…" at bounding box center [715, 505] width 1430 height 408
click at [814, 205] on div "Local Market Price History" at bounding box center [898, 4] width 513 height 465
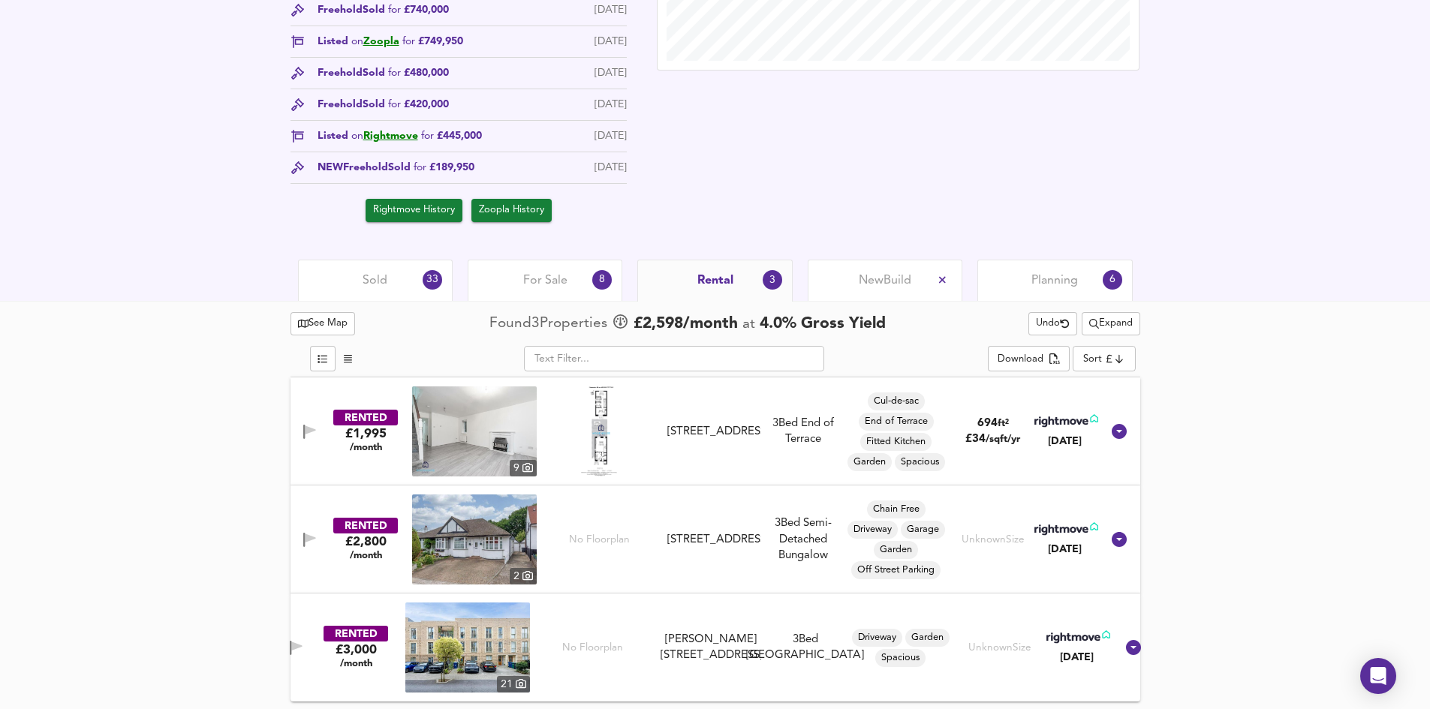
click at [733, 286] on span "Rental" at bounding box center [715, 280] width 36 height 17
click at [291, 215] on div "Rightmove History Zoopla History" at bounding box center [458, 206] width 336 height 31
click at [291, 212] on div "Rightmove History Zoopla History" at bounding box center [458, 206] width 336 height 31
click at [284, 262] on div "Sold 33 For Sale 8 Rental 3 New Build Planning 6" at bounding box center [715, 280] width 886 height 41
click at [742, 283] on div "Rental 3" at bounding box center [714, 281] width 155 height 42
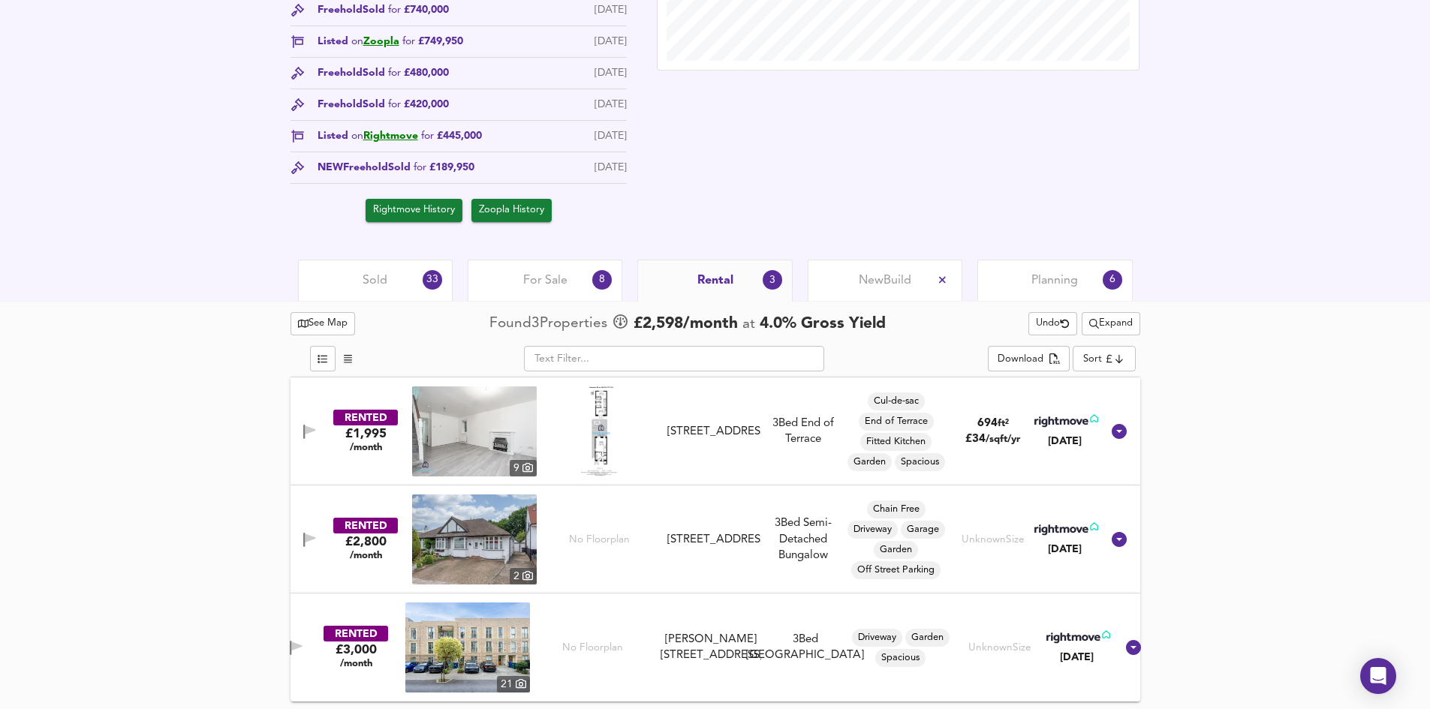
click at [890, 277] on span "New Build" at bounding box center [885, 280] width 53 height 17
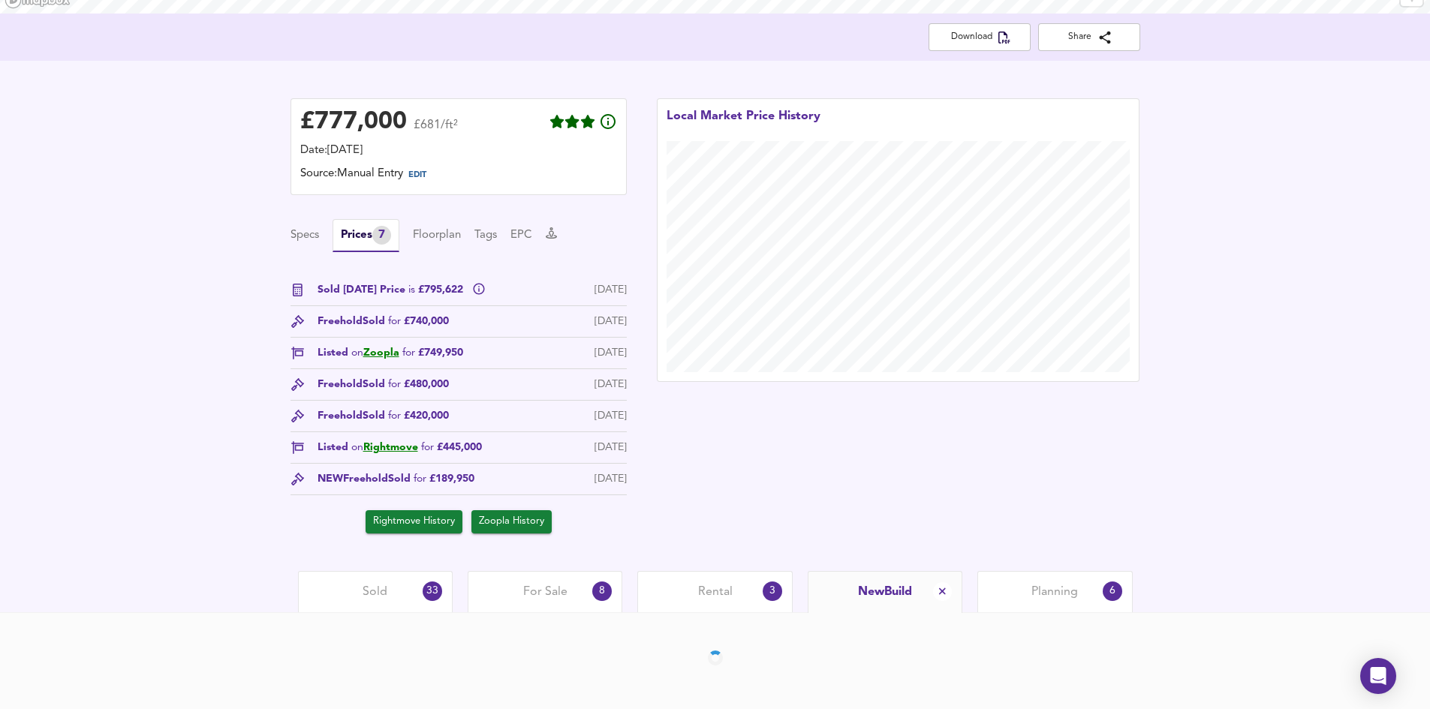
scroll to position [351, 0]
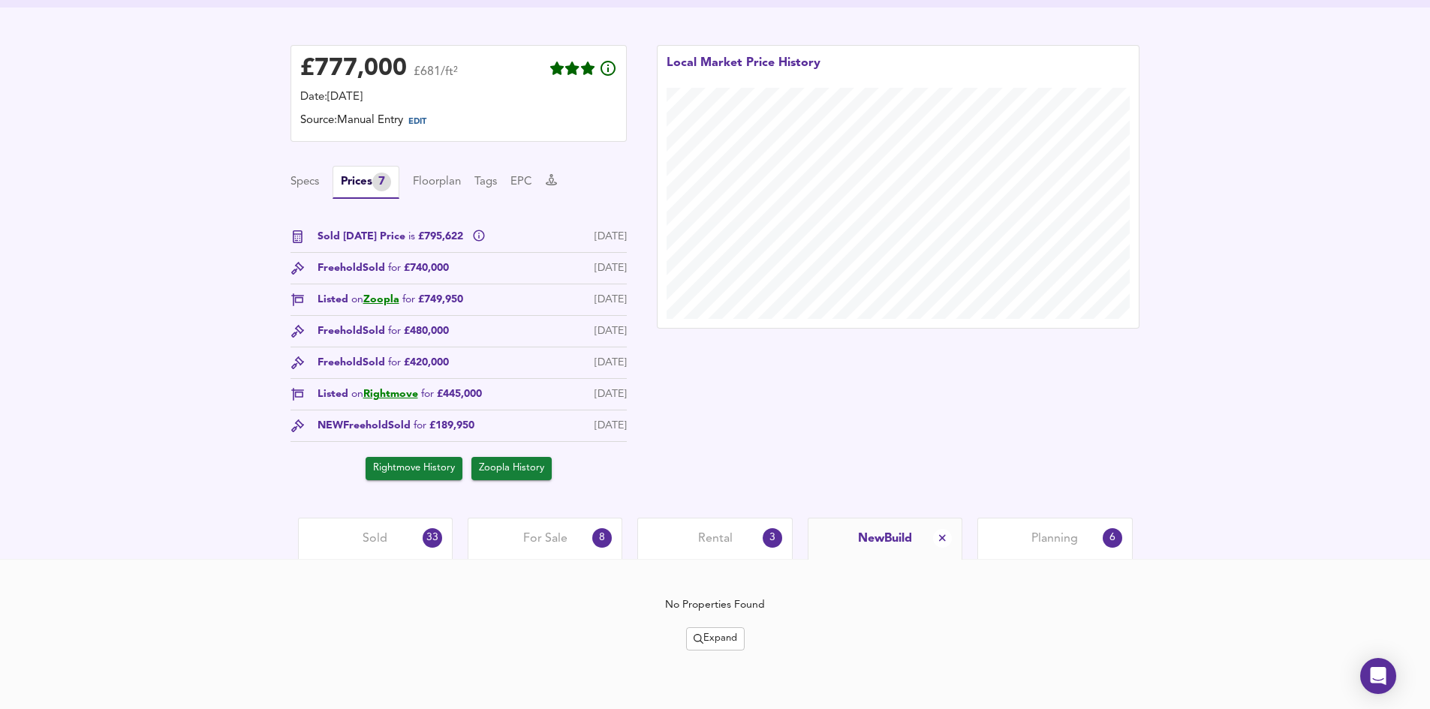
click at [728, 630] on span "Expand" at bounding box center [716, 638] width 44 height 17
click at [739, 535] on li "½ mile 1 mile" at bounding box center [715, 538] width 185 height 24
click at [790, 450] on div "Local Market Price History" at bounding box center [898, 262] width 513 height 465
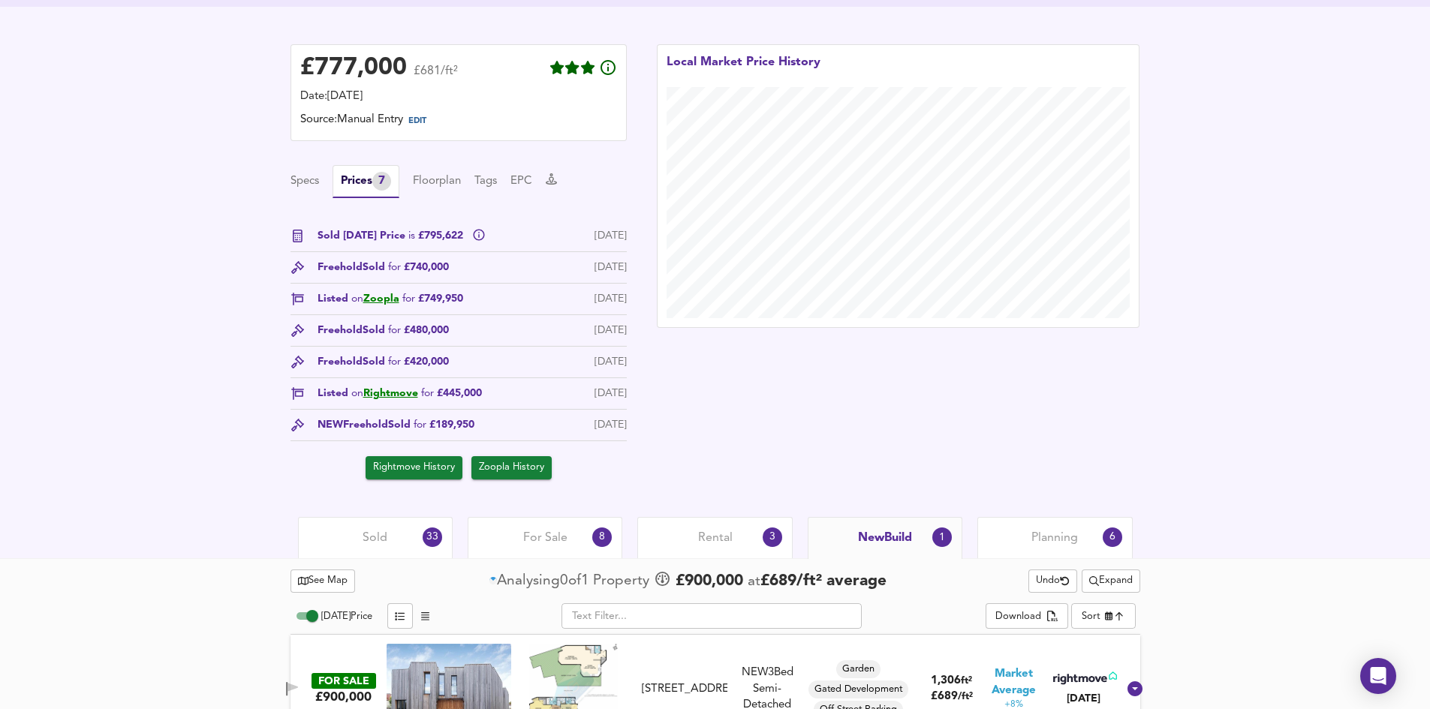
scroll to position [393, 0]
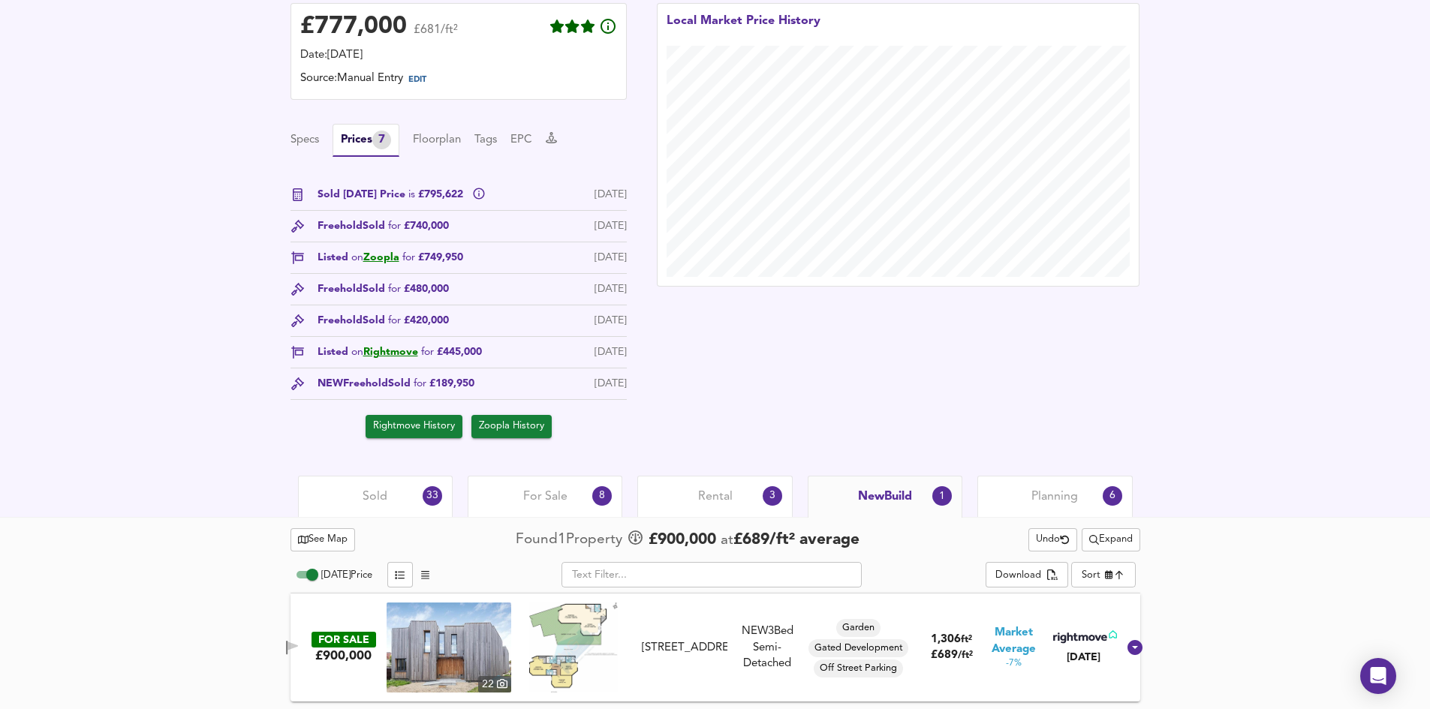
click at [1059, 499] on span "Planning" at bounding box center [1054, 497] width 47 height 17
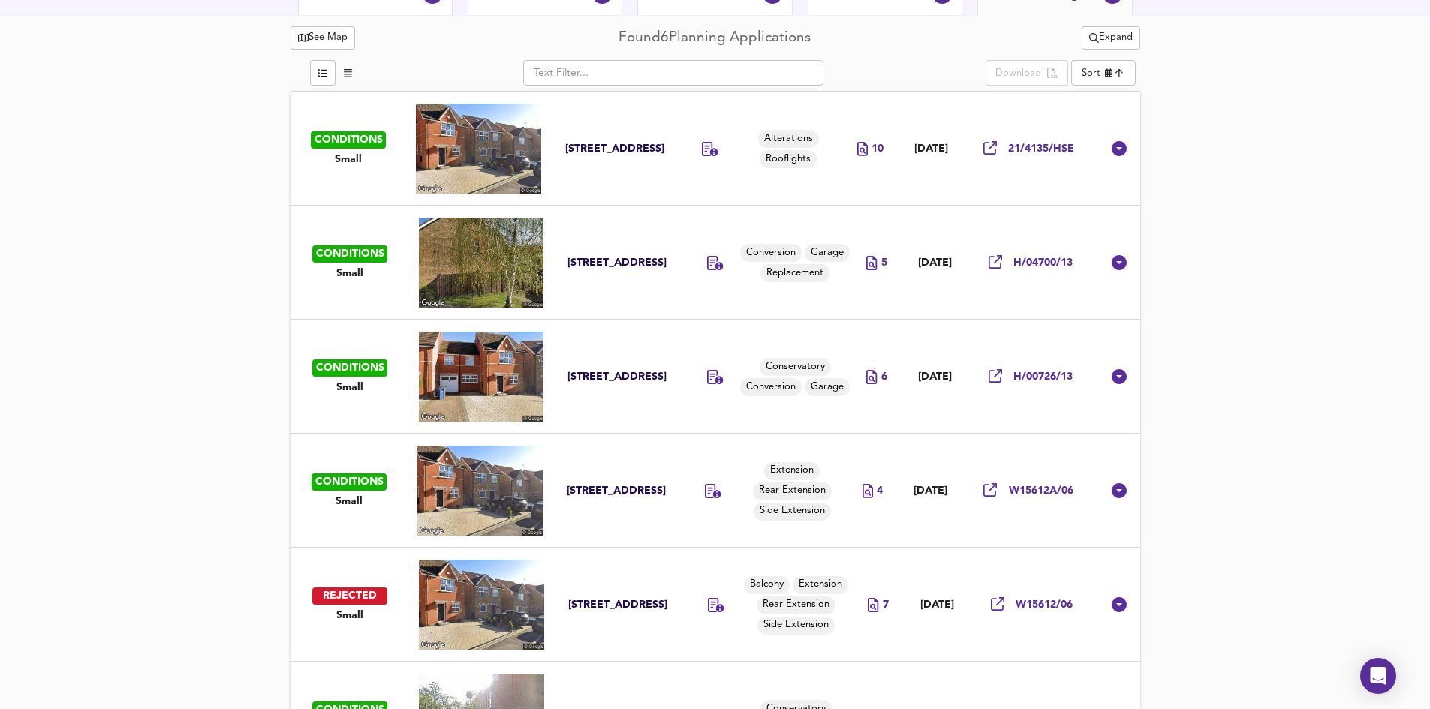
drag, startPoint x: 635, startPoint y: 387, endPoint x: 634, endPoint y: 408, distance: 20.3
click at [635, 384] on div "41 Colenso Drive, London, NW7 2EA" at bounding box center [619, 377] width 105 height 14
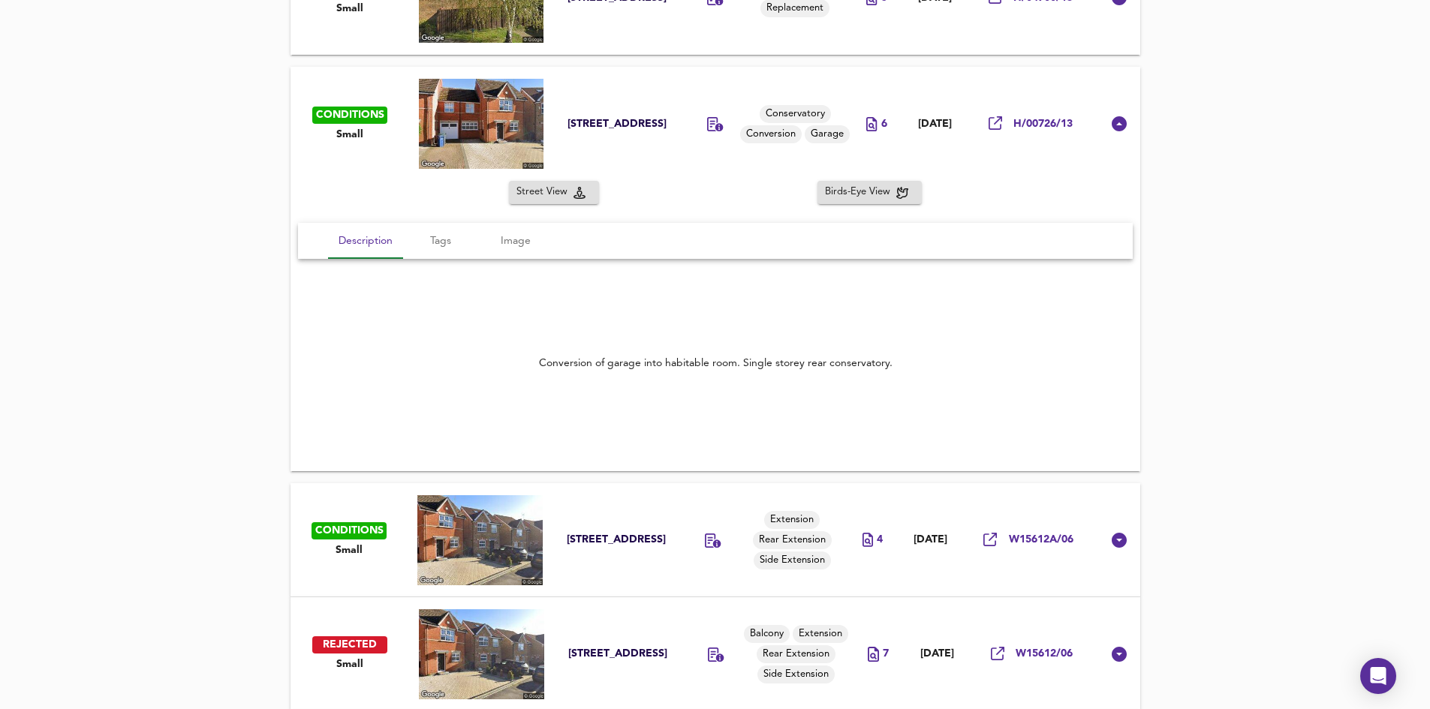
scroll to position [1198, 0]
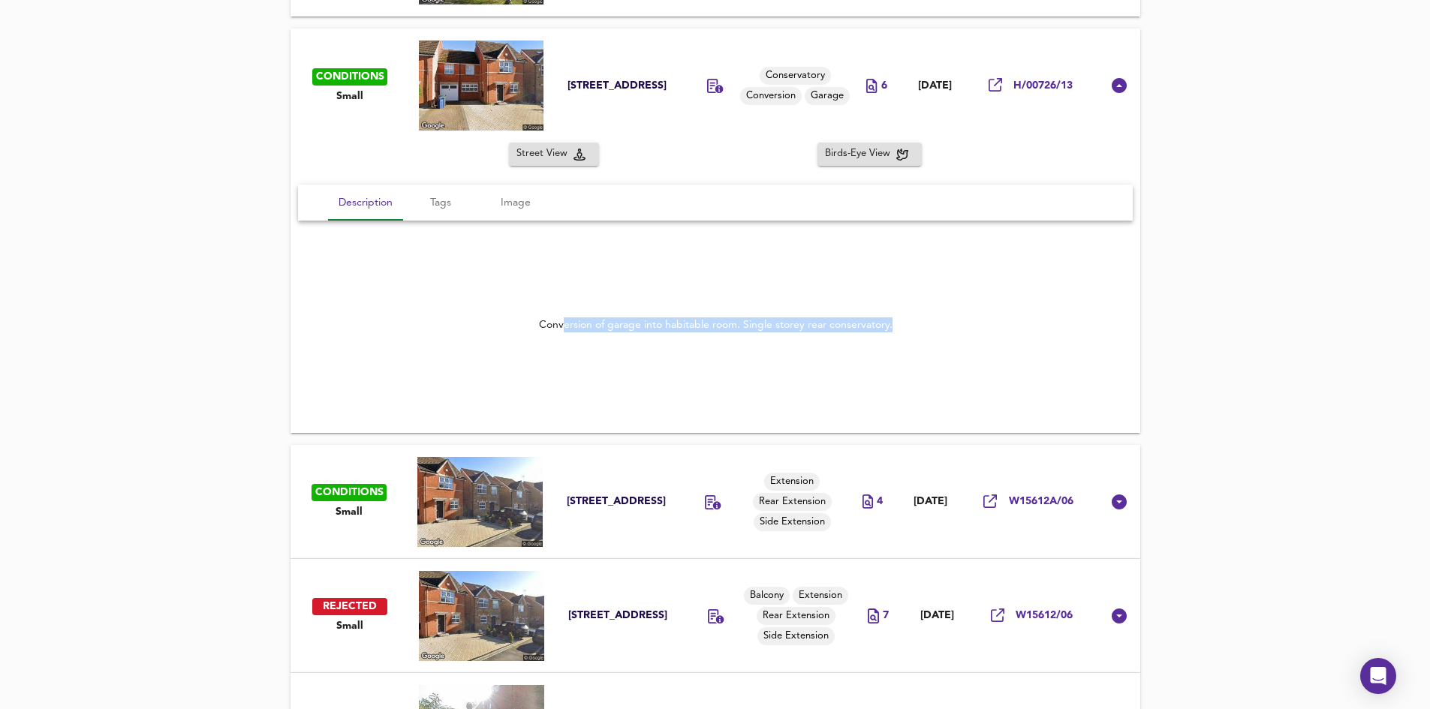
drag, startPoint x: 563, startPoint y: 327, endPoint x: 958, endPoint y: 339, distance: 395.7
click at [958, 339] on div "Conversion of garage into habitable room. Single storey rear conservatory." at bounding box center [715, 324] width 835 height 51
click at [845, 384] on div "Conversion of garage into habitable room. Single storey rear conservatory." at bounding box center [715, 325] width 835 height 209
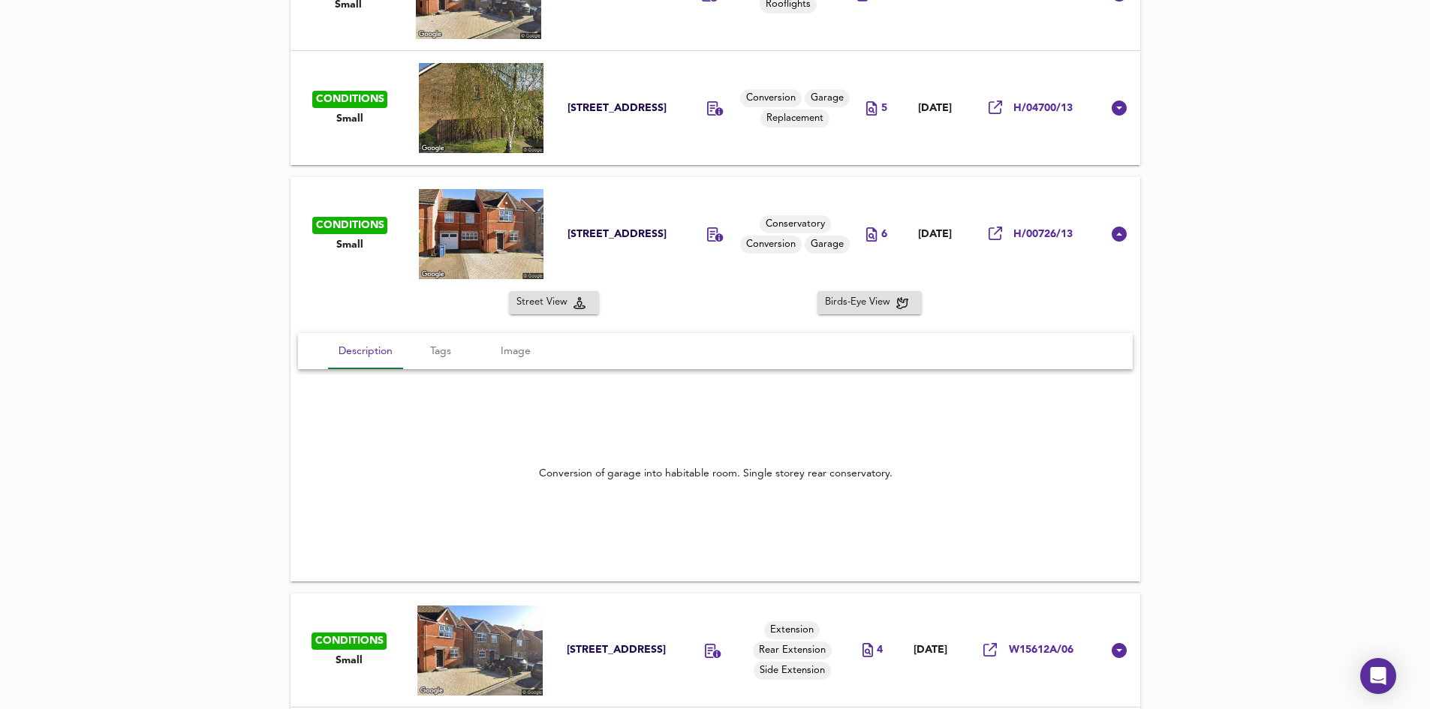
scroll to position [1048, 0]
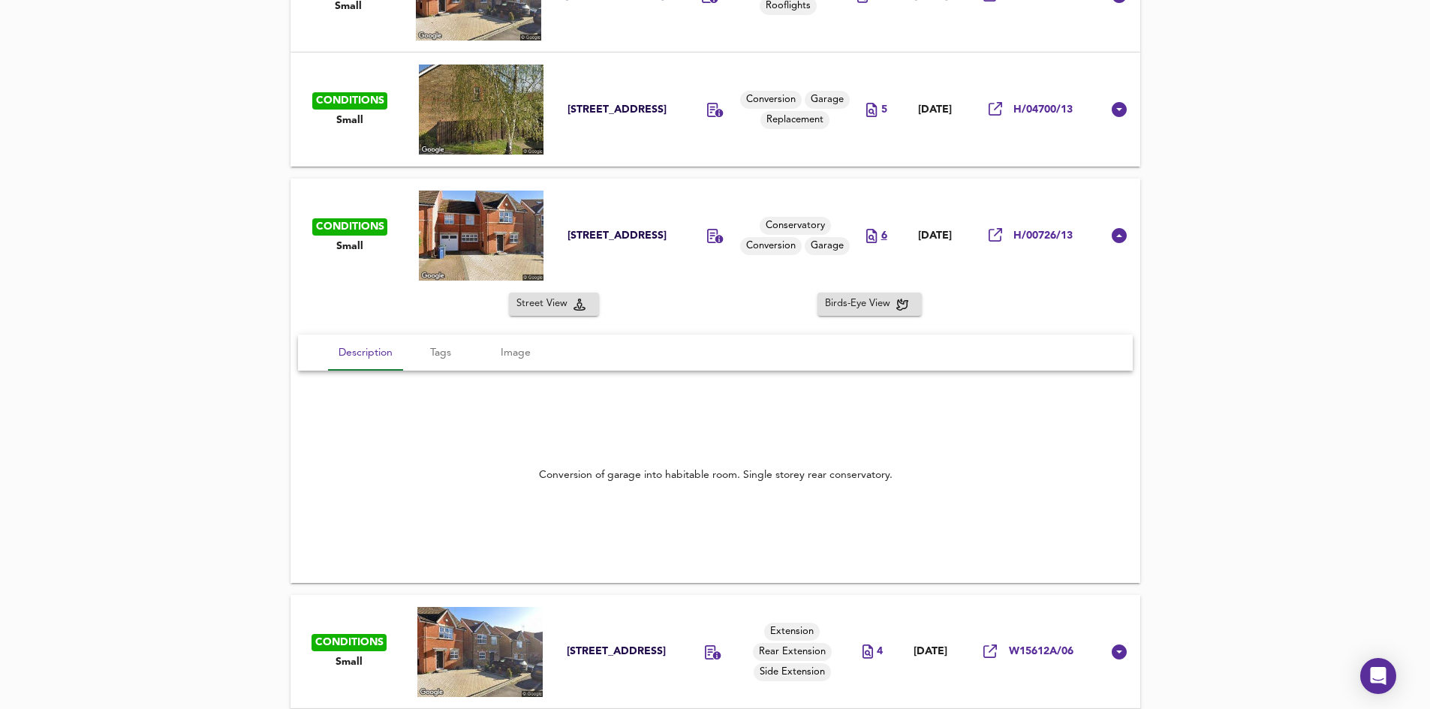
click at [866, 237] on div "6" at bounding box center [876, 236] width 20 height 14
click at [656, 229] on div "41 Colenso Drive, London, NW7 2EA" at bounding box center [619, 236] width 105 height 14
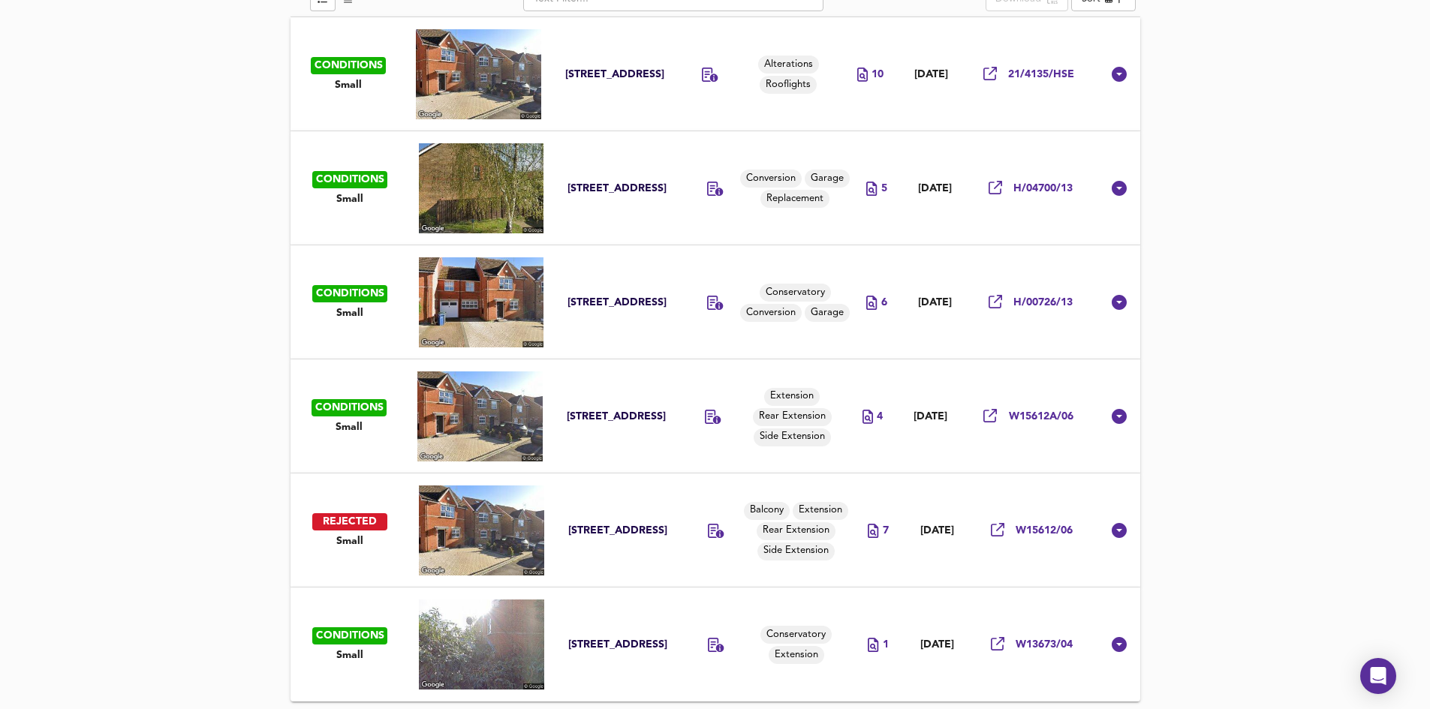
scroll to position [970, 0]
click at [866, 304] on icon at bounding box center [871, 303] width 11 height 14
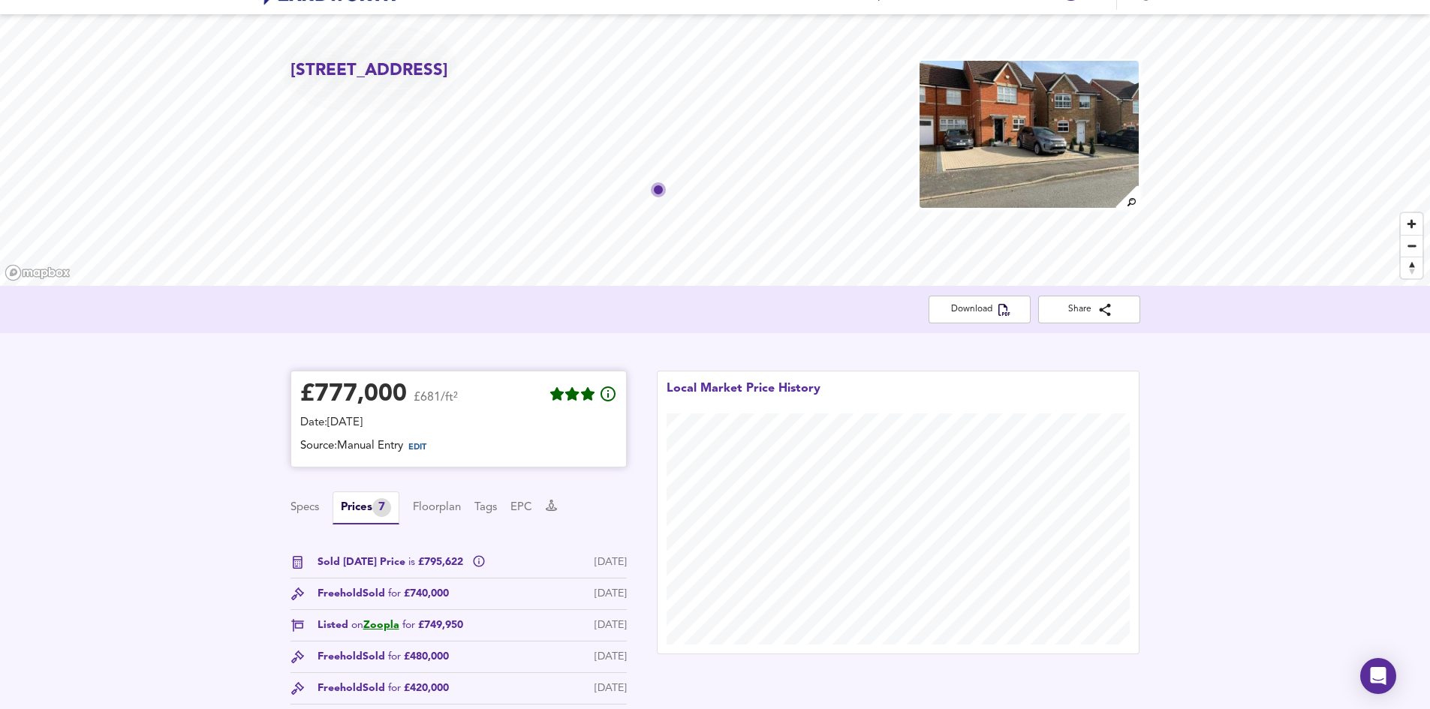
scroll to position [0, 0]
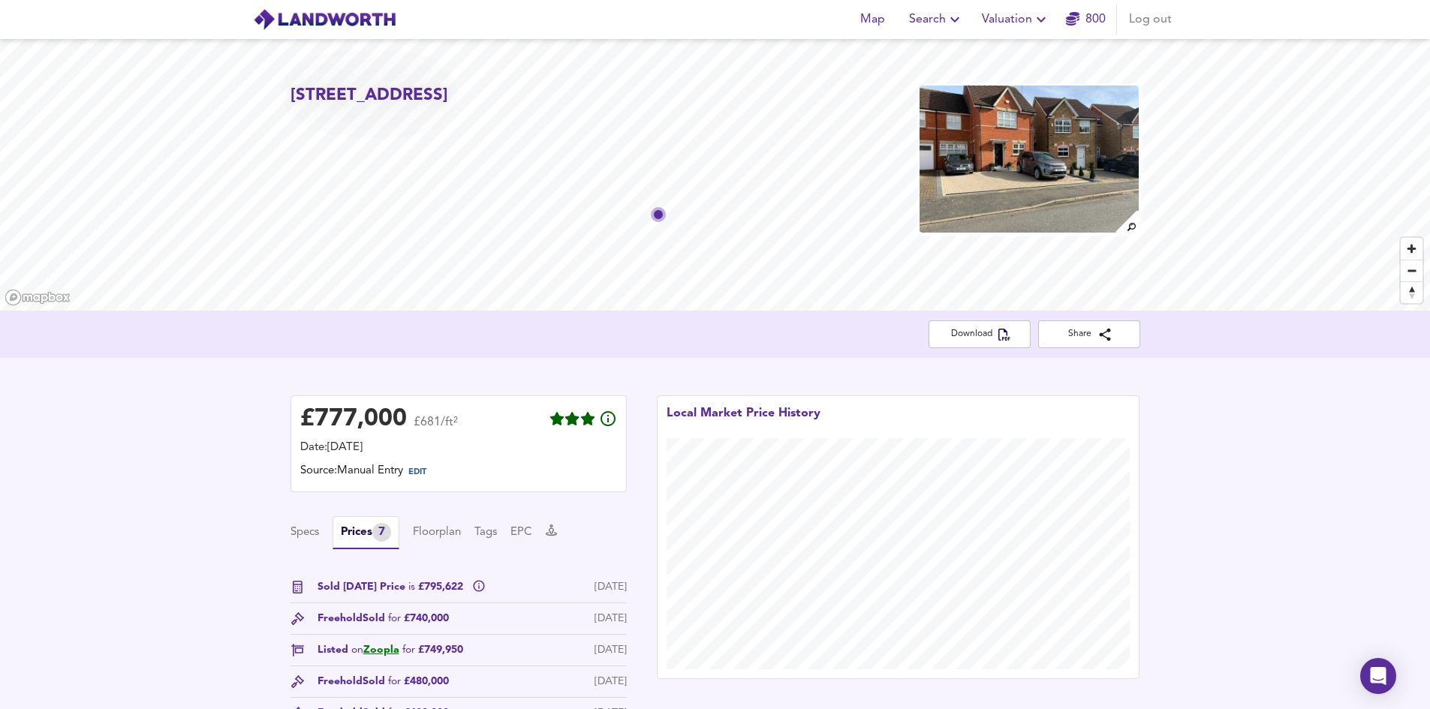
click at [621, 376] on div "£ 777,000 £681/ft² Date: 11 August 2025 Source: Manual Entry EDIT Specs Prices …" at bounding box center [715, 613] width 1430 height 510
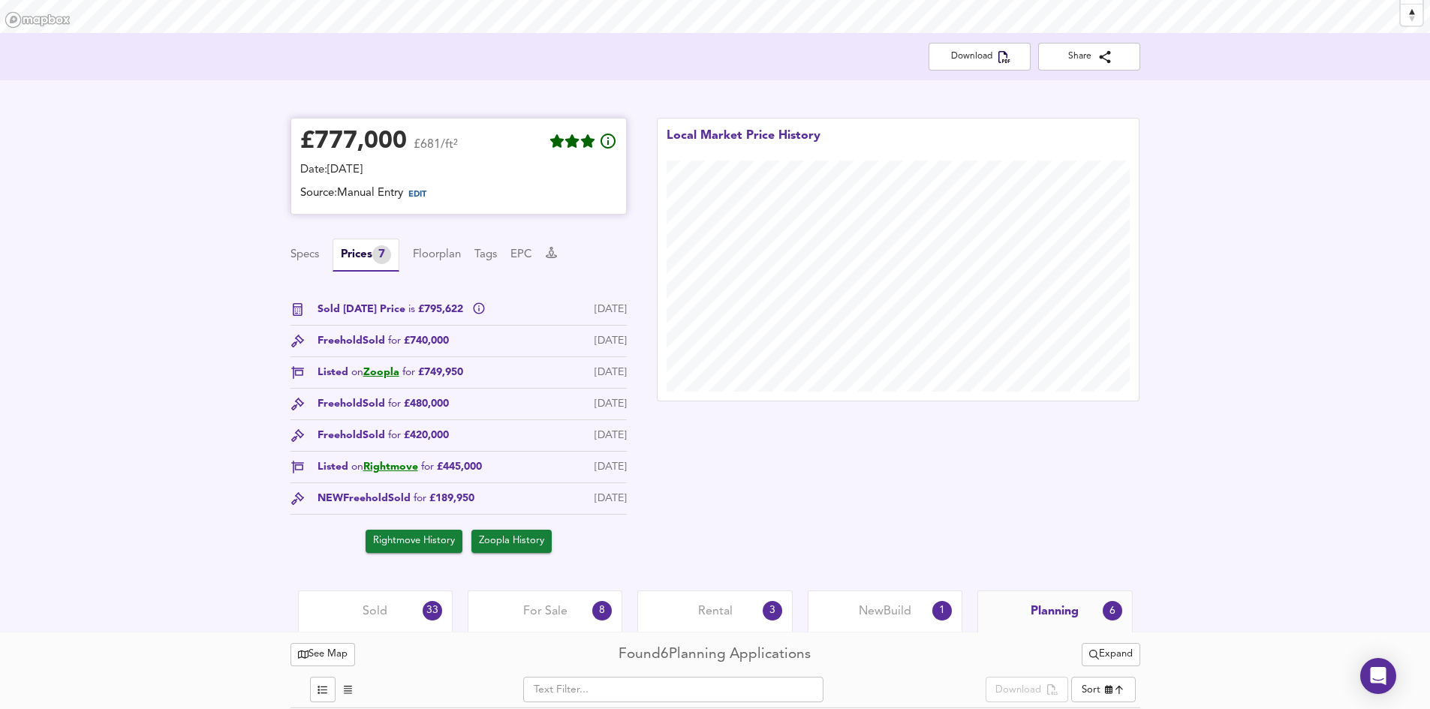
scroll to position [525, 0]
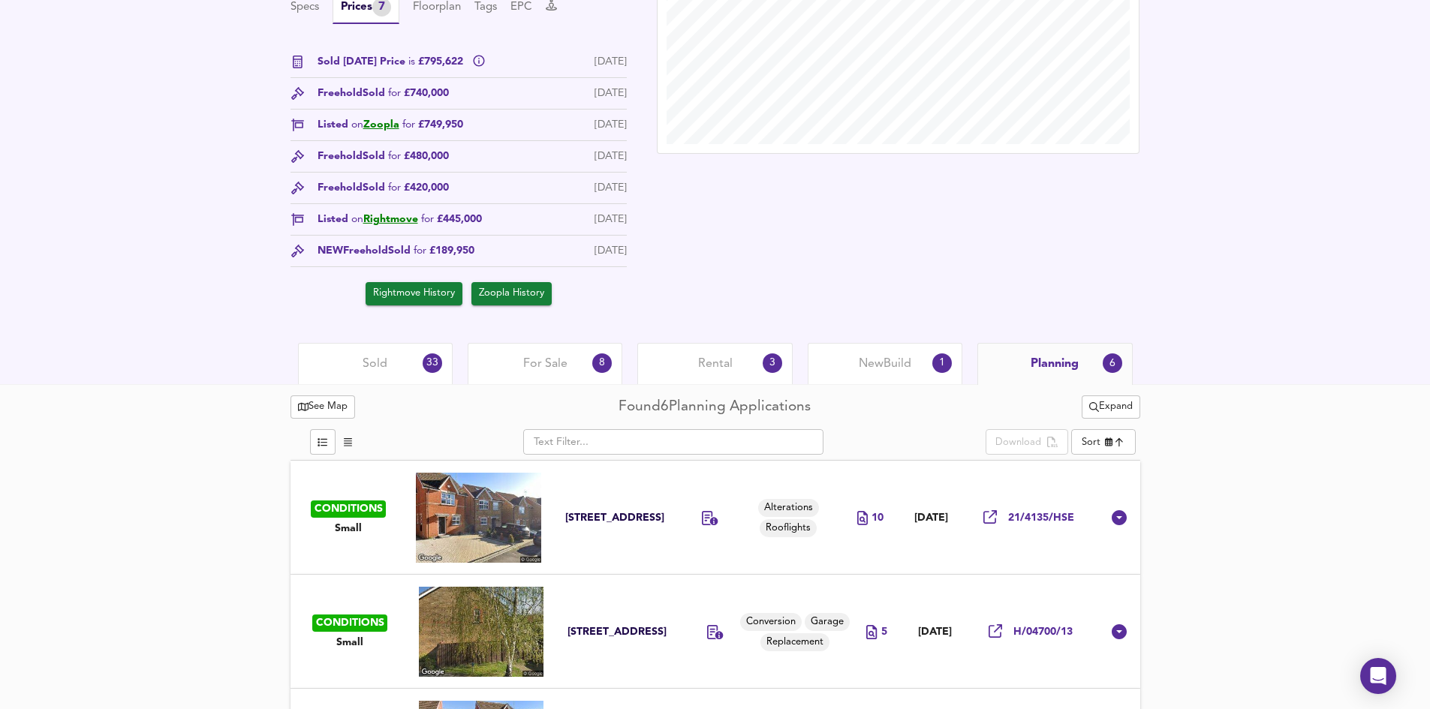
click at [407, 365] on div "Sold 33" at bounding box center [375, 363] width 155 height 41
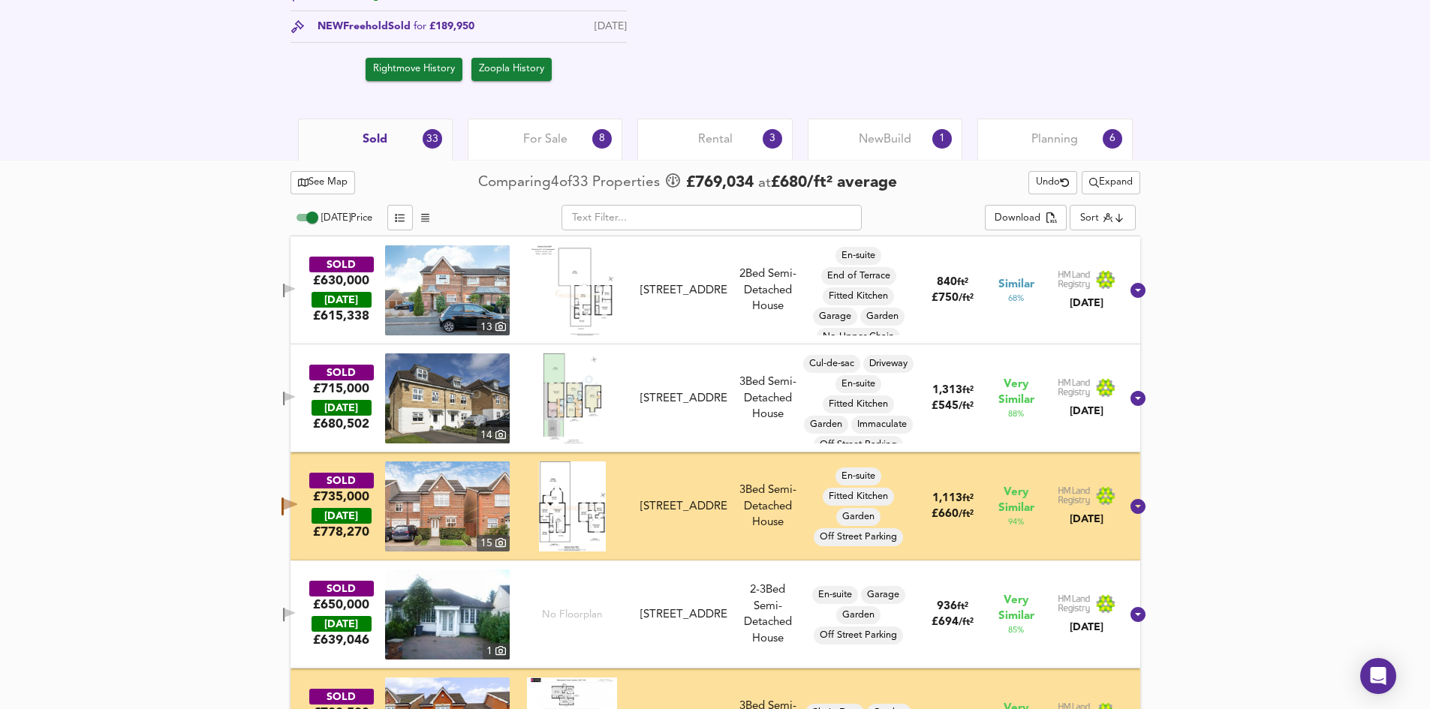
scroll to position [751, 0]
drag, startPoint x: 334, startPoint y: 189, endPoint x: 676, endPoint y: 167, distance: 342.2
click at [594, 172] on div "See Map Comparing 4 of 33 Properties £ 769,034 at £ 680 / ft² average Undo Expa…" at bounding box center [715, 181] width 850 height 29
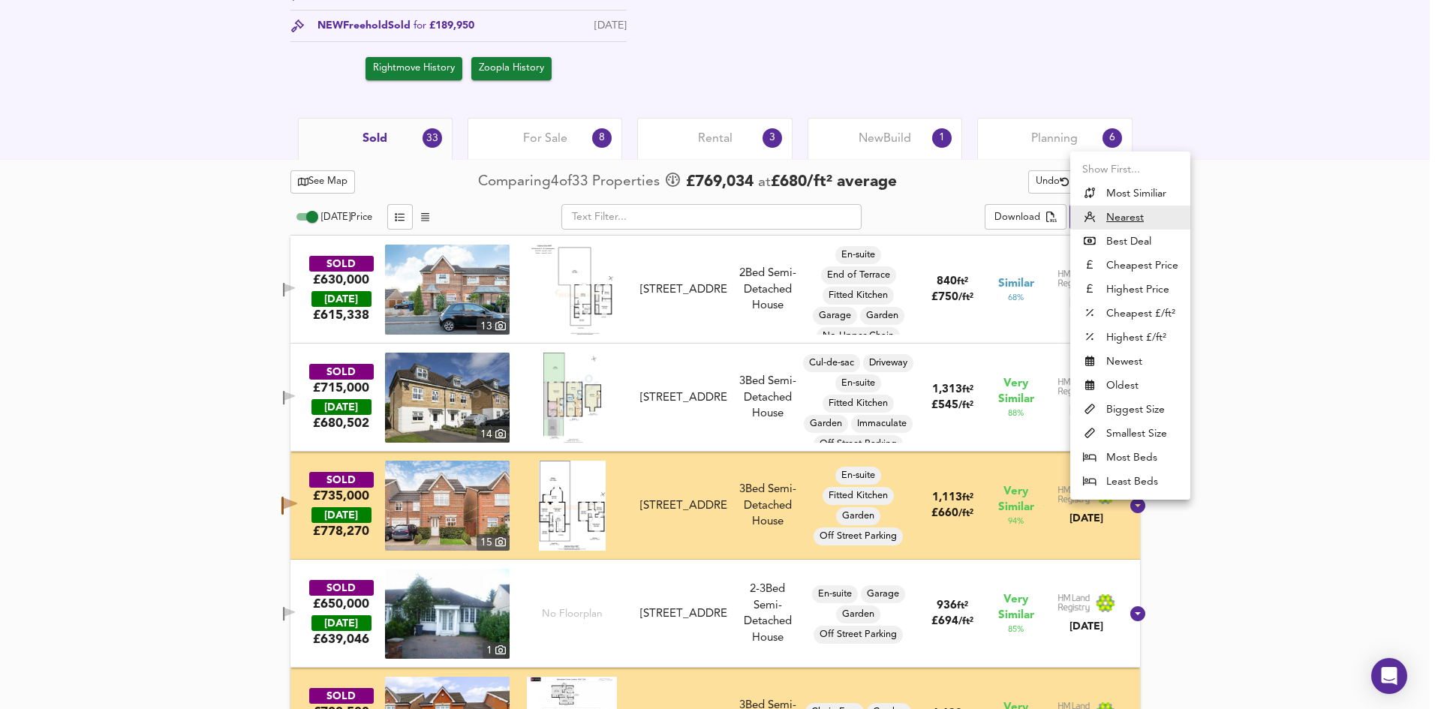
click at [971, 195] on div at bounding box center [720, 354] width 1441 height 709
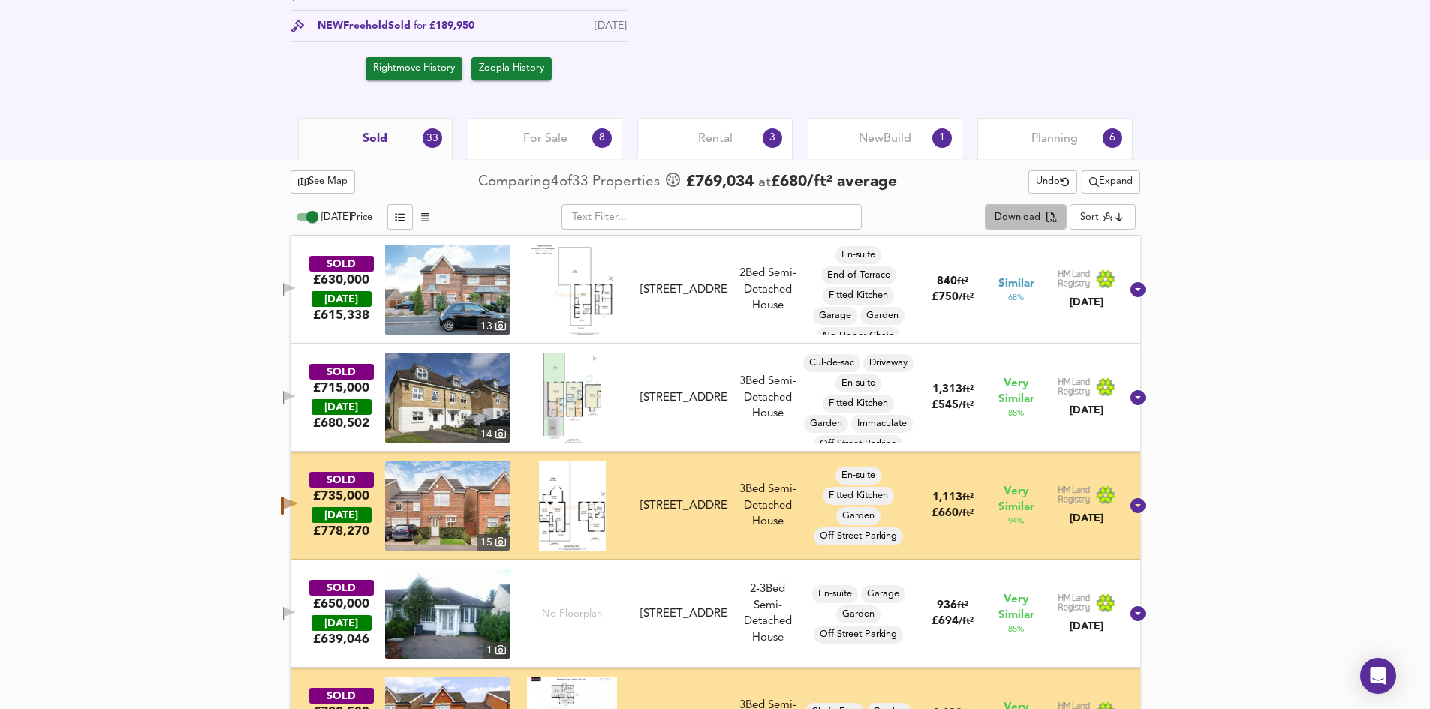
drag, startPoint x: 1031, startPoint y: 218, endPoint x: 976, endPoint y: 225, distance: 55.2
click at [979, 224] on div "Today Price ​ Download Sort distancetocenter ​" at bounding box center [715, 219] width 850 height 33
click at [299, 176] on span "See Map" at bounding box center [323, 181] width 50 height 17
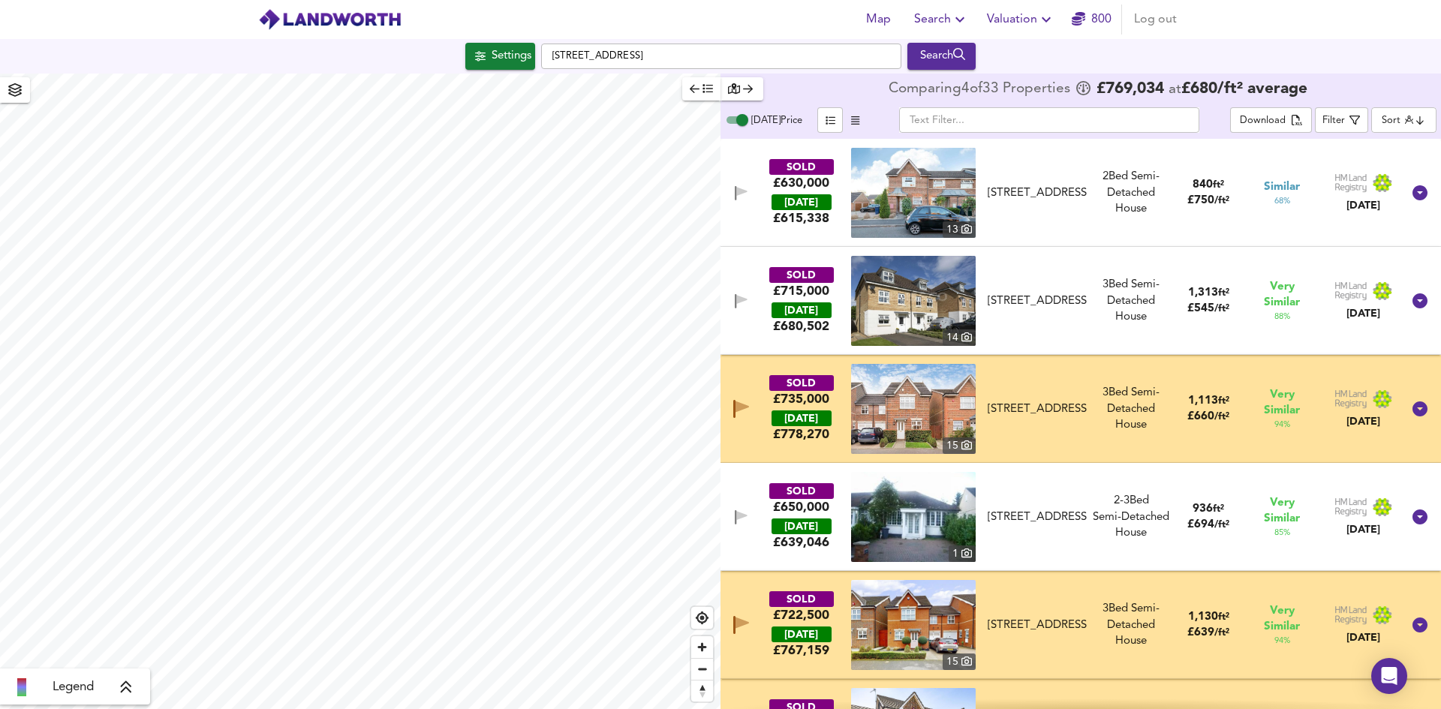
checkbox input "true"
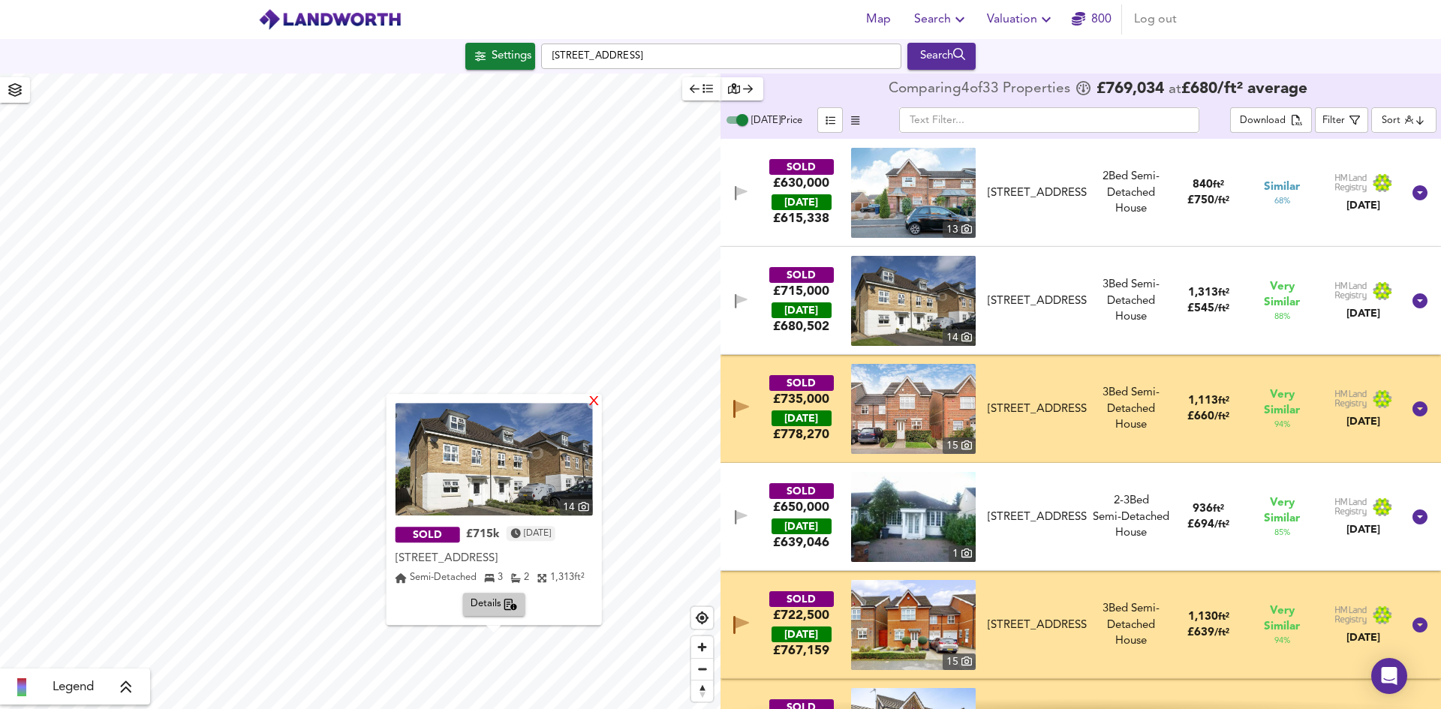
click at [592, 402] on div "X" at bounding box center [593, 403] width 13 height 14
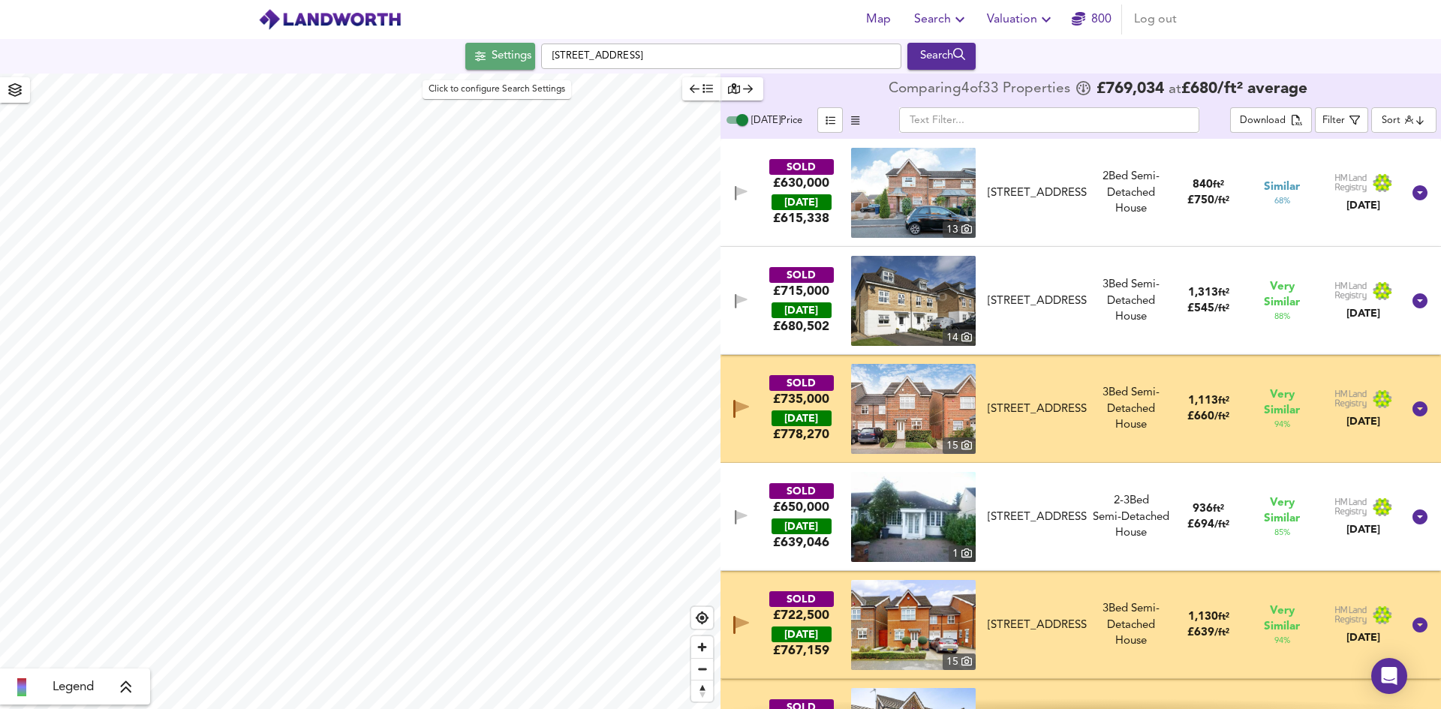
click at [516, 53] on div "Settings" at bounding box center [512, 57] width 40 height 20
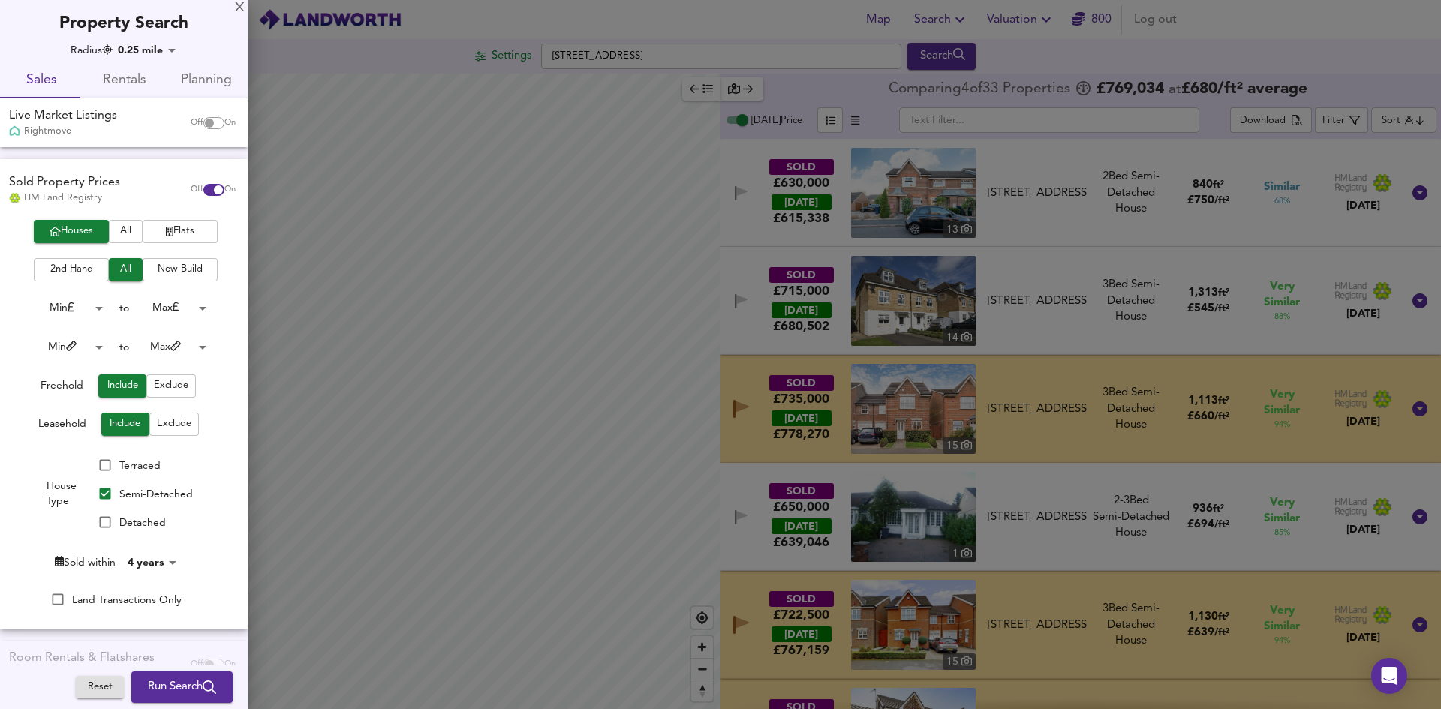
drag, startPoint x: 155, startPoint y: 188, endPoint x: 150, endPoint y: 263, distance: 75.2
click at [155, 189] on div "Sold Property Prices HM Land Registry" at bounding box center [92, 189] width 179 height 31
checkbox input "false"
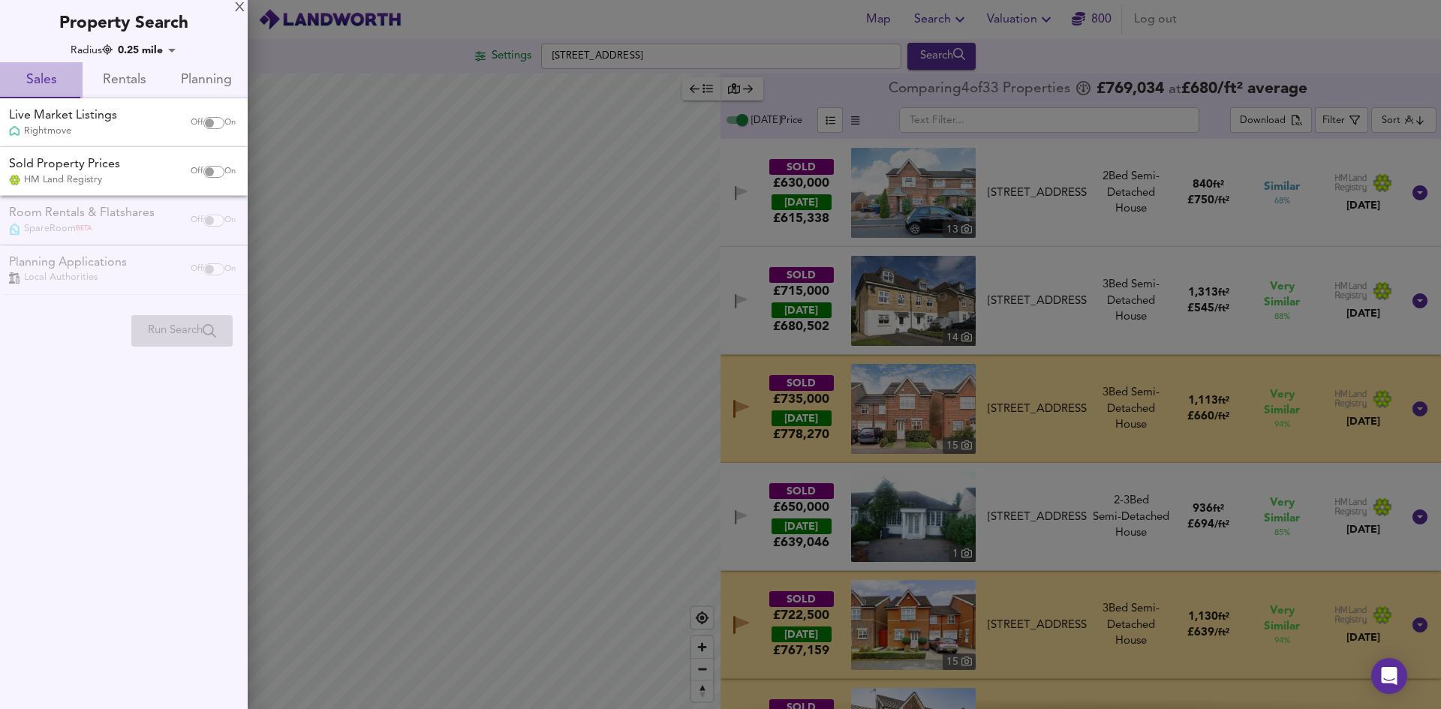
drag, startPoint x: 65, startPoint y: 91, endPoint x: 119, endPoint y: 238, distance: 157.0
click at [64, 91] on span "Sales" at bounding box center [41, 80] width 65 height 23
click at [122, 80] on span "Rentals" at bounding box center [124, 80] width 65 height 23
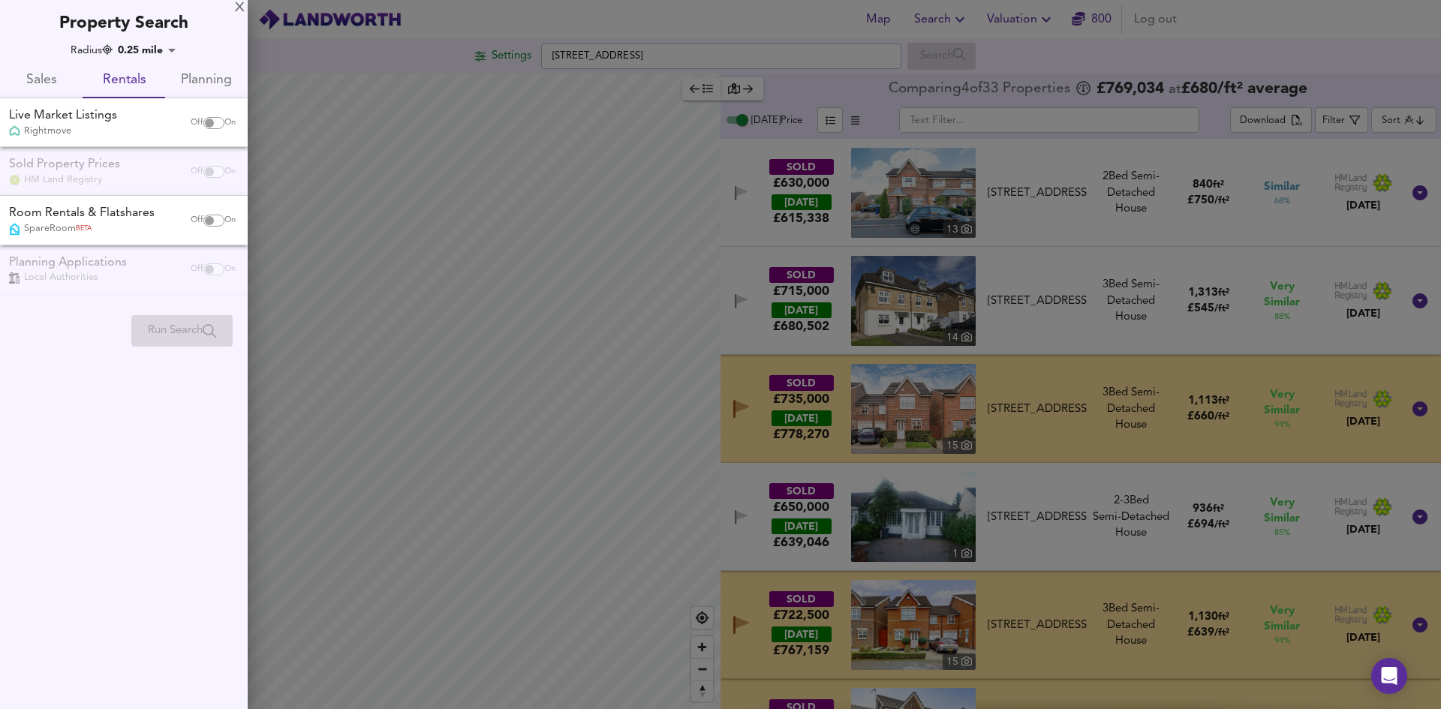
click at [202, 81] on span "Planning" at bounding box center [206, 80] width 65 height 23
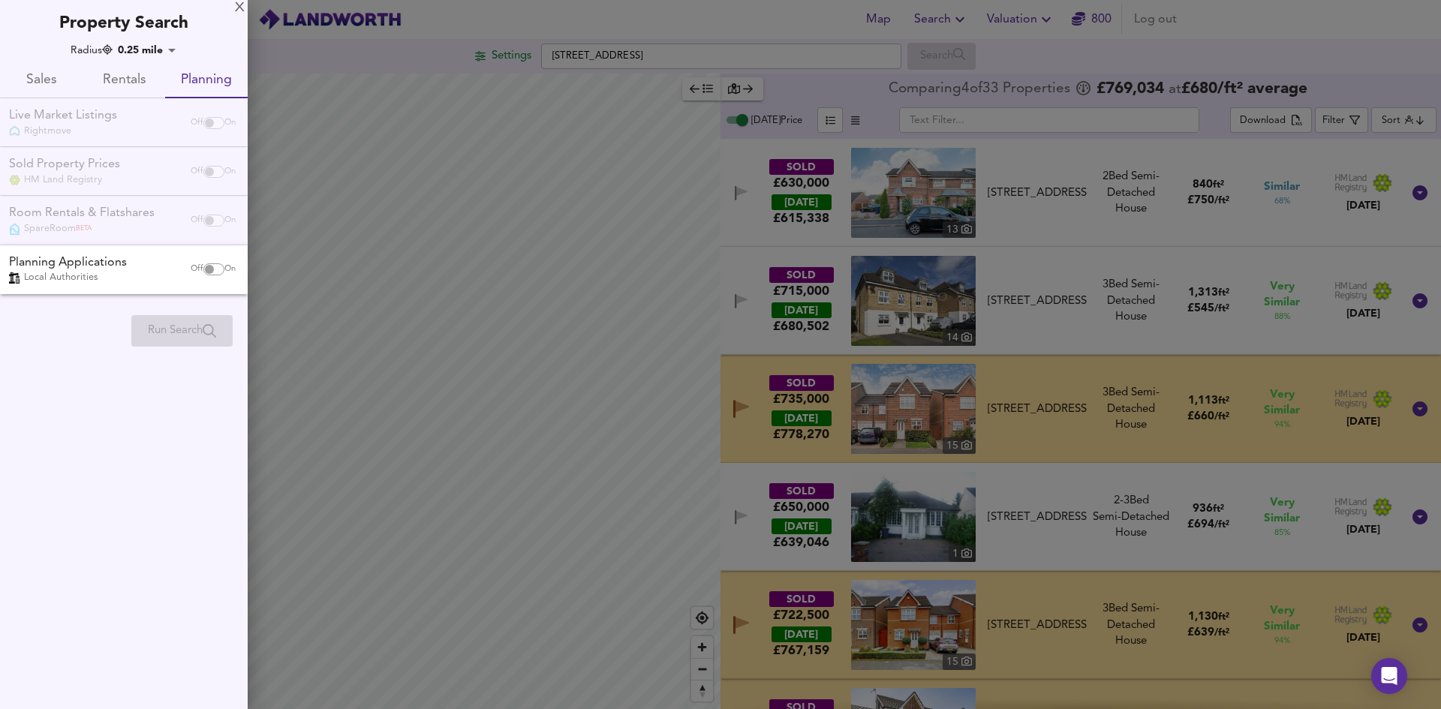
click at [146, 302] on div "Radius 0.25 mile 402.25 Sales Rentals Planning Live Market Listings Rightmove O…" at bounding box center [124, 198] width 248 height 310
click at [149, 270] on div "Planning Applications Local Authorities" at bounding box center [92, 269] width 179 height 31
checkbox input "true"
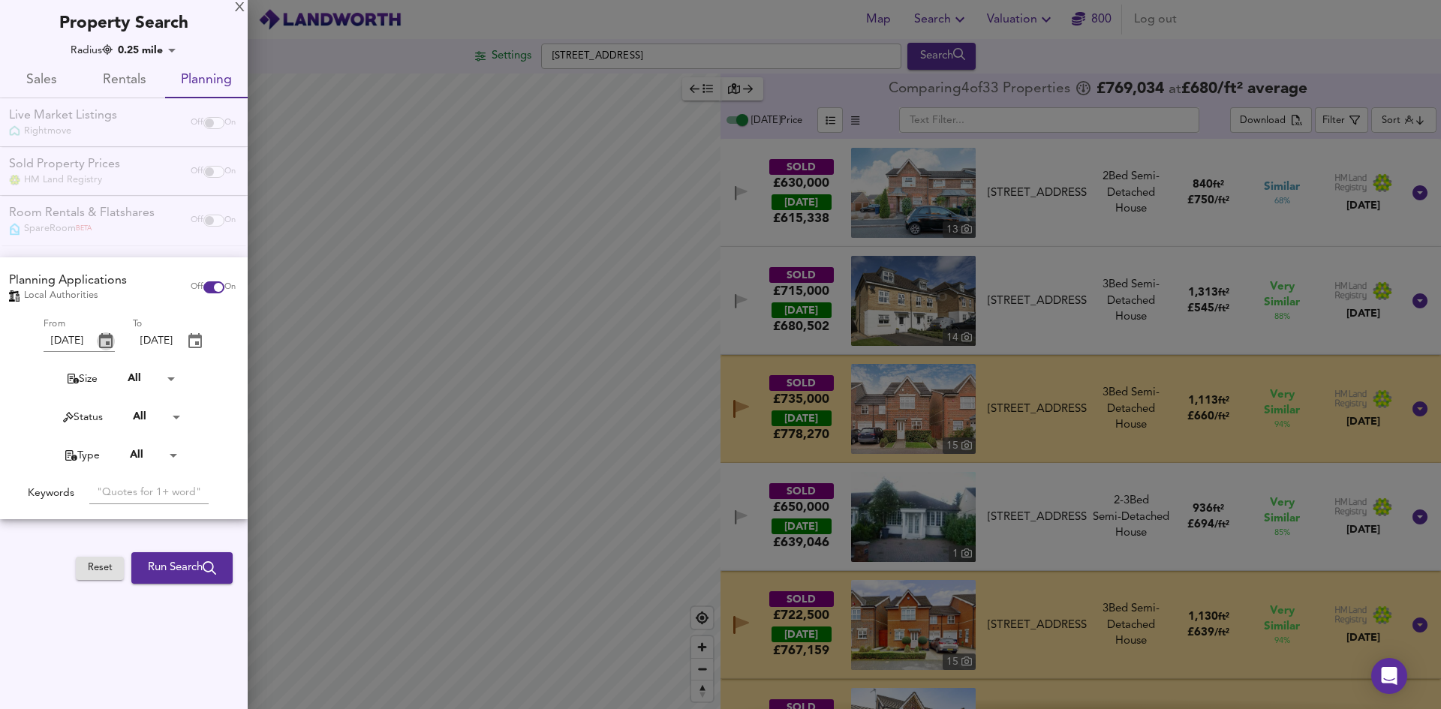
click at [113, 342] on icon "change date" at bounding box center [106, 342] width 18 height 18
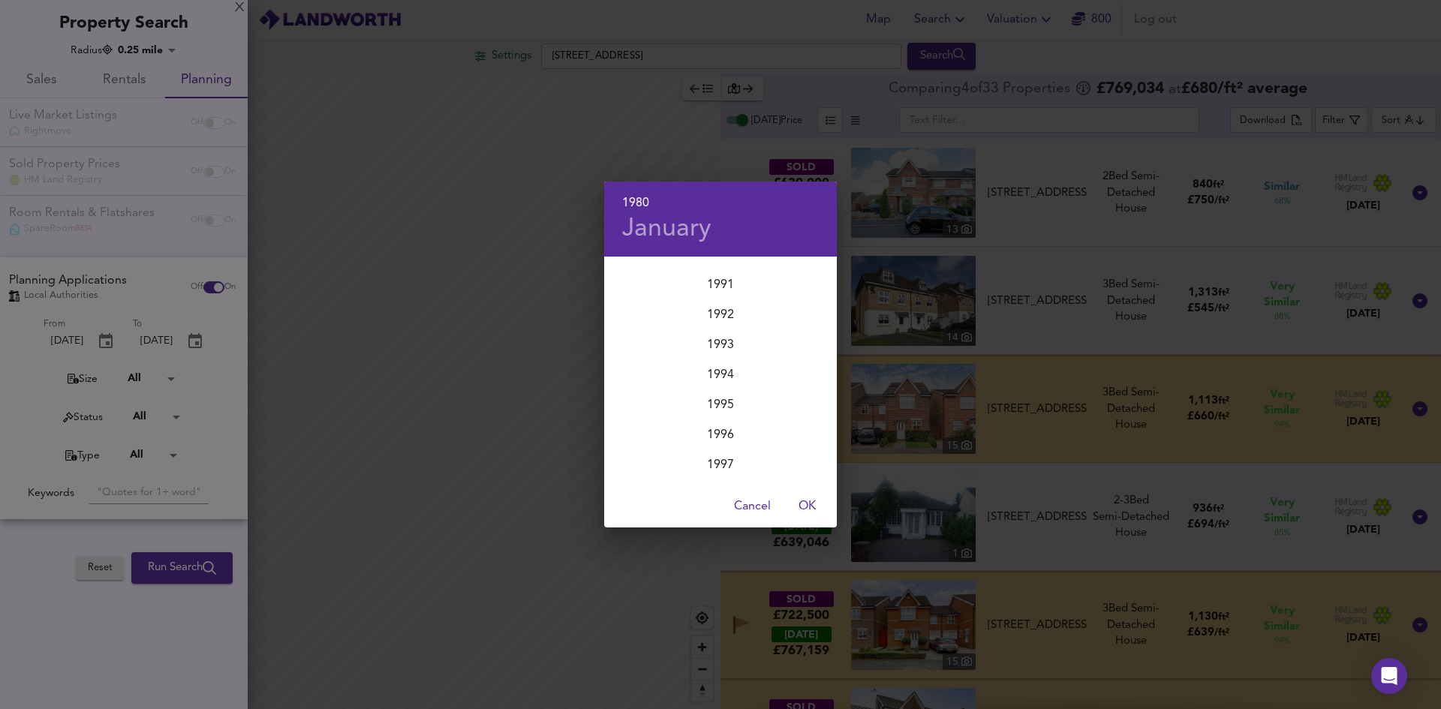
scroll to position [2762, 0]
click at [735, 394] on div "2018" at bounding box center [720, 394] width 233 height 30
click at [808, 507] on span "OK" at bounding box center [807, 506] width 36 height 21
type input "[DATE]"
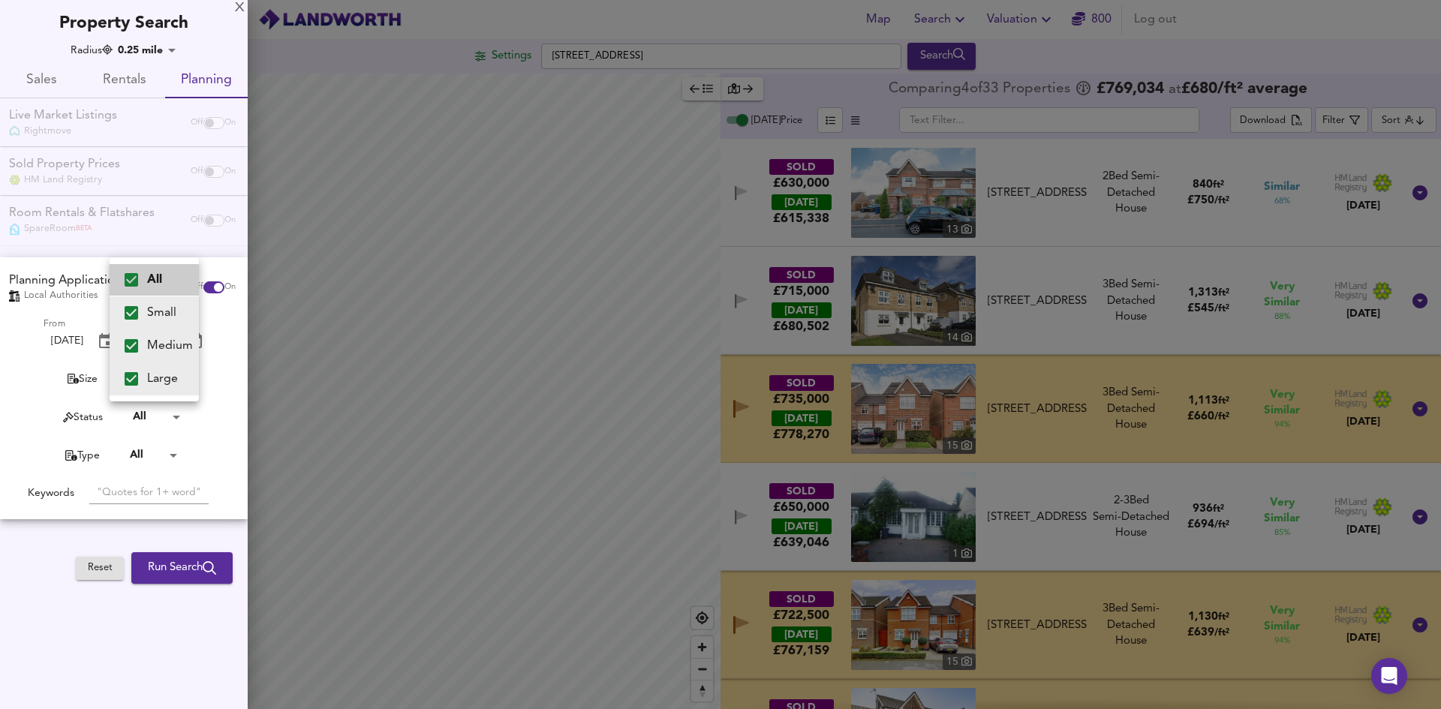
click at [160, 378] on body "Map Search Valuation 800 Log out Settings [STREET_ADDRESS] Search Legend Compar…" at bounding box center [720, 354] width 1441 height 709
click at [157, 316] on li "Small" at bounding box center [154, 312] width 89 height 33
type input "Medium,Large"
checkbox input "false"
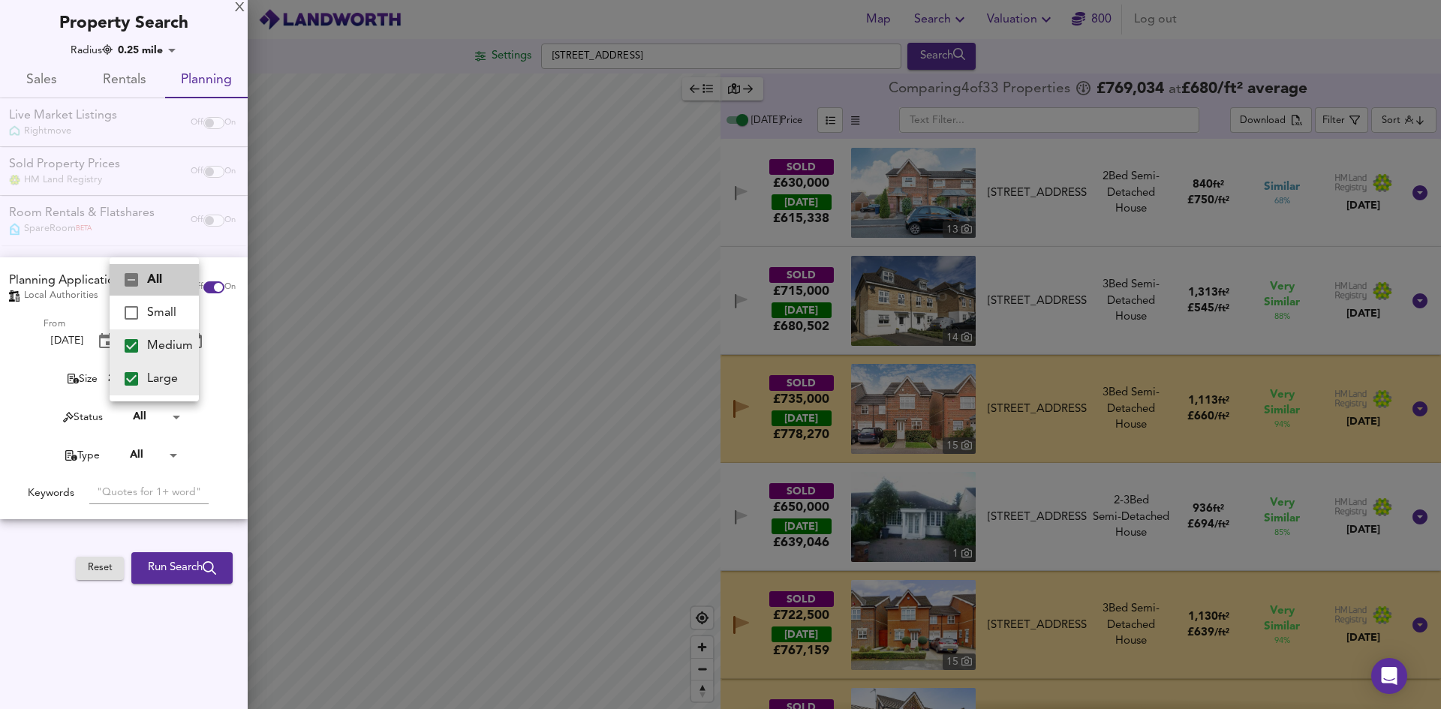
click at [194, 570] on div at bounding box center [720, 354] width 1441 height 709
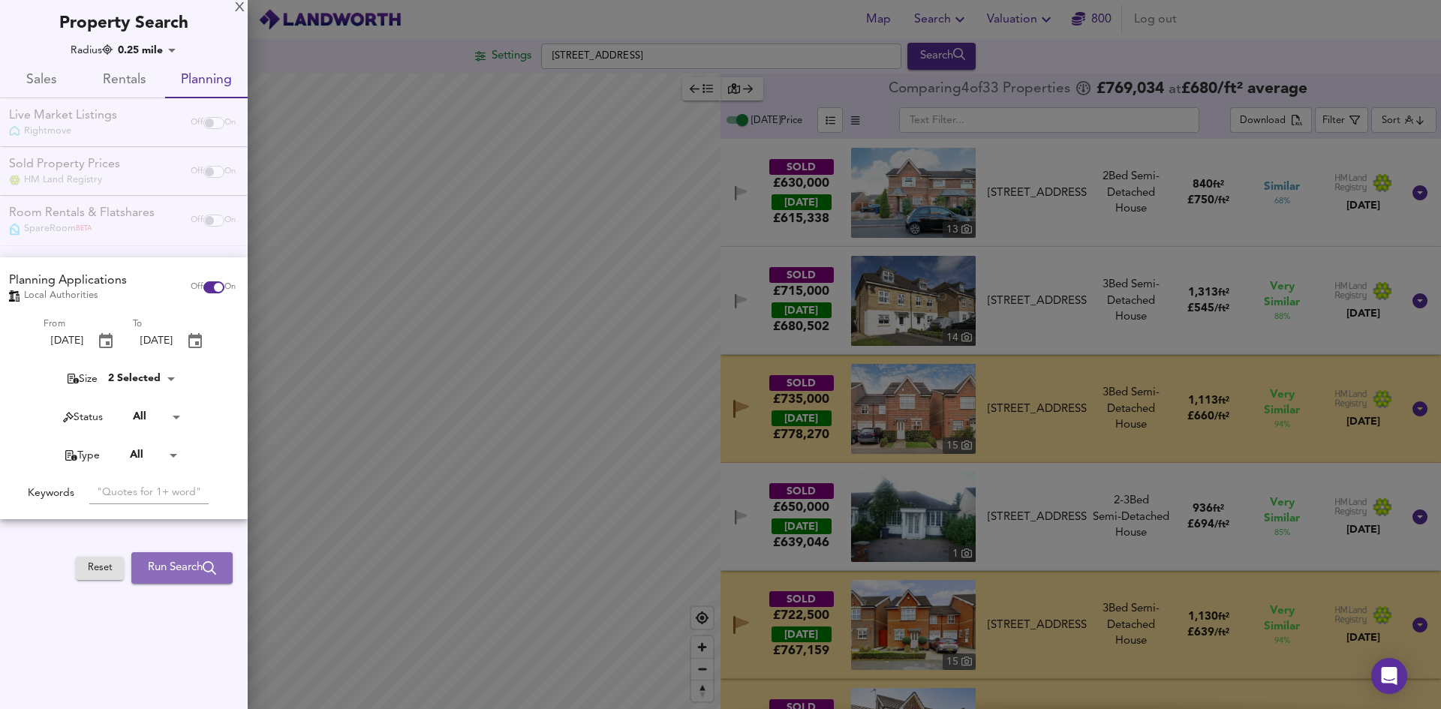
click at [193, 575] on span "Run Search" at bounding box center [182, 568] width 68 height 20
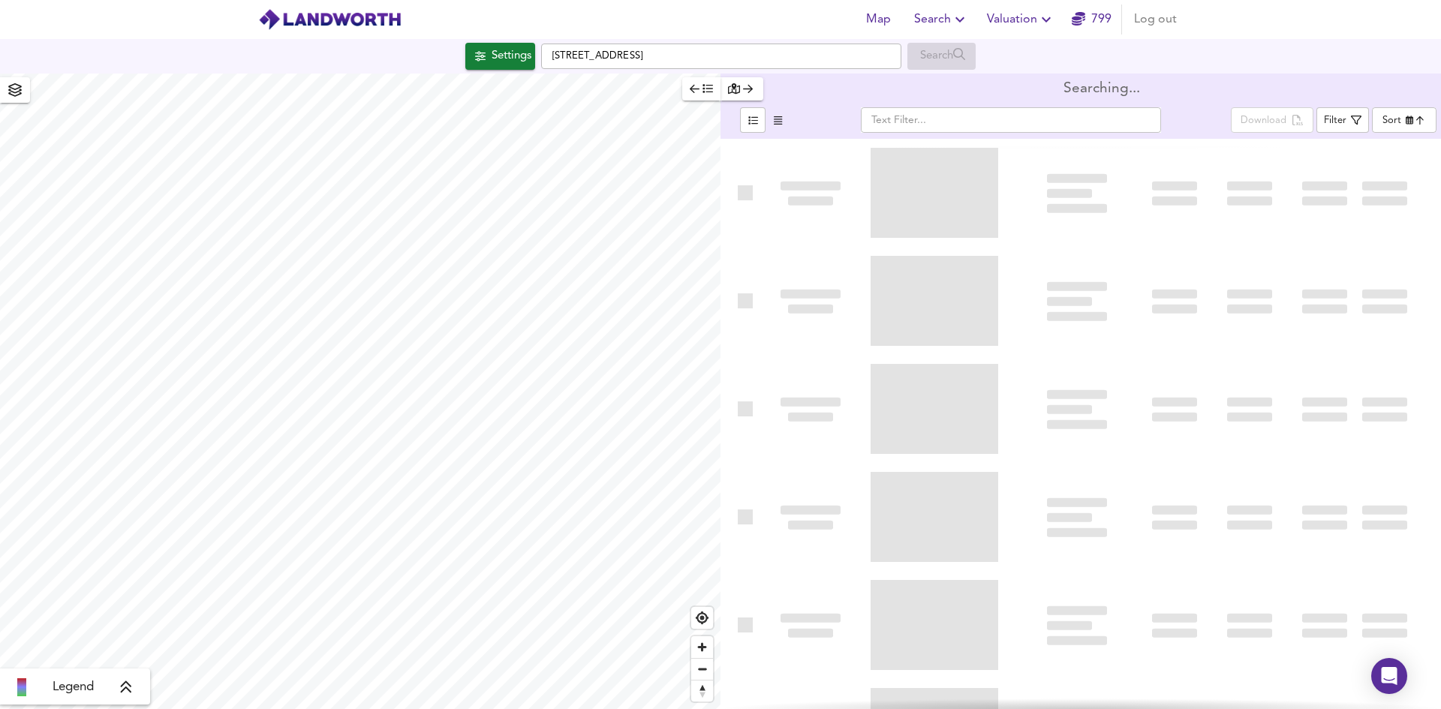
type input "newest"
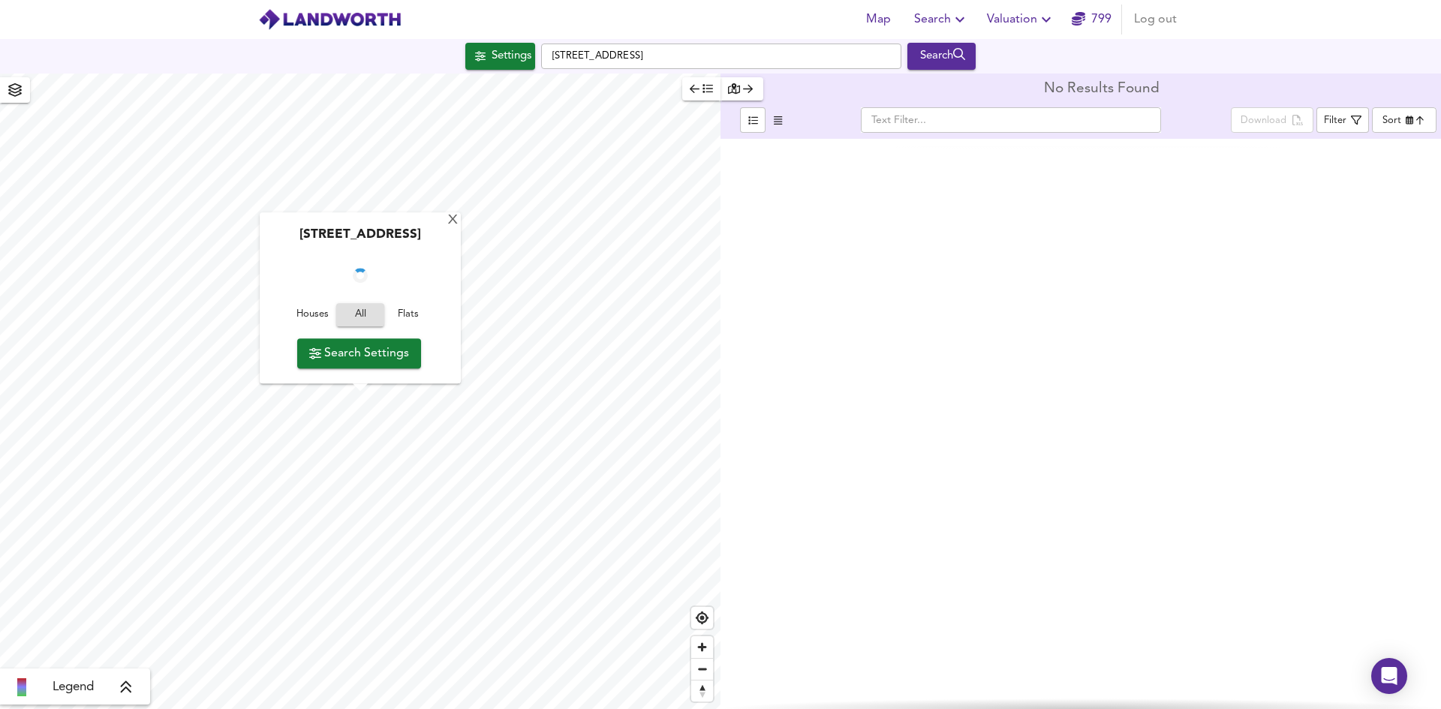
checkbox input "false"
click at [453, 219] on div "X" at bounding box center [457, 221] width 13 height 14
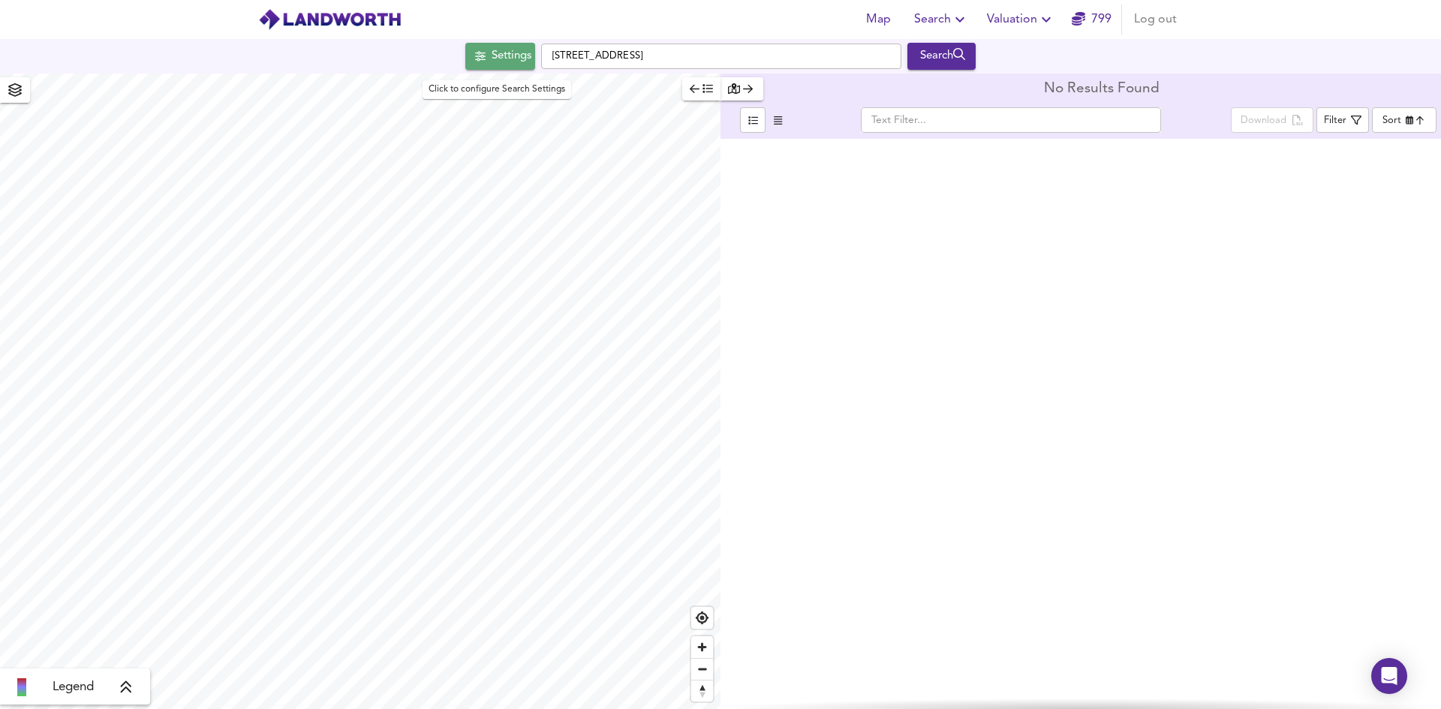
click at [519, 46] on button "Settings" at bounding box center [500, 56] width 70 height 27
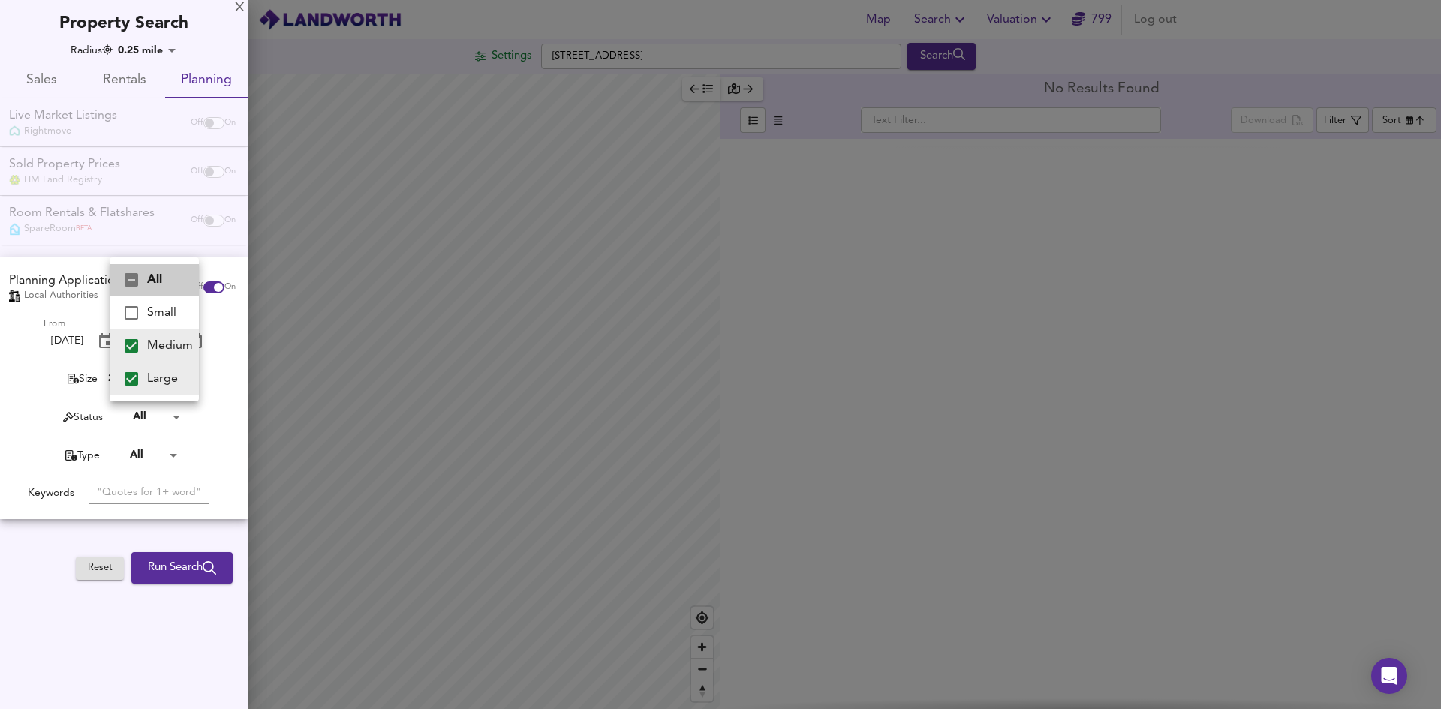
click at [155, 383] on body "Map Search Valuation 799 Log out Settings Colenso Drive, NW7 2EA Search Legend …" at bounding box center [720, 354] width 1441 height 709
click at [161, 315] on li "Small" at bounding box center [154, 312] width 89 height 33
type input "Medium,Large,Small"
checkbox input "true"
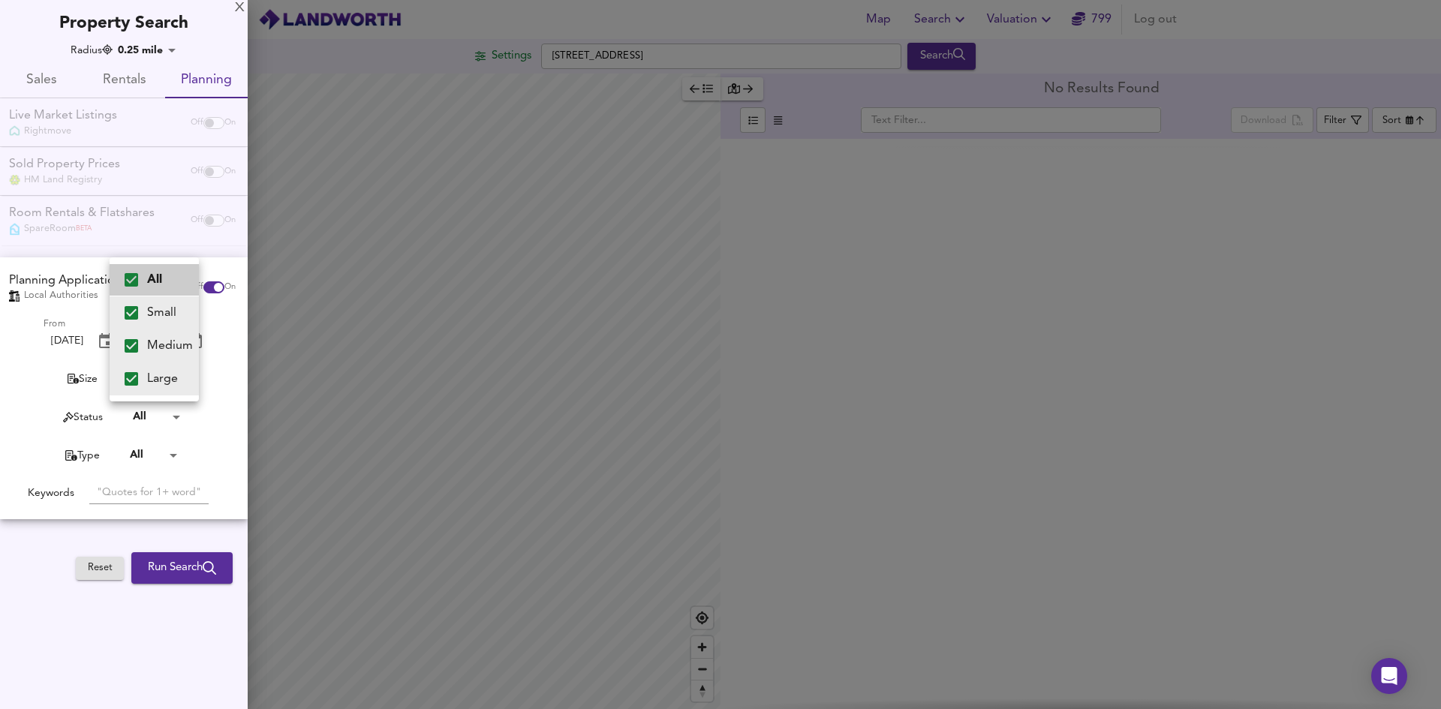
click at [163, 563] on div at bounding box center [720, 354] width 1441 height 709
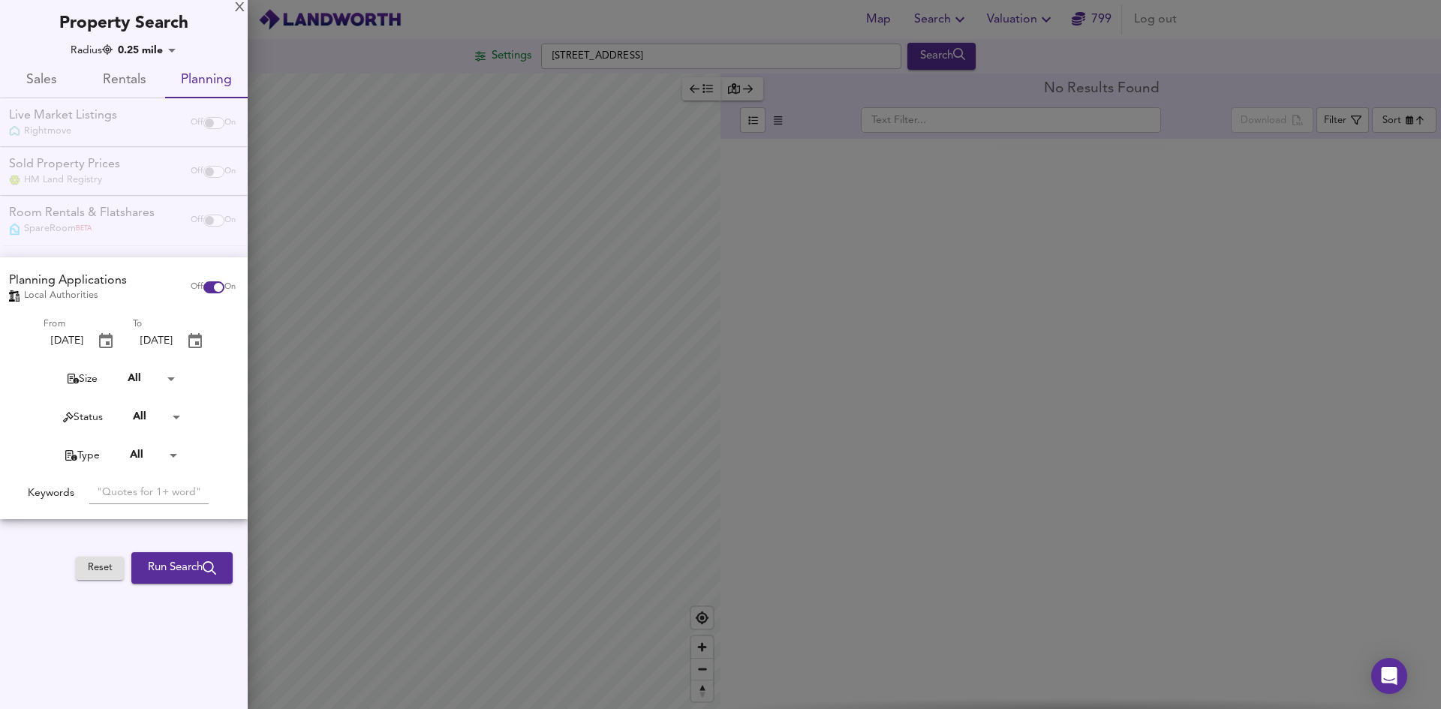
click at [164, 564] on span "Run Search" at bounding box center [182, 568] width 68 height 20
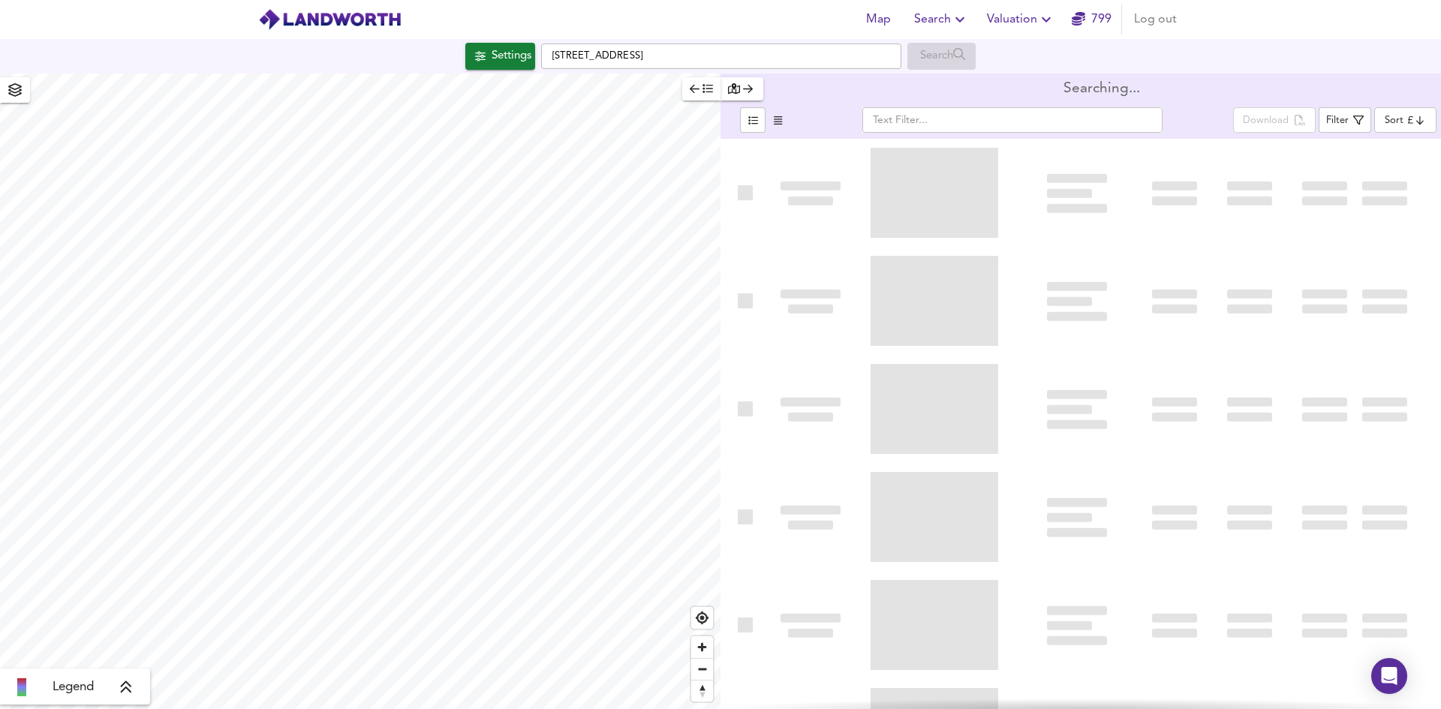
type input "newest"
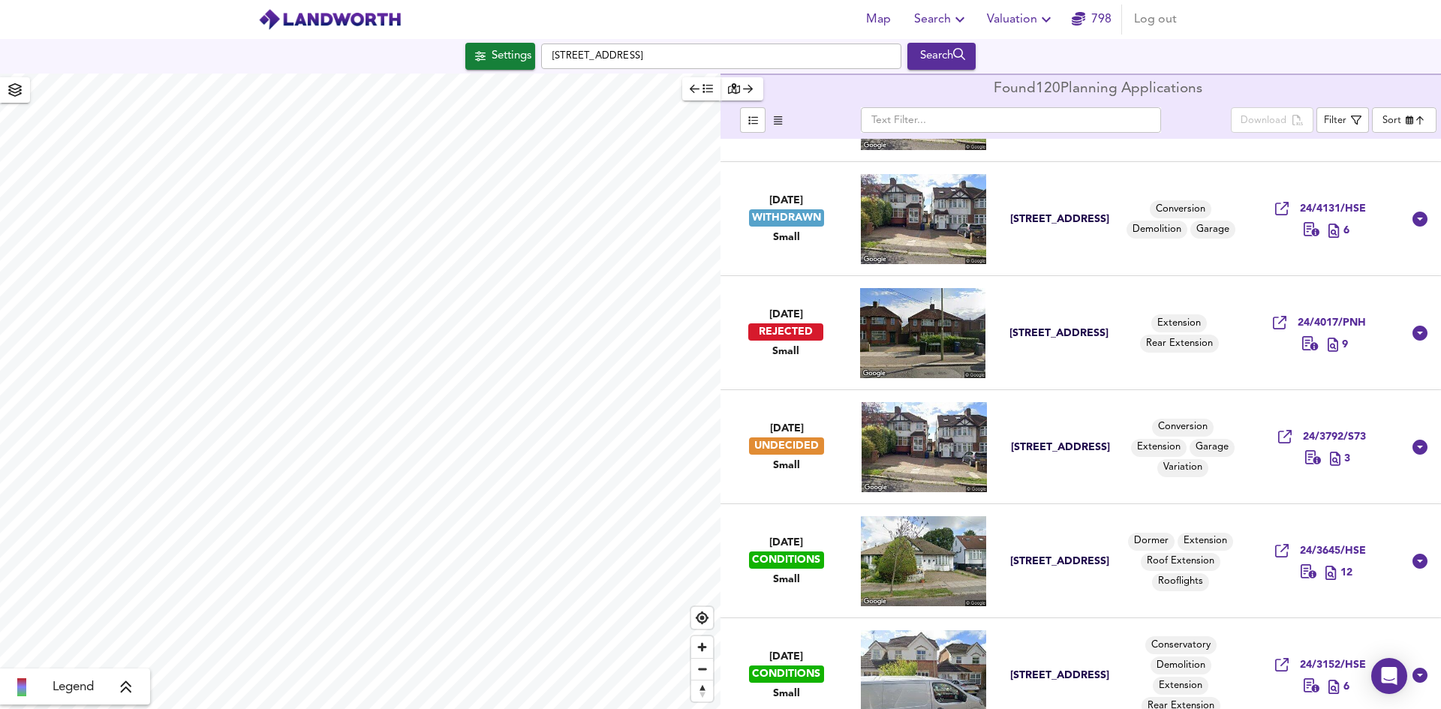
scroll to position [901, 0]
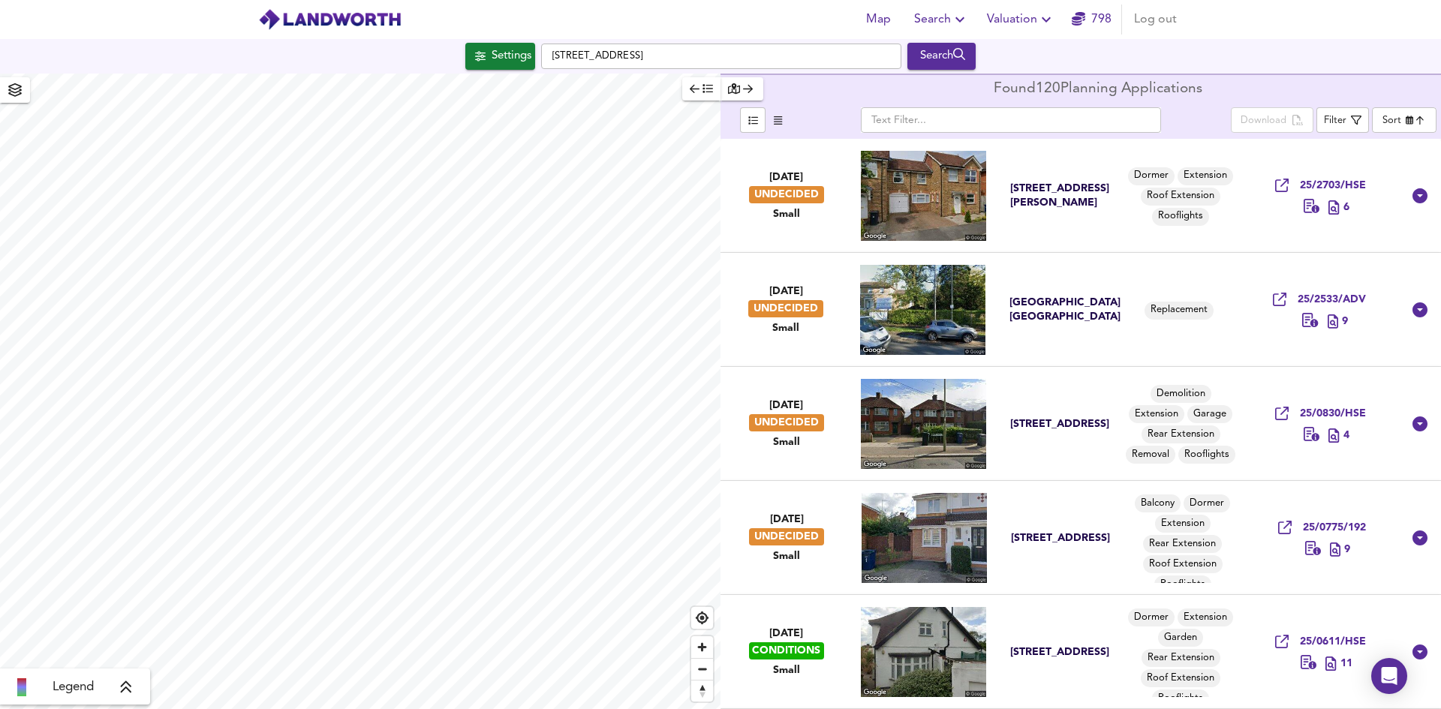
scroll to position [901, 0]
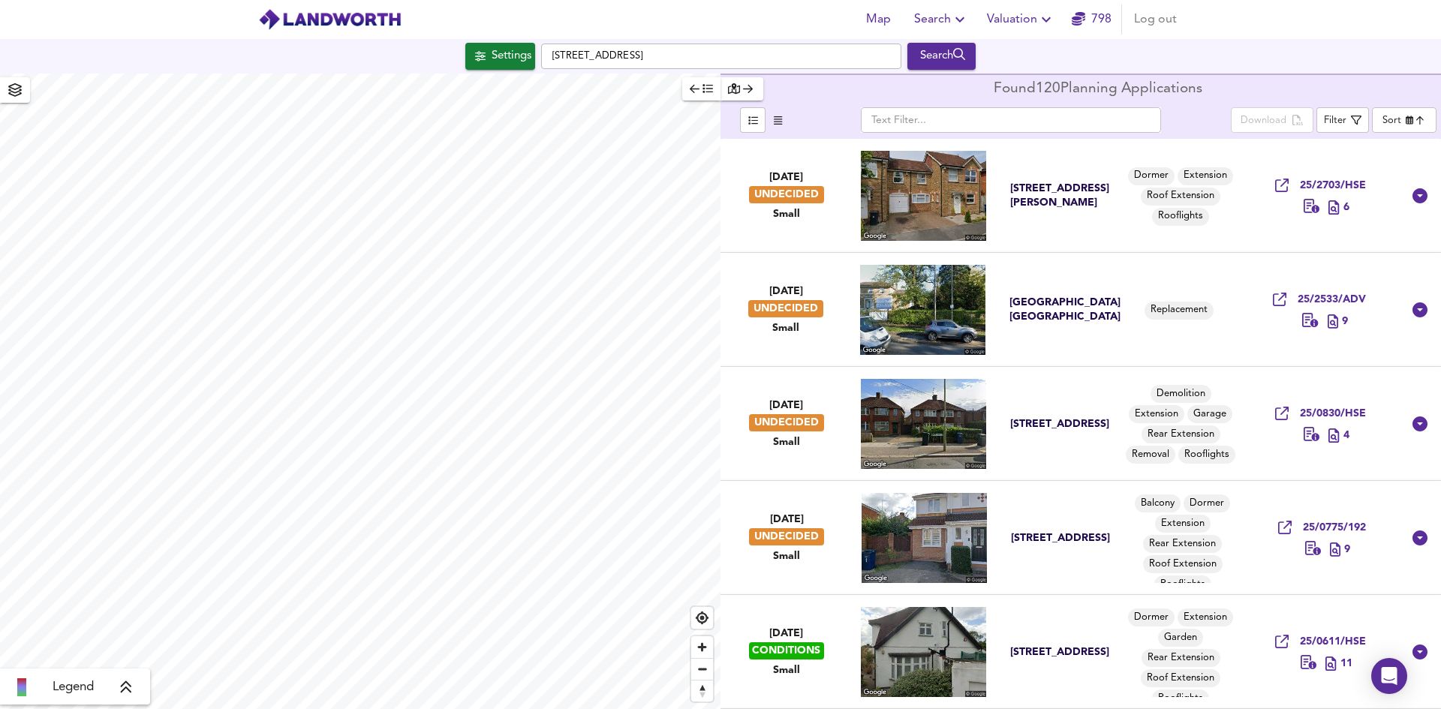
scroll to position [901, 0]
